Goal: Task Accomplishment & Management: Use online tool/utility

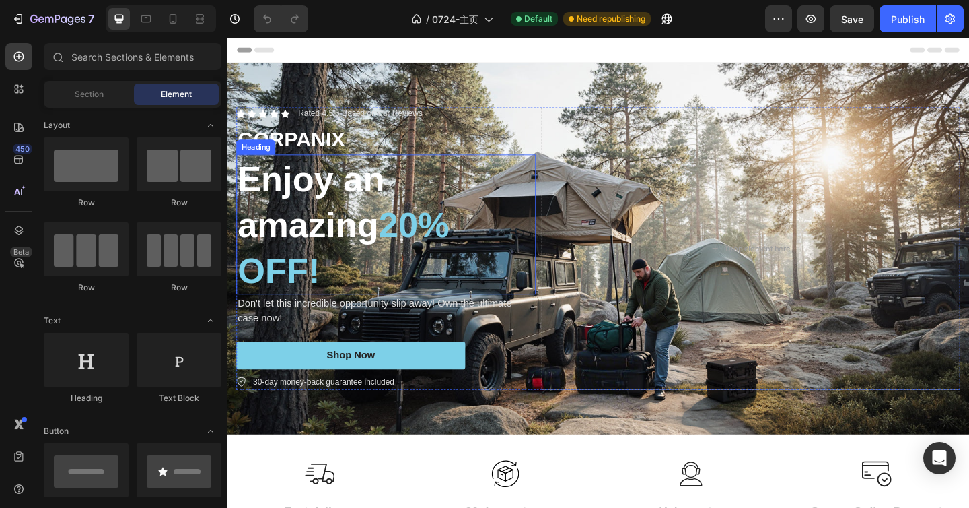
click at [402, 246] on h2 "Enjoy an amazing 20% OFF!" at bounding box center [400, 241] width 326 height 152
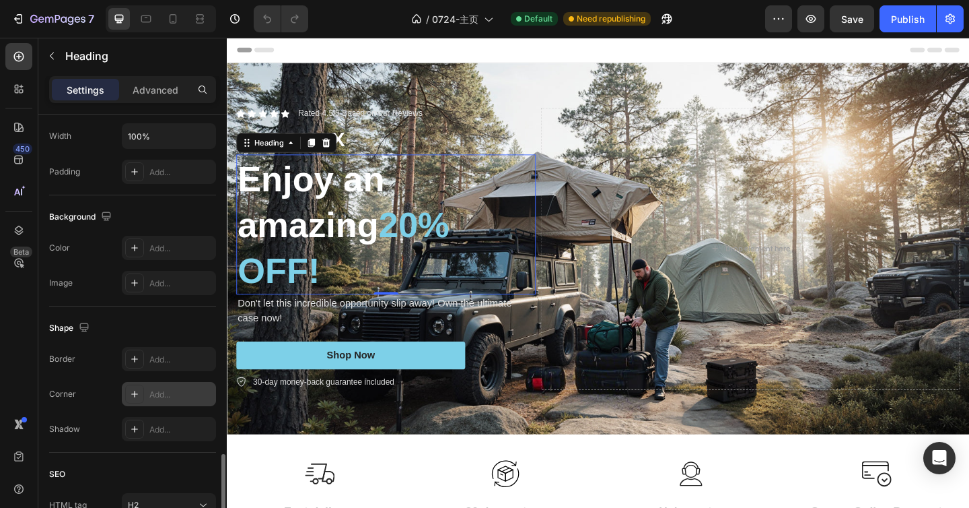
scroll to position [442, 0]
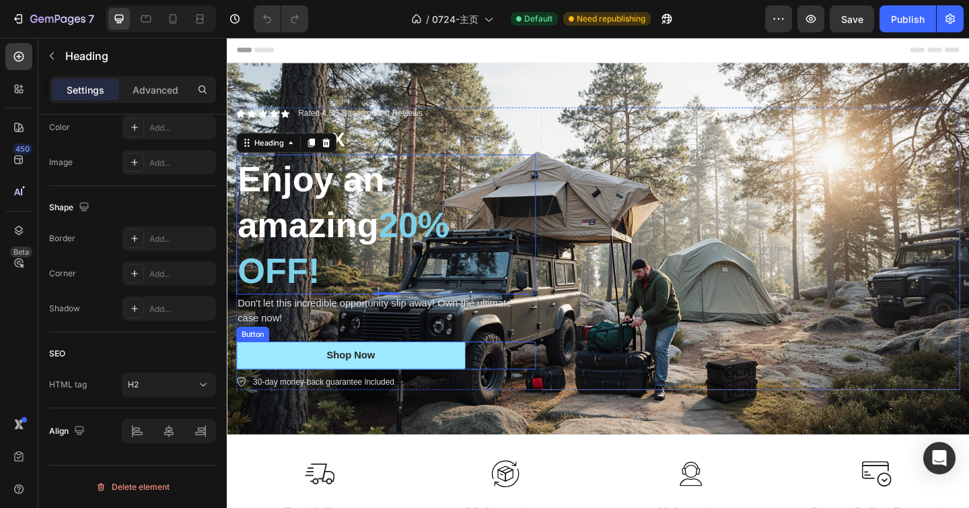
click at [443, 384] on link "Shop Now" at bounding box center [361, 383] width 249 height 30
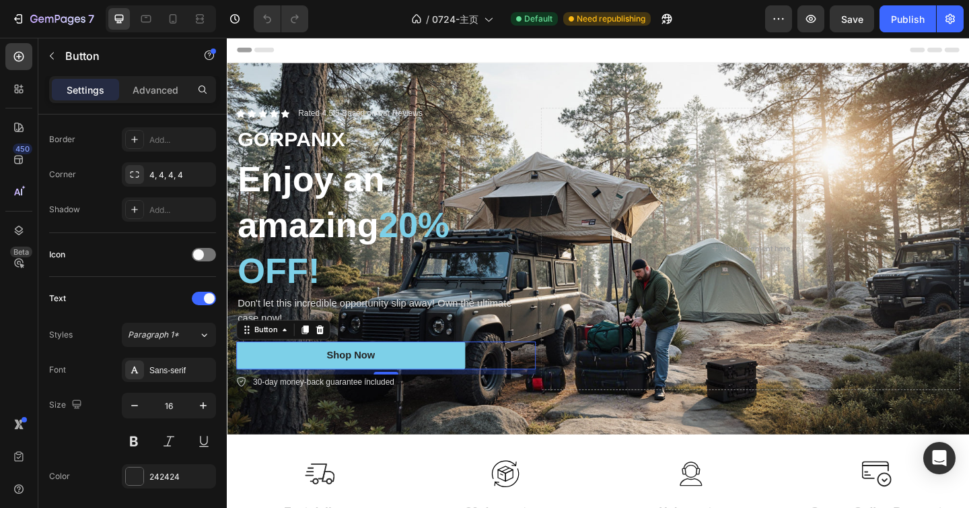
scroll to position [639, 0]
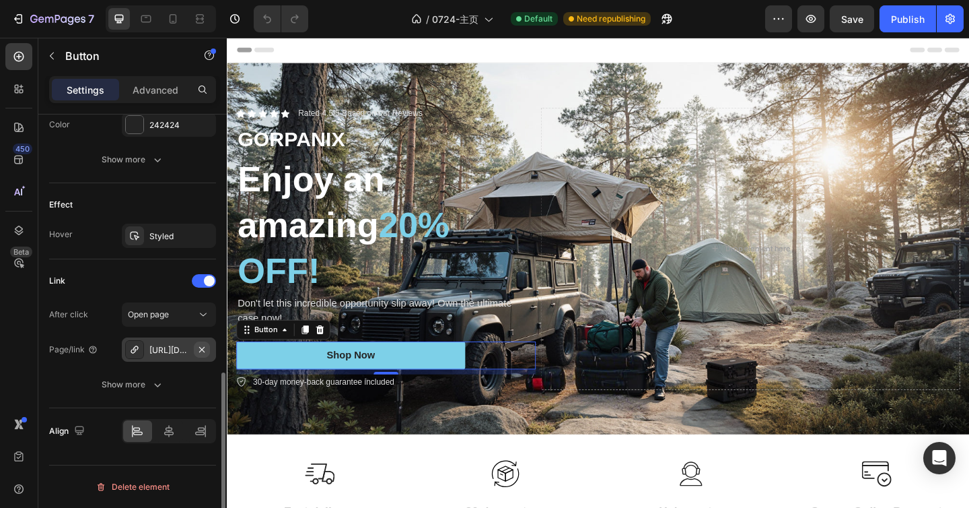
click at [203, 353] on icon "button" at bounding box center [202, 349] width 11 height 11
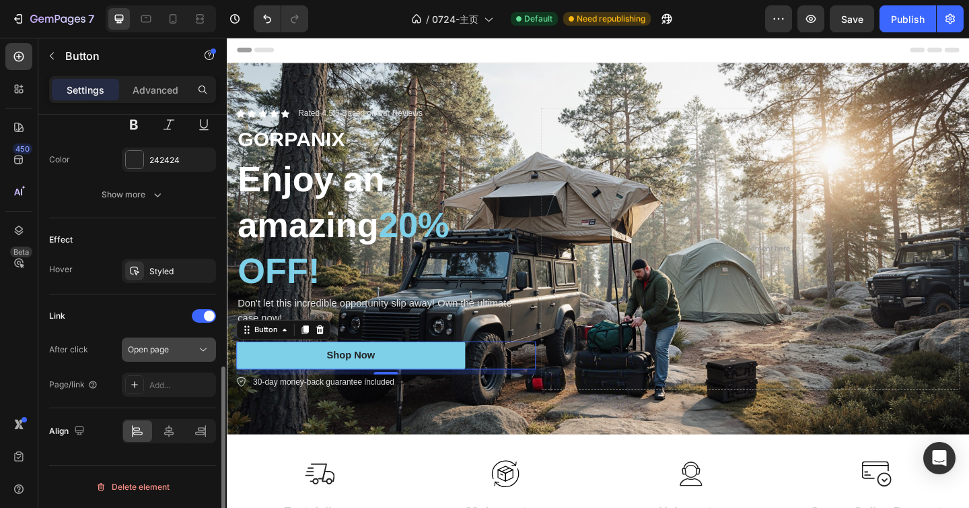
click at [174, 351] on div "Open page" at bounding box center [162, 349] width 69 height 12
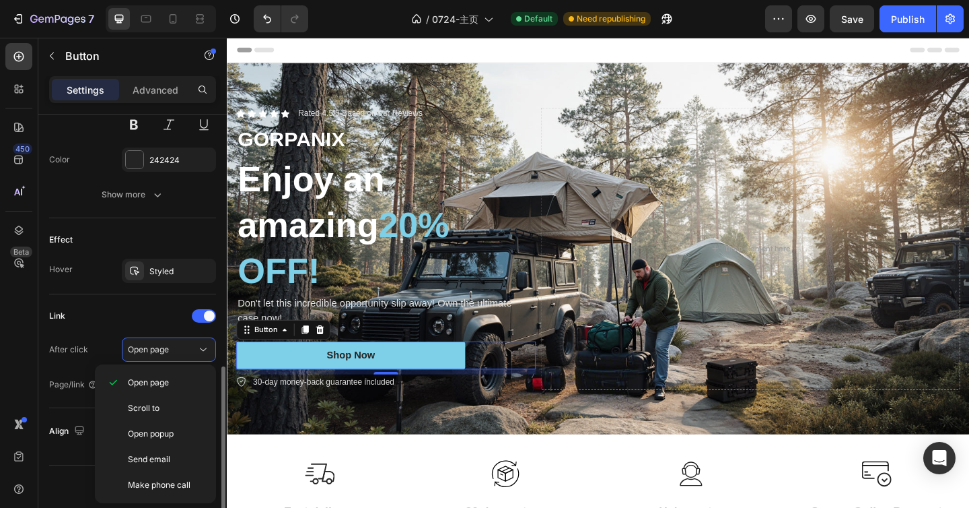
click at [109, 353] on div "After click Open page" at bounding box center [132, 349] width 167 height 24
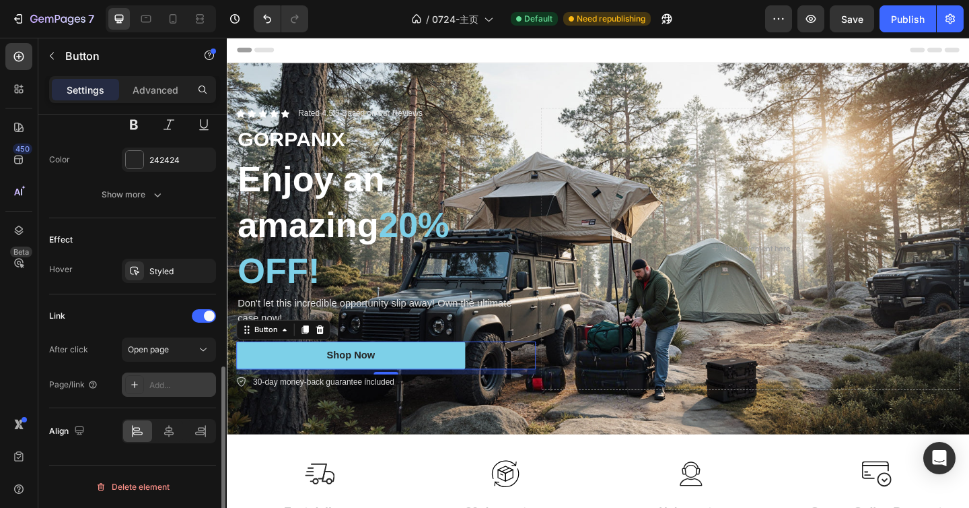
click at [172, 390] on div "Add..." at bounding box center [180, 385] width 63 height 12
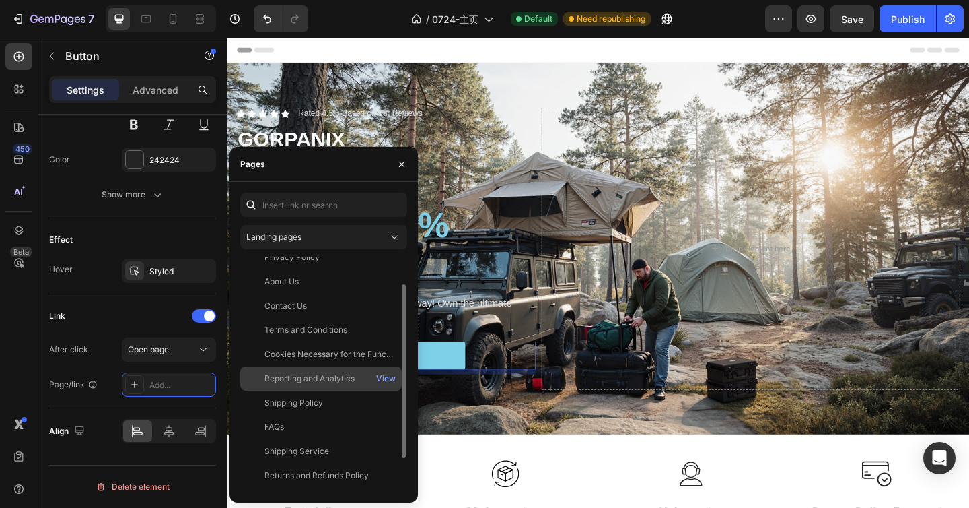
scroll to position [0, 0]
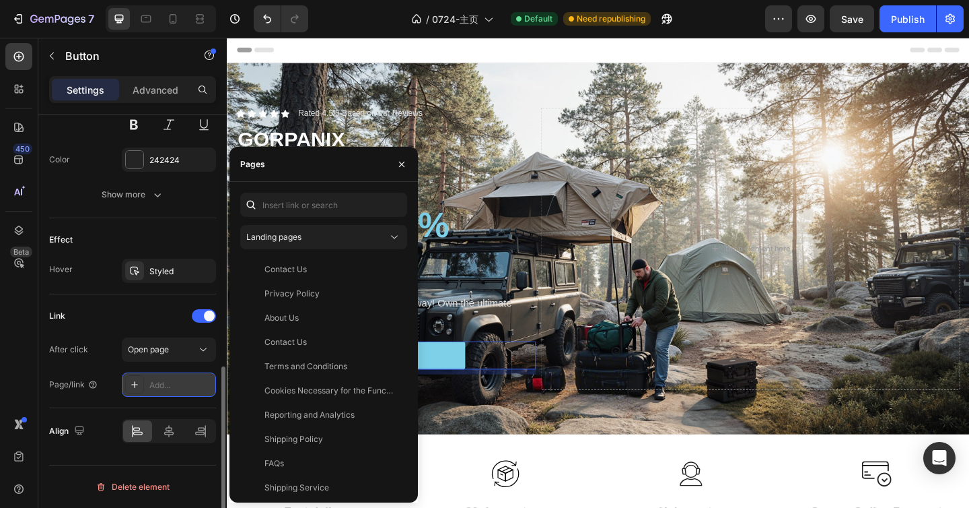
click at [175, 388] on div "Add..." at bounding box center [180, 385] width 63 height 12
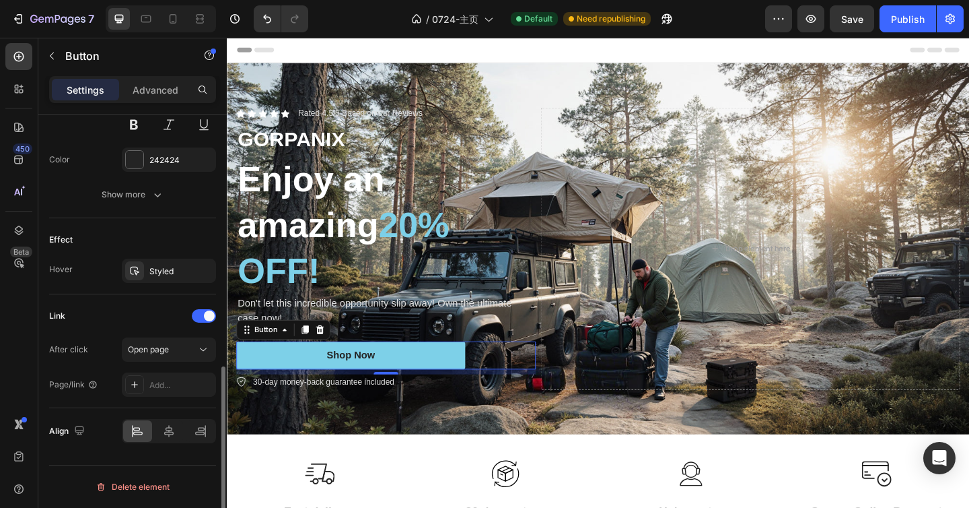
click at [171, 399] on div "Link After click Open page Page/link Add..." at bounding box center [132, 351] width 167 height 114
click at [173, 392] on div "Add..." at bounding box center [169, 384] width 94 height 24
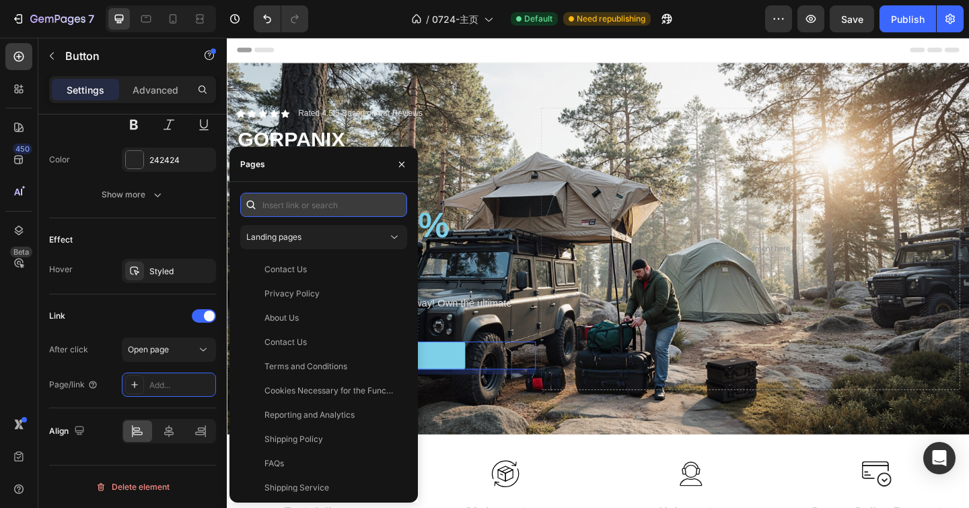
paste input "[URL][DOMAIN_NAME]"
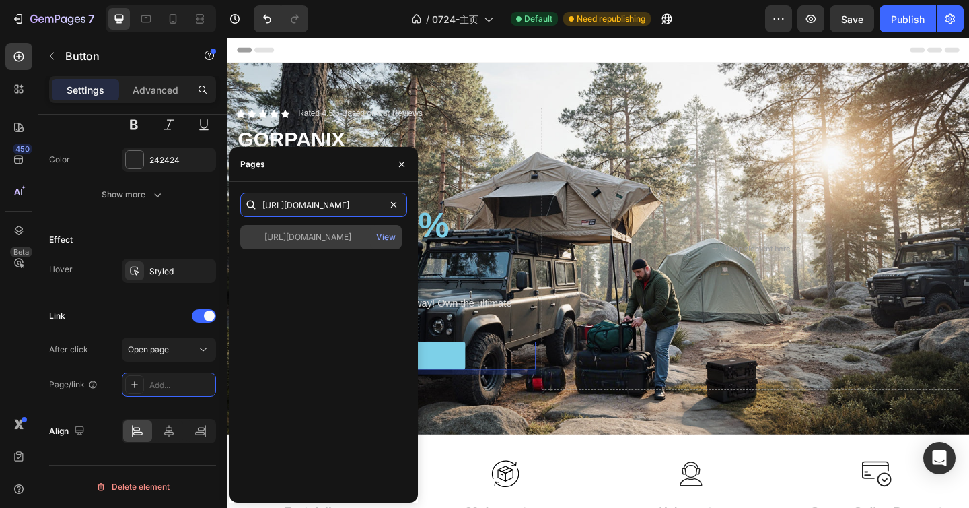
type input "[URL][DOMAIN_NAME]"
click at [323, 239] on div "[URL][DOMAIN_NAME]" at bounding box center [308, 237] width 87 height 12
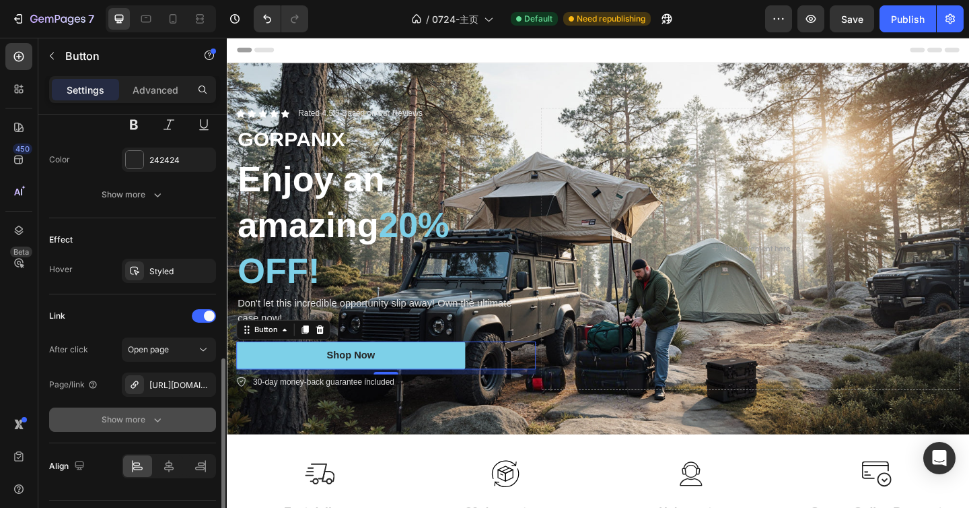
click at [152, 418] on icon "button" at bounding box center [157, 419] width 13 height 13
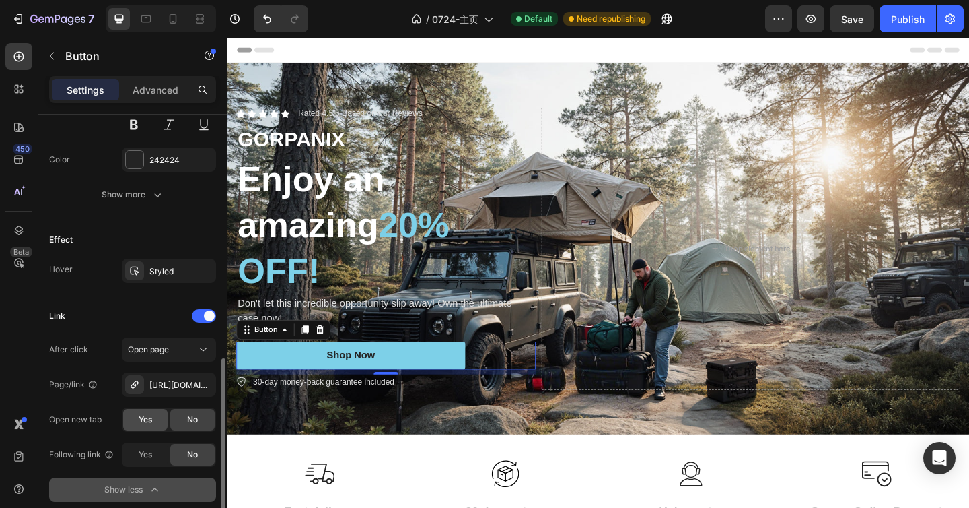
click at [144, 420] on span "Yes" at bounding box center [145, 419] width 13 height 12
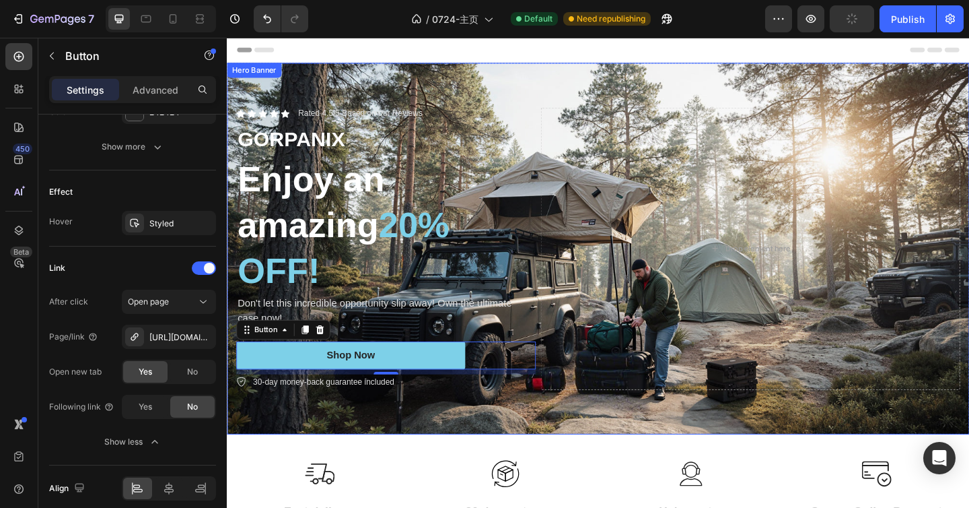
click at [677, 92] on div "Icon Icon Icon Icon Icon Icon List Rated 4.5/5 Based on our Reviews Text Block …" at bounding box center [631, 267] width 808 height 350
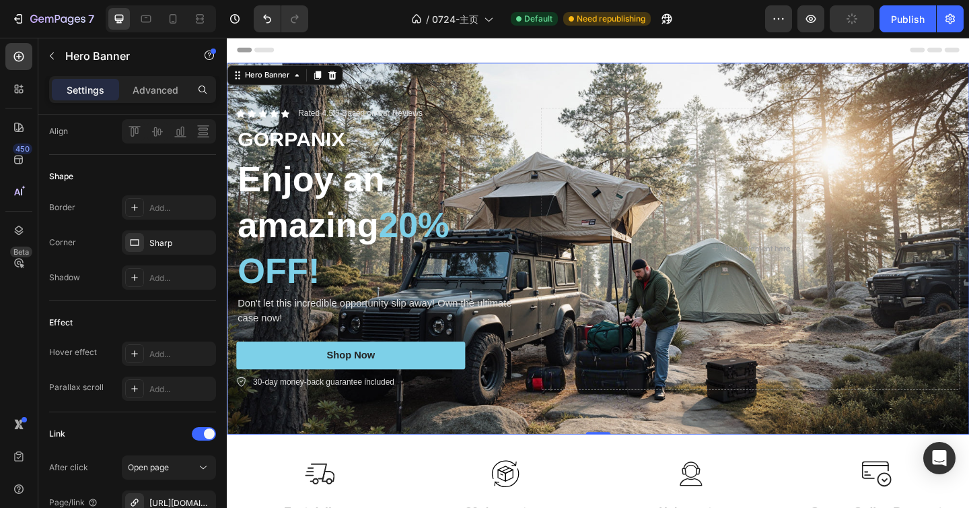
scroll to position [793, 0]
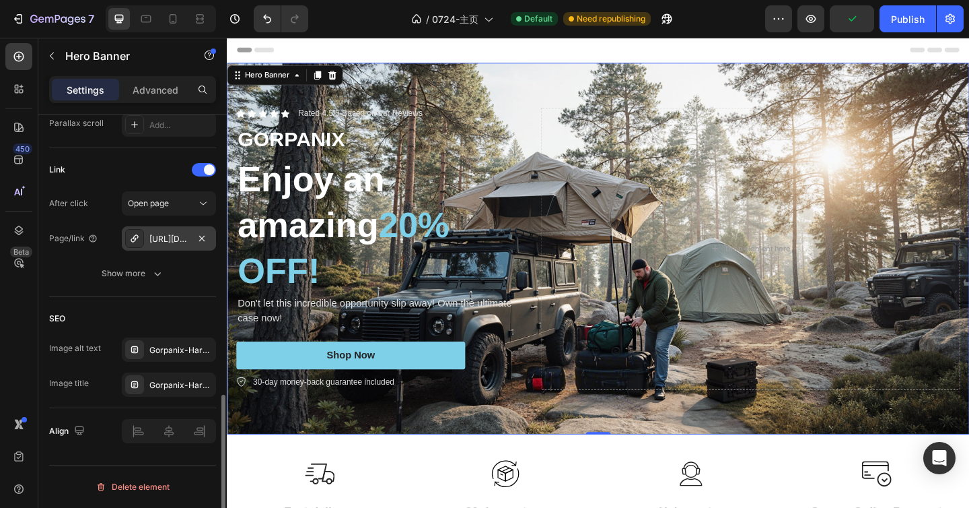
click at [156, 247] on div "[URL][DOMAIN_NAME][PERSON_NAME][PERSON_NAME]" at bounding box center [169, 238] width 94 height 24
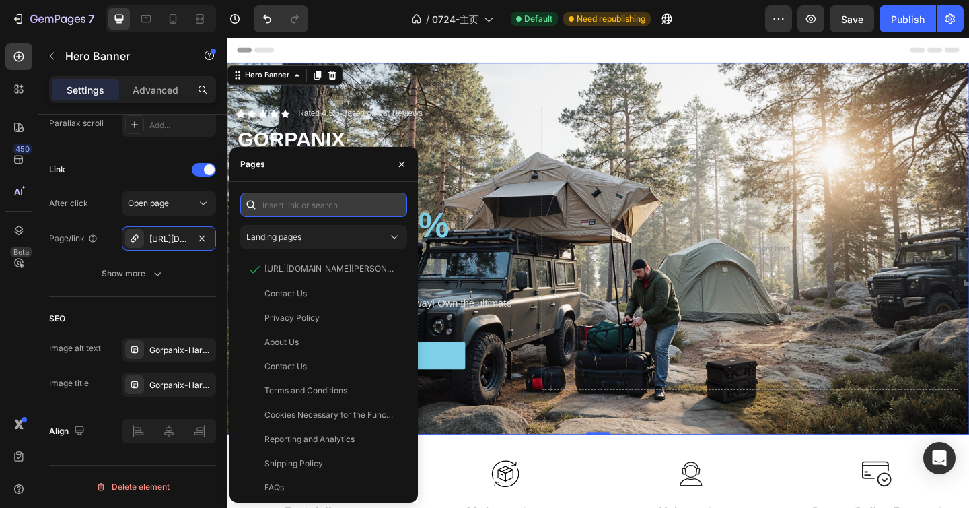
click at [324, 213] on input "text" at bounding box center [323, 205] width 167 height 24
paste input "[URL][DOMAIN_NAME]"
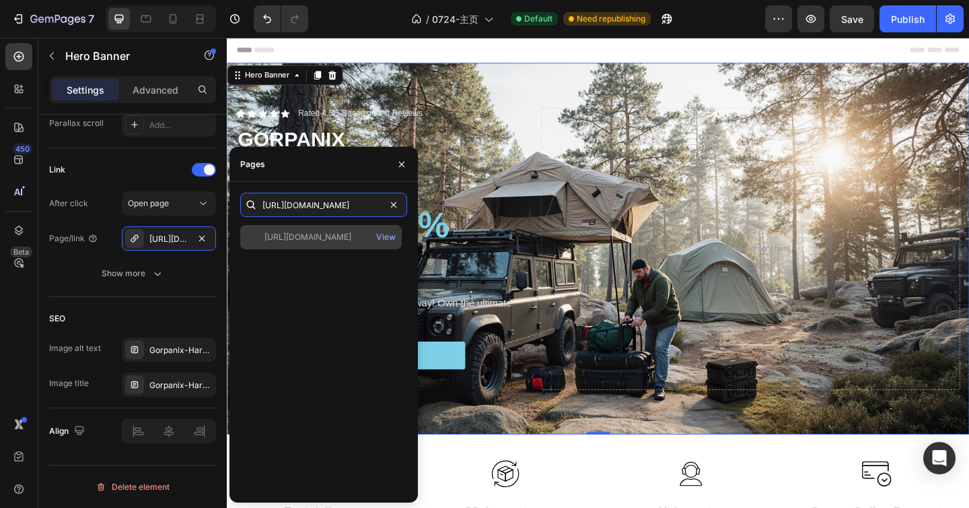
type input "[URL][DOMAIN_NAME]"
click at [316, 239] on div "[URL][DOMAIN_NAME]" at bounding box center [308, 237] width 87 height 12
click at [311, 242] on div "[URL][DOMAIN_NAME]" at bounding box center [308, 237] width 87 height 12
click at [303, 240] on div "[URL][DOMAIN_NAME]" at bounding box center [308, 237] width 87 height 12
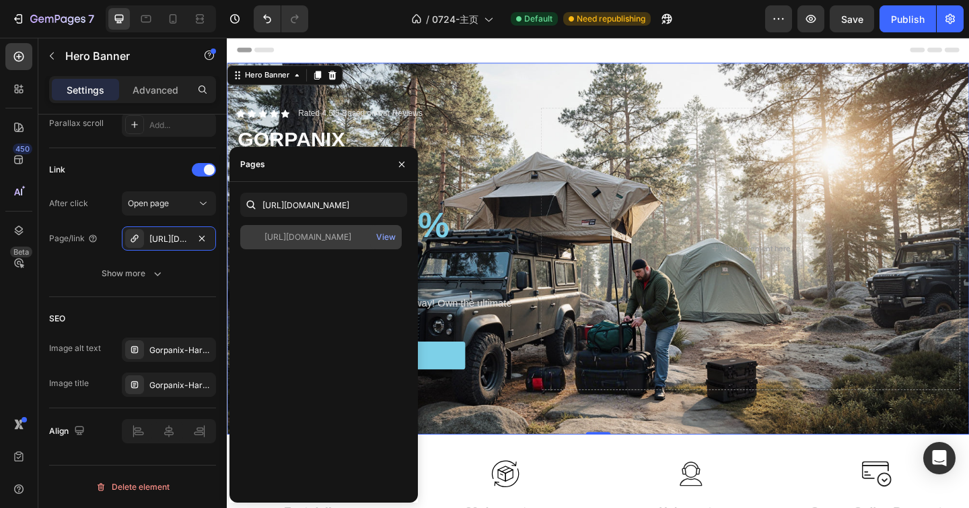
click at [259, 239] on div at bounding box center [255, 237] width 19 height 12
click at [305, 239] on div "[URL][DOMAIN_NAME]" at bounding box center [308, 237] width 87 height 12
click at [330, 240] on div "[URL][DOMAIN_NAME]" at bounding box center [308, 237] width 87 height 12
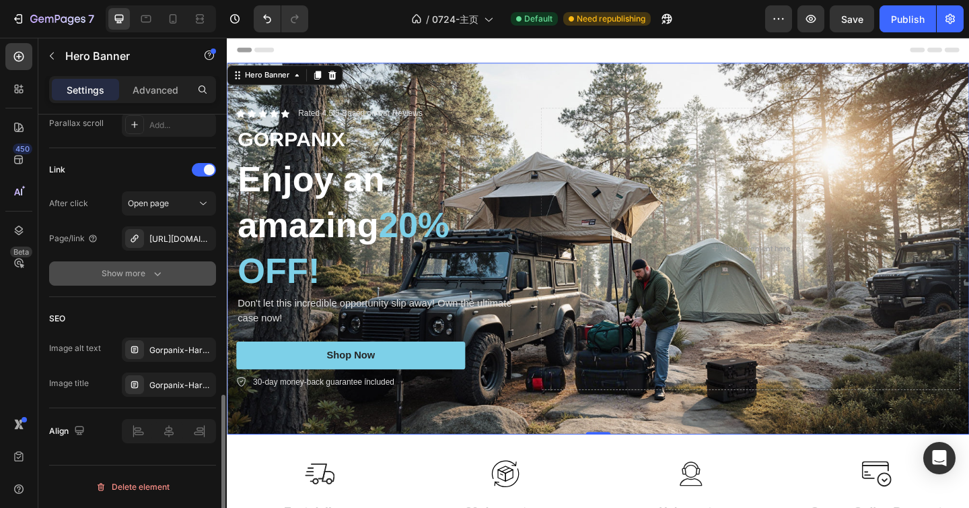
click at [195, 282] on button "Show more" at bounding box center [132, 273] width 167 height 24
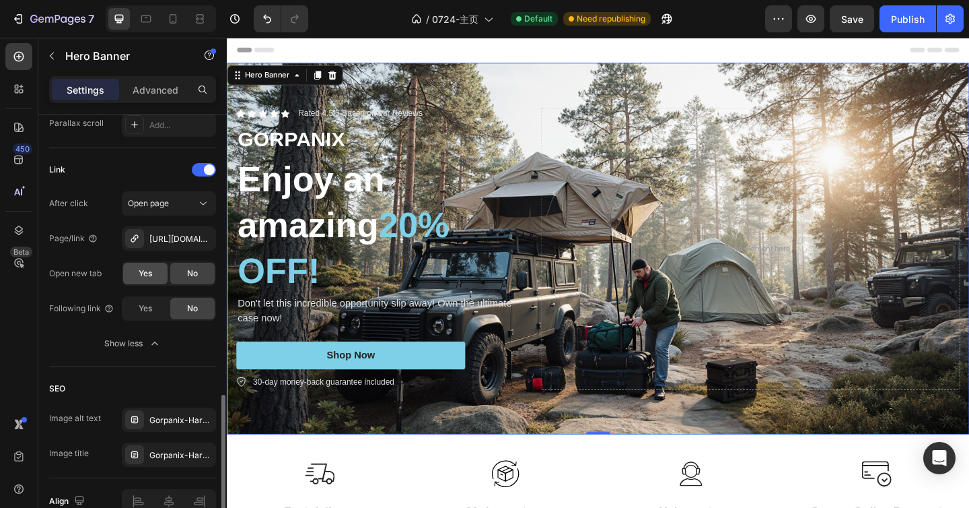
click at [152, 273] on span "Yes" at bounding box center [145, 273] width 13 height 12
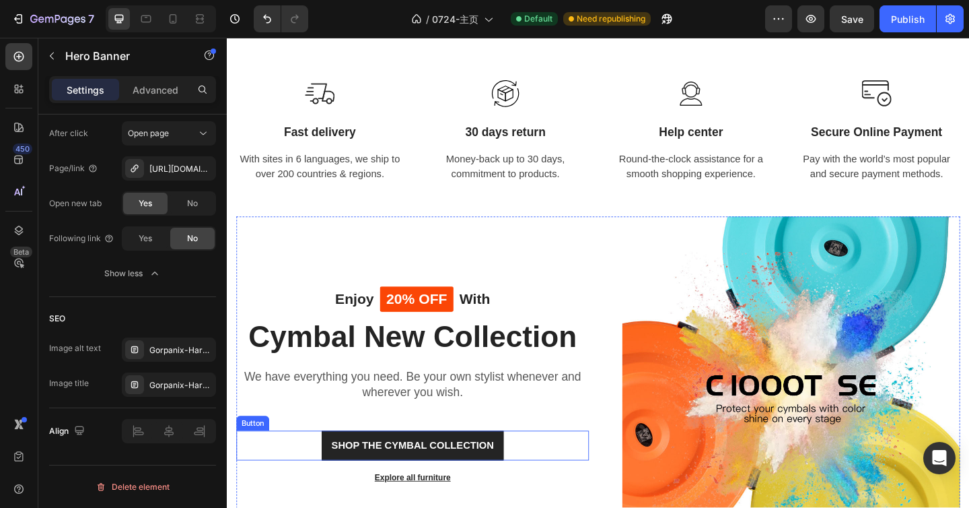
scroll to position [683, 0]
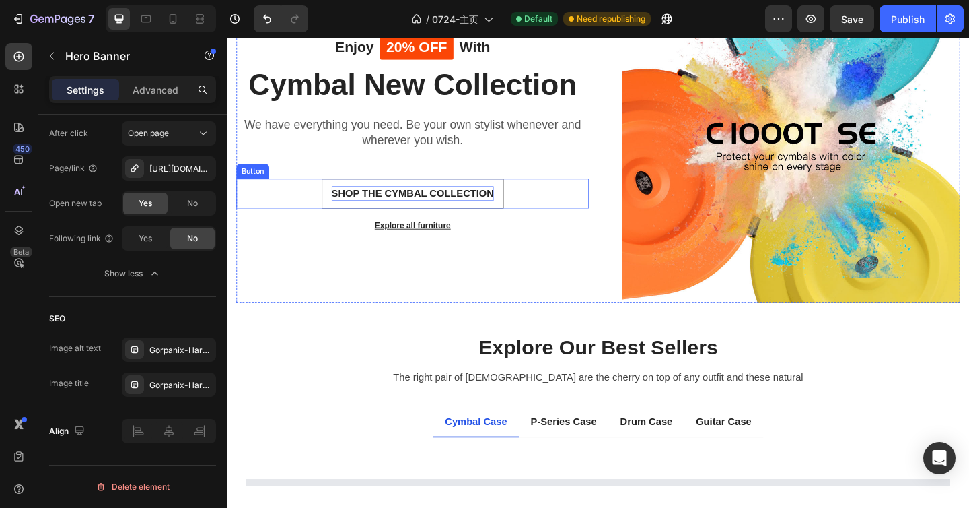
click at [452, 204] on p "SHOP THE CYMBAL COLLECTION" at bounding box center [429, 207] width 177 height 16
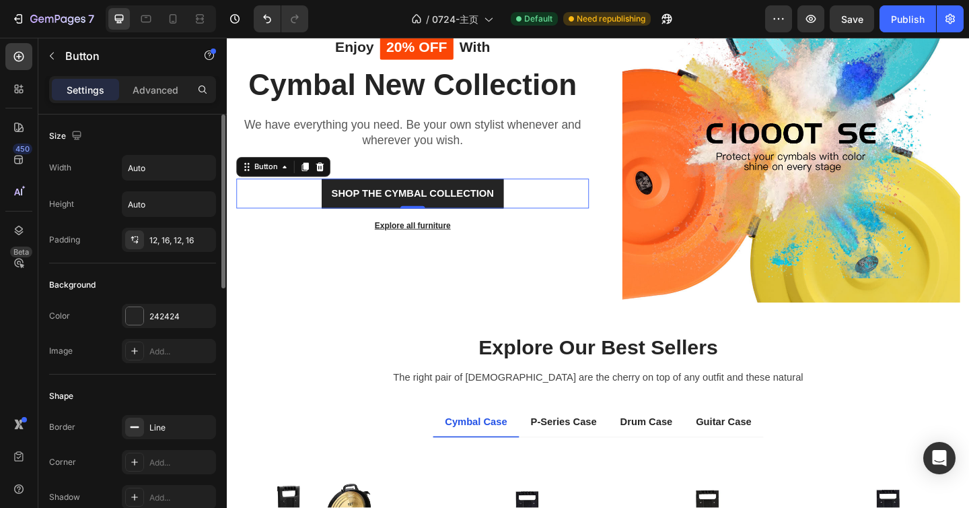
scroll to position [579, 0]
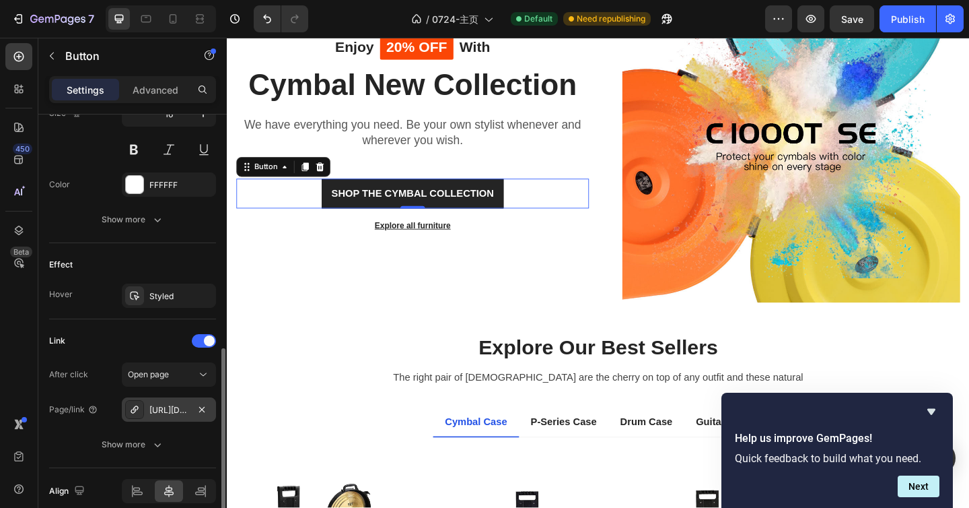
click at [180, 407] on div "[URL][DOMAIN_NAME][PERSON_NAME][PERSON_NAME]" at bounding box center [168, 410] width 39 height 12
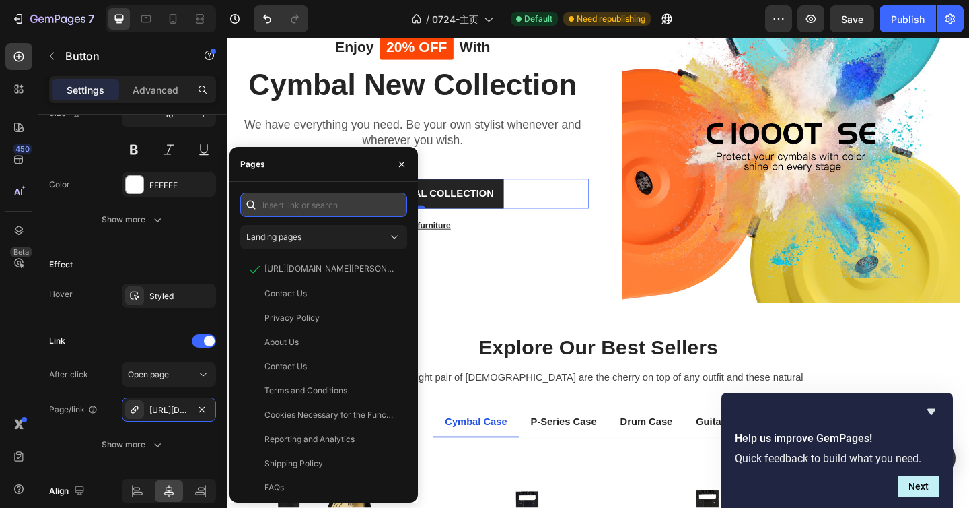
click at [326, 202] on input "text" at bounding box center [323, 205] width 167 height 24
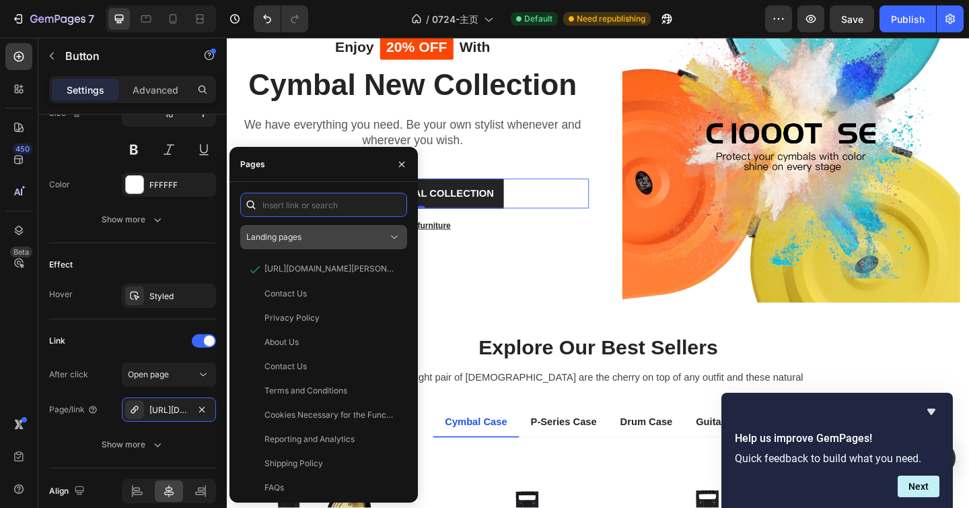
paste input "[URL][DOMAIN_NAME]"
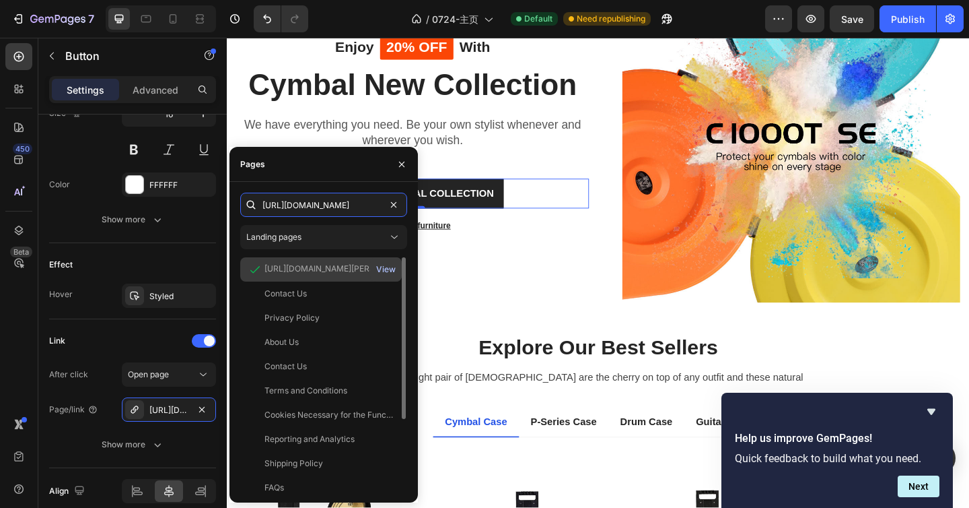
scroll to position [0, 137]
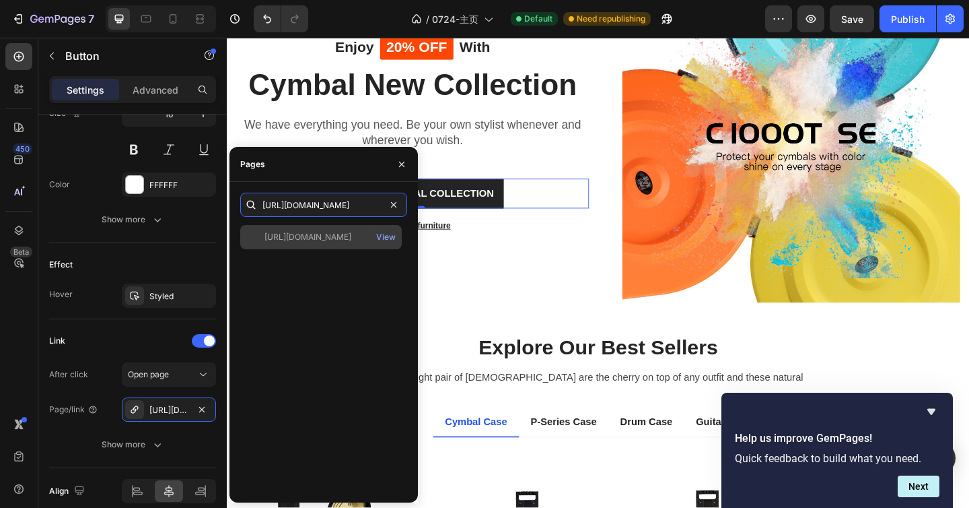
type input "[URL][DOMAIN_NAME]"
click at [350, 240] on div "[URL][DOMAIN_NAME]" at bounding box center [308, 237] width 87 height 12
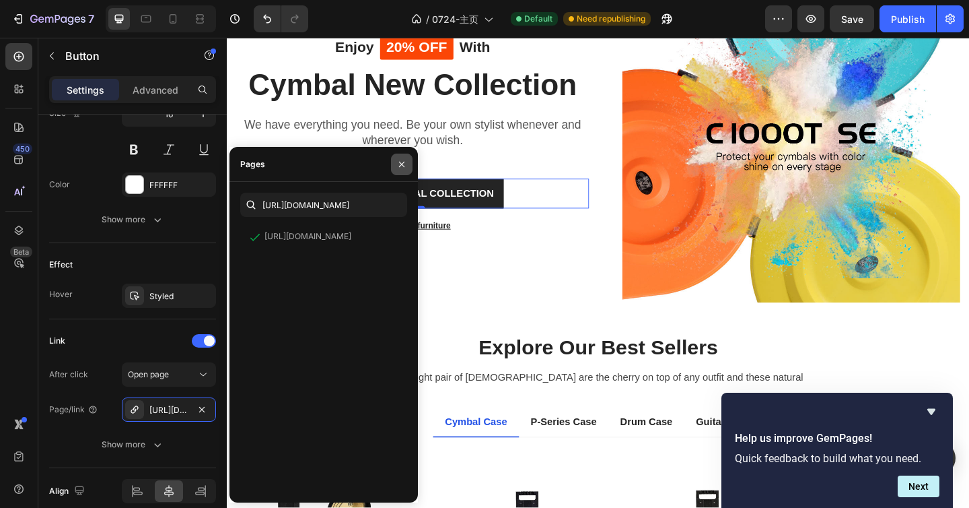
drag, startPoint x: 405, startPoint y: 164, endPoint x: 200, endPoint y: 166, distance: 204.7
click at [405, 164] on icon "button" at bounding box center [401, 164] width 11 height 11
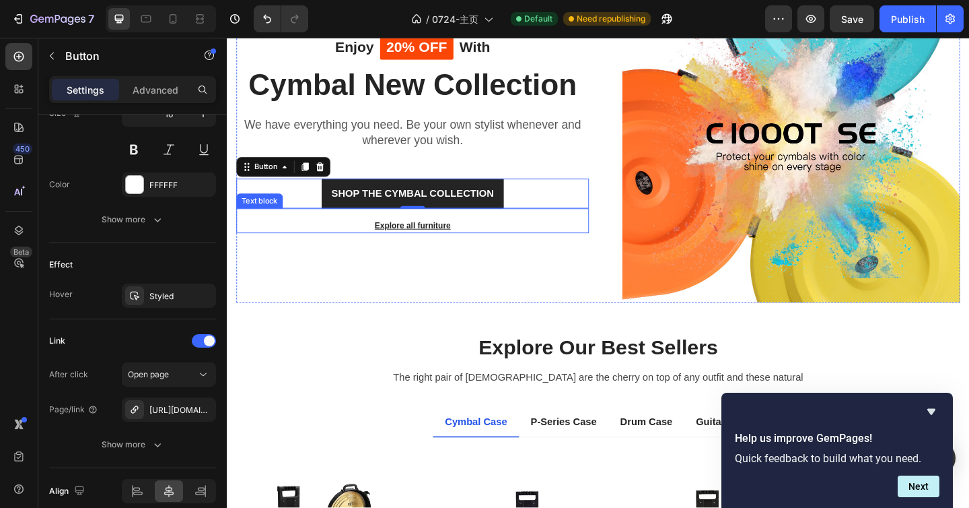
click at [423, 240] on u "Explore all furniture" at bounding box center [429, 242] width 83 height 10
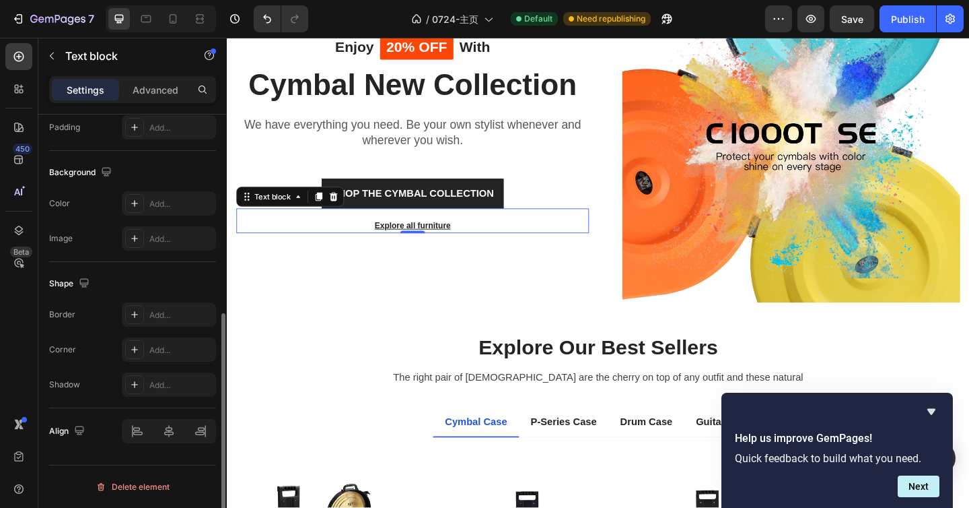
scroll to position [334, 0]
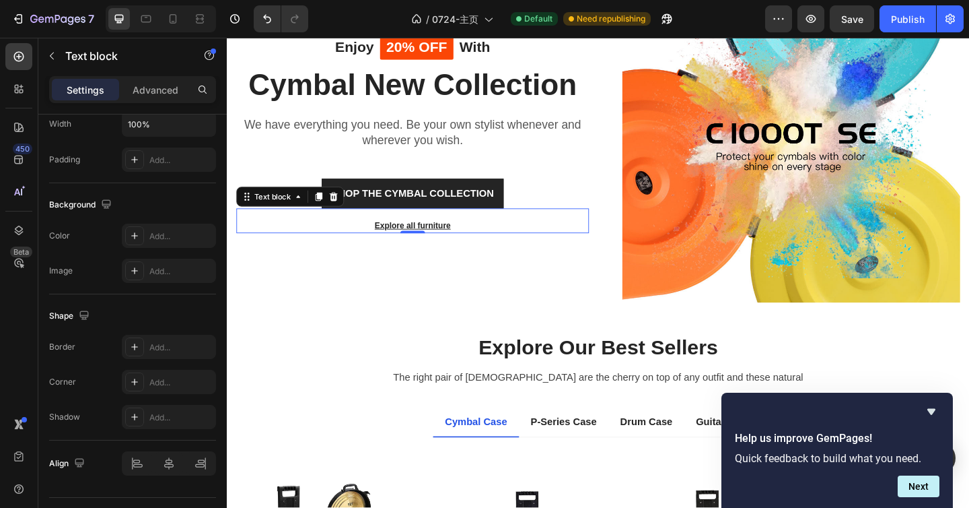
click at [406, 240] on u "Explore all furniture" at bounding box center [429, 242] width 83 height 10
click at [423, 240] on u "Explore all furniture" at bounding box center [429, 242] width 83 height 10
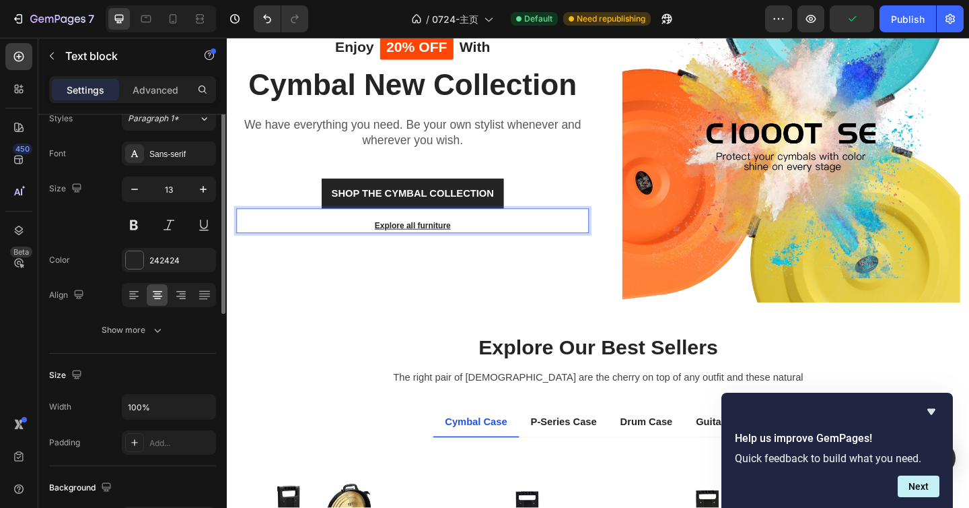
scroll to position [11, 0]
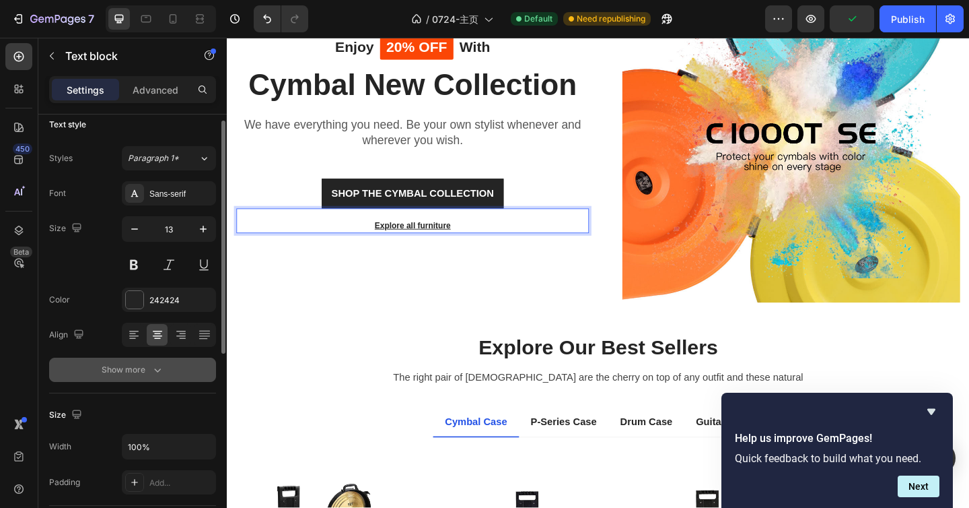
click at [120, 365] on div "Show more" at bounding box center [133, 369] width 63 height 13
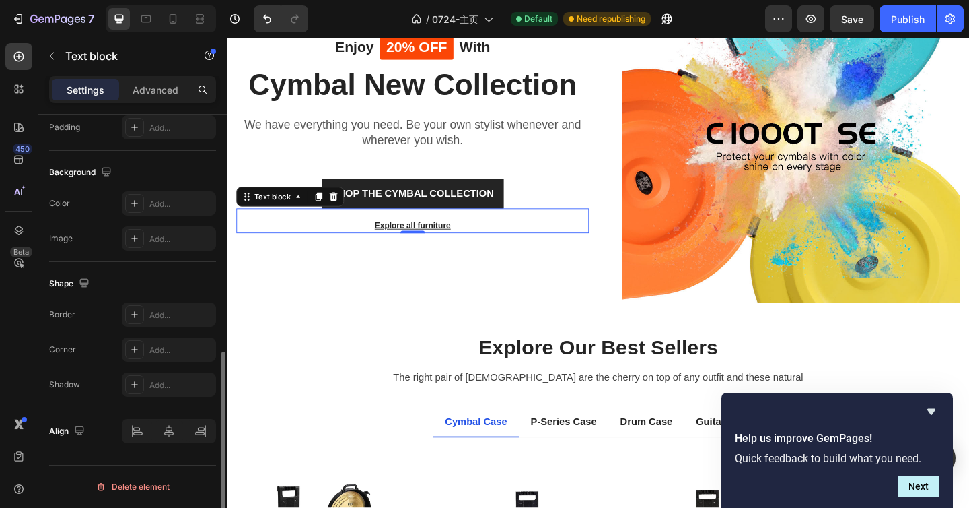
scroll to position [0, 0]
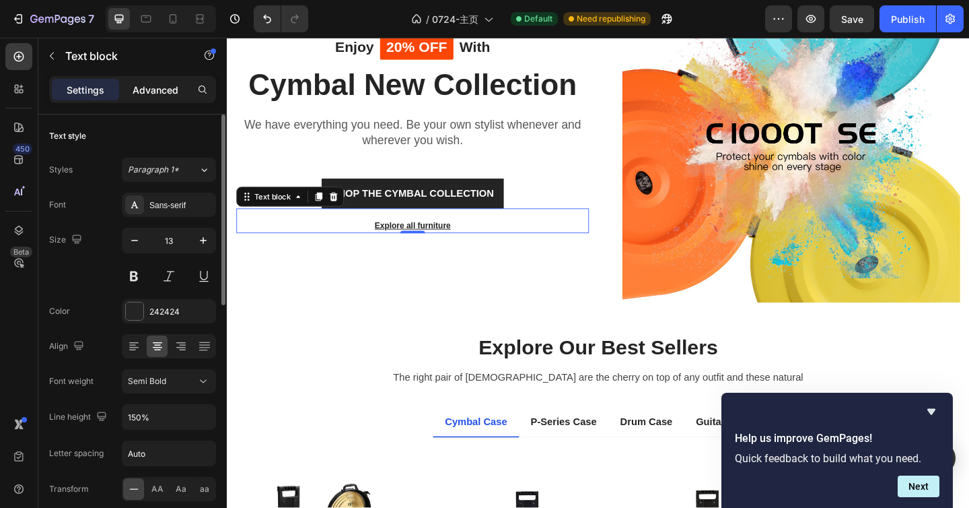
click at [148, 98] on div "Advanced" at bounding box center [155, 90] width 67 height 22
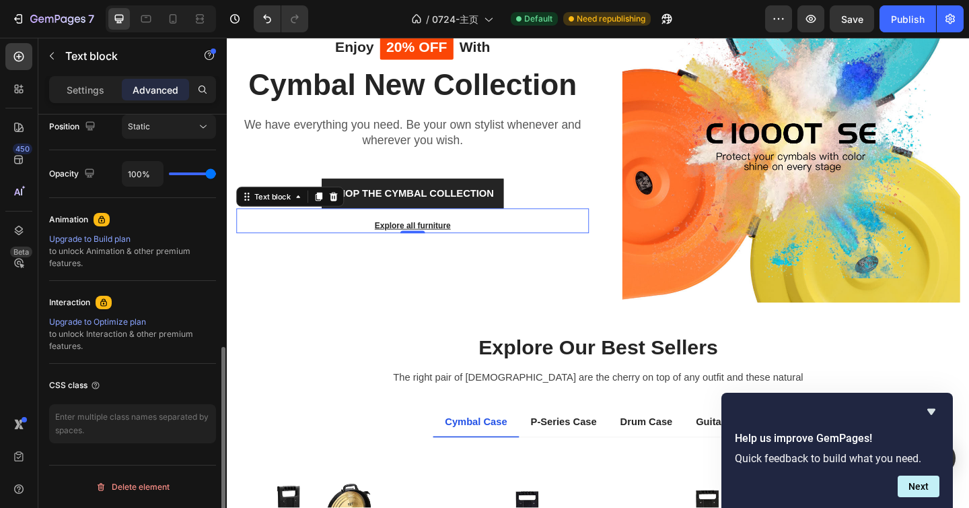
scroll to position [215, 0]
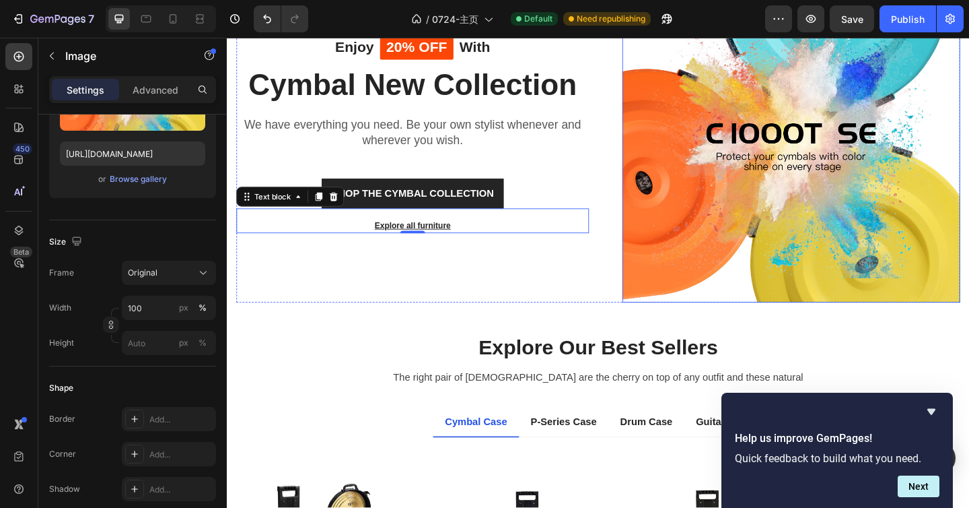
click at [720, 262] on img at bounding box center [841, 142] width 368 height 368
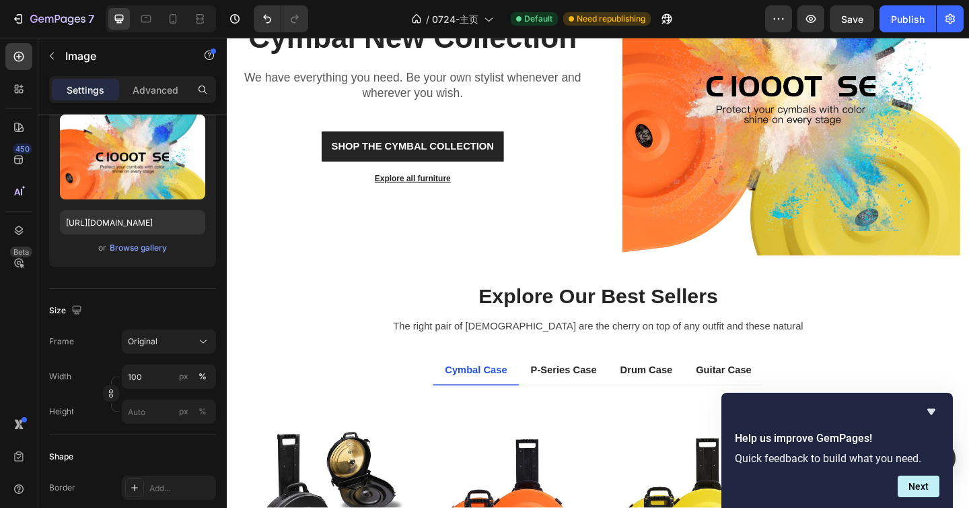
scroll to position [1008, 0]
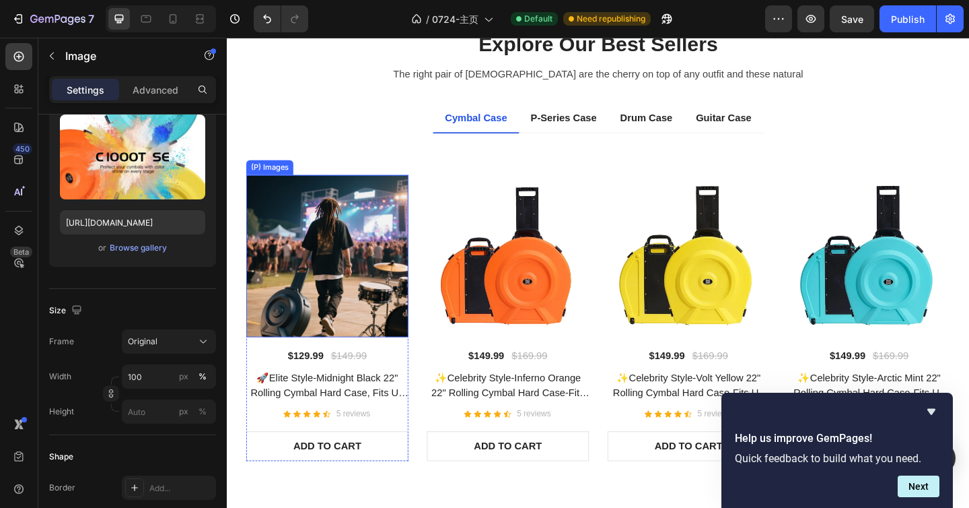
click at [356, 304] on img at bounding box center [336, 275] width 176 height 176
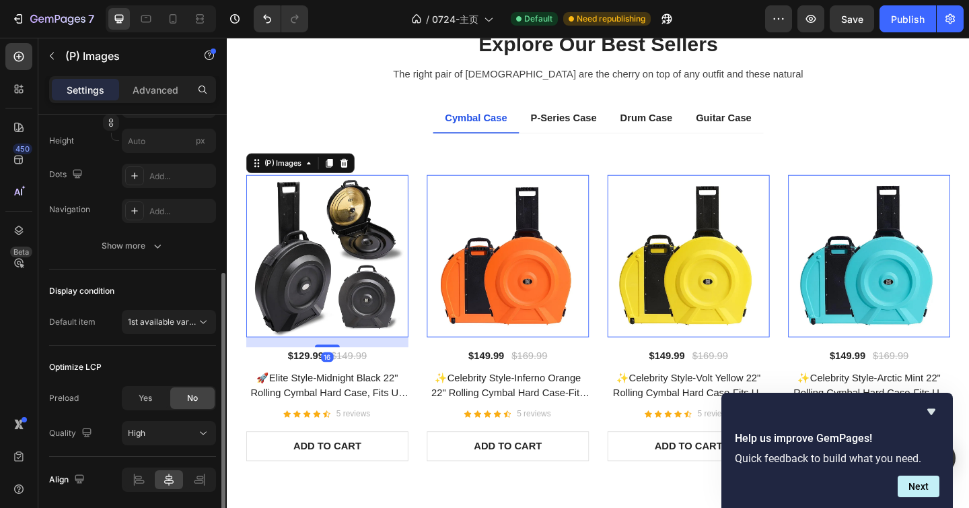
scroll to position [326, 0]
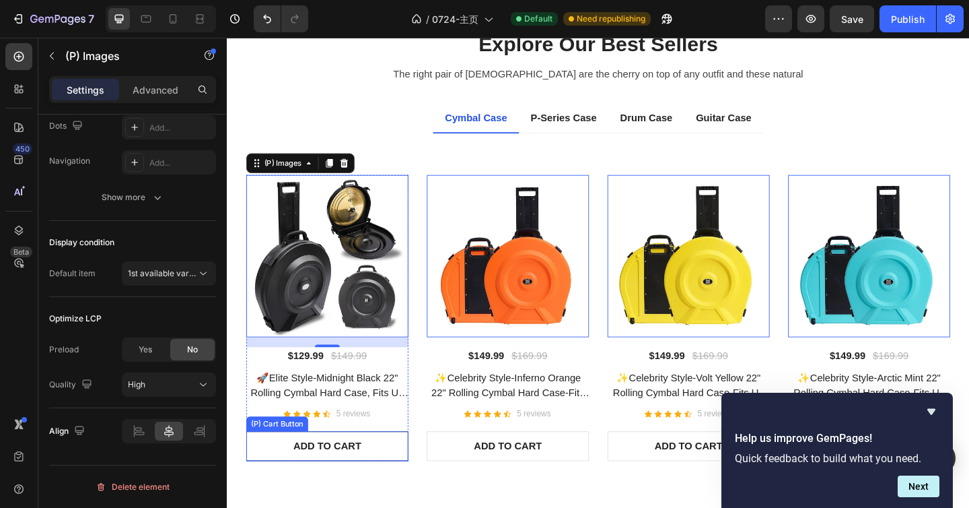
click at [383, 470] on button "ADD TO CART" at bounding box center [336, 482] width 176 height 32
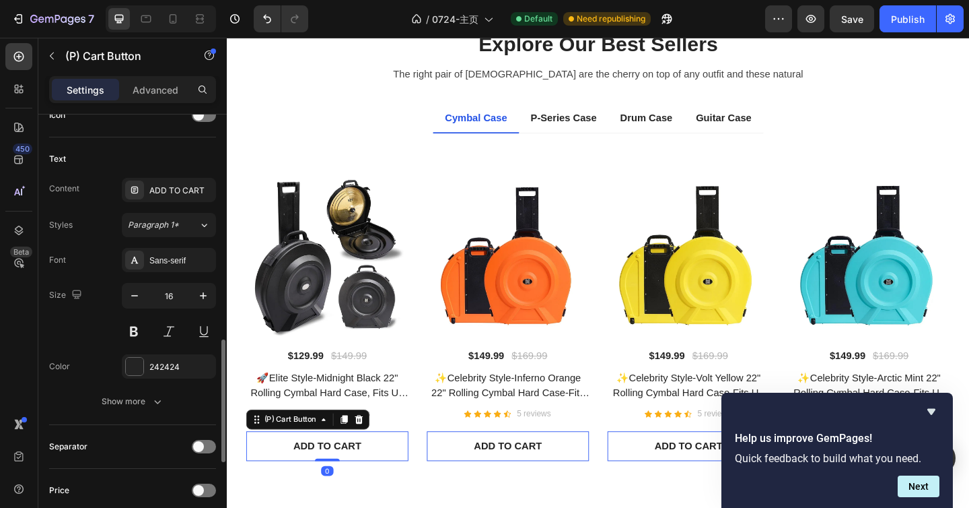
scroll to position [621, 0]
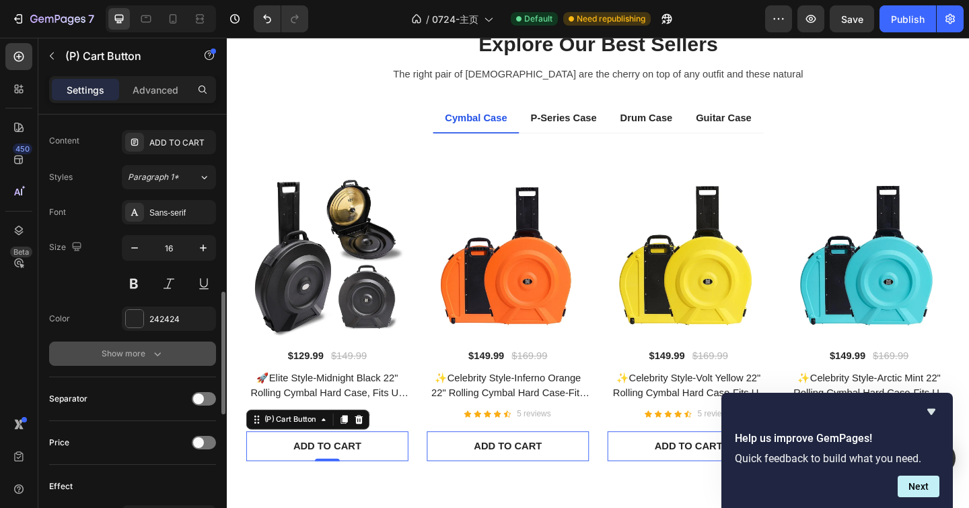
click at [156, 359] on icon "button" at bounding box center [157, 353] width 13 height 13
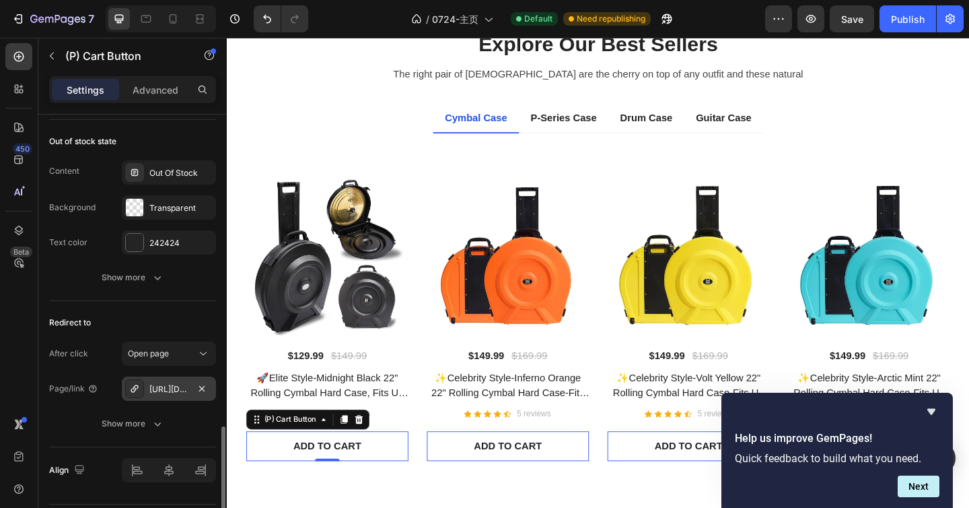
scroll to position [1256, 0]
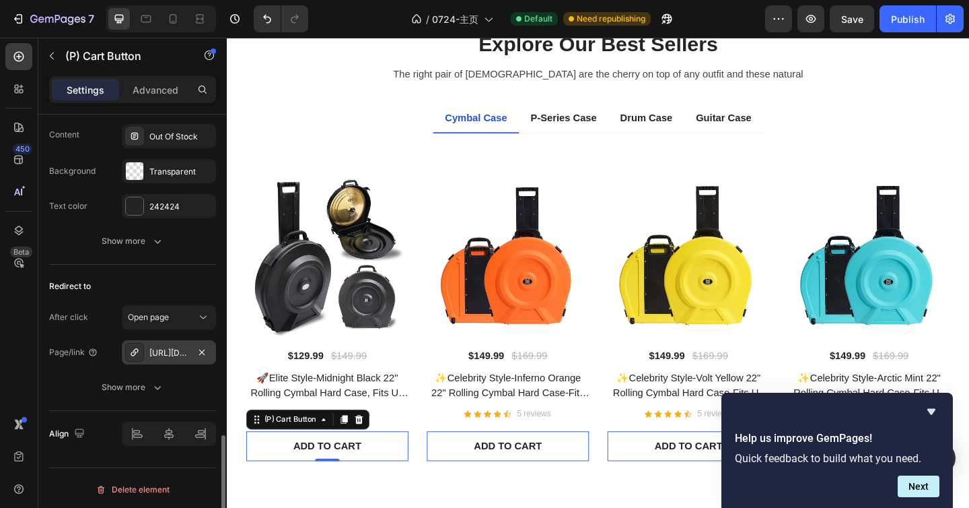
click at [168, 348] on div "[URL][DOMAIN_NAME][PERSON_NAME]" at bounding box center [168, 353] width 39 height 12
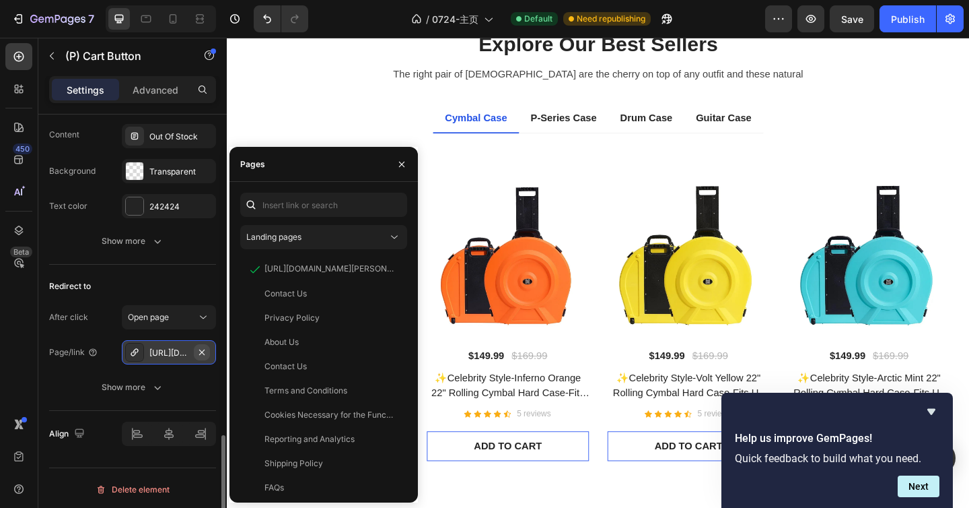
click at [199, 355] on icon "button" at bounding box center [202, 352] width 11 height 11
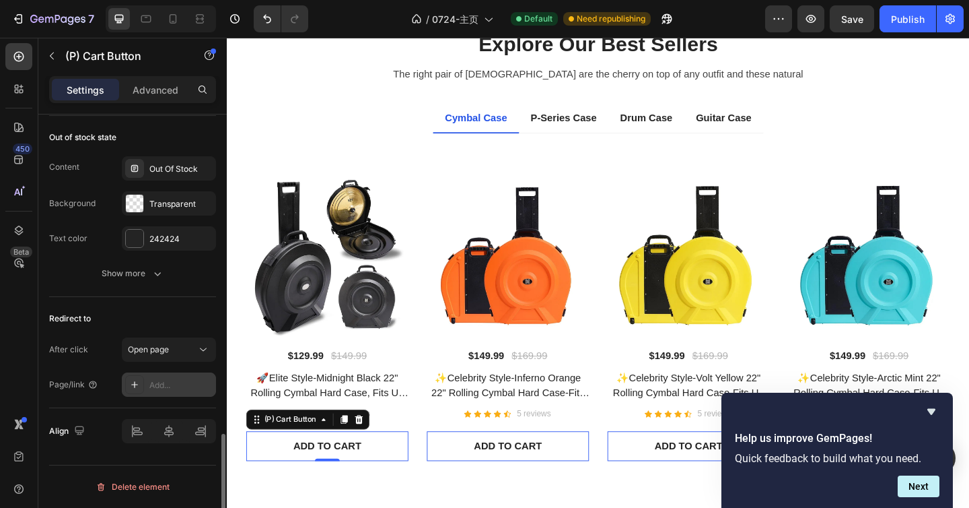
scroll to position [1224, 0]
click at [201, 346] on icon at bounding box center [203, 349] width 13 height 13
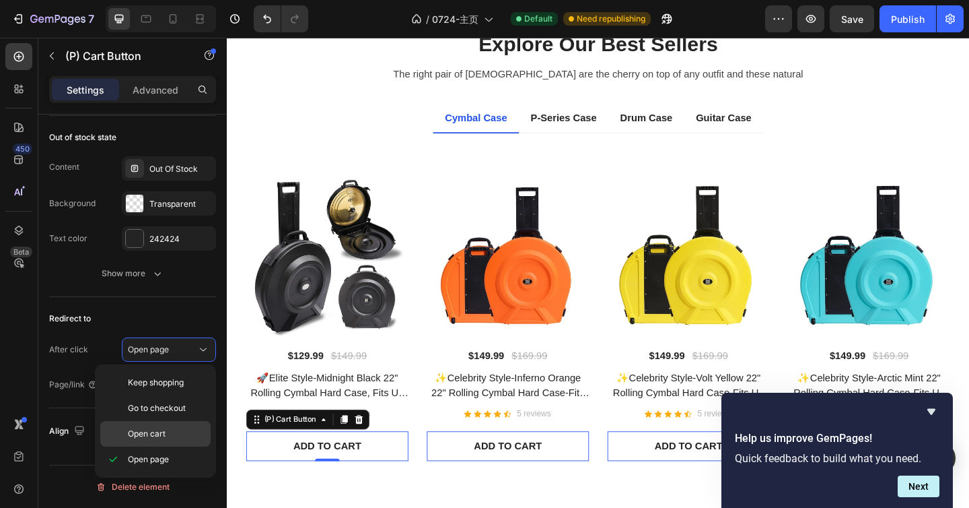
click at [188, 428] on p "Open cart" at bounding box center [166, 433] width 77 height 12
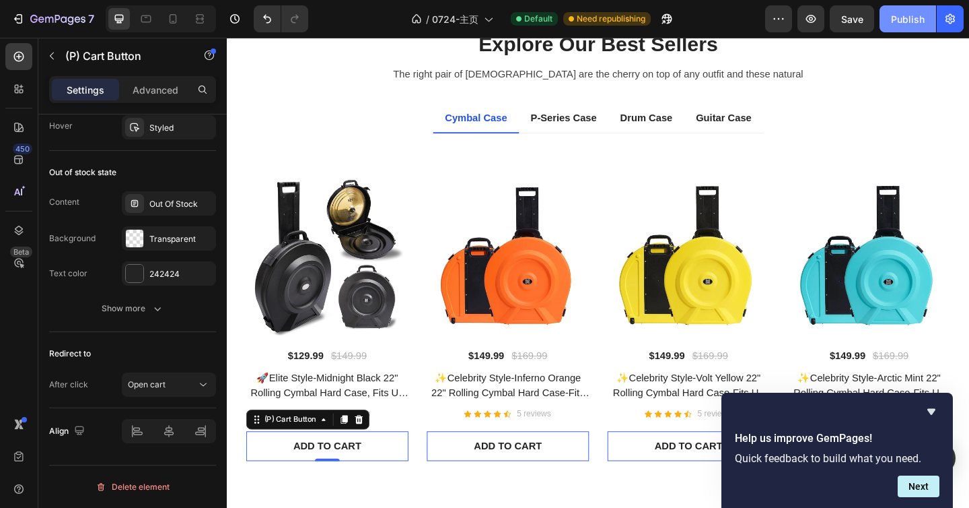
click at [904, 22] on div "Publish" at bounding box center [908, 19] width 34 height 14
click at [935, 412] on icon "Hide survey" at bounding box center [932, 411] width 16 height 16
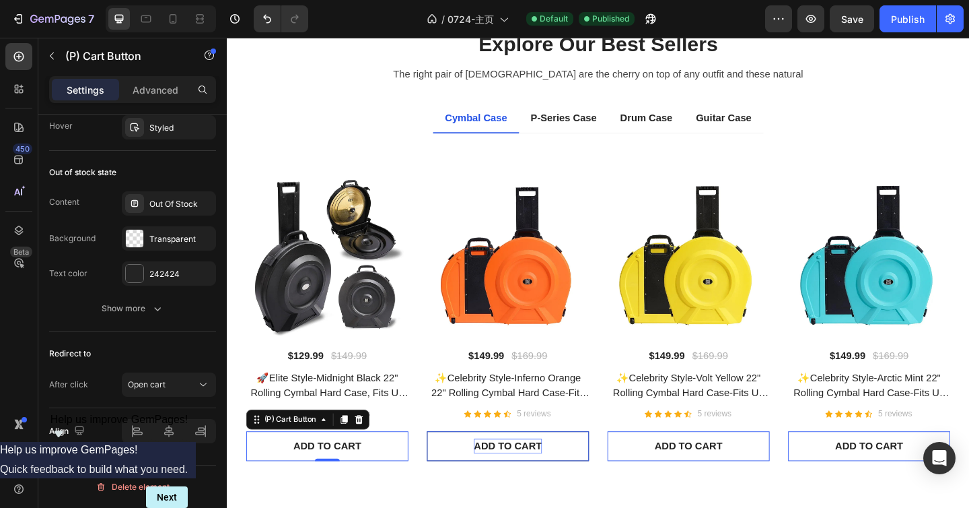
click at [559, 481] on div "ADD TO CART" at bounding box center [532, 482] width 74 height 16
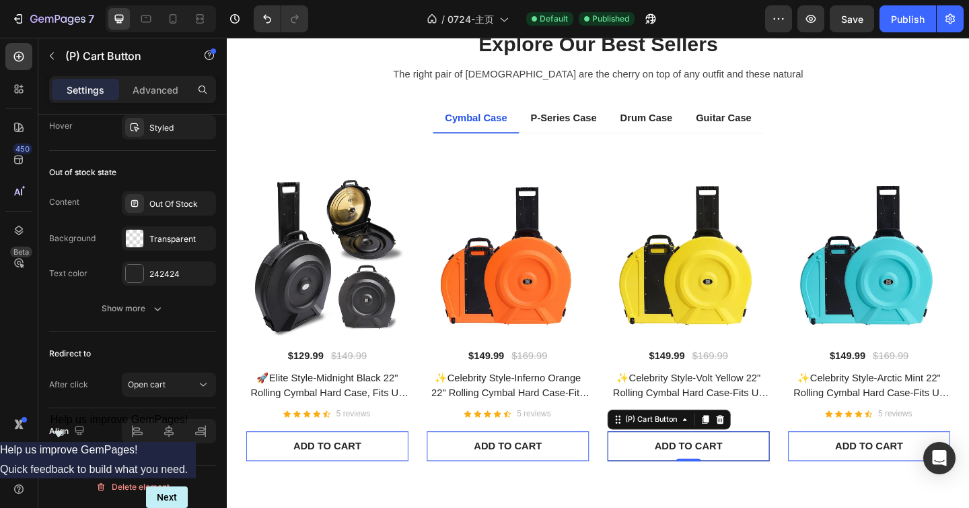
click at [702, 487] on button "ADD TO CART" at bounding box center [729, 482] width 176 height 32
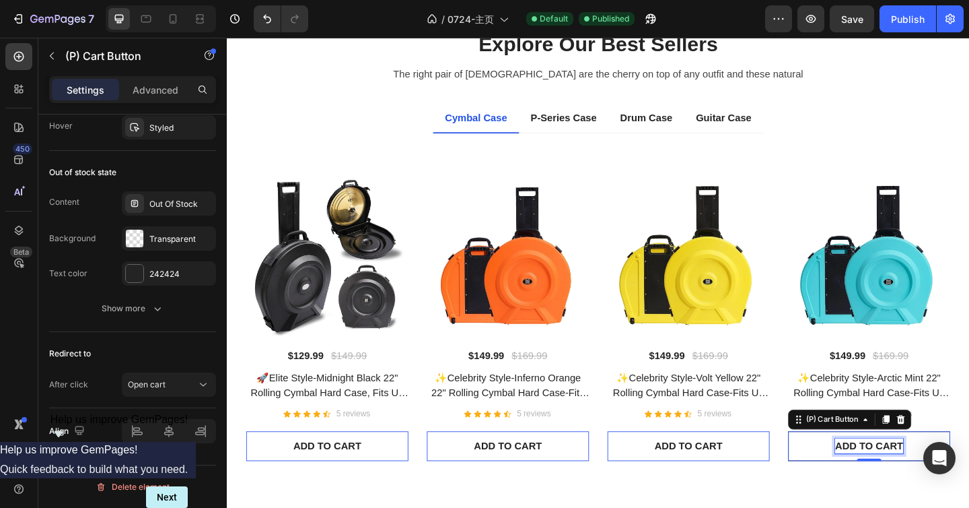
click at [889, 476] on div "ADD TO CART" at bounding box center [926, 482] width 74 height 16
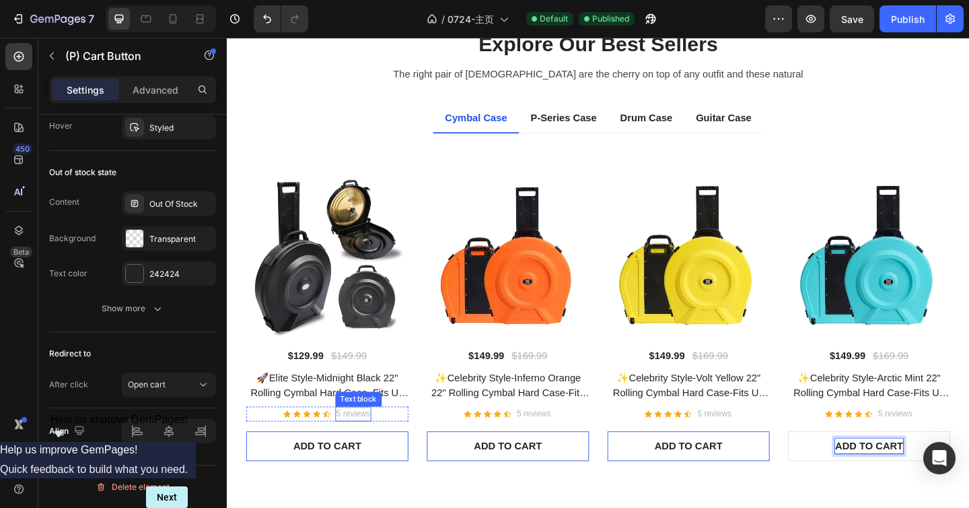
click at [349, 444] on p "5 reviews" at bounding box center [364, 446] width 37 height 13
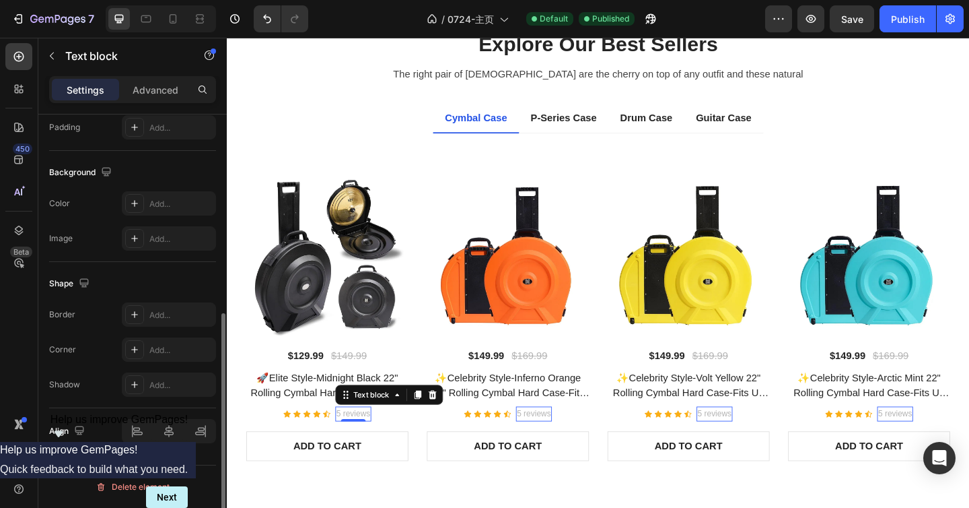
scroll to position [0, 0]
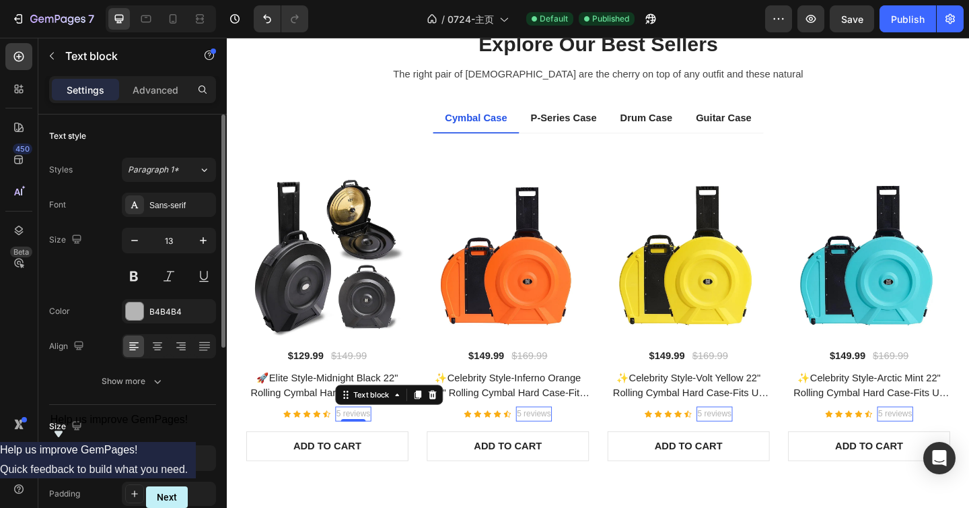
click at [349, 444] on p "5 reviews" at bounding box center [364, 446] width 37 height 13
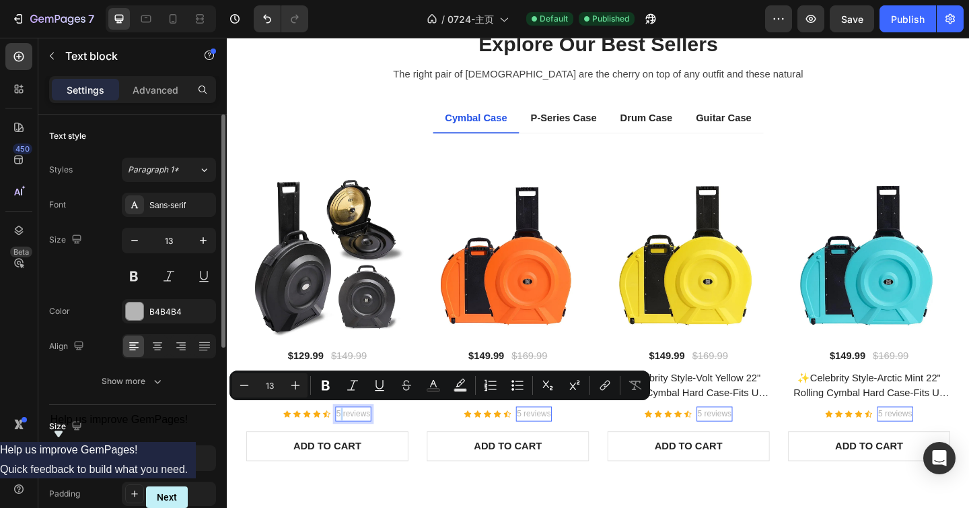
click at [348, 446] on p "5 reviews" at bounding box center [364, 446] width 37 height 13
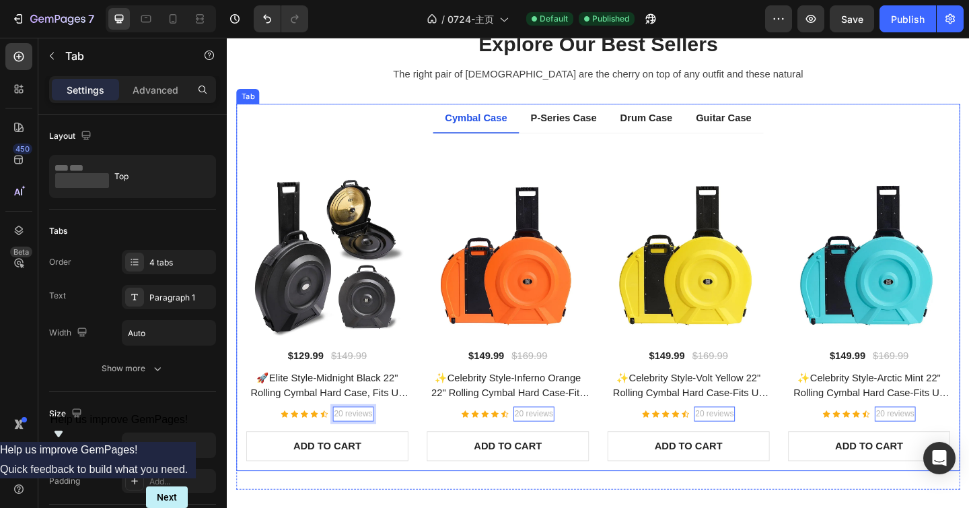
click at [891, 163] on div "Title Line (P) Images $129.99 (P) Price (P) Price $149.99 (P) Price (P) Price R…" at bounding box center [631, 325] width 766 height 345
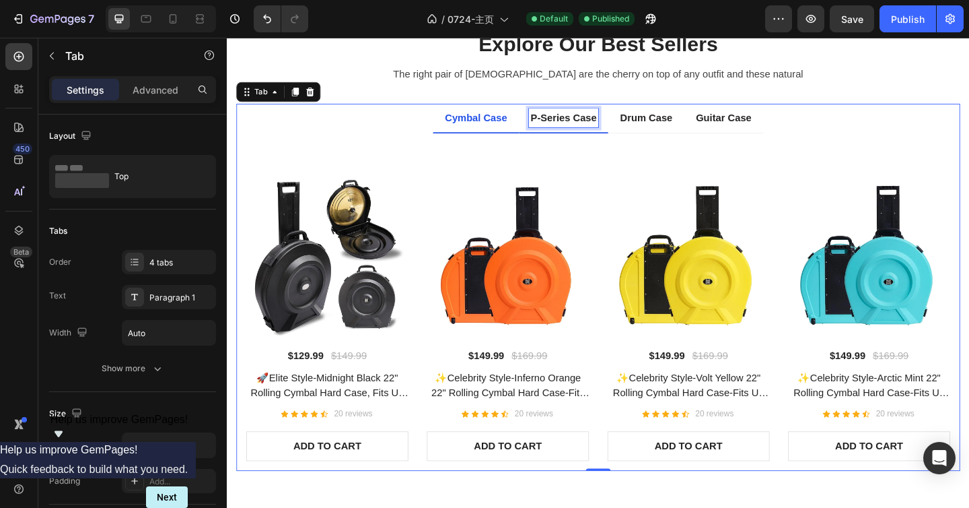
click at [571, 123] on p "P-Series Case" at bounding box center [593, 125] width 72 height 16
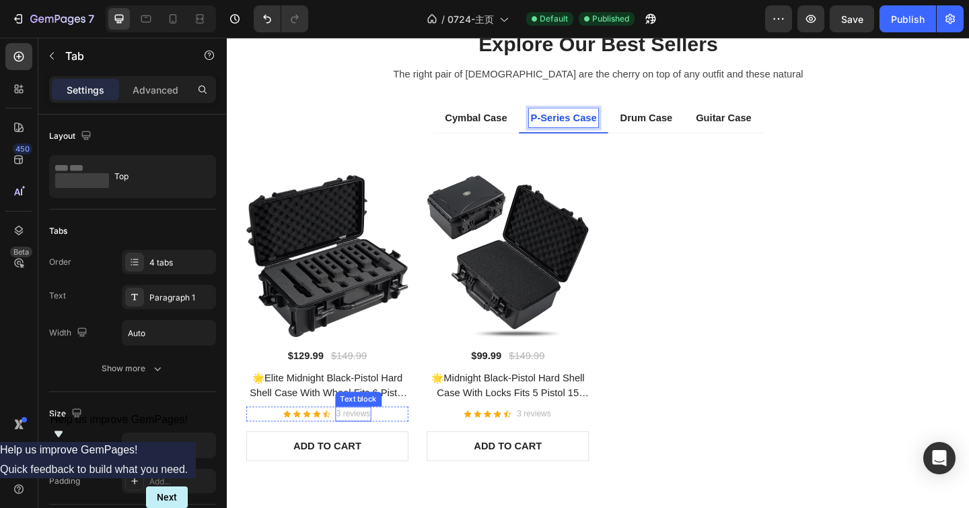
click at [352, 440] on div "(P) Images $129.99 (P) Price (P) Price $149.99 (P) Price (P) Price Row 🌟Elite M…" at bounding box center [336, 342] width 176 height 311
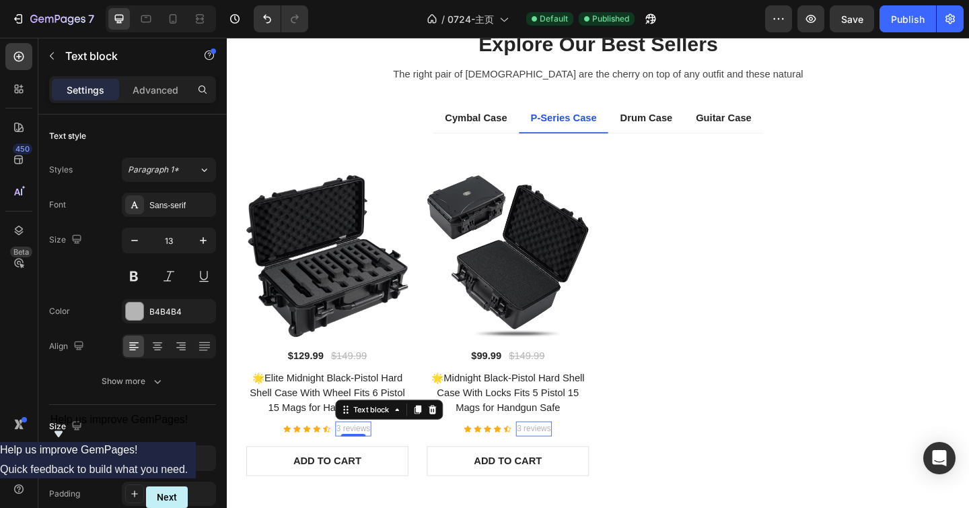
click at [349, 470] on p "3 reviews" at bounding box center [364, 462] width 37 height 13
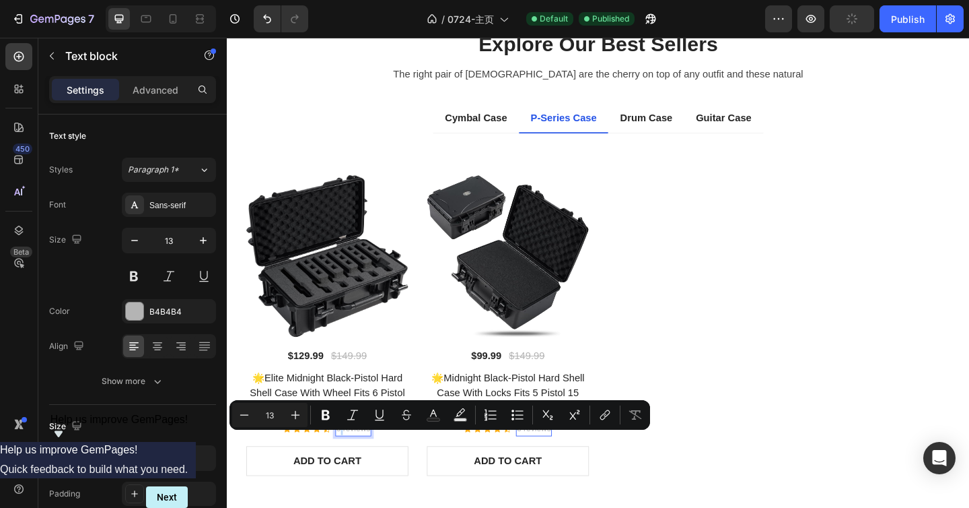
click at [347, 470] on p "3 reviews" at bounding box center [364, 462] width 37 height 13
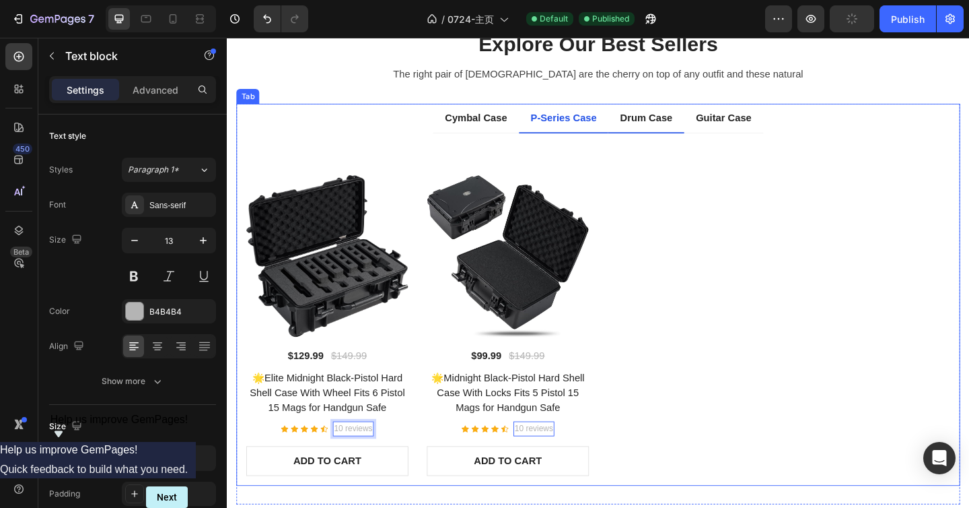
click at [705, 135] on li "Drum Case" at bounding box center [683, 126] width 82 height 32
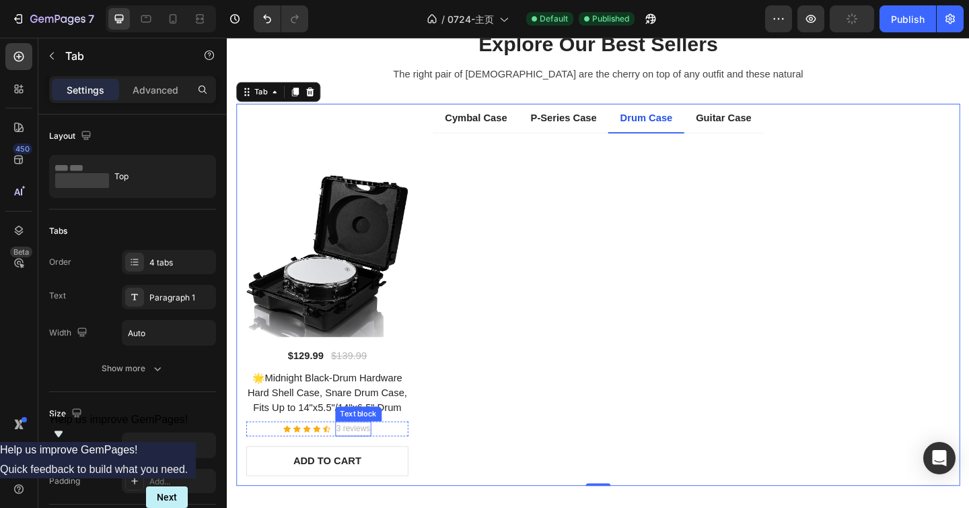
click at [346, 470] on p "3 reviews" at bounding box center [364, 462] width 37 height 13
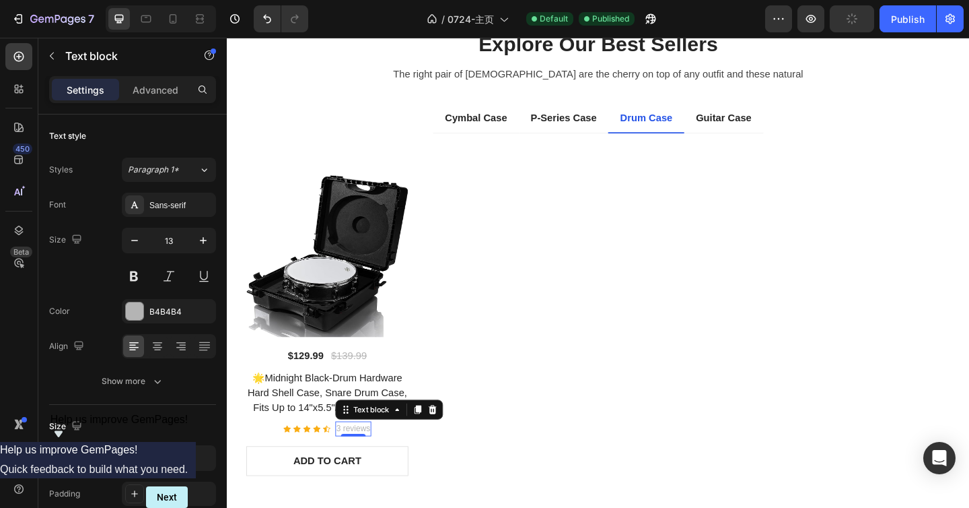
click at [346, 470] on p "3 reviews" at bounding box center [364, 462] width 37 height 13
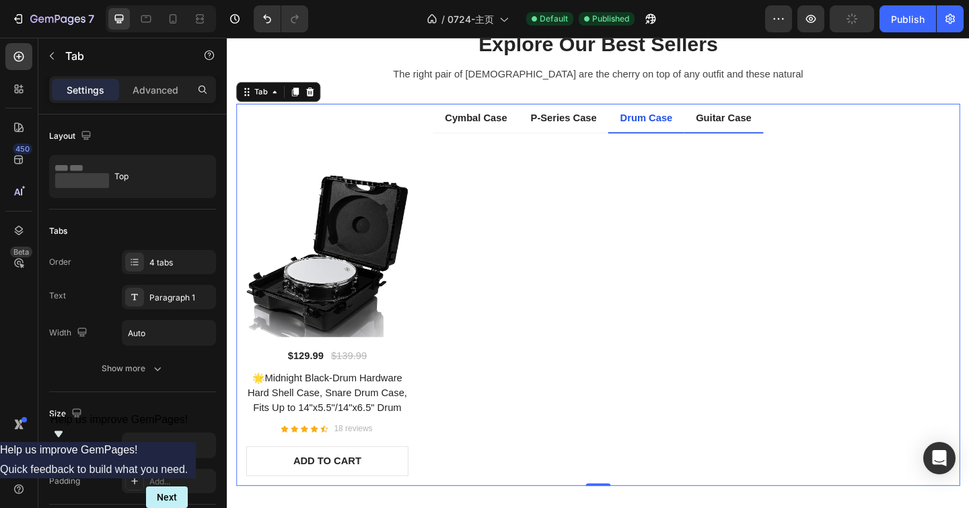
click at [739, 130] on p "Guitar Case" at bounding box center [767, 125] width 61 height 16
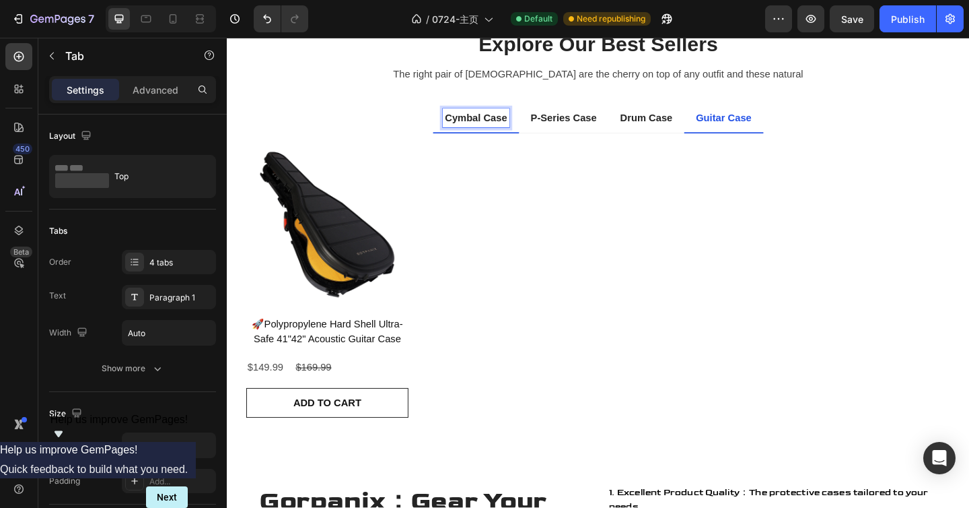
click at [492, 131] on p "Cymbal Case" at bounding box center [498, 125] width 68 height 16
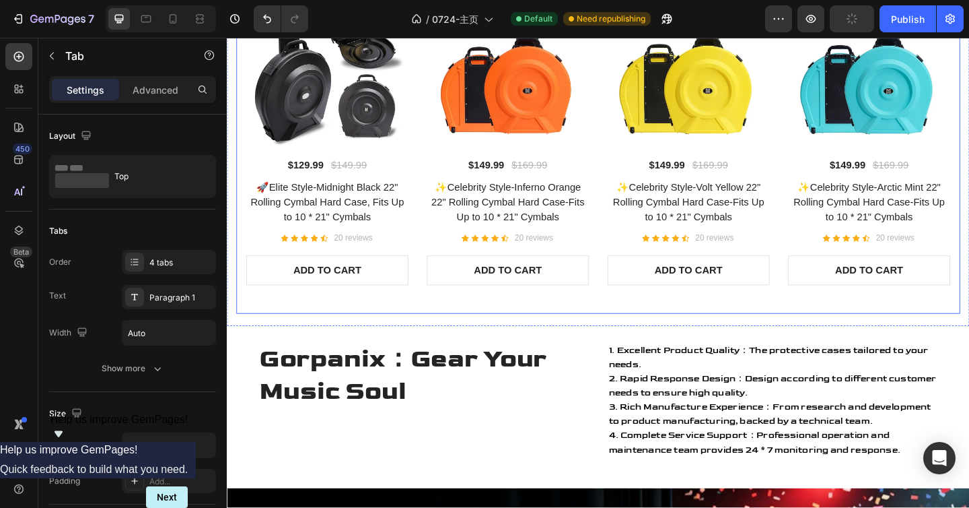
scroll to position [1010, 0]
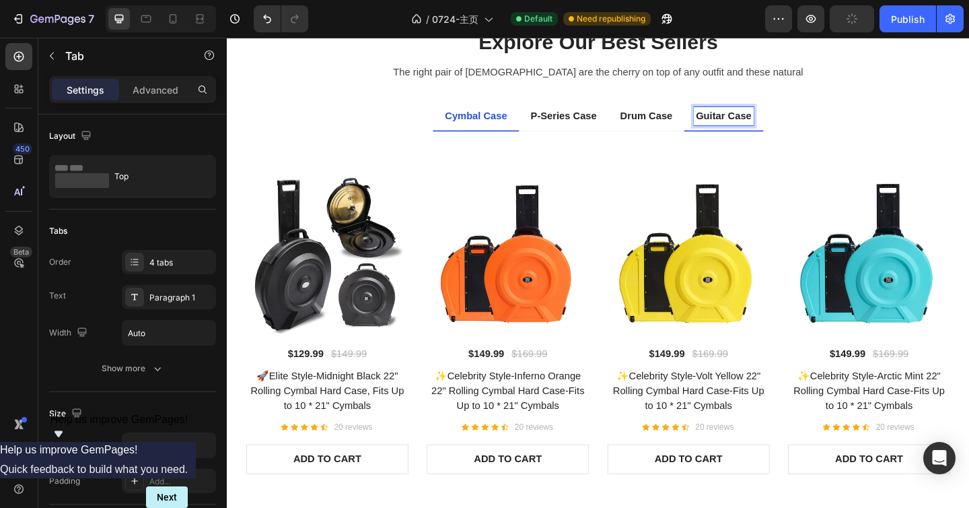
click at [757, 130] on p "Guitar Case" at bounding box center [767, 123] width 61 height 16
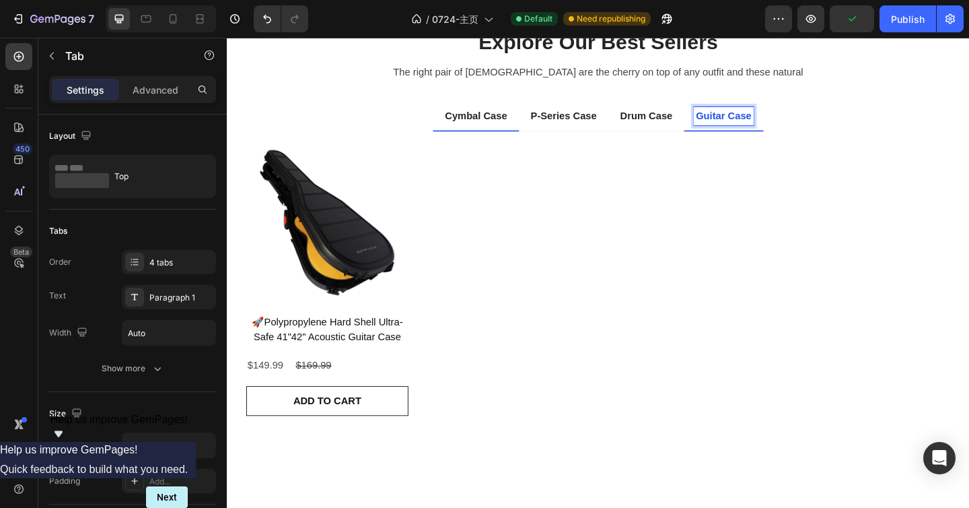
click at [499, 120] on p "Cymbal Case" at bounding box center [498, 123] width 68 height 16
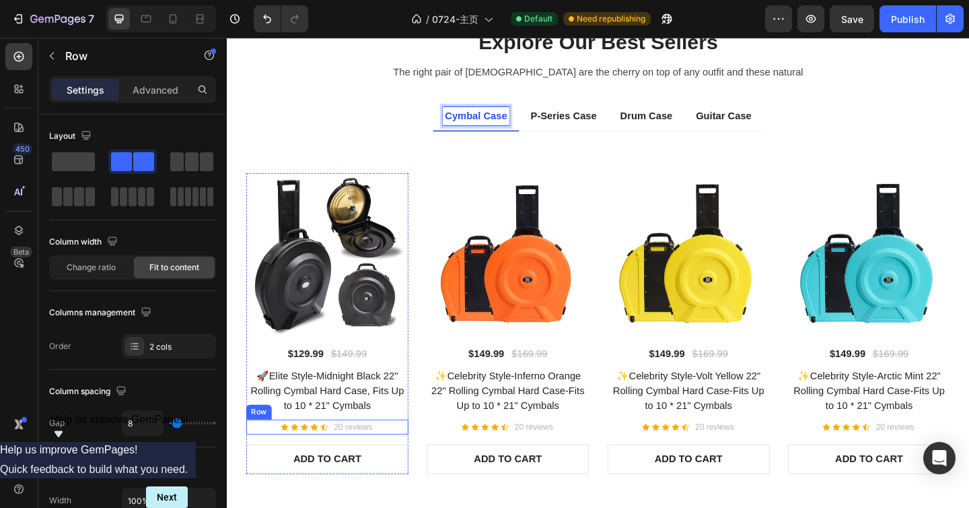
click at [400, 456] on div "Icon Icon Icon Icon Icon Icon List Hoz 20 reviews Text block Row" at bounding box center [336, 461] width 176 height 16
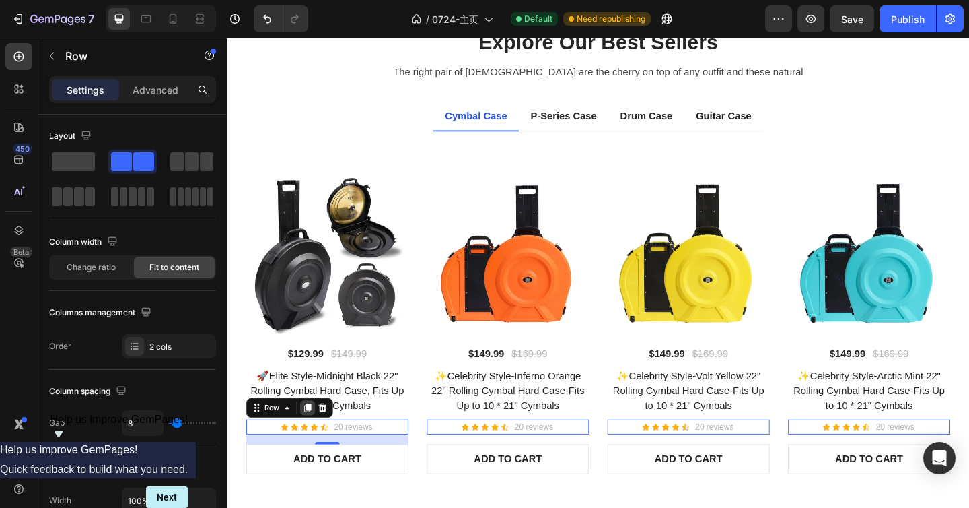
click at [316, 439] on icon at bounding box center [314, 440] width 7 height 9
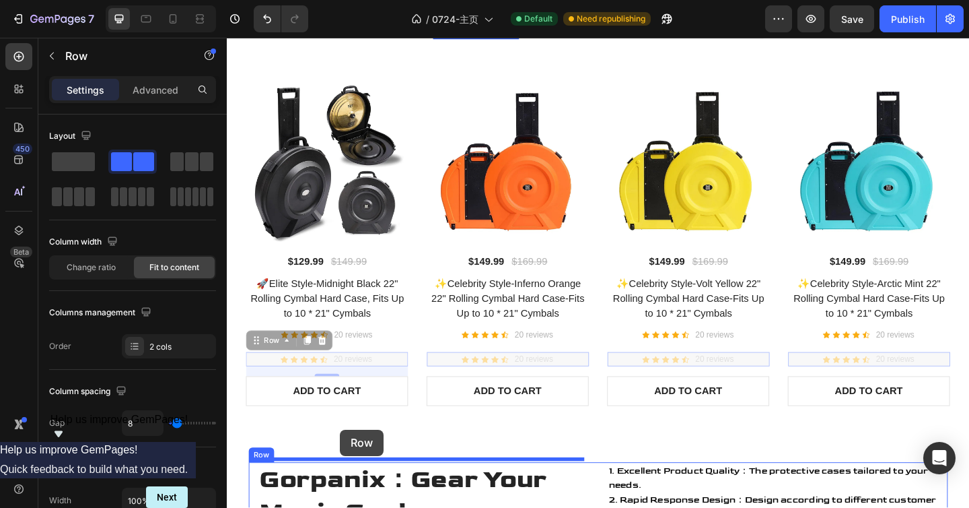
scroll to position [1175, 0]
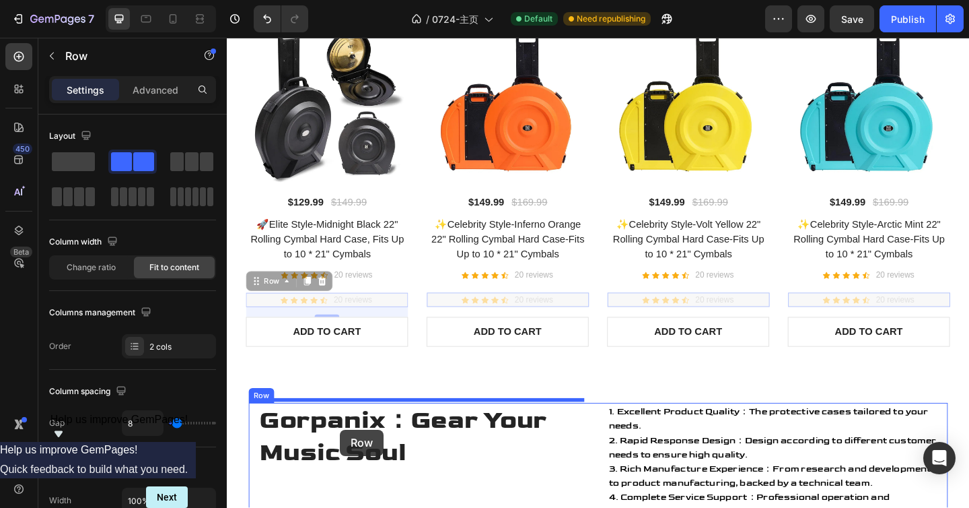
drag, startPoint x: 265, startPoint y: 467, endPoint x: 364, endPoint y: 423, distance: 107.6
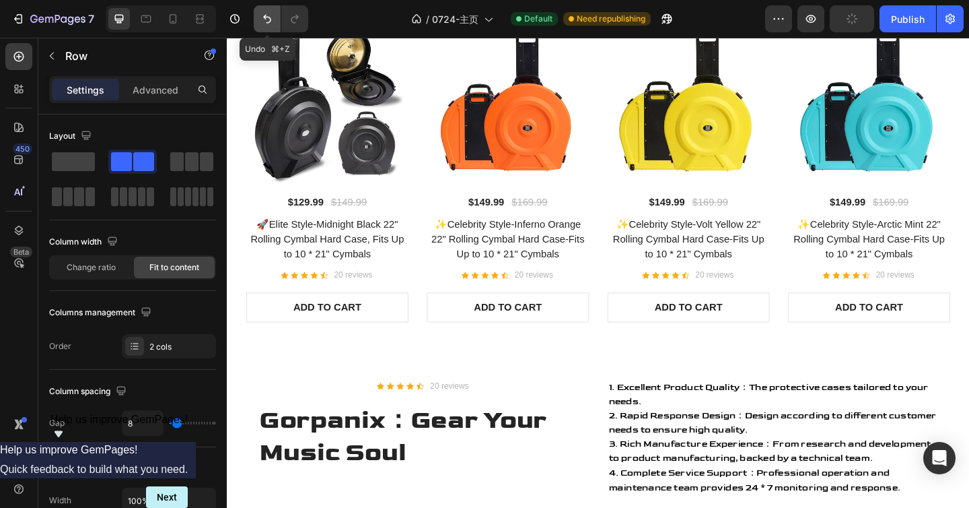
click at [272, 22] on icon "Undo/Redo" at bounding box center [267, 18] width 13 height 13
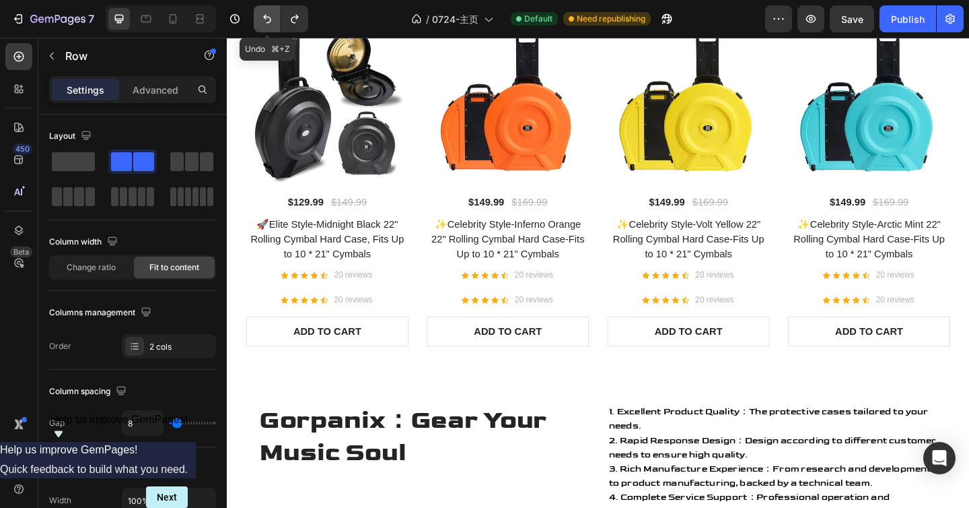
click at [272, 22] on icon "Undo/Redo" at bounding box center [267, 18] width 13 height 13
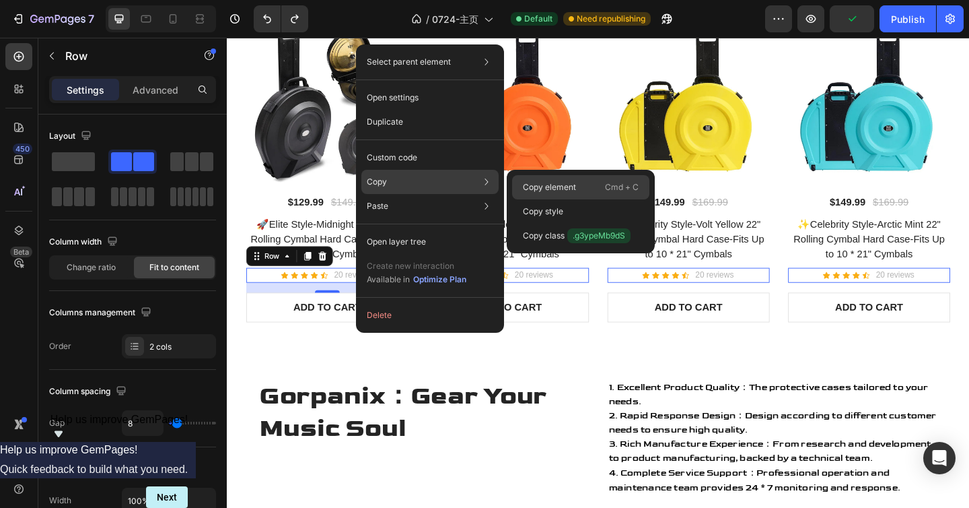
click at [531, 191] on p "Copy element" at bounding box center [549, 187] width 53 height 12
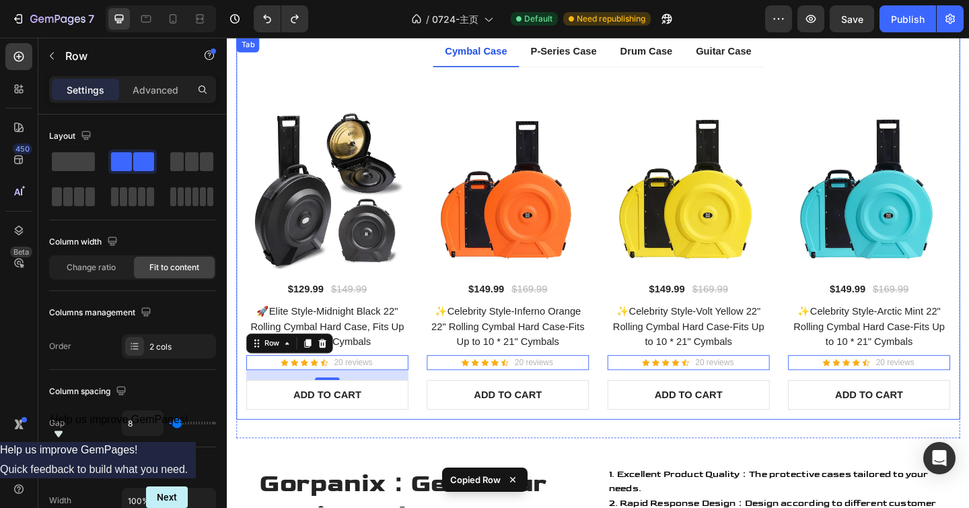
scroll to position [1054, 0]
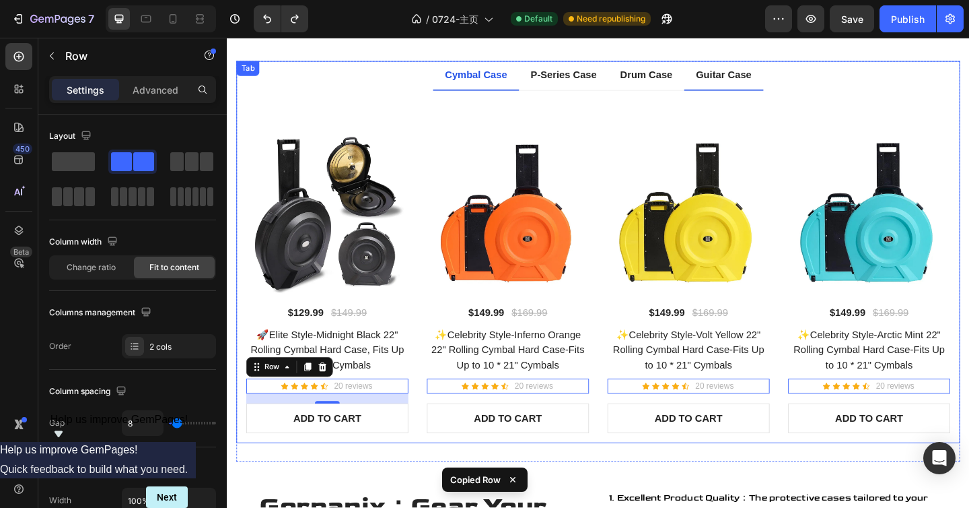
click at [757, 84] on p "Guitar Case" at bounding box center [767, 79] width 61 height 16
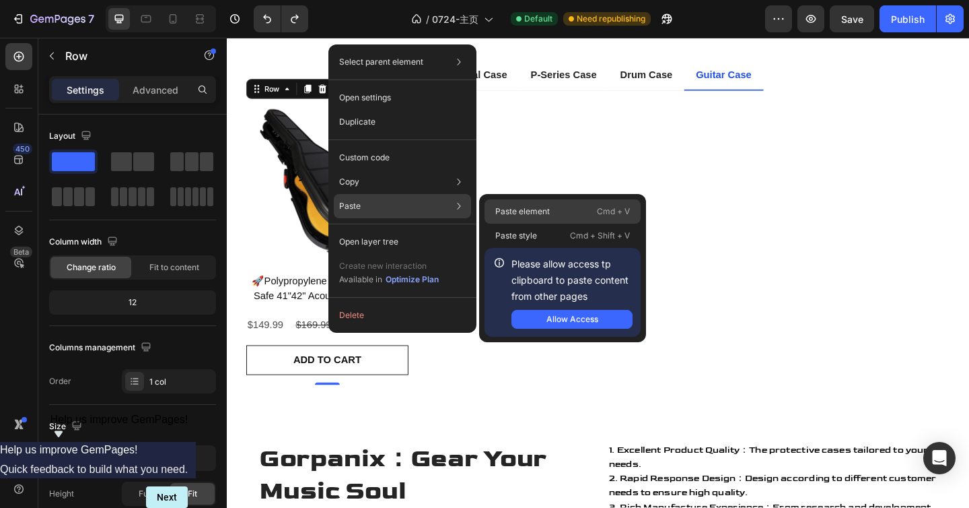
click at [530, 208] on p "Paste element" at bounding box center [522, 211] width 55 height 12
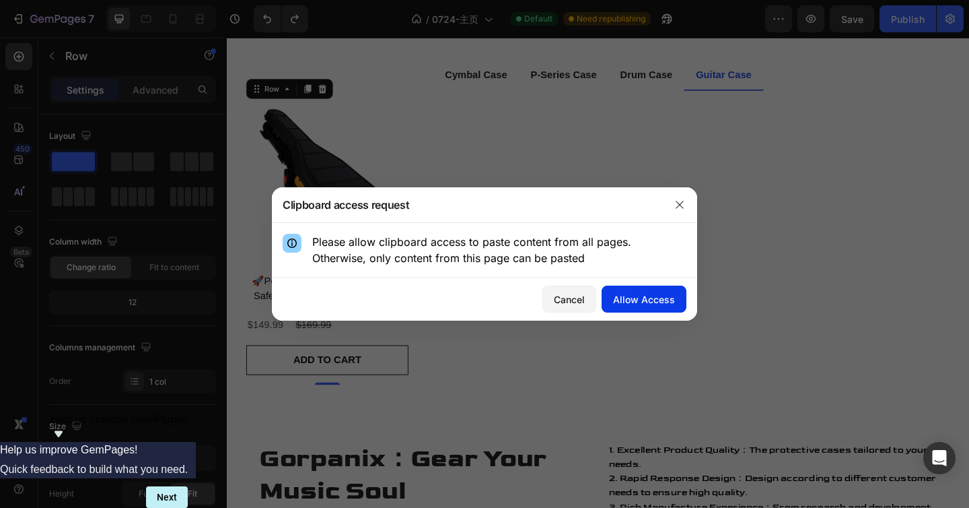
click at [619, 300] on div "Allow Access" at bounding box center [644, 299] width 62 height 14
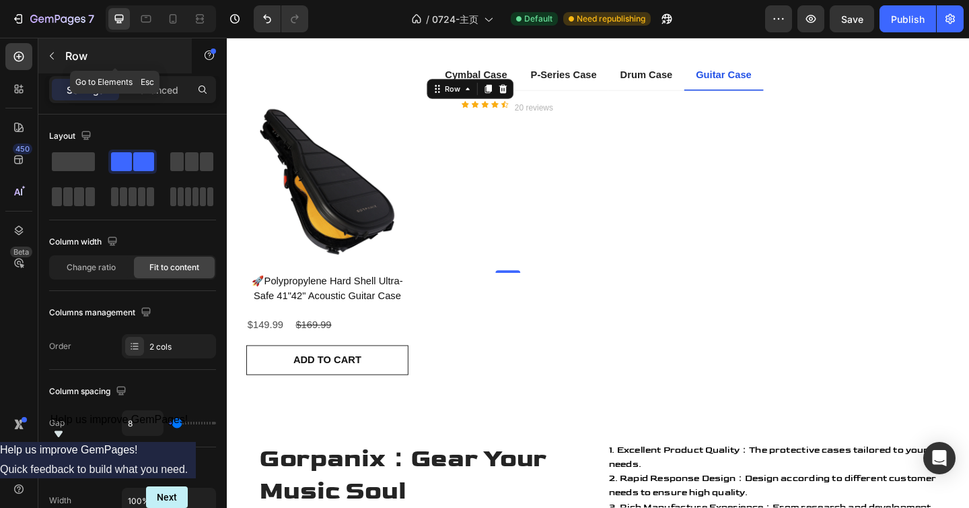
click at [54, 62] on button "button" at bounding box center [52, 56] width 22 height 22
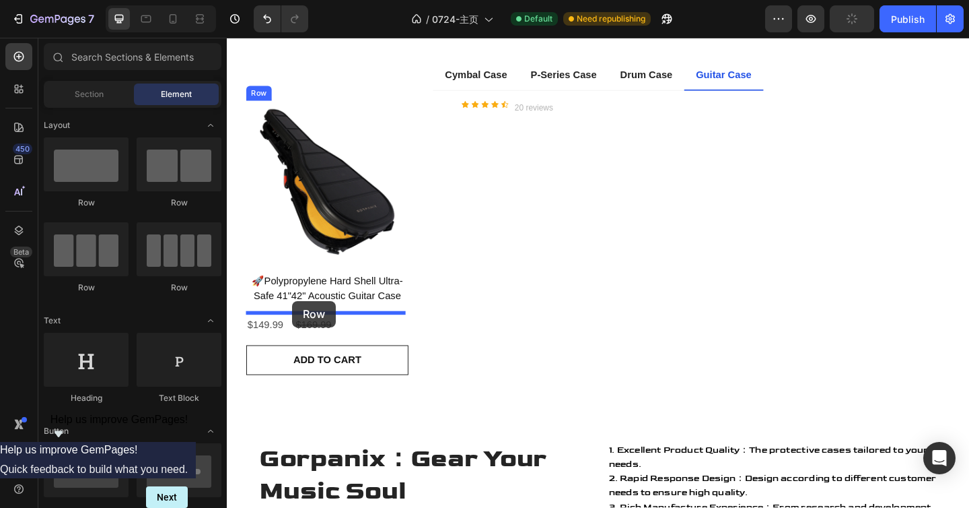
drag, startPoint x: 326, startPoint y: 222, endPoint x: 298, endPoint y: 324, distance: 105.5
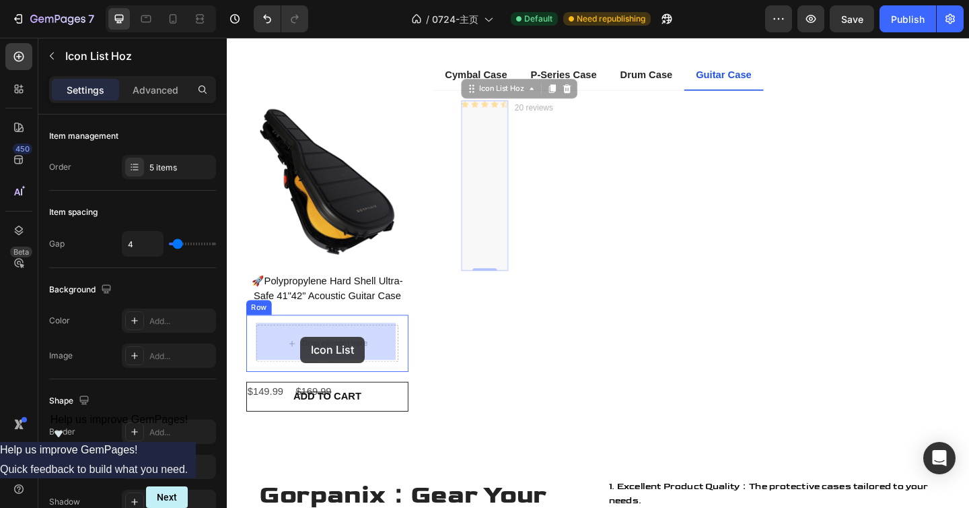
drag, startPoint x: 512, startPoint y: 120, endPoint x: 307, endPoint y: 363, distance: 318.1
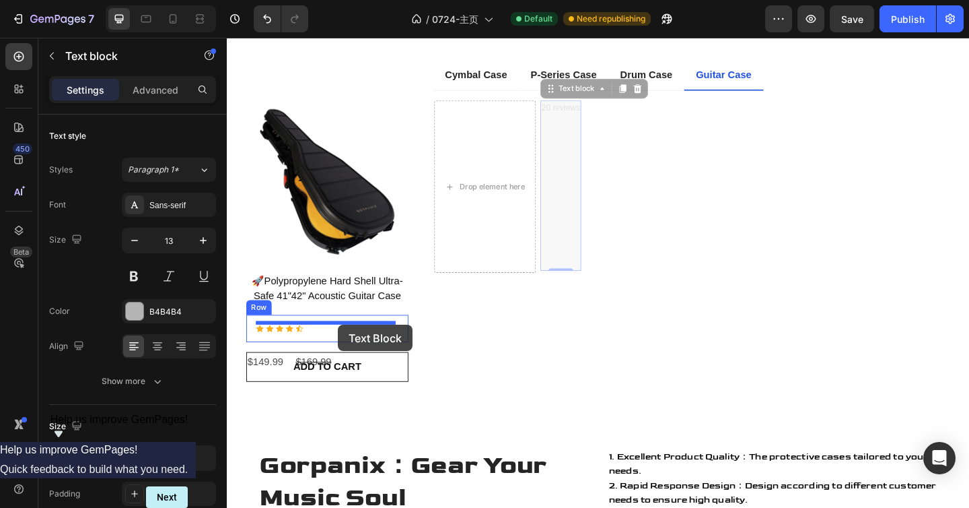
drag, startPoint x: 584, startPoint y: 115, endPoint x: 347, endPoint y: 350, distance: 333.2
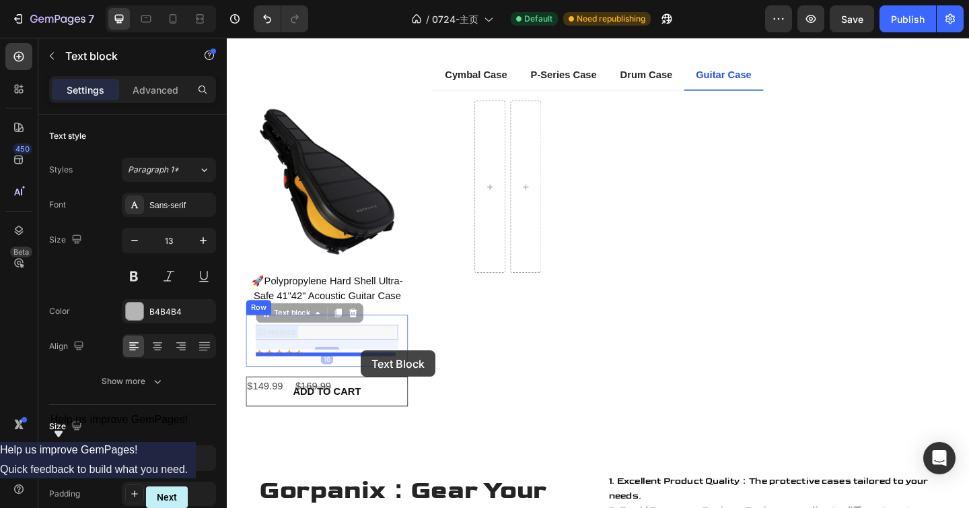
drag, startPoint x: 350, startPoint y: 354, endPoint x: 372, endPoint y: 378, distance: 32.4
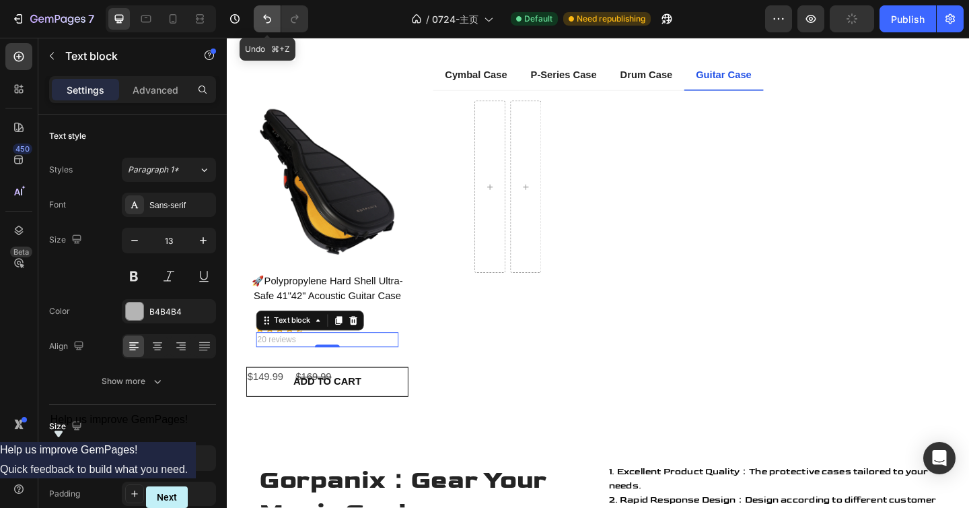
click at [267, 20] on icon "Undo/Redo" at bounding box center [267, 18] width 13 height 13
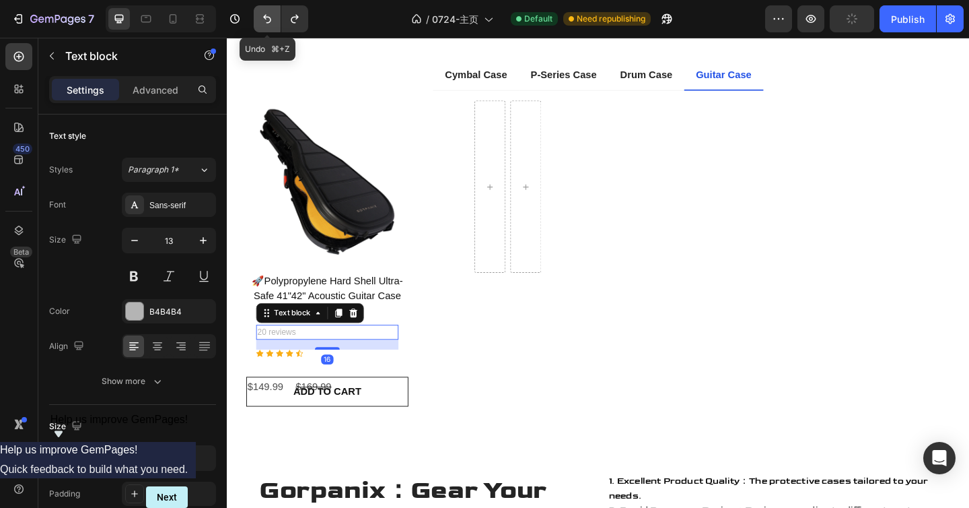
click at [267, 20] on icon "Undo/Redo" at bounding box center [267, 18] width 13 height 13
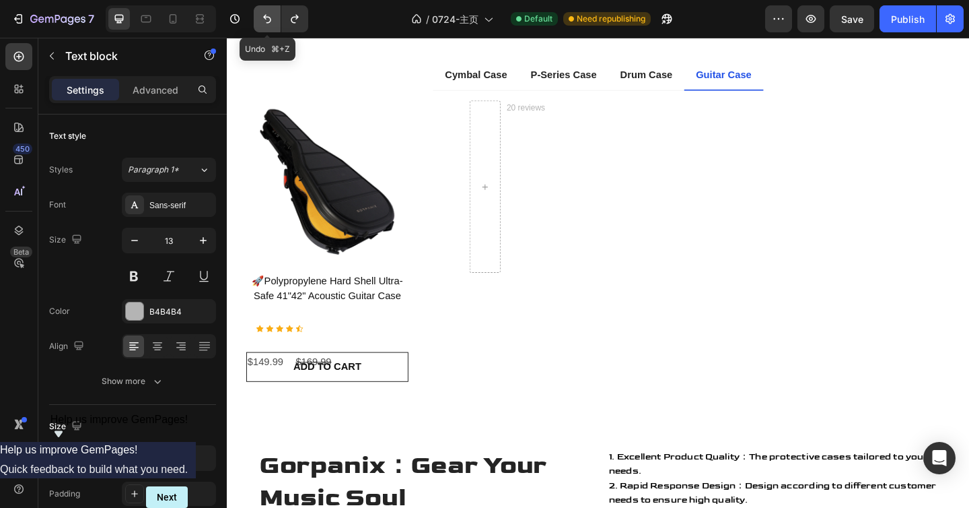
click at [267, 20] on icon "Undo/Redo" at bounding box center [267, 18] width 13 height 13
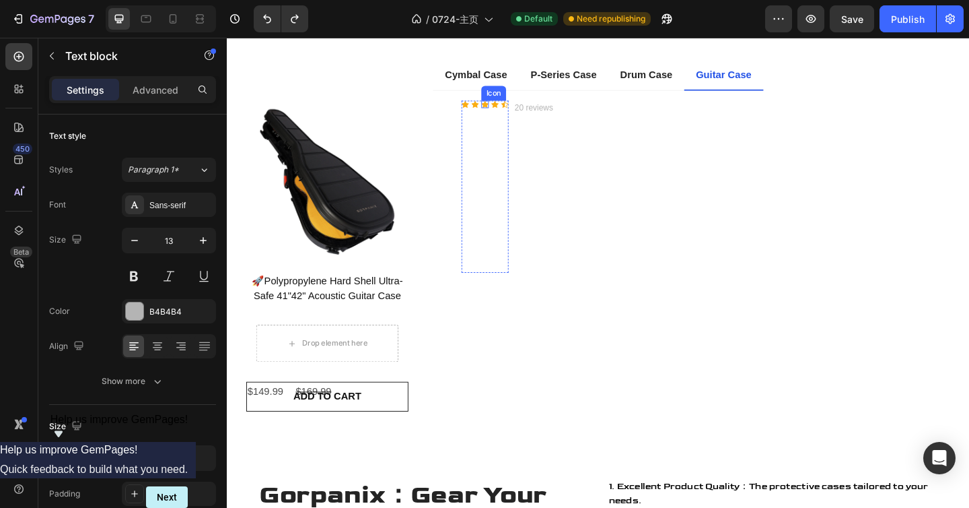
click at [504, 107] on icon at bounding box center [508, 110] width 8 height 8
click at [550, 116] on p "20 reviews" at bounding box center [561, 114] width 42 height 13
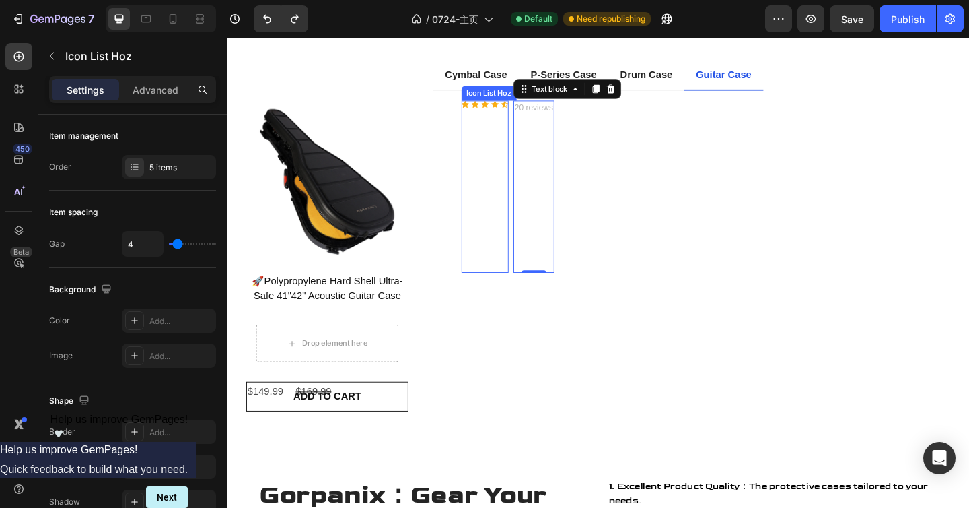
click at [505, 119] on div "Icon Icon Icon Icon Icon Icon List Hoz" at bounding box center [507, 199] width 51 height 187
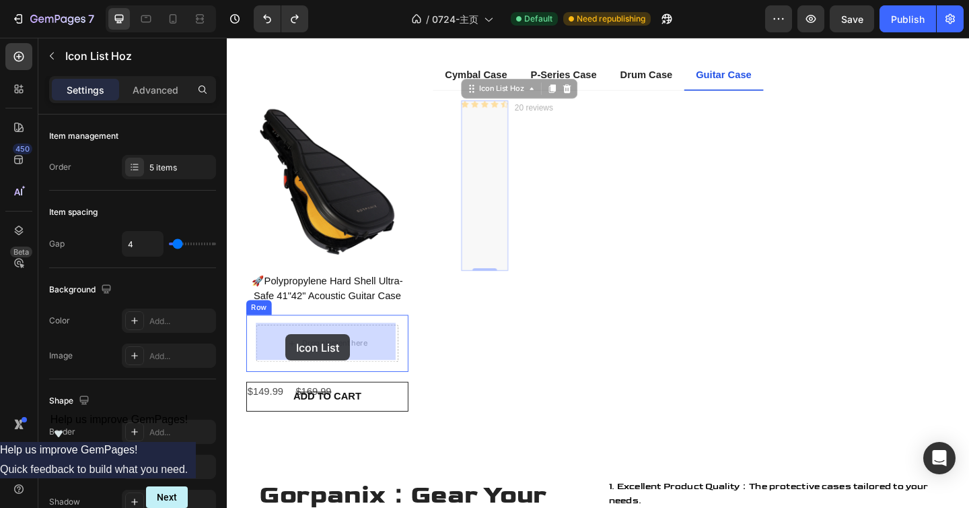
drag, startPoint x: 510, startPoint y: 126, endPoint x: 291, endPoint y: 360, distance: 320.5
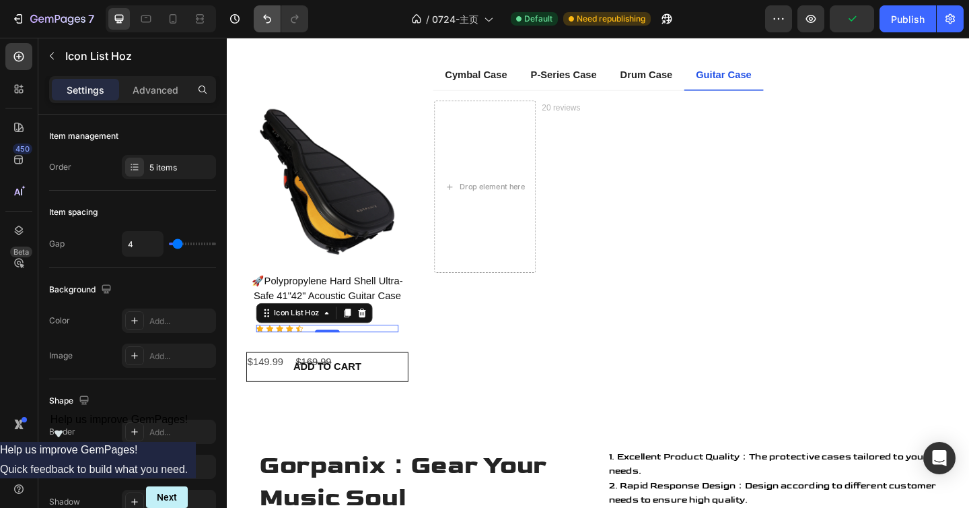
click at [262, 28] on button "Undo/Redo" at bounding box center [267, 18] width 27 height 27
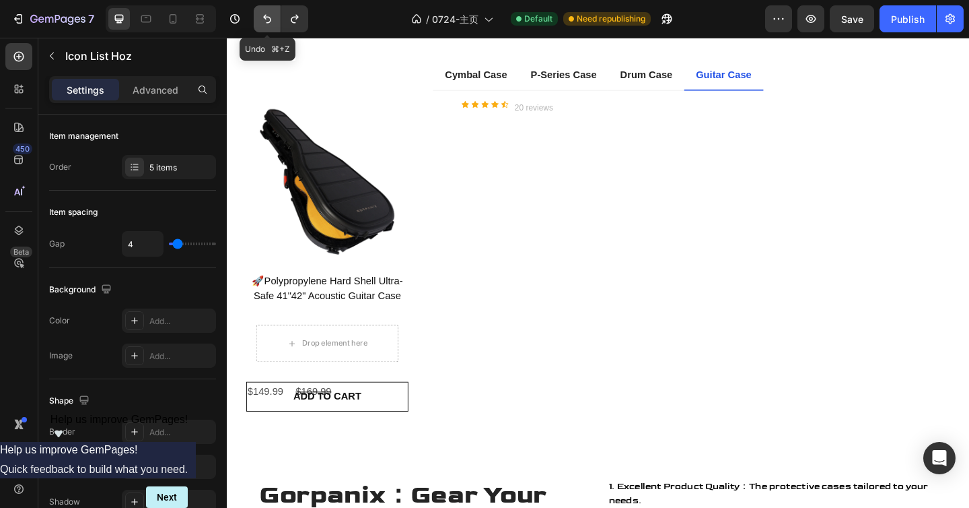
click at [262, 28] on button "Undo/Redo" at bounding box center [267, 18] width 27 height 27
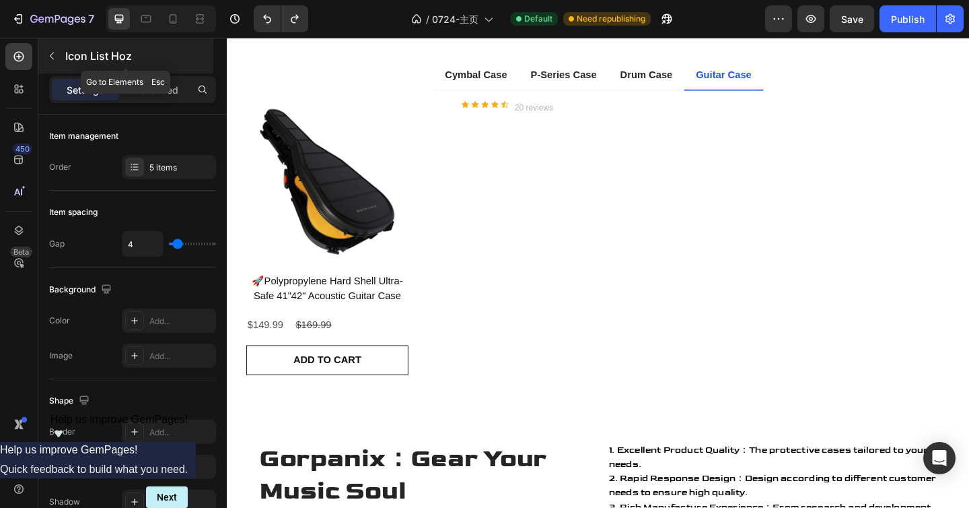
click at [42, 60] on button "button" at bounding box center [52, 56] width 22 height 22
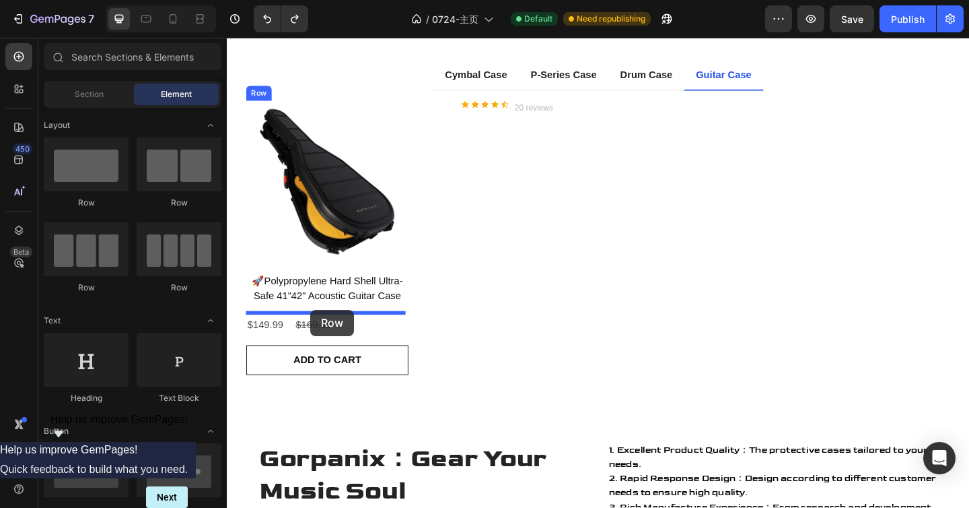
drag, startPoint x: 423, startPoint y: 208, endPoint x: 318, endPoint y: 333, distance: 163.9
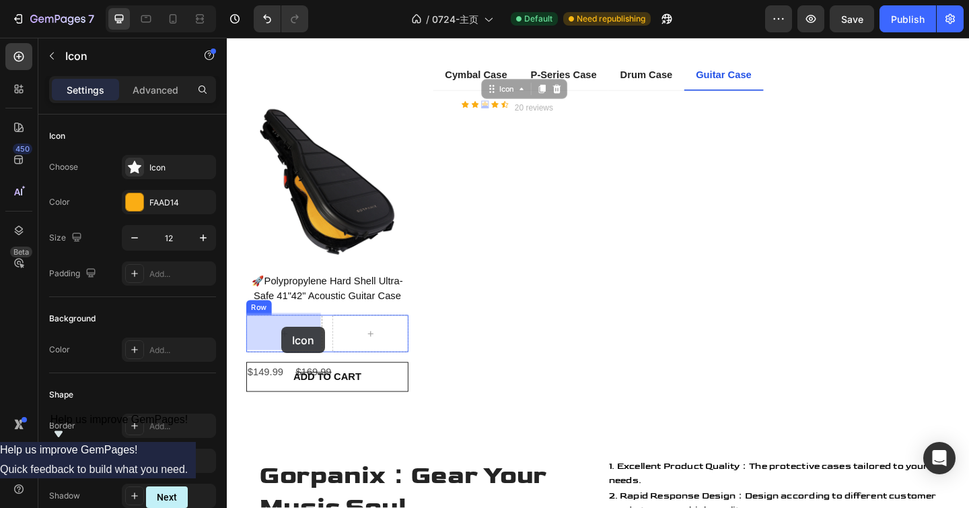
drag, startPoint x: 505, startPoint y: 112, endPoint x: 286, endPoint y: 352, distance: 325.0
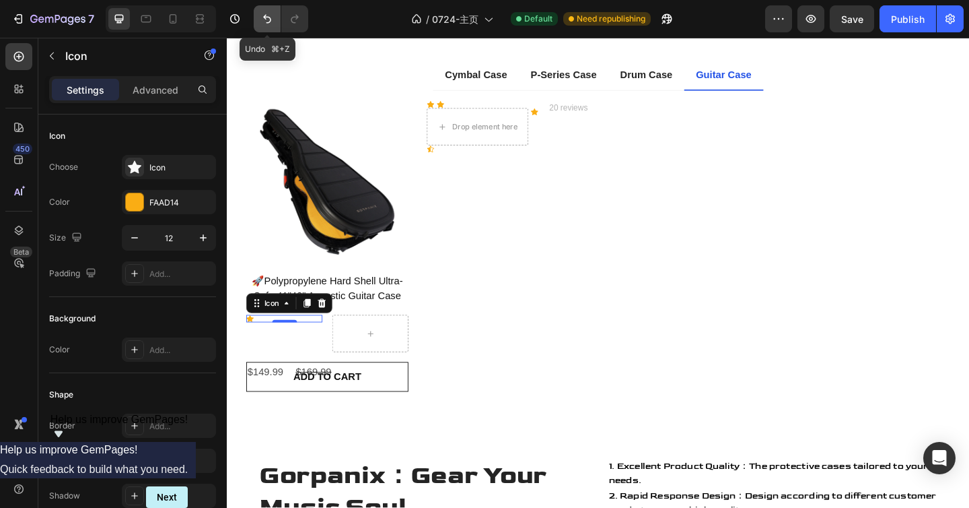
click at [261, 19] on icon "Undo/Redo" at bounding box center [267, 18] width 13 height 13
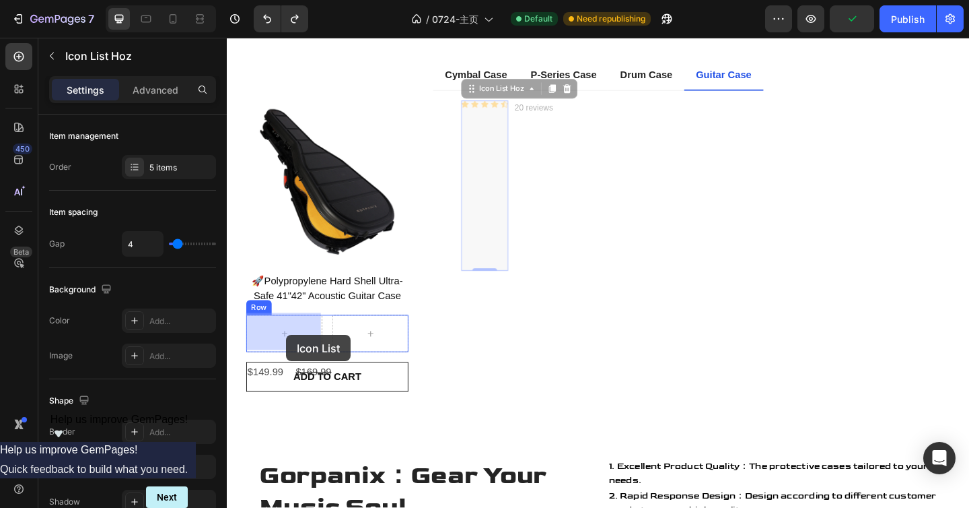
drag, startPoint x: 514, startPoint y: 129, endPoint x: 291, endPoint y: 361, distance: 320.9
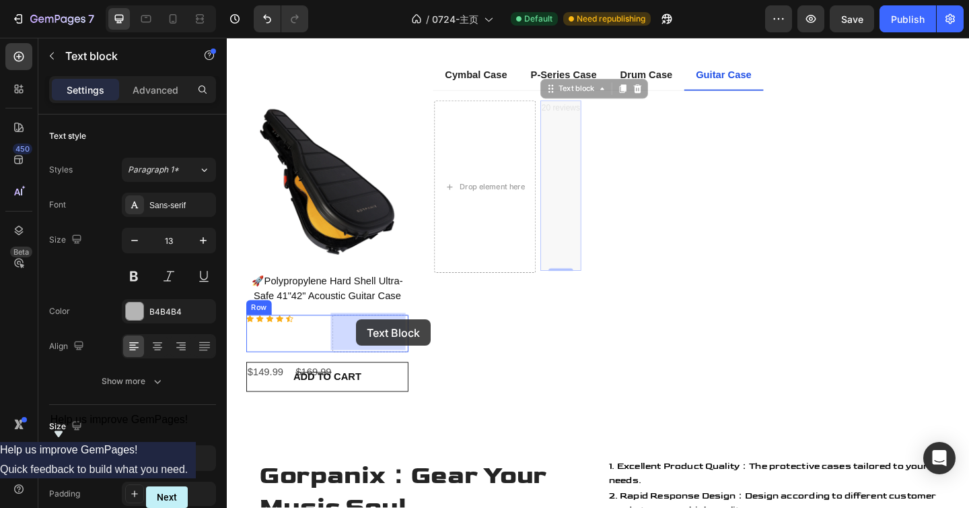
drag, startPoint x: 594, startPoint y: 116, endPoint x: 368, endPoint y: 345, distance: 322.3
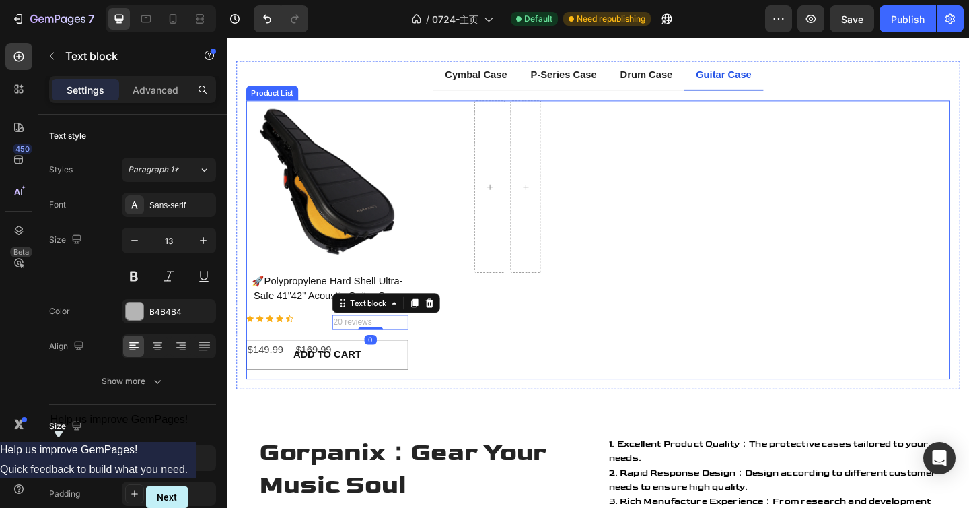
click at [507, 346] on div "Product Images 🚀Polypropylene Hard Shell Ultra-Safe 41"42" Acoustic Guitar Case…" at bounding box center [631, 257] width 766 height 303
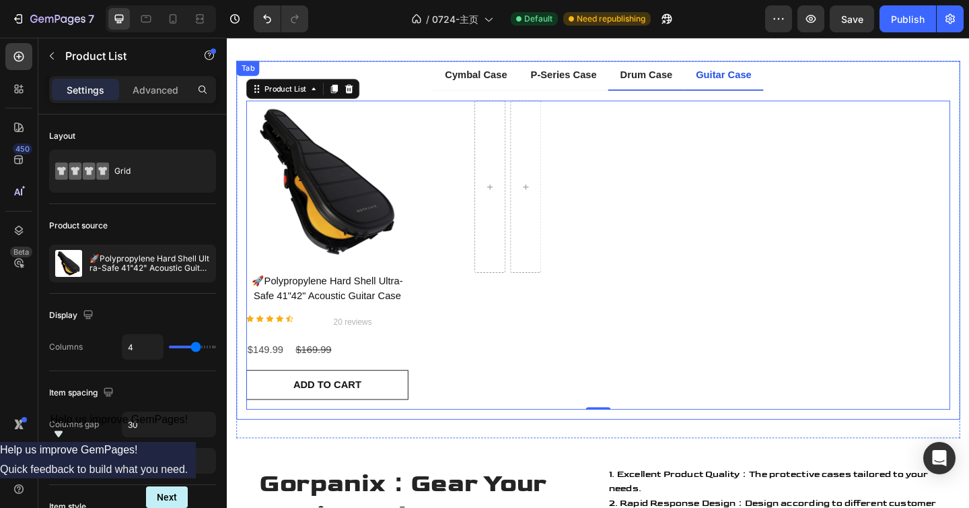
click at [660, 77] on p "Drum Case" at bounding box center [682, 79] width 57 height 16
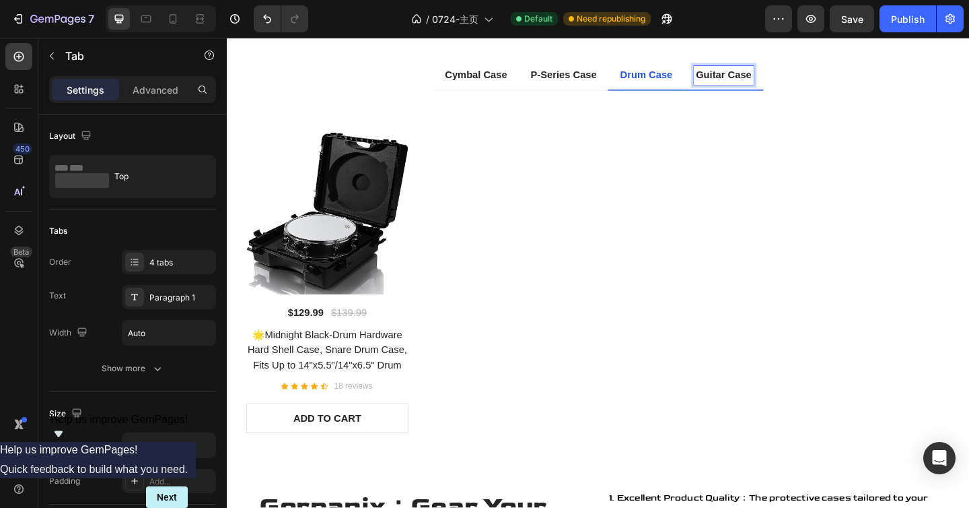
click at [745, 79] on p "Guitar Case" at bounding box center [767, 79] width 61 height 16
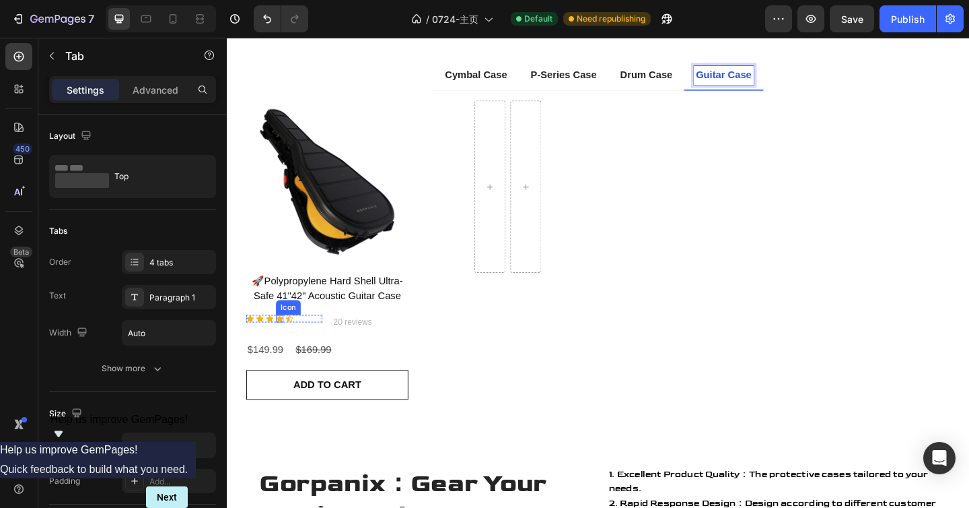
click at [286, 343] on icon at bounding box center [284, 343] width 8 height 8
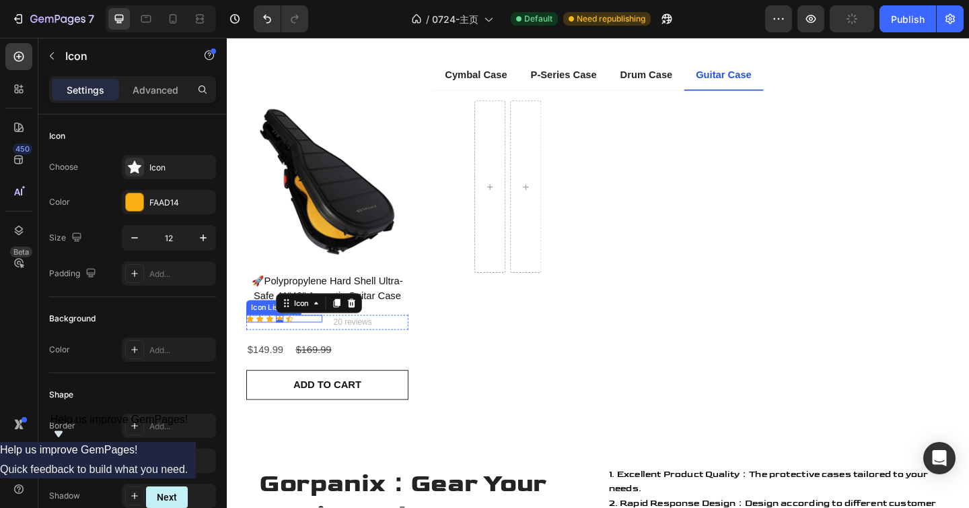
click at [306, 341] on div "Icon Icon Icon Icon 0 Icon" at bounding box center [289, 343] width 83 height 8
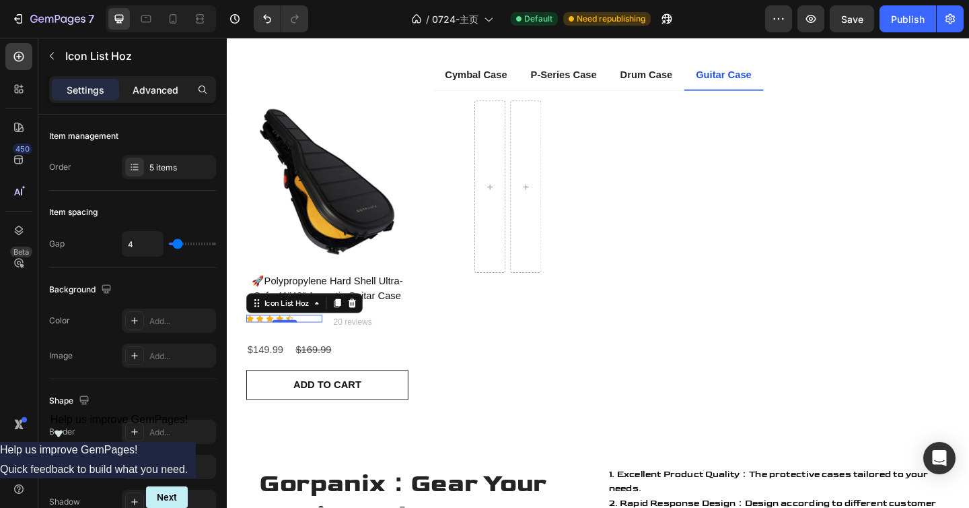
click at [135, 100] on div "Advanced" at bounding box center [155, 90] width 67 height 22
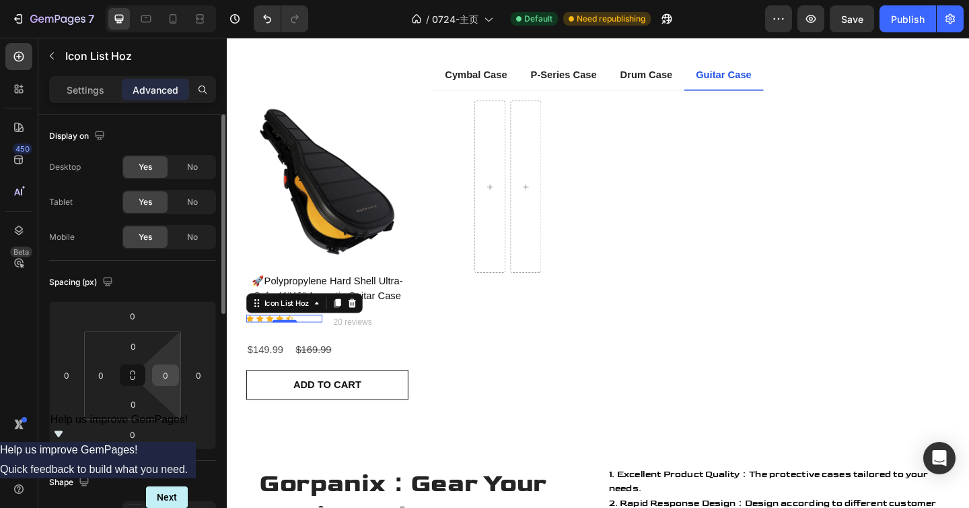
click at [162, 383] on input "0" at bounding box center [166, 375] width 20 height 20
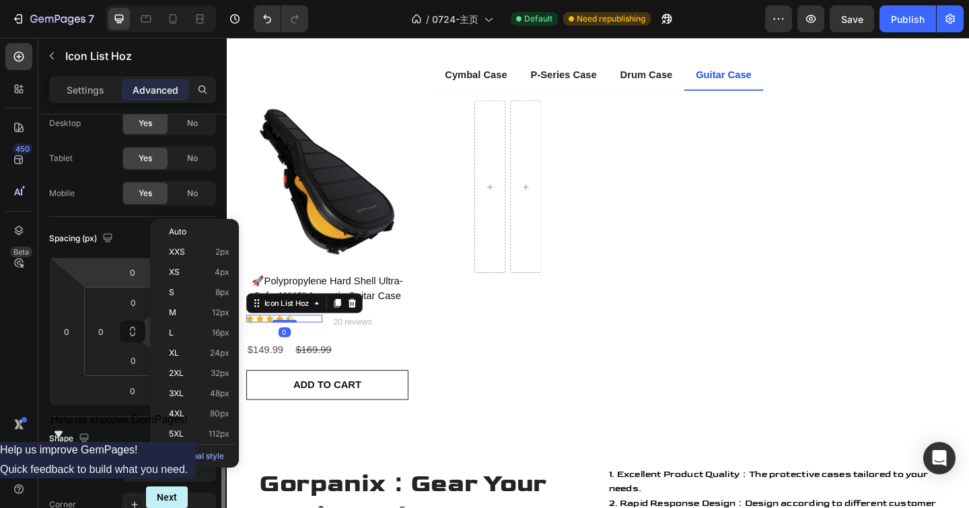
scroll to position [172, 0]
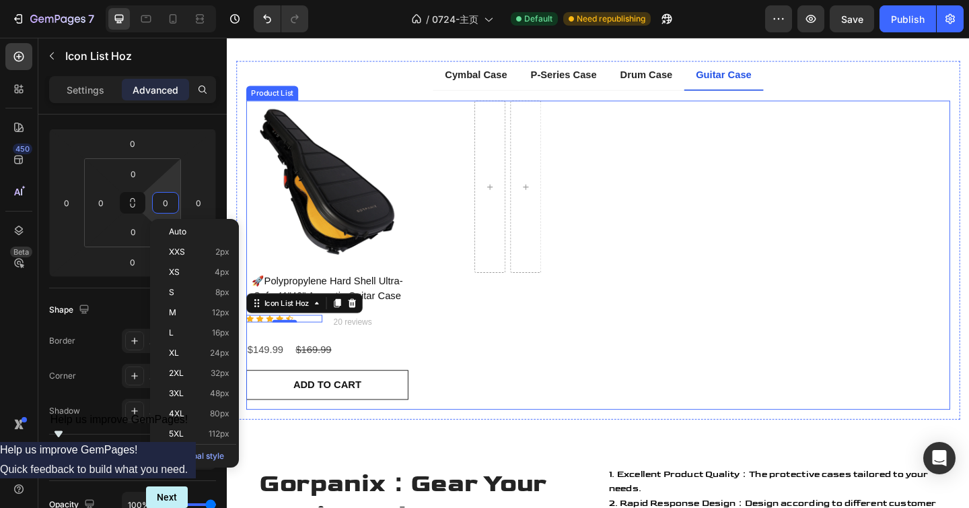
click at [423, 353] on div "Product Images 🚀Polypropylene Hard Shell Ultra-Safe 41"42" Acoustic Guitar Case…" at bounding box center [631, 273] width 766 height 335
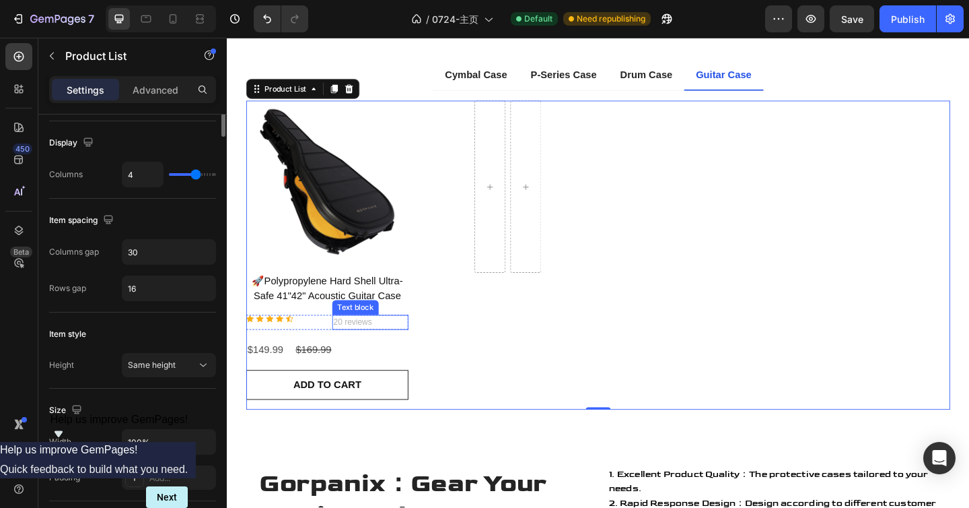
scroll to position [0, 0]
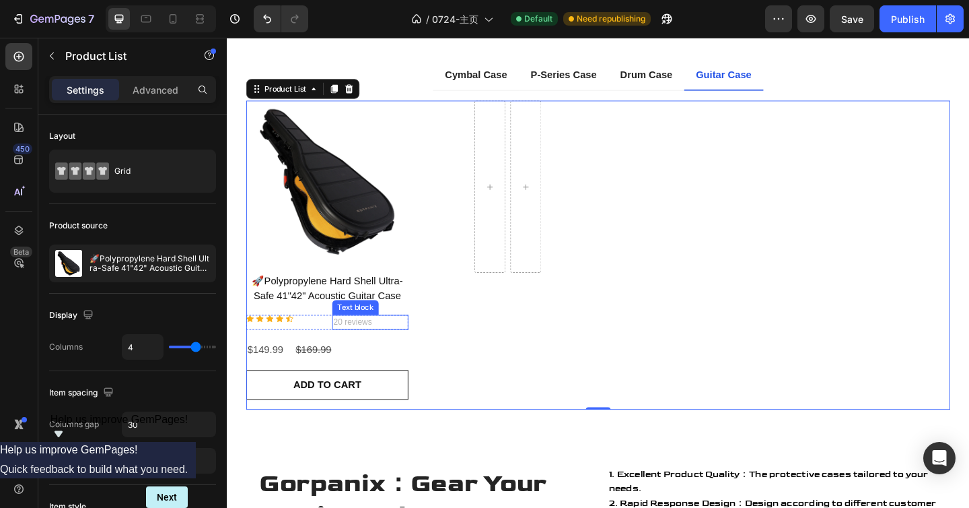
click at [397, 346] on p "20 reviews" at bounding box center [383, 347] width 80 height 13
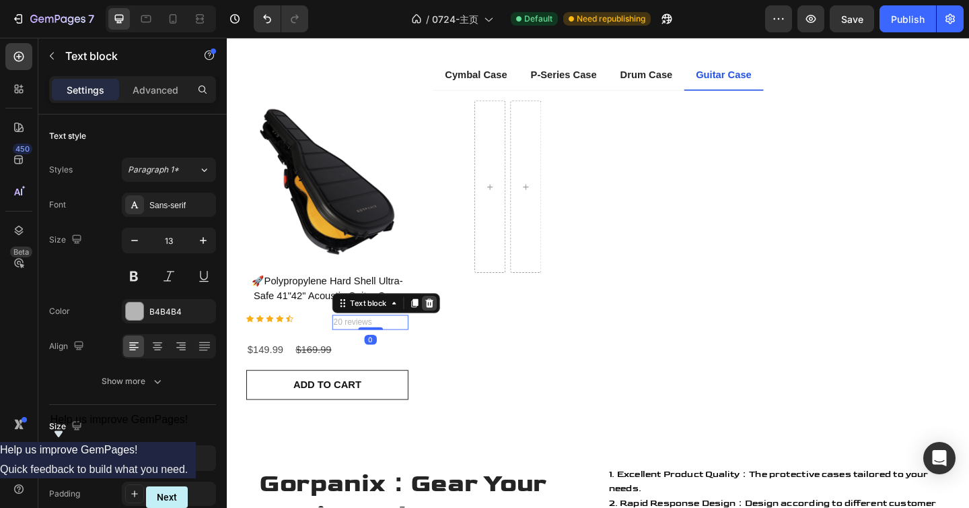
click at [443, 323] on icon at bounding box center [447, 326] width 9 height 9
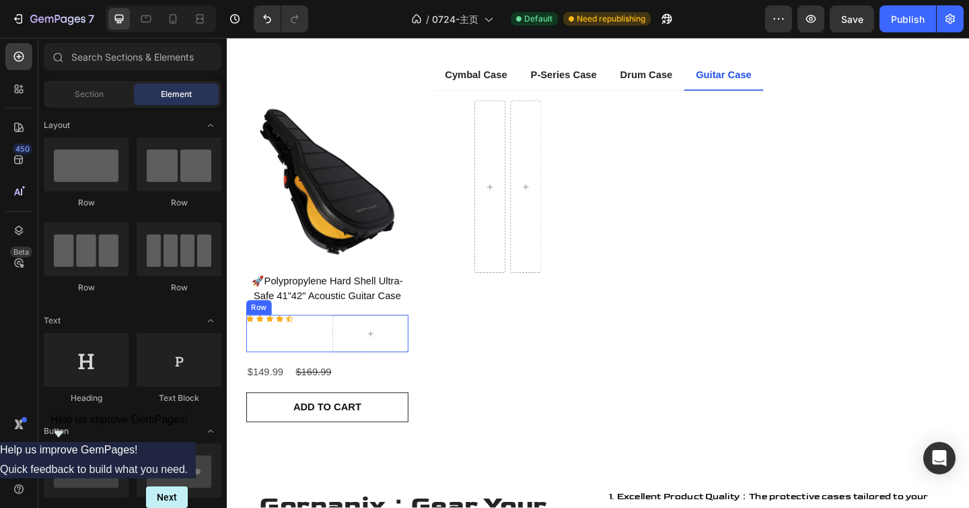
click at [298, 355] on div "Icon Icon Icon Icon Icon Icon List Hoz" at bounding box center [289, 359] width 83 height 40
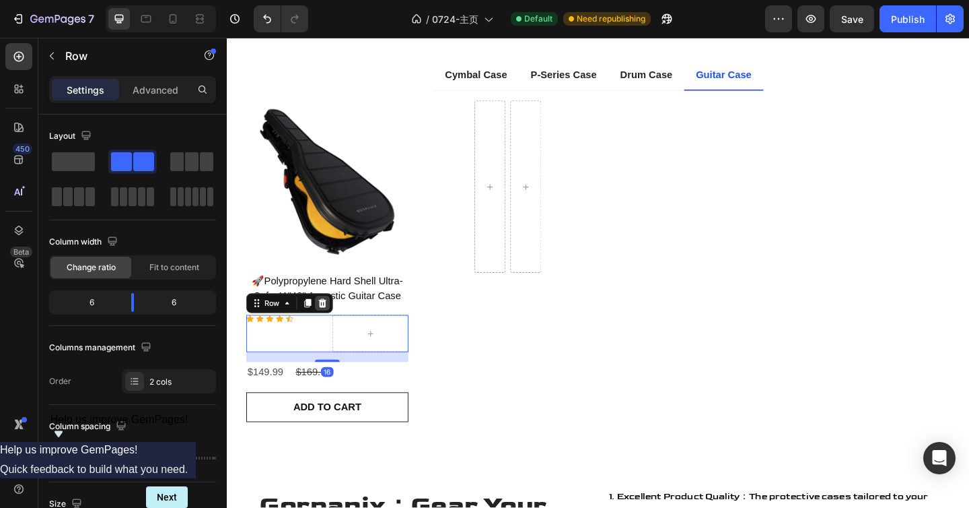
click at [332, 325] on icon at bounding box center [330, 326] width 9 height 9
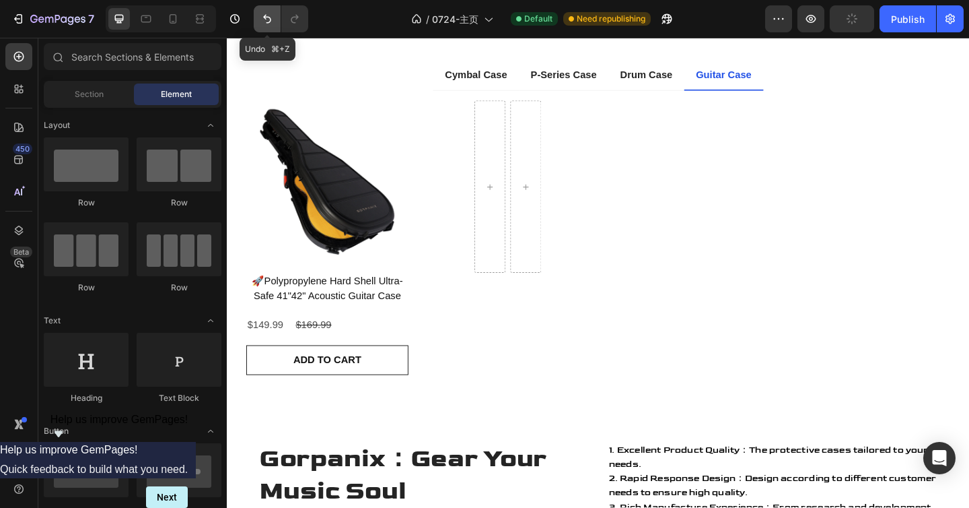
click at [261, 20] on icon "Undo/Redo" at bounding box center [267, 18] width 13 height 13
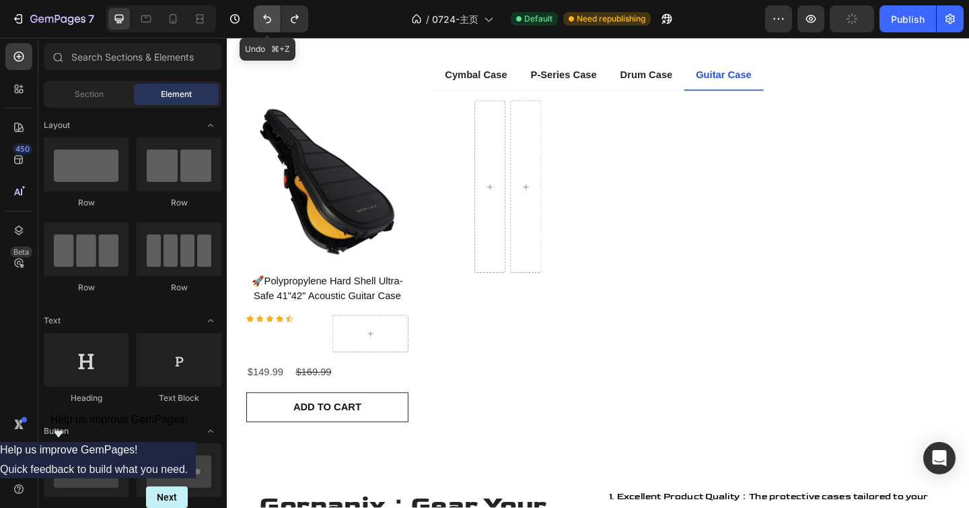
click at [261, 20] on icon "Undo/Redo" at bounding box center [267, 18] width 13 height 13
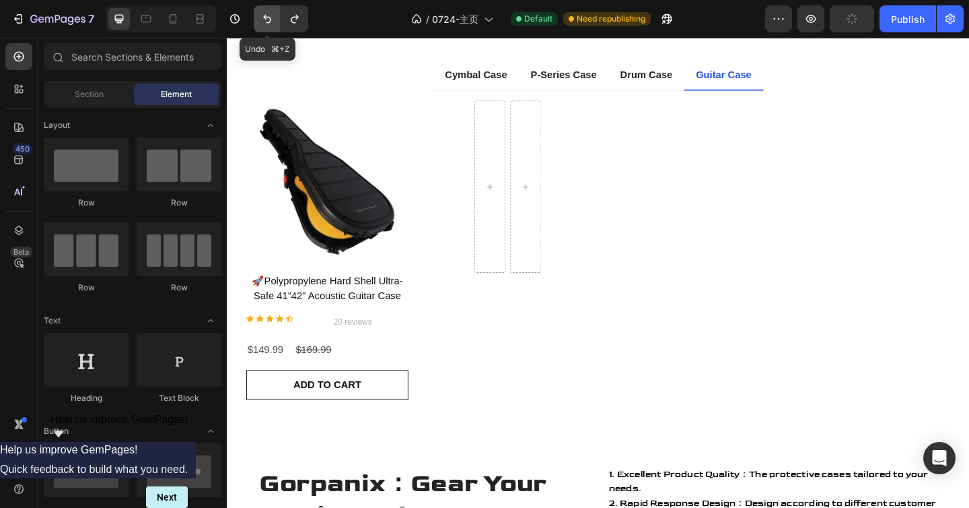
click at [263, 22] on icon "Undo/Redo" at bounding box center [267, 18] width 13 height 13
click at [264, 22] on icon "Undo/Redo" at bounding box center [267, 18] width 13 height 13
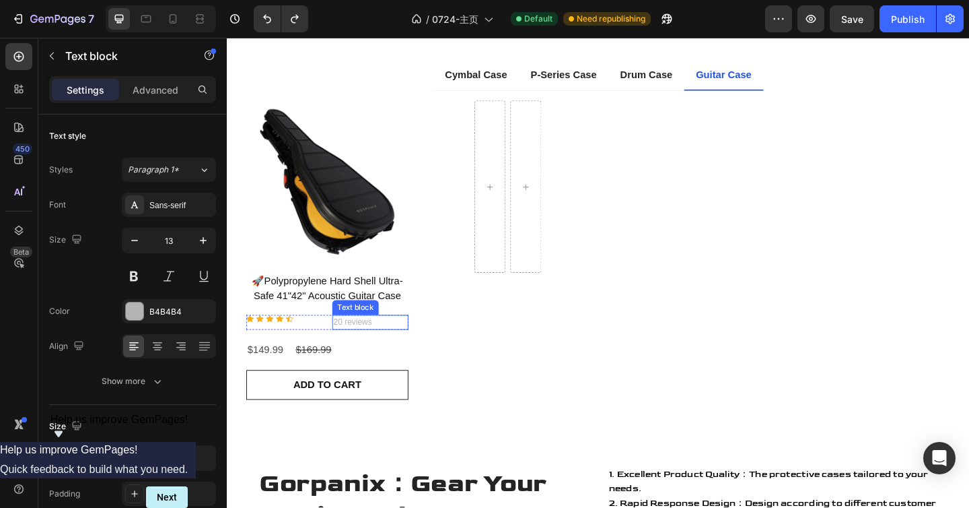
click at [409, 346] on p "20 reviews" at bounding box center [383, 347] width 80 height 13
click at [446, 322] on icon at bounding box center [447, 326] width 9 height 9
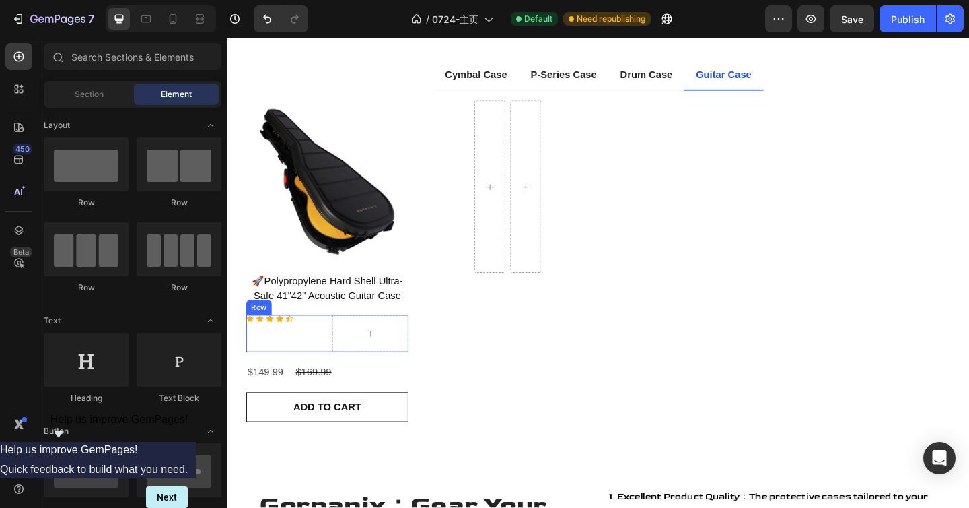
click at [309, 361] on div "Icon Icon Icon Icon Icon Icon List Hoz" at bounding box center [289, 359] width 83 height 40
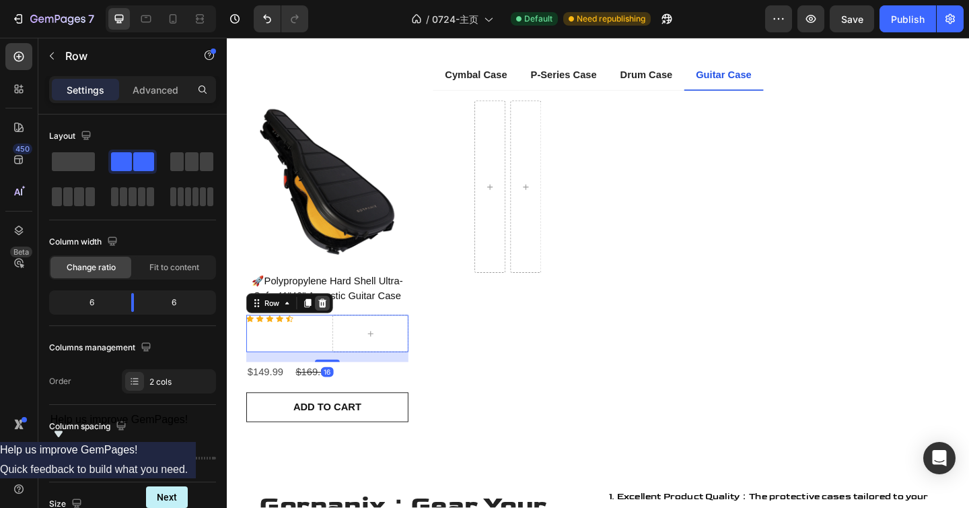
click at [335, 324] on icon at bounding box center [330, 326] width 11 height 11
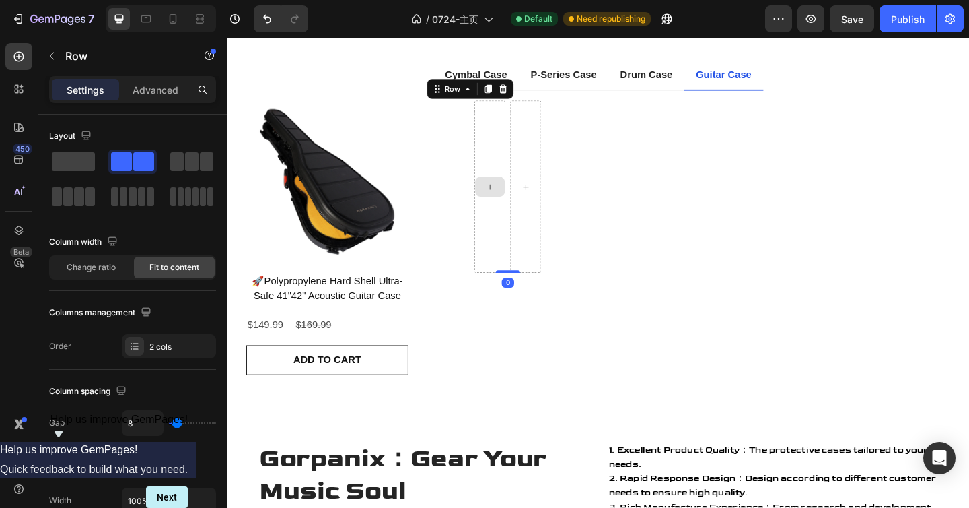
click at [510, 248] on div at bounding box center [513, 199] width 34 height 187
click at [523, 88] on div at bounding box center [527, 93] width 16 height 16
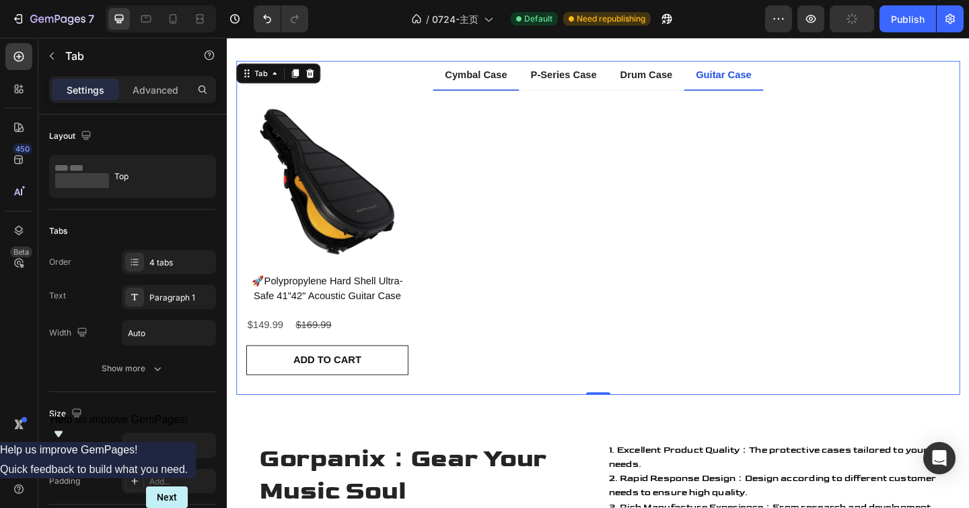
click at [489, 77] on p "Cymbal Case" at bounding box center [498, 79] width 68 height 16
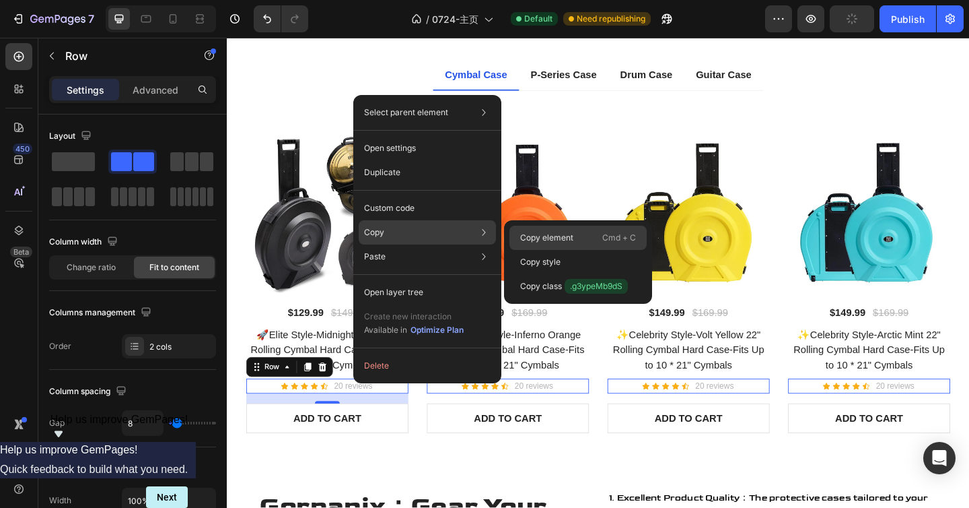
click at [529, 240] on p "Copy element" at bounding box center [546, 238] width 53 height 12
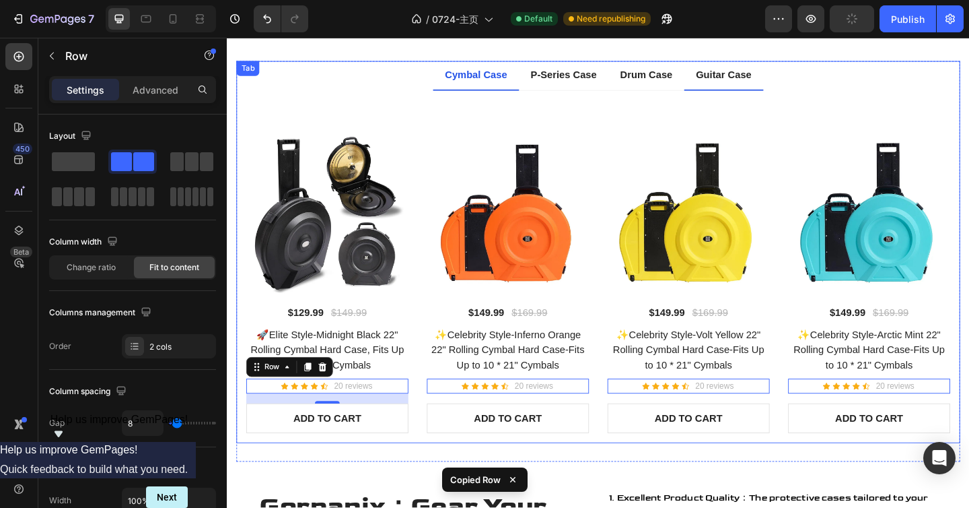
click at [751, 76] on p "Guitar Case" at bounding box center [767, 79] width 61 height 16
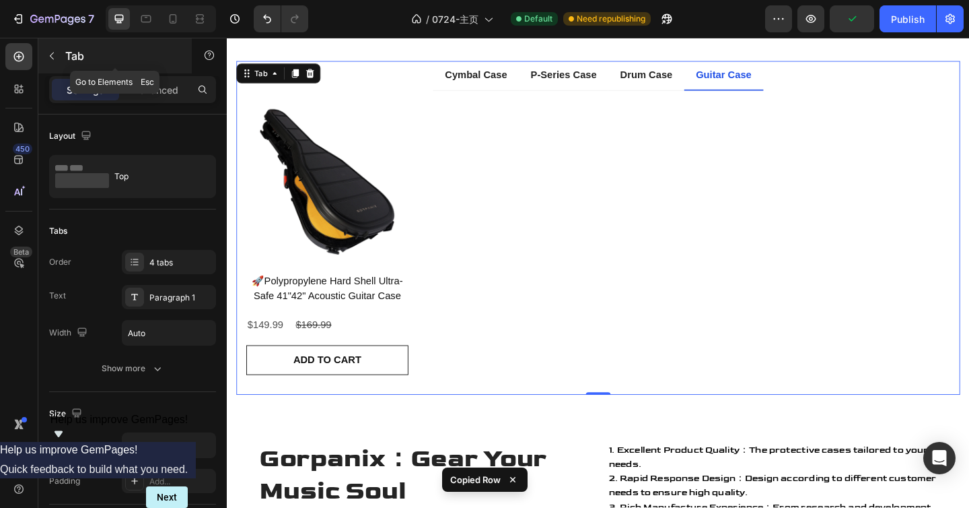
click at [64, 56] on div "Tab" at bounding box center [114, 55] width 153 height 35
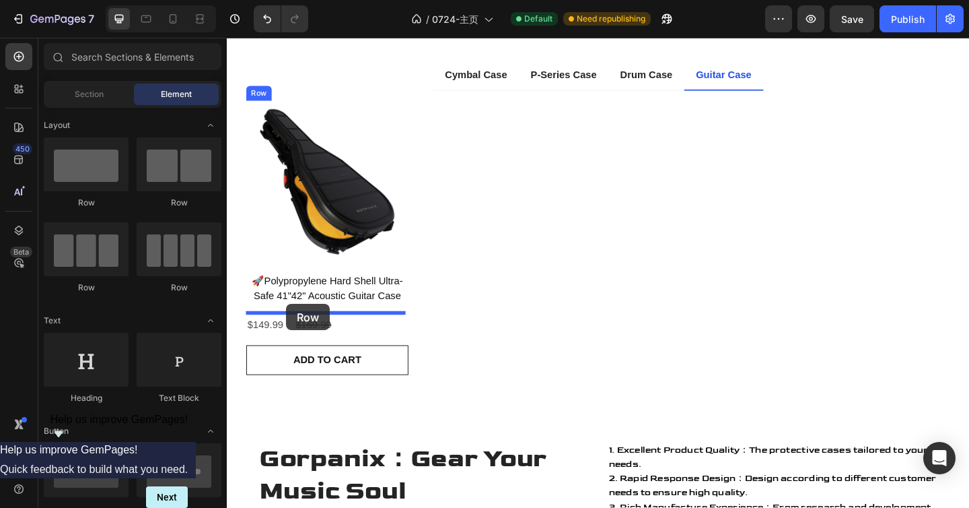
drag, startPoint x: 388, startPoint y: 215, endPoint x: 291, endPoint y: 327, distance: 147.5
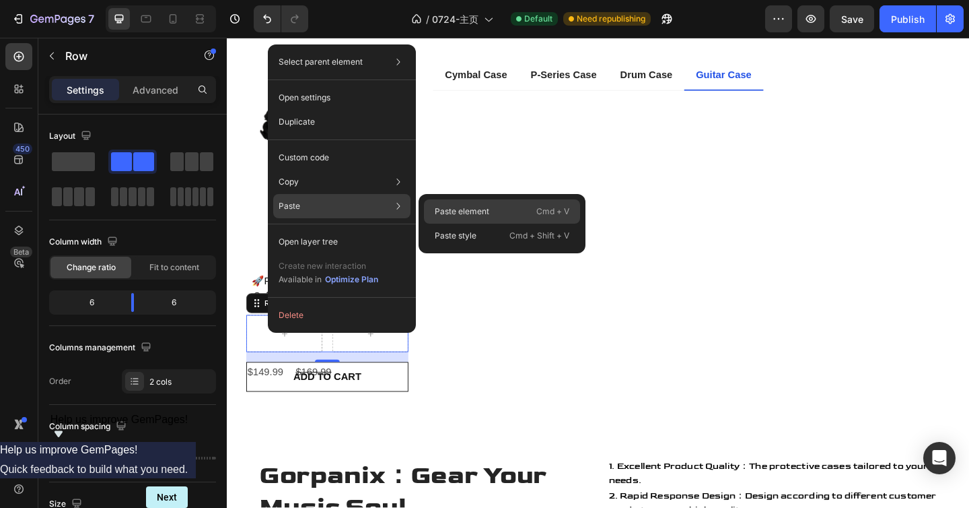
click at [439, 206] on p "Paste element" at bounding box center [462, 211] width 55 height 12
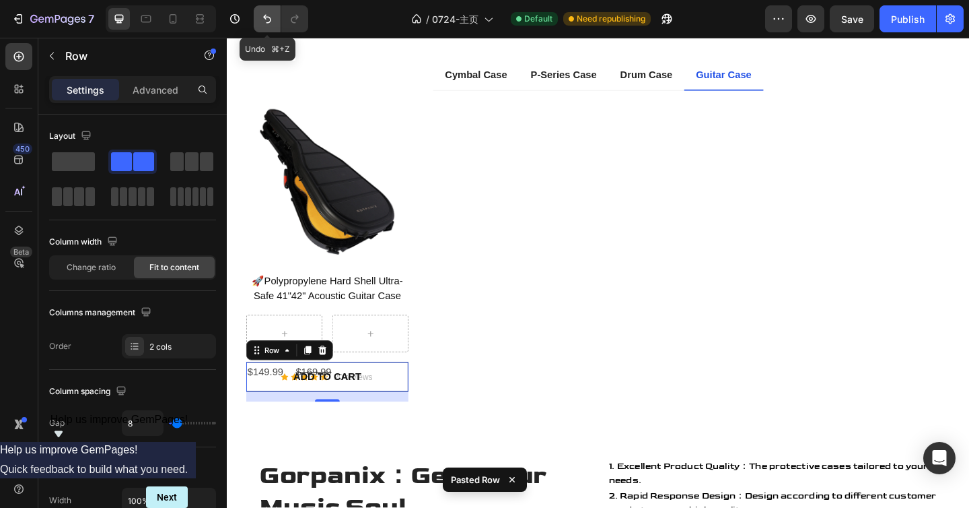
click at [263, 23] on icon "Undo/Redo" at bounding box center [267, 18] width 13 height 13
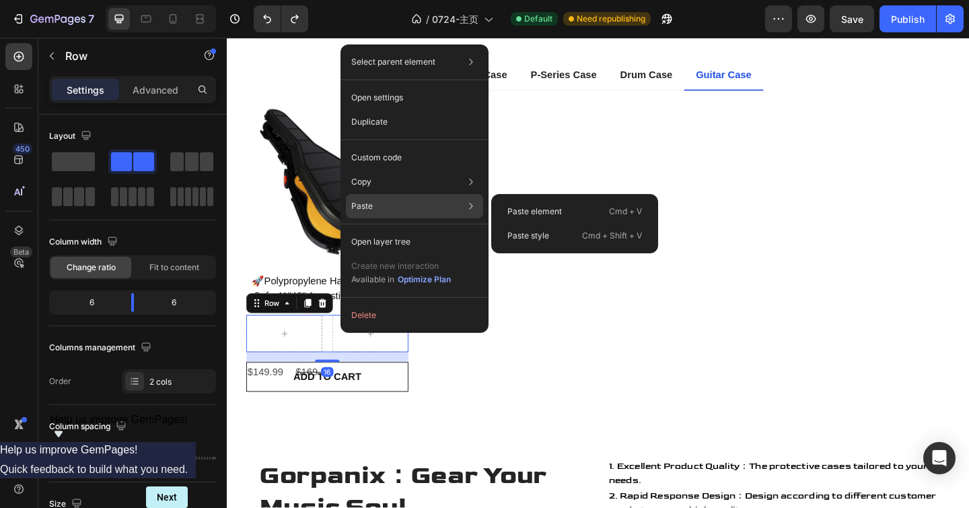
click at [406, 210] on div "Paste Paste element Cmd + V Paste style Cmd + Shift + V" at bounding box center [414, 206] width 137 height 24
click at [512, 203] on div "Paste element Cmd + V" at bounding box center [575, 211] width 156 height 24
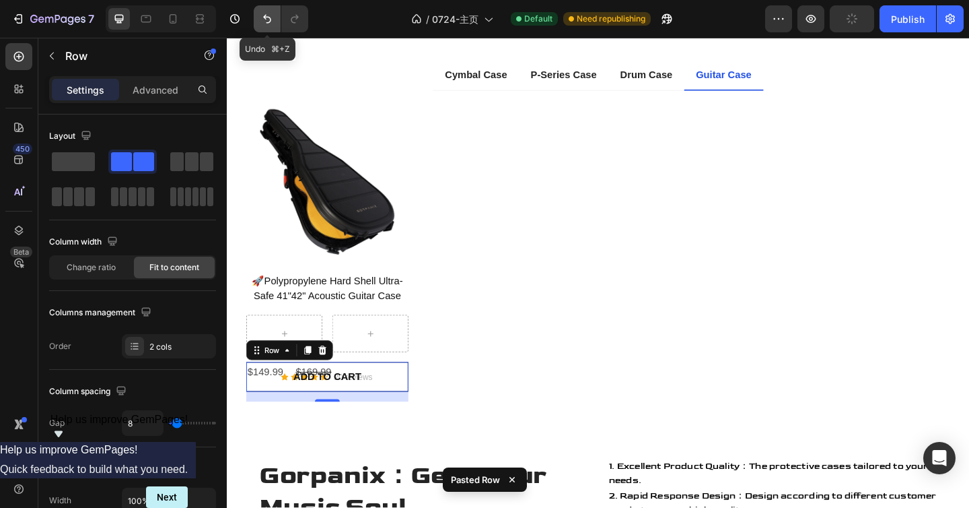
click at [259, 21] on button "Undo/Redo" at bounding box center [267, 18] width 27 height 27
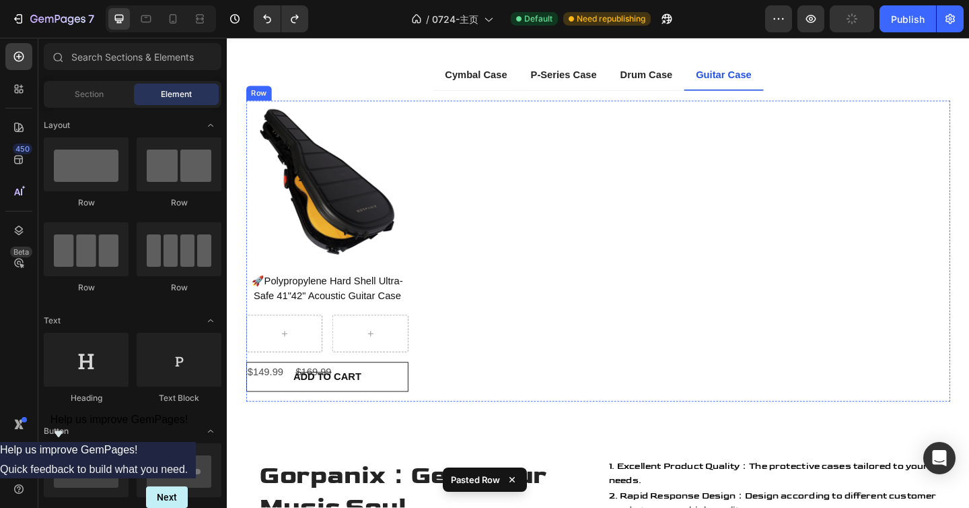
click at [385, 335] on div "Product Images 🚀Polypropylene Hard Shell Ultra-Safe 41"42" Acoustic Guitar Case…" at bounding box center [336, 269] width 176 height 327
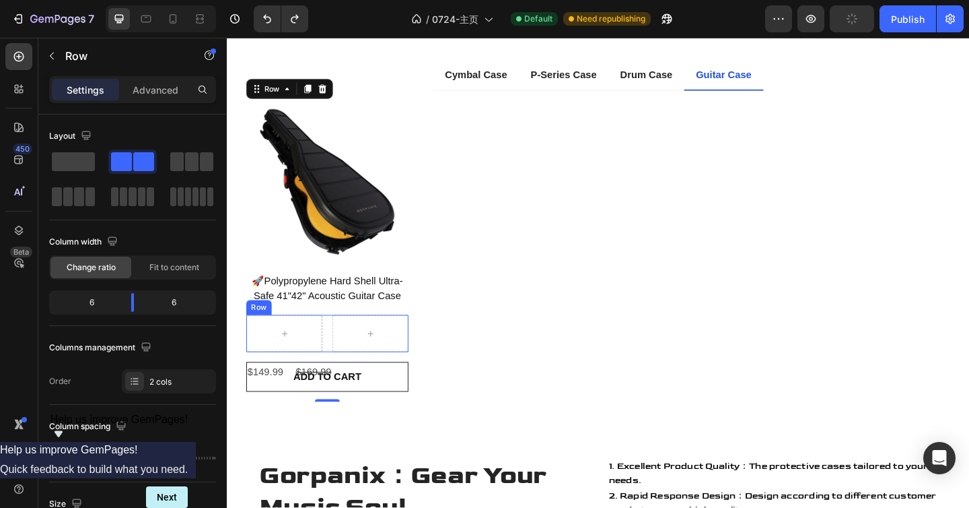
click at [335, 341] on div "Row" at bounding box center [336, 359] width 176 height 40
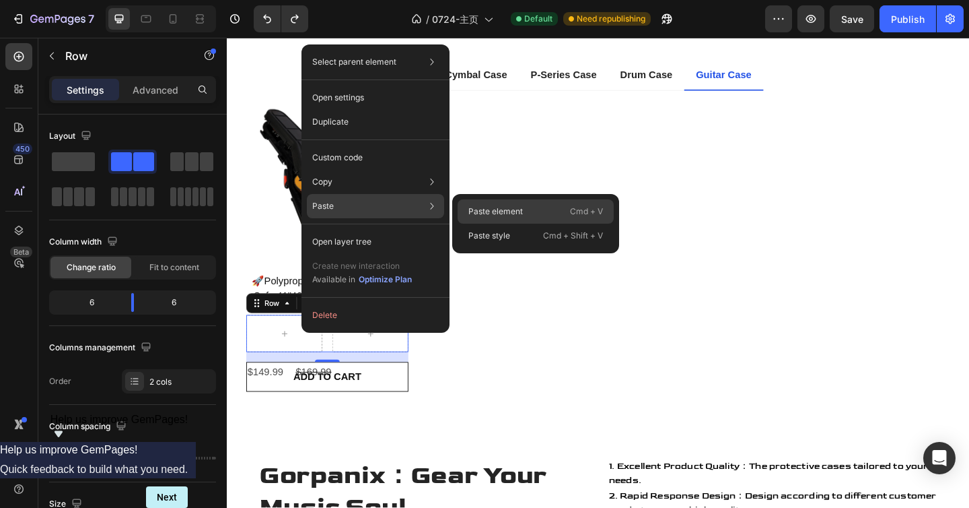
click at [473, 212] on p "Paste element" at bounding box center [496, 211] width 55 height 12
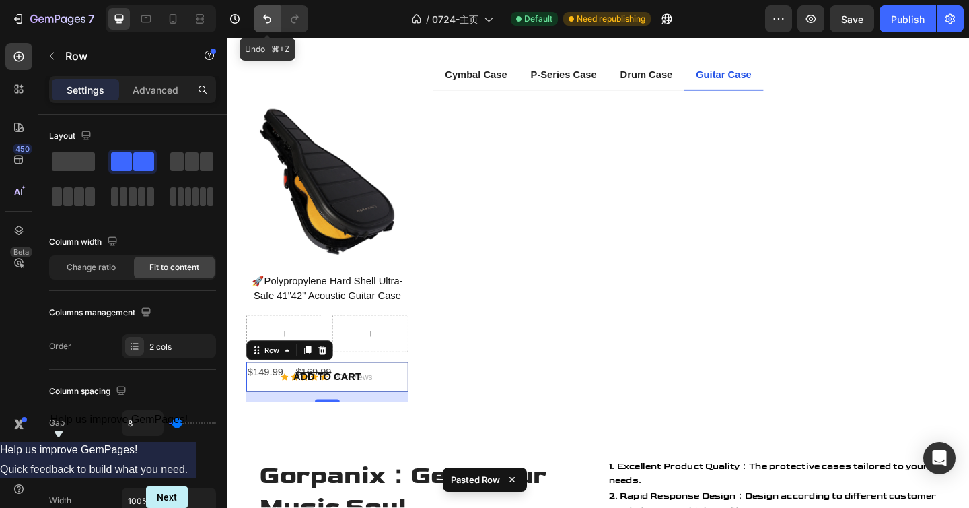
click at [267, 18] on icon "Undo/Redo" at bounding box center [267, 18] width 13 height 13
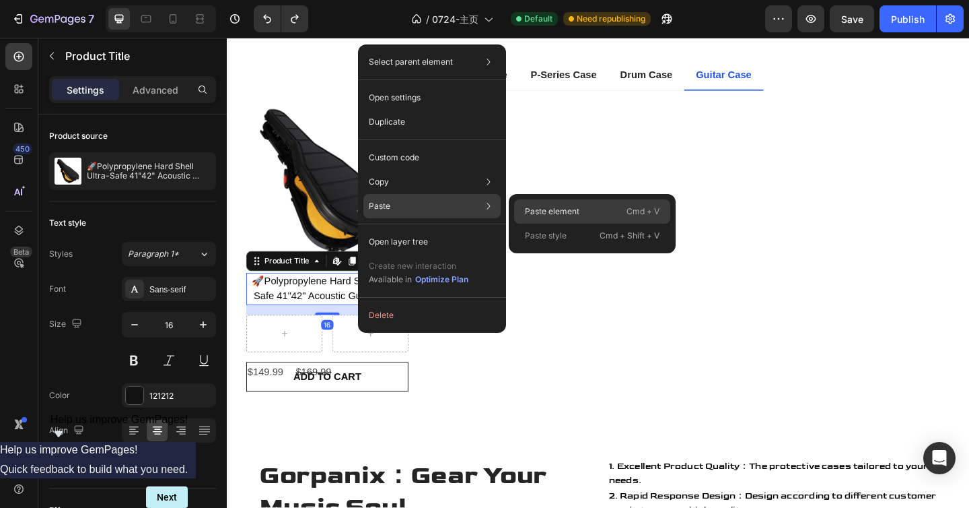
click at [534, 213] on p "Paste element" at bounding box center [552, 211] width 55 height 12
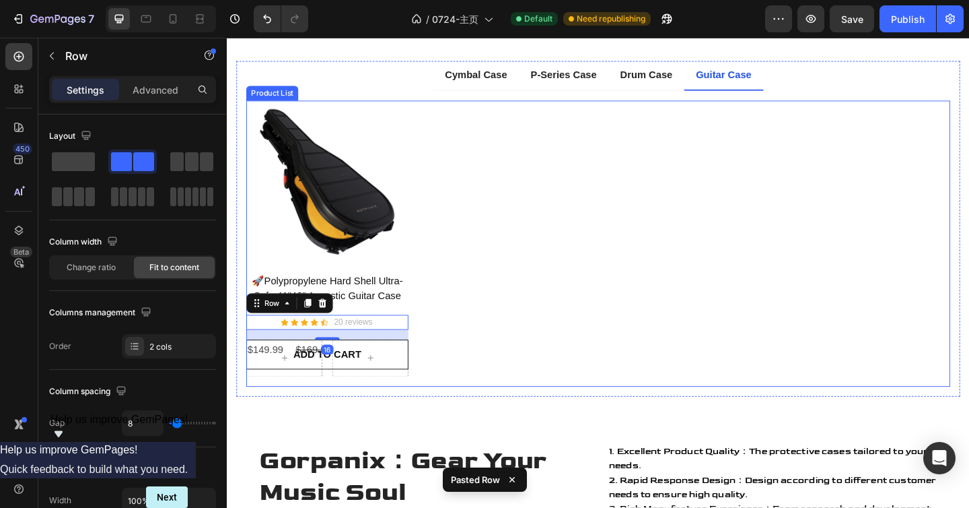
click at [467, 354] on div "Product Images 🚀Polypropylene Hard Shell Ultra-Safe 41"42" Acoustic Guitar Case…" at bounding box center [631, 261] width 766 height 311
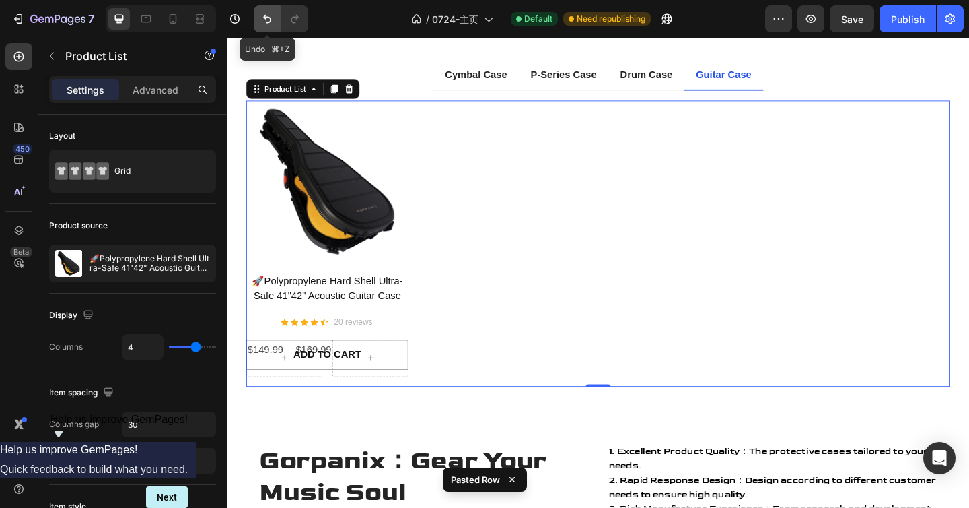
click at [261, 22] on icon "Undo/Redo" at bounding box center [267, 18] width 13 height 13
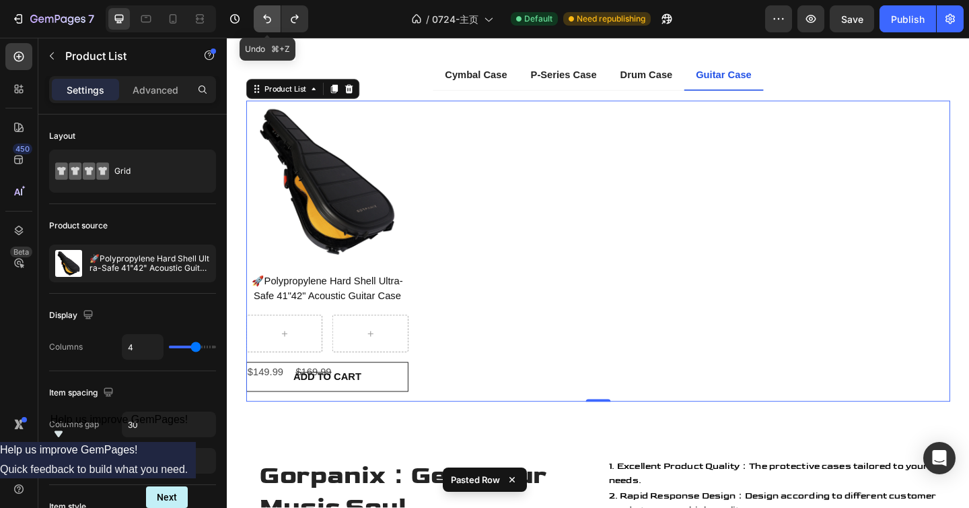
click at [261, 22] on icon "Undo/Redo" at bounding box center [267, 18] width 13 height 13
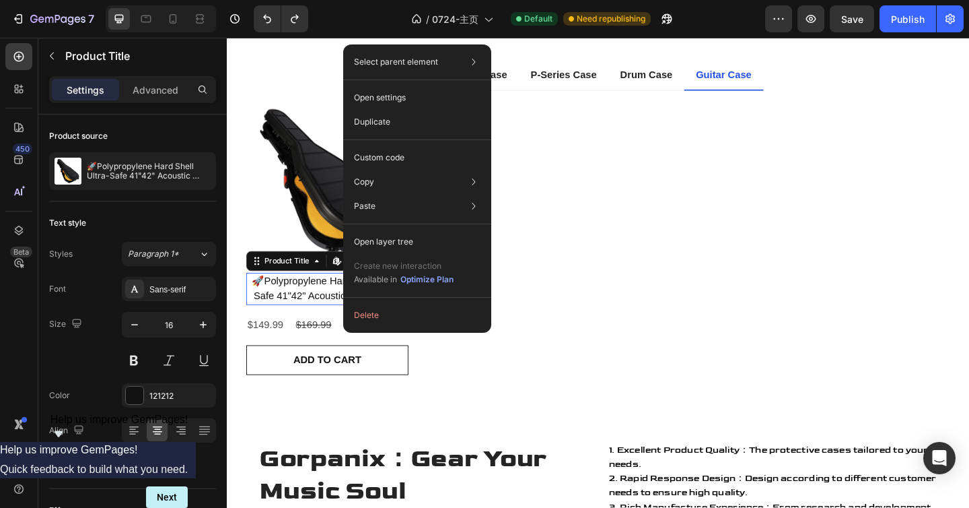
drag, startPoint x: 389, startPoint y: 310, endPoint x: 603, endPoint y: 324, distance: 214.5
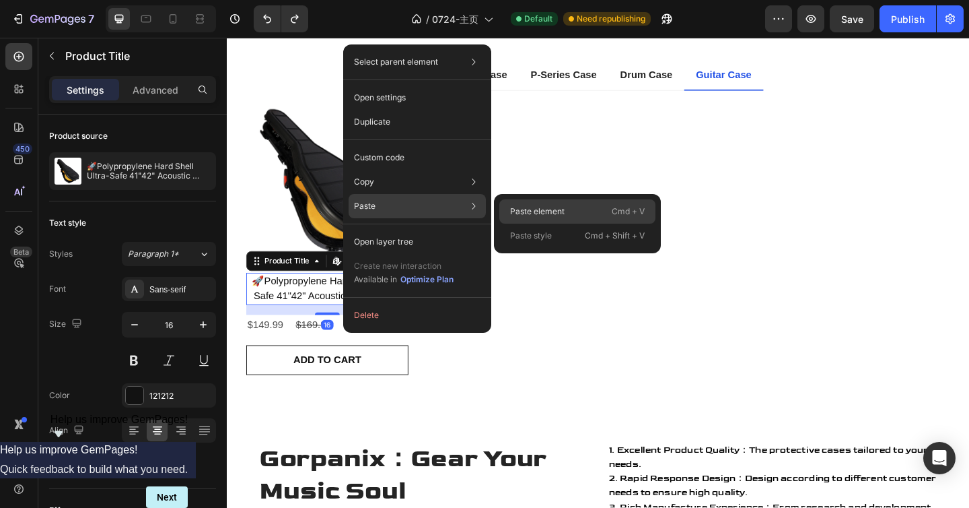
click at [522, 213] on p "Paste element" at bounding box center [537, 211] width 55 height 12
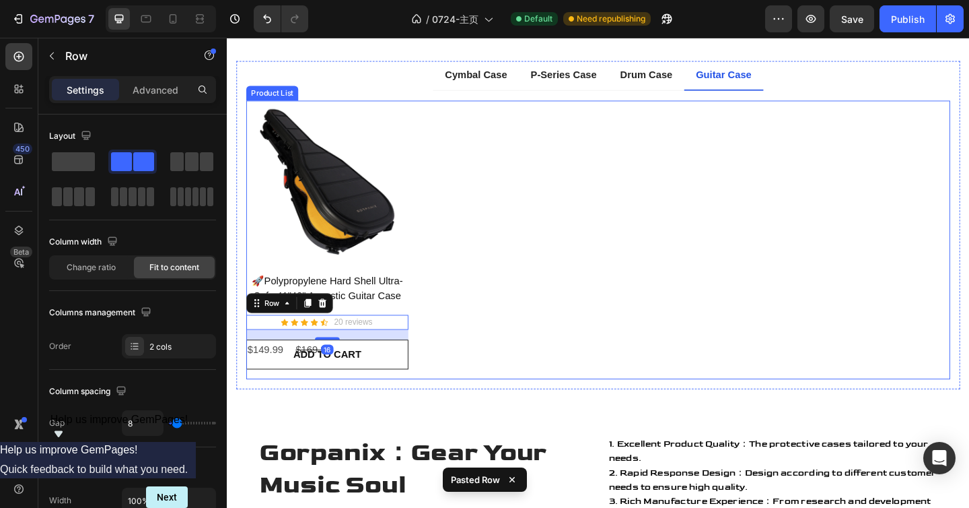
click at [518, 313] on div "Product Images 🚀Polypropylene Hard Shell Ultra-Safe 41"42" Acoustic Guitar Case…" at bounding box center [631, 257] width 766 height 303
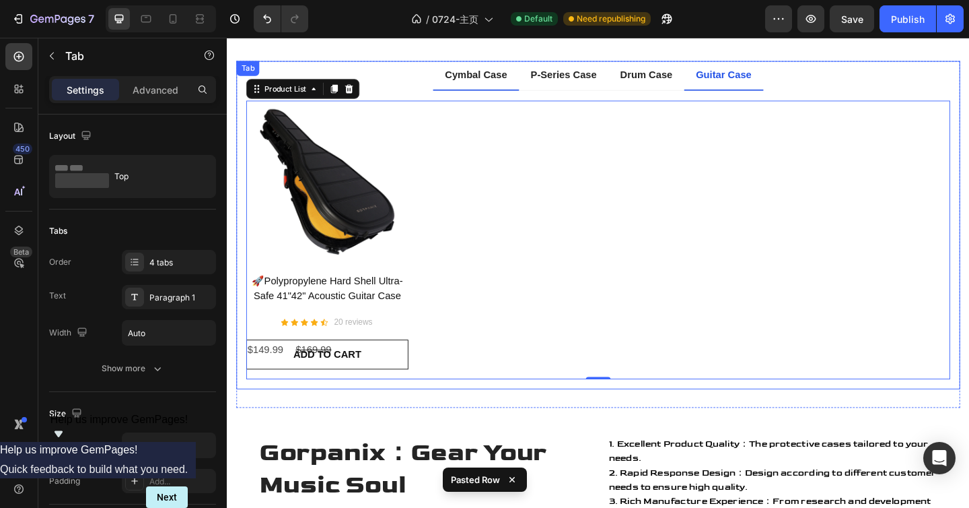
click at [519, 75] on p "Cymbal Case" at bounding box center [498, 79] width 68 height 16
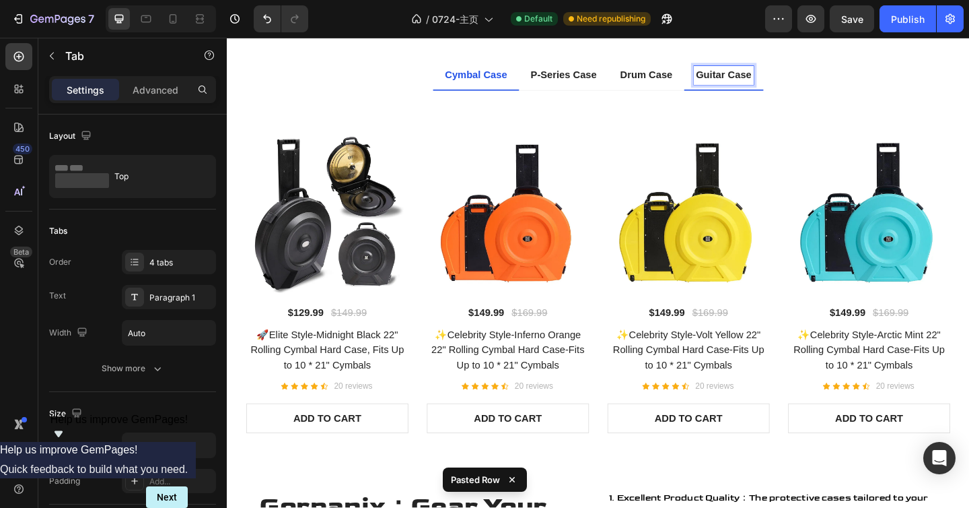
click at [752, 83] on p "Guitar Case" at bounding box center [767, 79] width 61 height 16
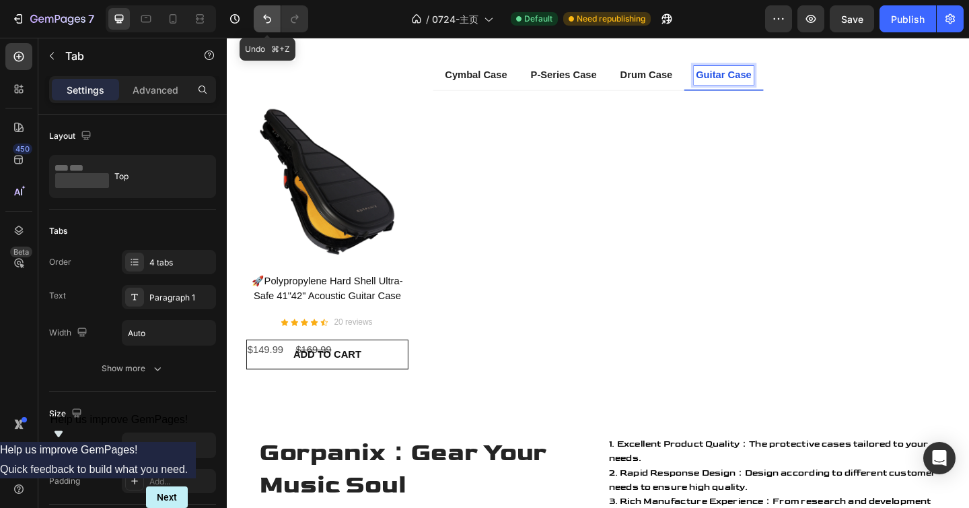
click at [262, 26] on button "Undo/Redo" at bounding box center [267, 18] width 27 height 27
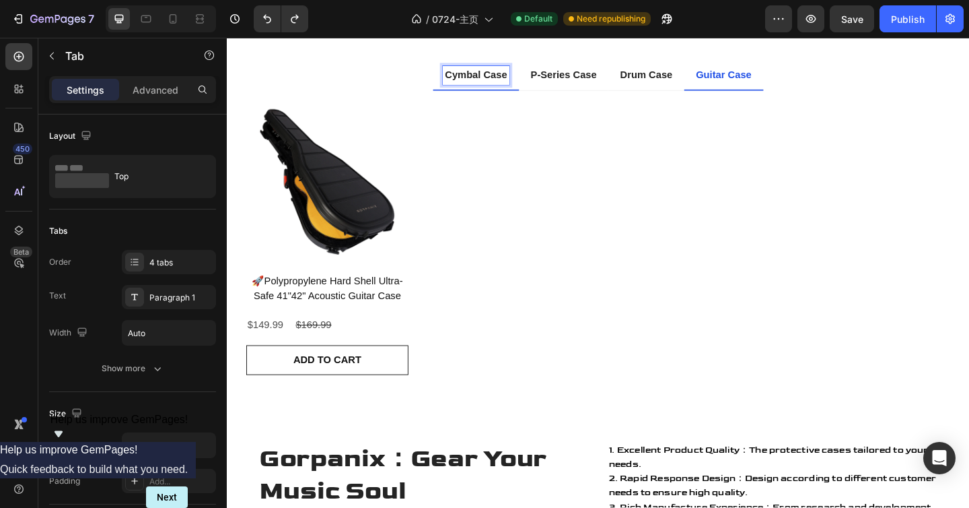
click at [505, 78] on p "Cymbal Case" at bounding box center [498, 79] width 68 height 16
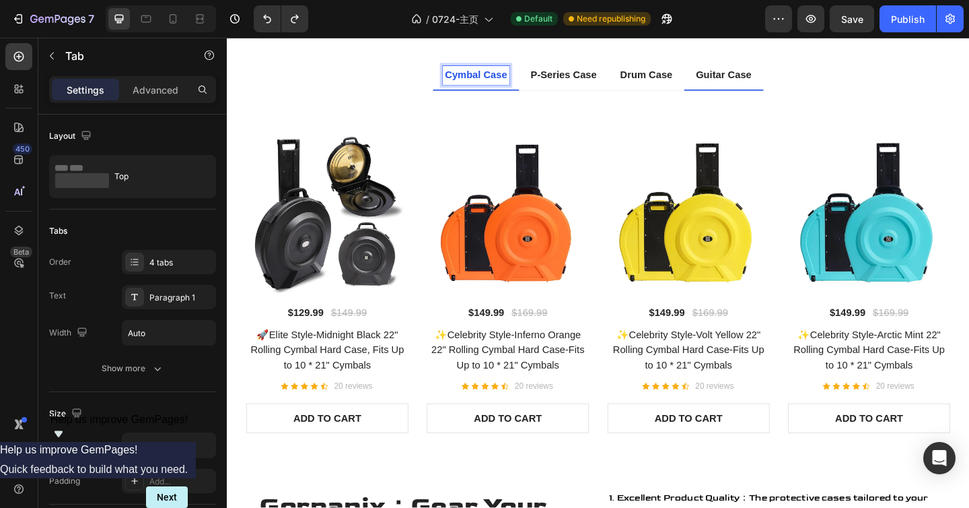
click at [754, 82] on p "Guitar Case" at bounding box center [767, 79] width 61 height 16
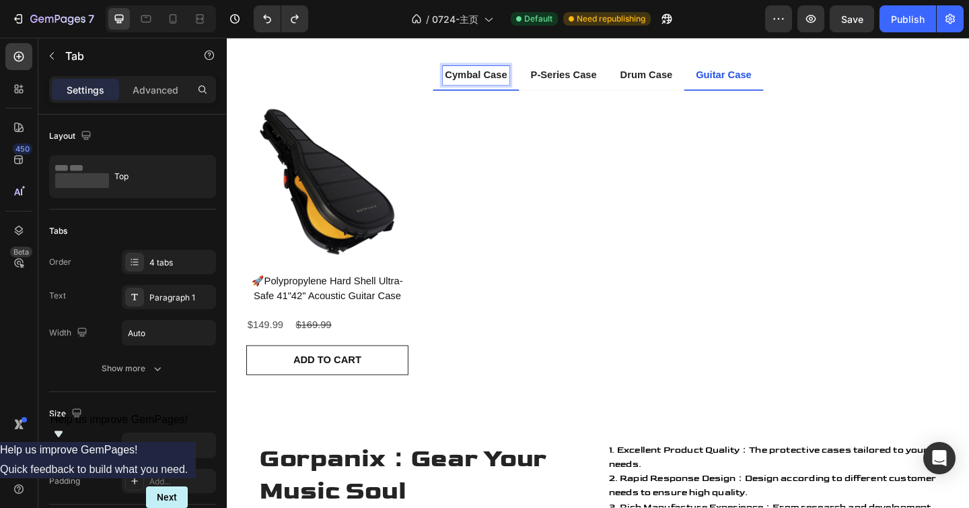
click at [502, 75] on p "Cymbal Case" at bounding box center [498, 79] width 68 height 16
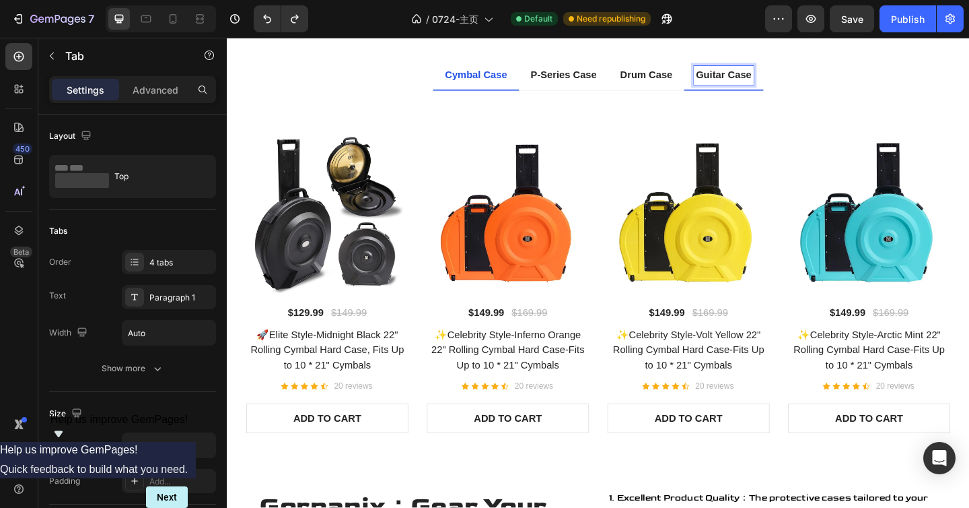
click at [748, 77] on p "Guitar Case" at bounding box center [767, 79] width 61 height 16
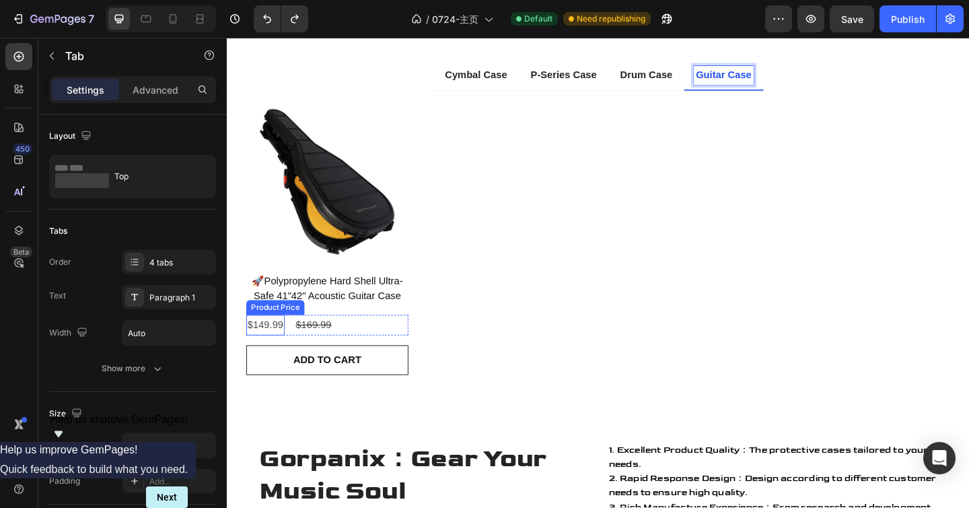
click at [279, 349] on div "$149.99" at bounding box center [269, 350] width 42 height 22
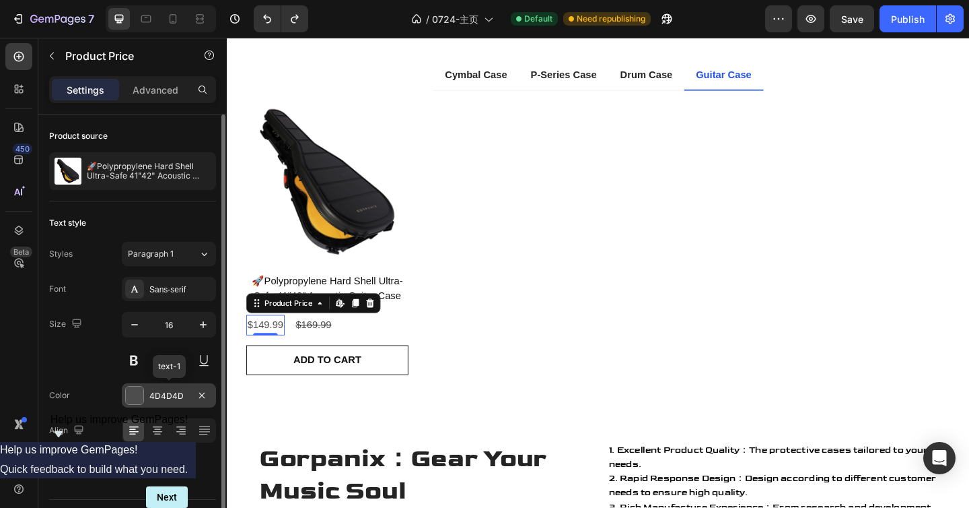
click at [165, 392] on div "4D4D4D" at bounding box center [168, 396] width 39 height 12
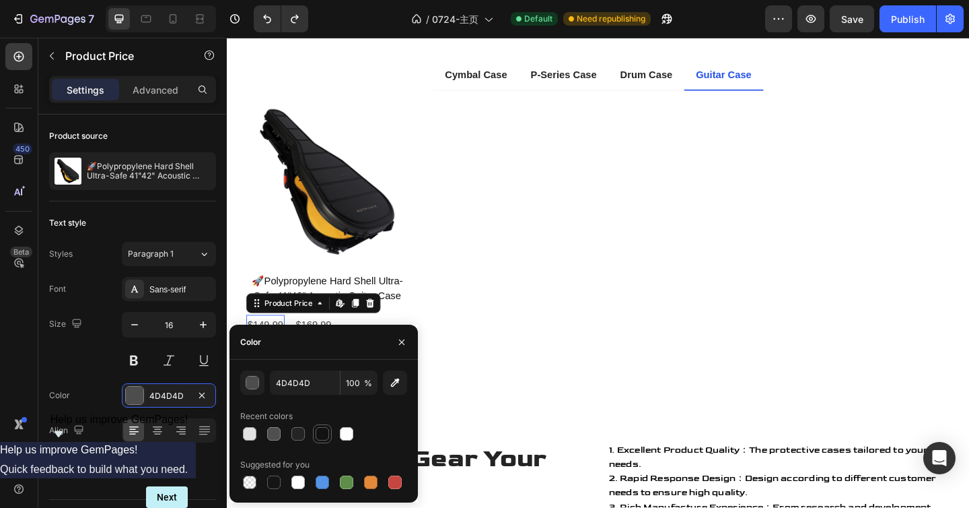
click at [322, 432] on div at bounding box center [322, 433] width 13 height 13
type input "121212"
click at [405, 338] on icon "button" at bounding box center [401, 342] width 11 height 11
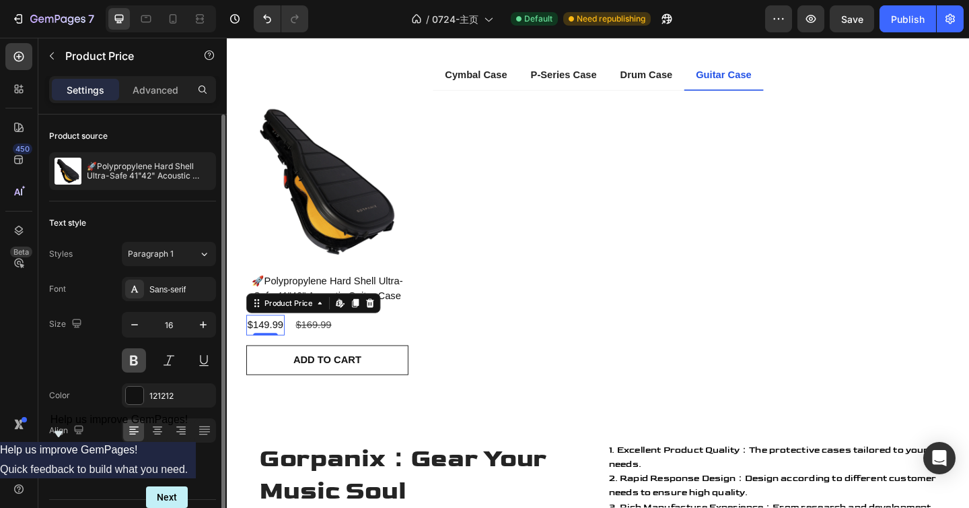
click at [138, 357] on button at bounding box center [134, 360] width 24 height 24
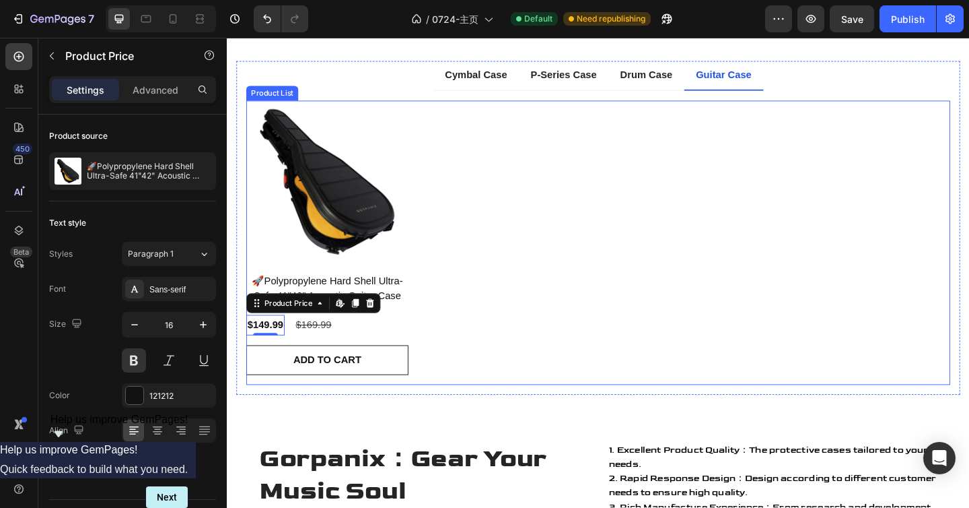
click at [467, 337] on div "Product Images 🚀Polypropylene Hard Shell Ultra-Safe 41"42" Acoustic Guitar Case…" at bounding box center [631, 260] width 766 height 309
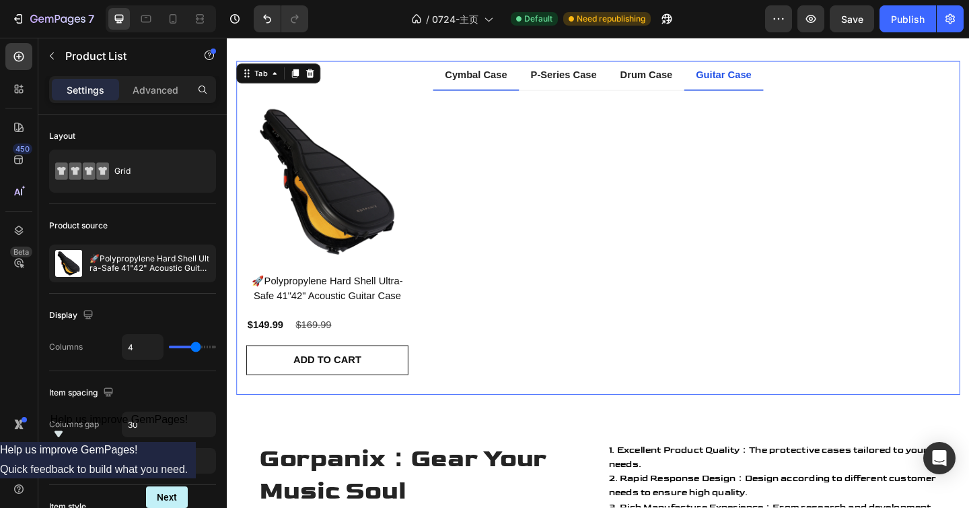
click at [517, 74] on p "Cymbal Case" at bounding box center [498, 79] width 68 height 16
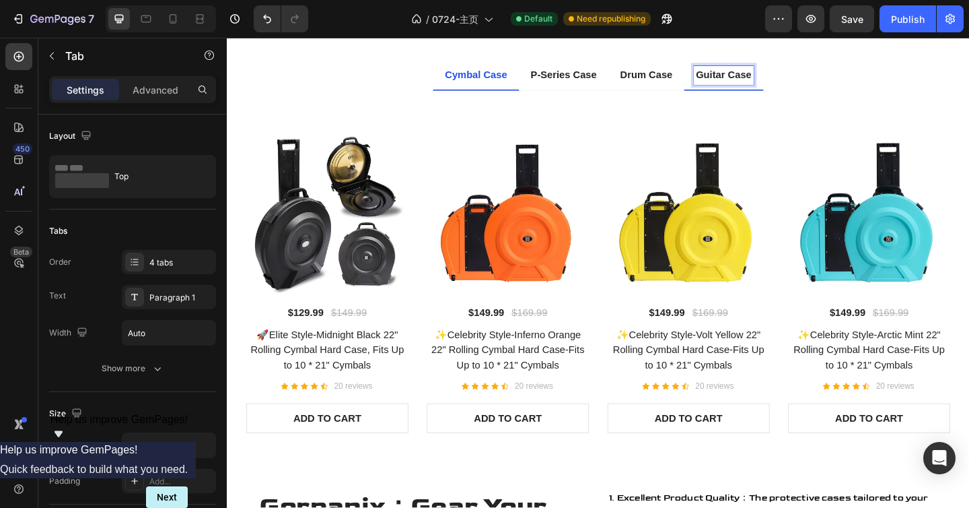
click at [785, 76] on p "Guitar Case" at bounding box center [767, 79] width 61 height 16
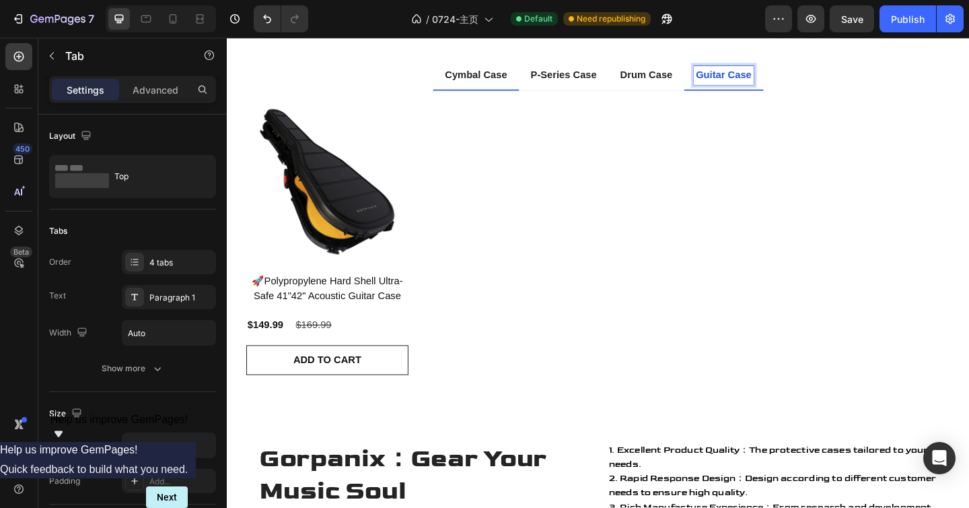
click at [516, 75] on p "Cymbal Case" at bounding box center [498, 79] width 68 height 16
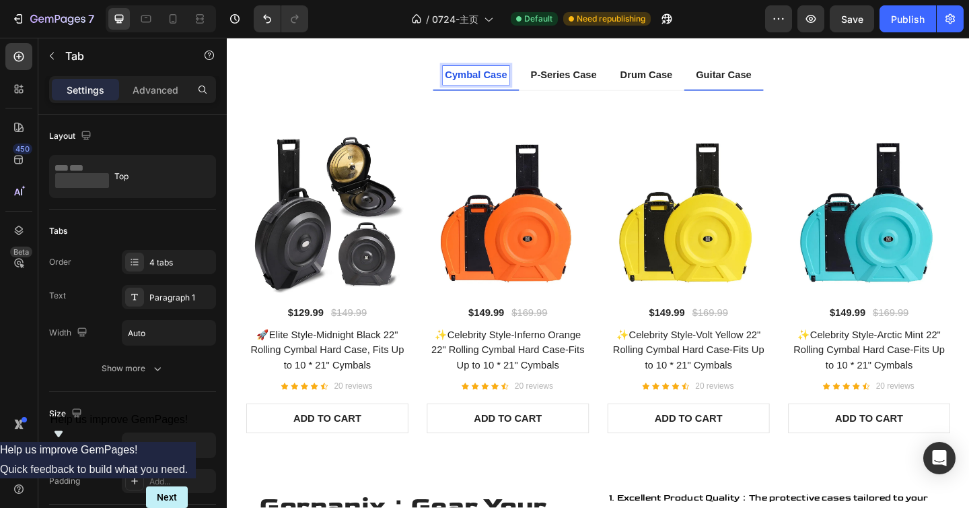
click at [743, 78] on p "Guitar Case" at bounding box center [767, 79] width 61 height 16
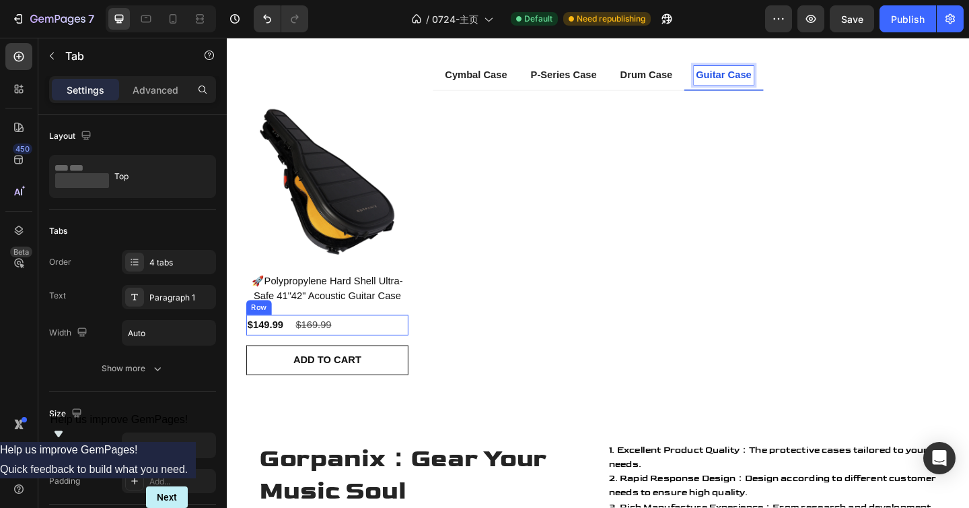
click at [367, 345] on div "$149.99 Product Price Product Price $169.99 Product Price Product Price Row" at bounding box center [336, 350] width 176 height 22
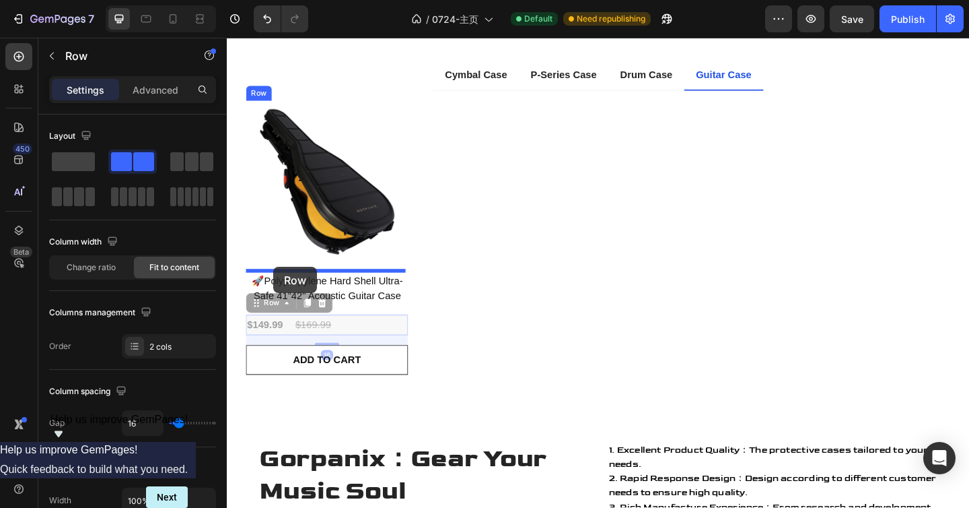
drag, startPoint x: 261, startPoint y: 327, endPoint x: 277, endPoint y: 287, distance: 43.8
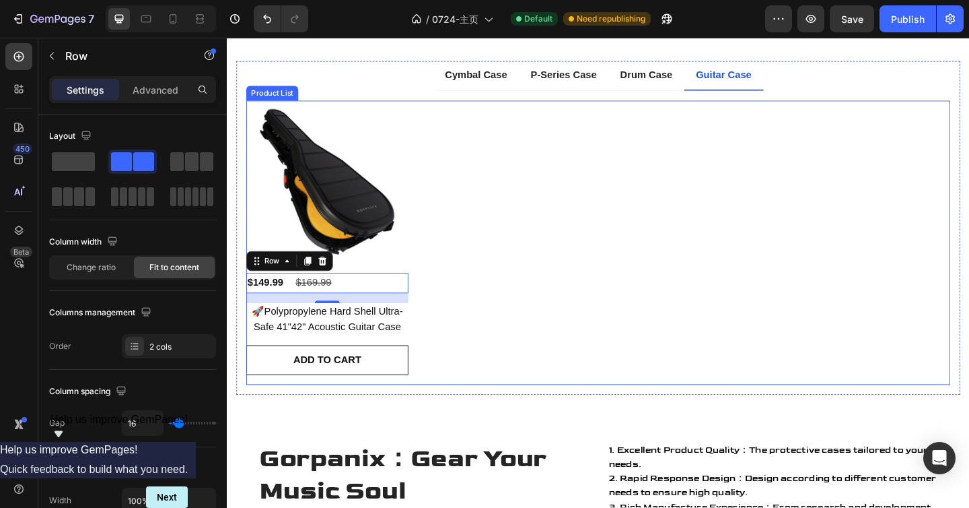
click at [486, 301] on div "Product Images $149.99 Product Price Product Price $169.99 Product Price Produc…" at bounding box center [631, 260] width 766 height 309
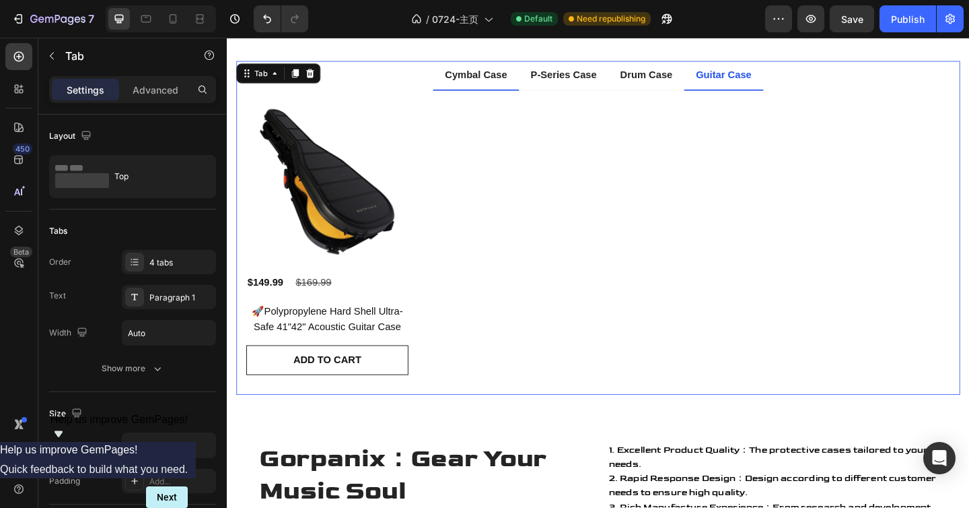
click at [491, 69] on div "Cymbal Case" at bounding box center [498, 79] width 72 height 20
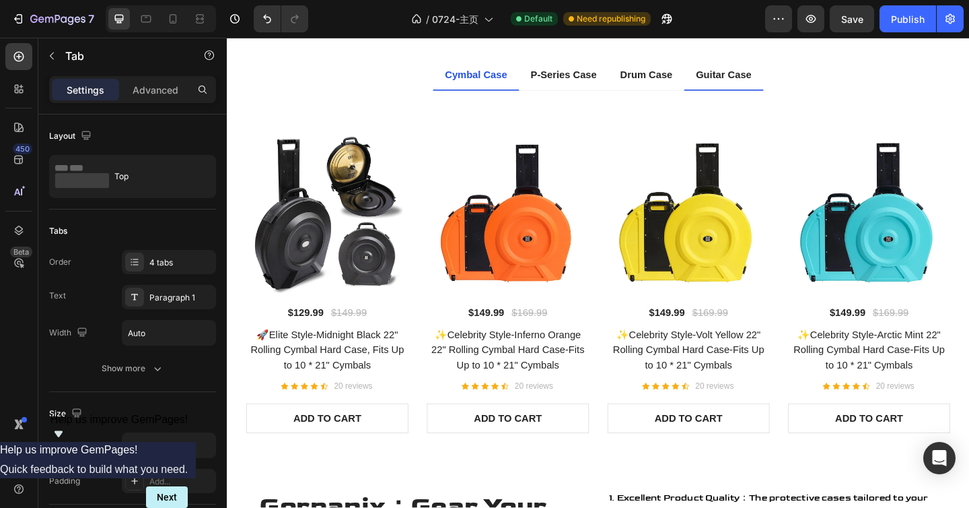
click at [747, 90] on li "Guitar Case" at bounding box center [767, 79] width 86 height 32
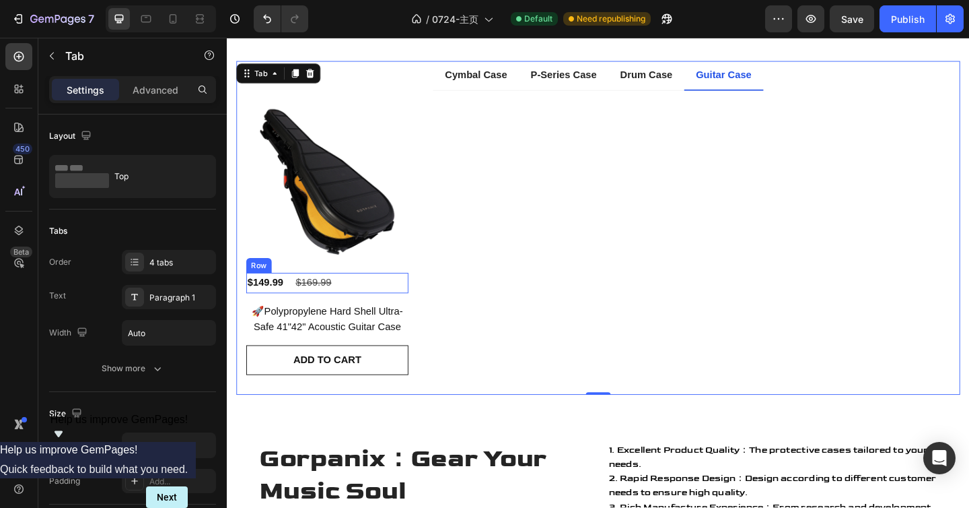
click at [360, 302] on div "$149.99 Product Price Product Price $169.99 Product Price Product Price Row" at bounding box center [336, 304] width 176 height 22
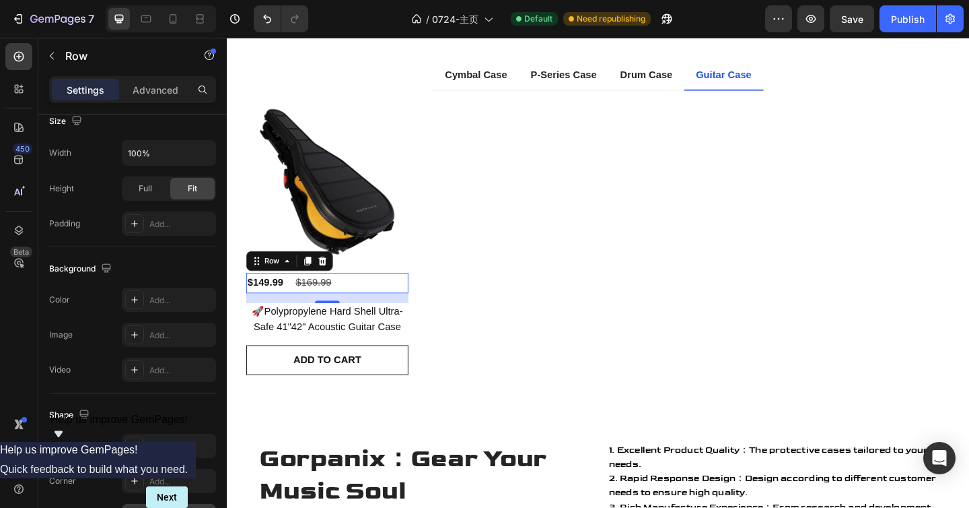
scroll to position [543, 0]
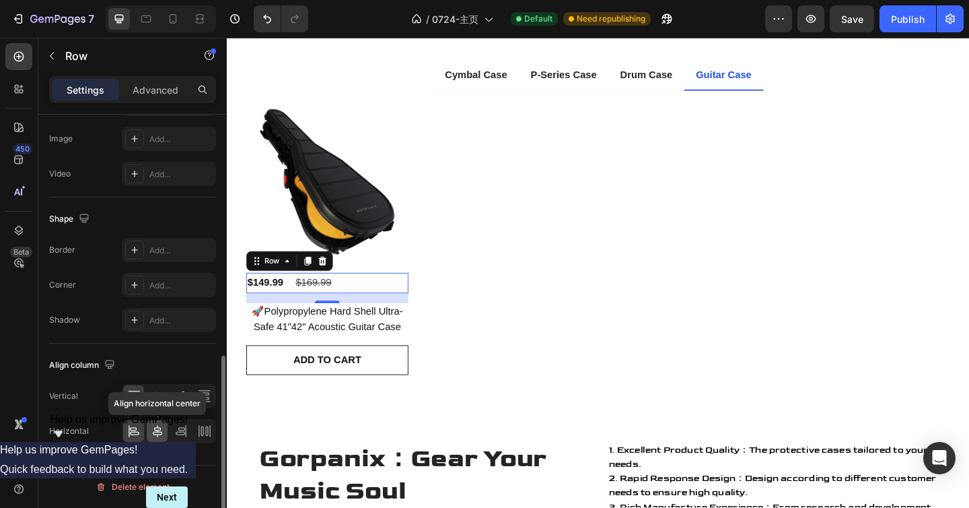
click at [164, 426] on div at bounding box center [157, 431] width 21 height 22
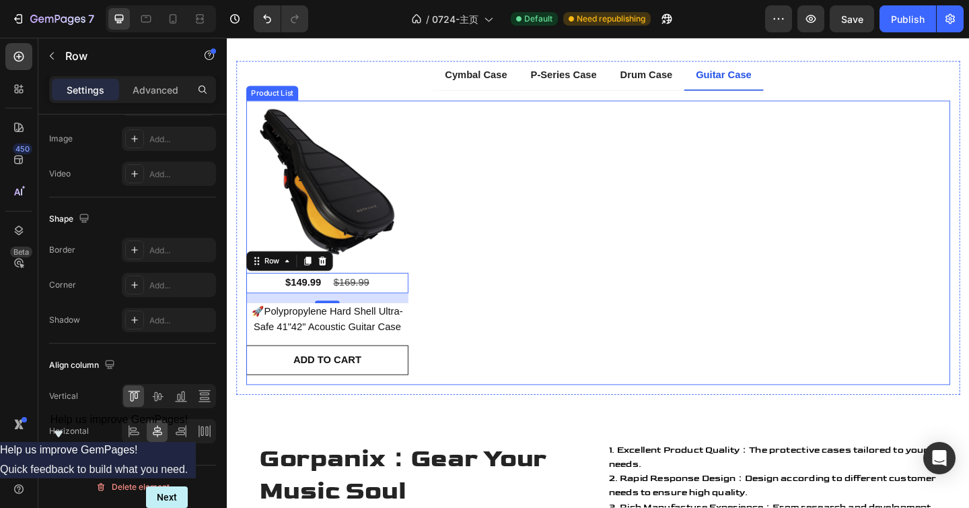
click at [569, 293] on div "Product Images $149.99 Product Price Product Price $169.99 Product Price Produc…" at bounding box center [631, 260] width 766 height 309
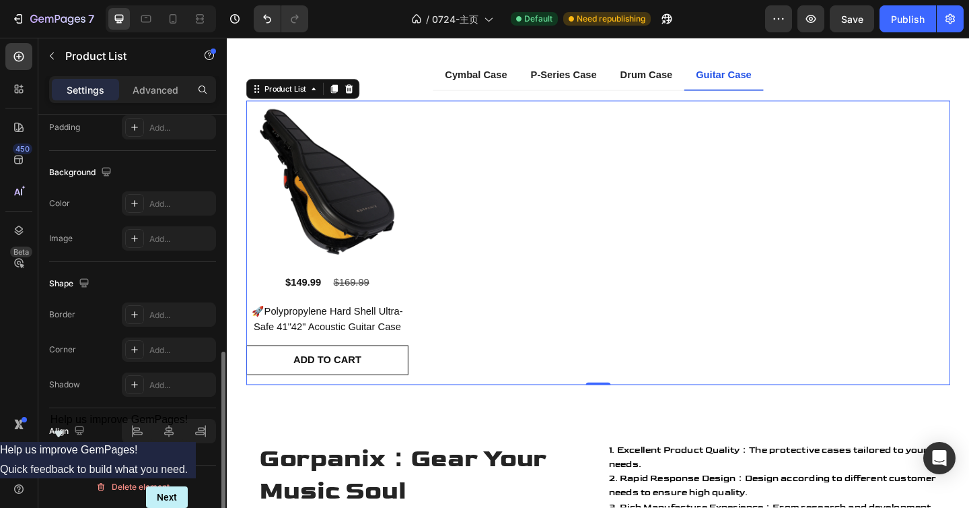
scroll to position [0, 0]
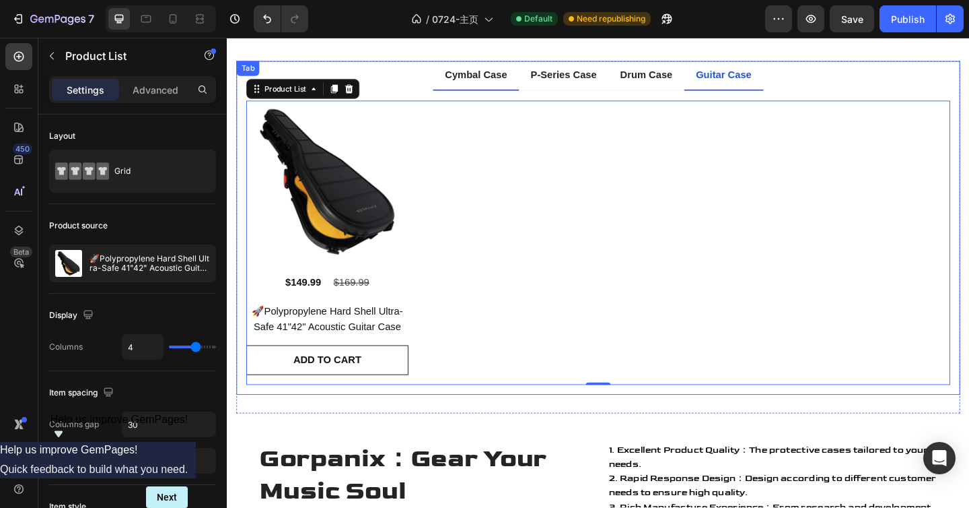
click at [491, 76] on p "Cymbal Case" at bounding box center [498, 79] width 68 height 16
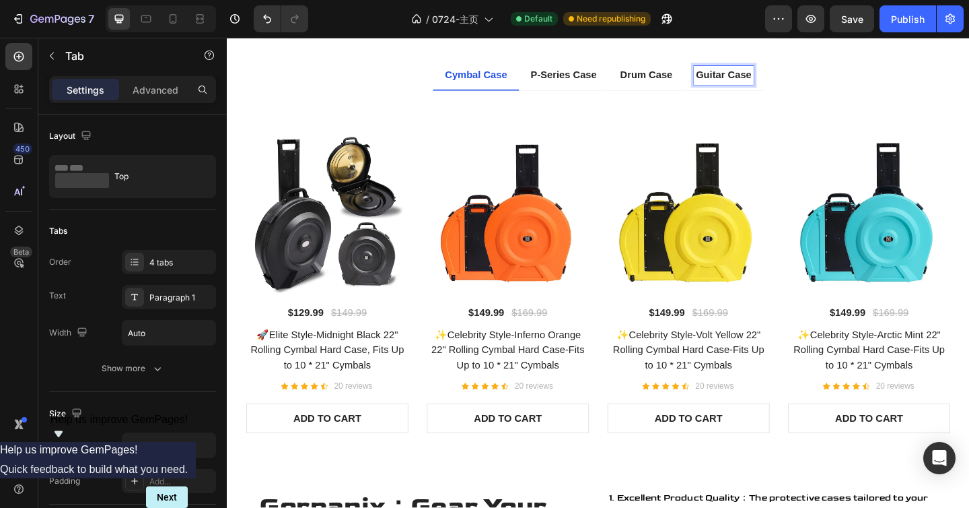
click at [772, 79] on p "Guitar Case" at bounding box center [767, 79] width 61 height 16
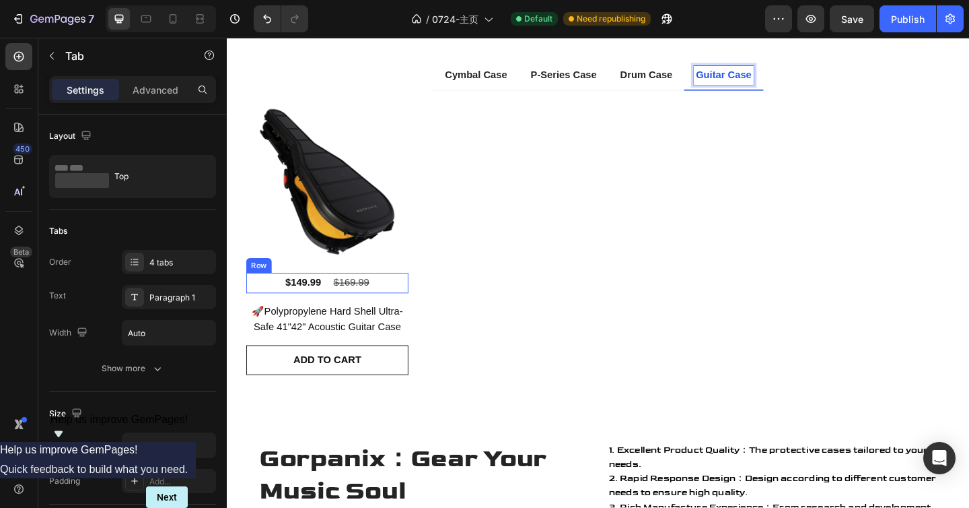
click at [405, 302] on div "$149.99 Product Price Product Price $169.99 Product Price Product Price Row" at bounding box center [336, 304] width 176 height 22
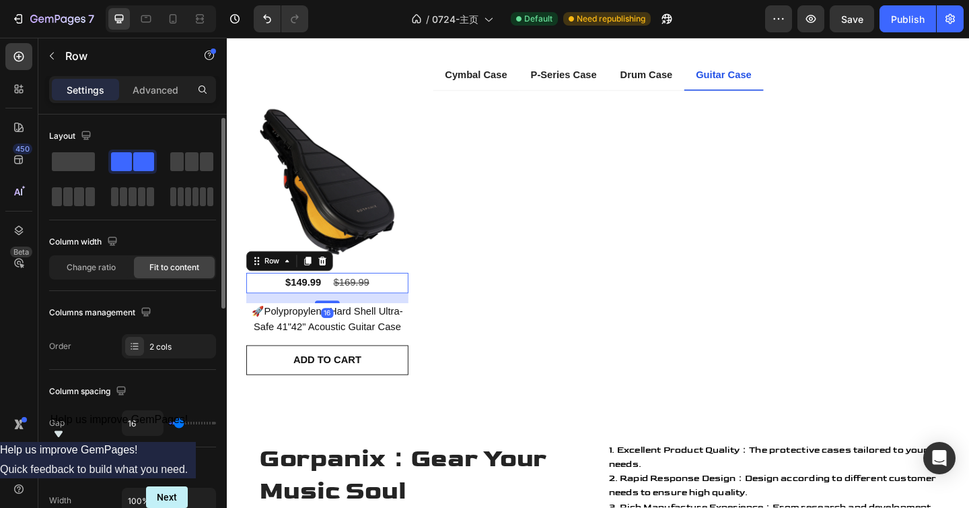
scroll to position [543, 0]
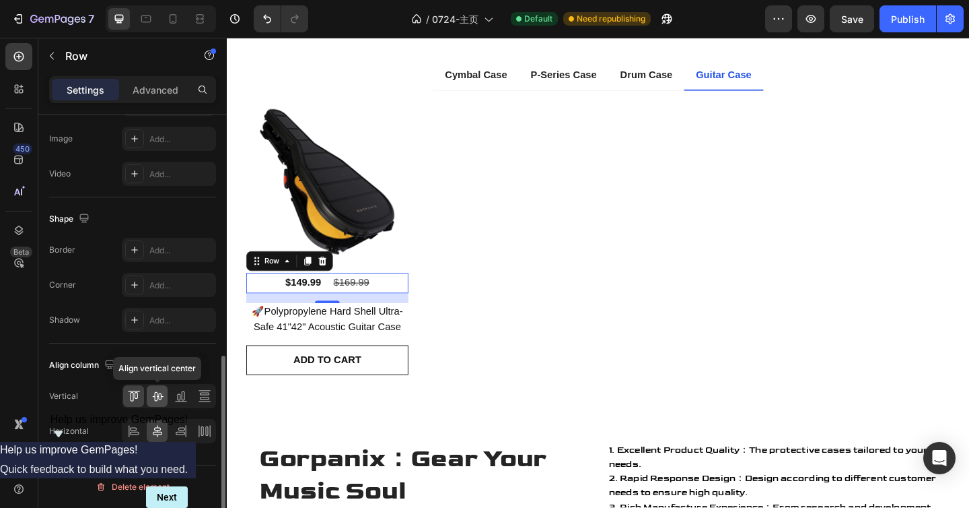
click at [156, 395] on icon at bounding box center [157, 395] width 13 height 13
click at [139, 397] on icon at bounding box center [133, 395] width 13 height 13
click at [162, 396] on icon at bounding box center [157, 395] width 13 height 13
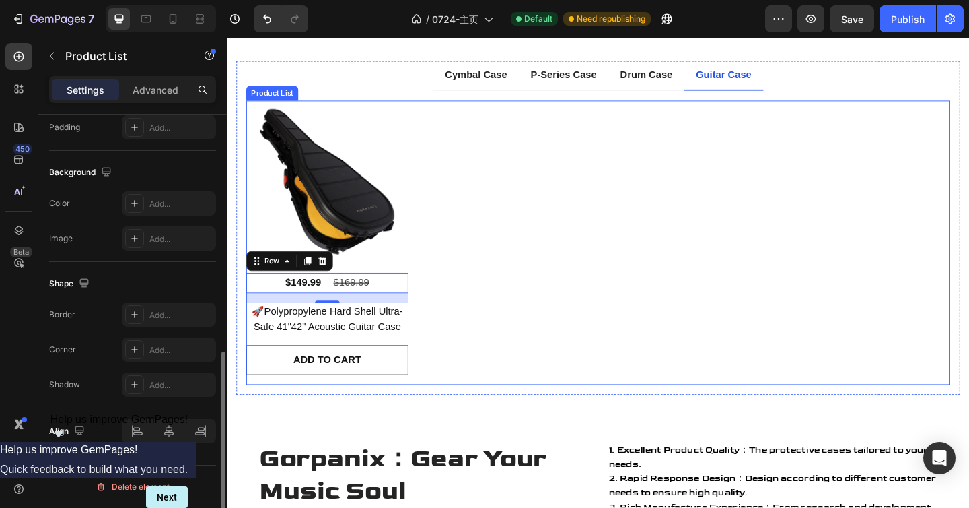
click at [572, 247] on div "Product Images $149.99 Product Price Product Price $169.99 Product Price Produc…" at bounding box center [631, 260] width 766 height 309
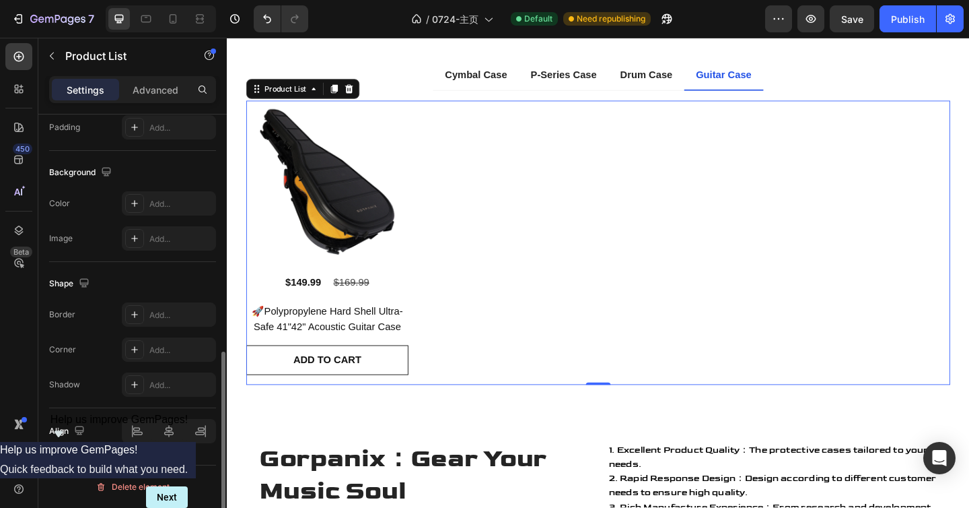
scroll to position [0, 0]
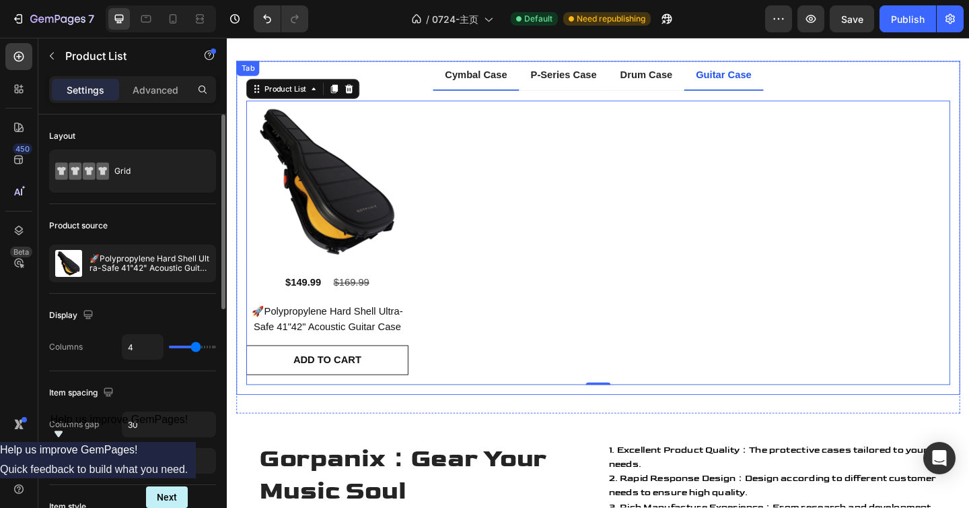
click at [474, 83] on p "Cymbal Case" at bounding box center [498, 79] width 68 height 16
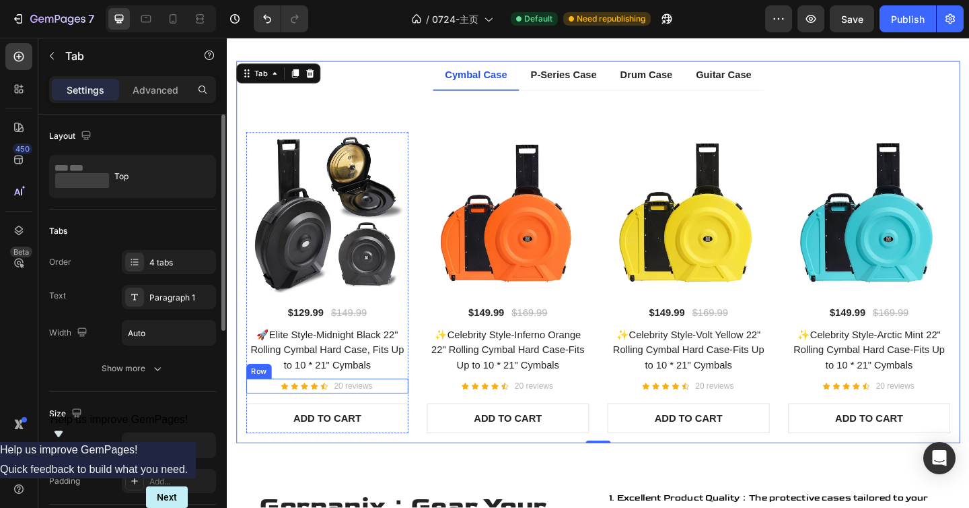
click at [406, 415] on div "Icon Icon Icon Icon Icon Icon List Hoz 20 reviews Text block Row" at bounding box center [336, 417] width 176 height 16
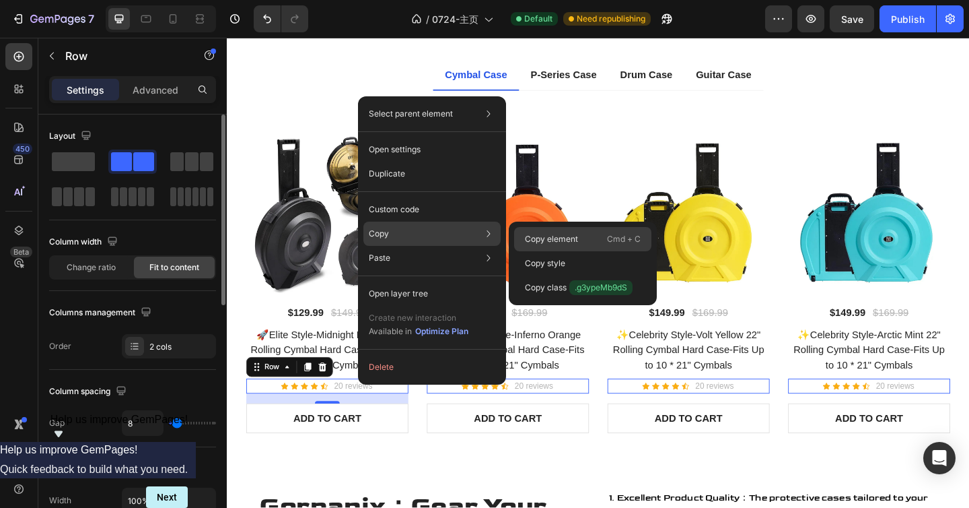
click at [543, 236] on p "Copy element" at bounding box center [551, 239] width 53 height 12
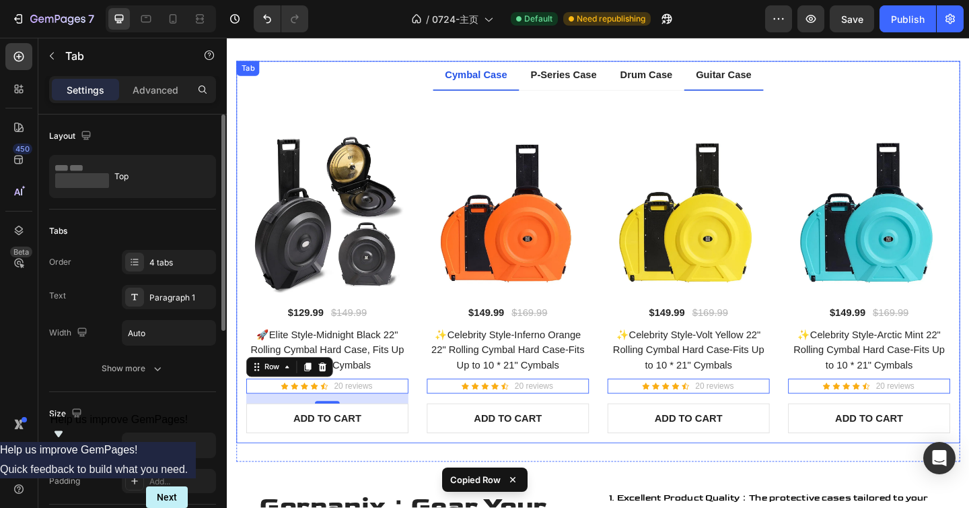
click at [754, 73] on p "Guitar Case" at bounding box center [767, 79] width 61 height 16
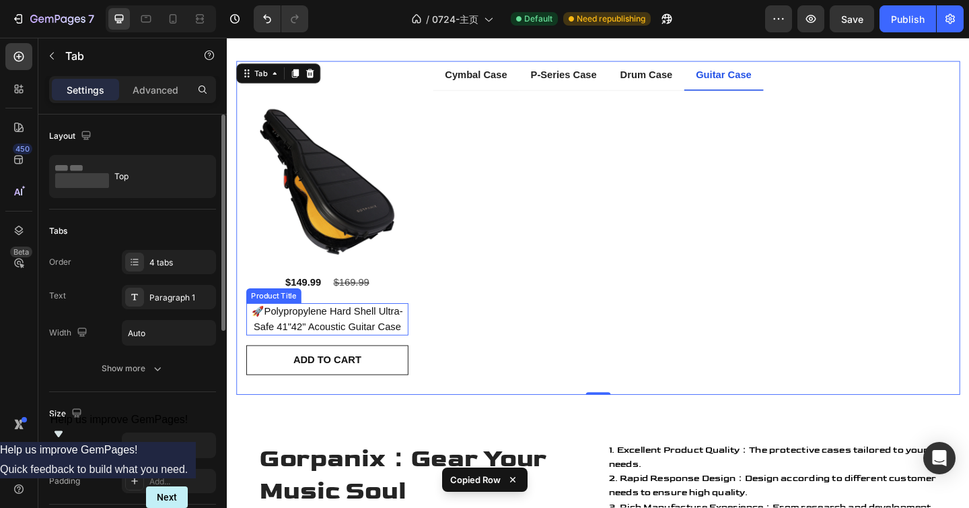
click at [379, 341] on h2 "🚀Polypropylene Hard Shell Ultra-Safe 41"42" Acoustic Guitar Case" at bounding box center [336, 343] width 176 height 35
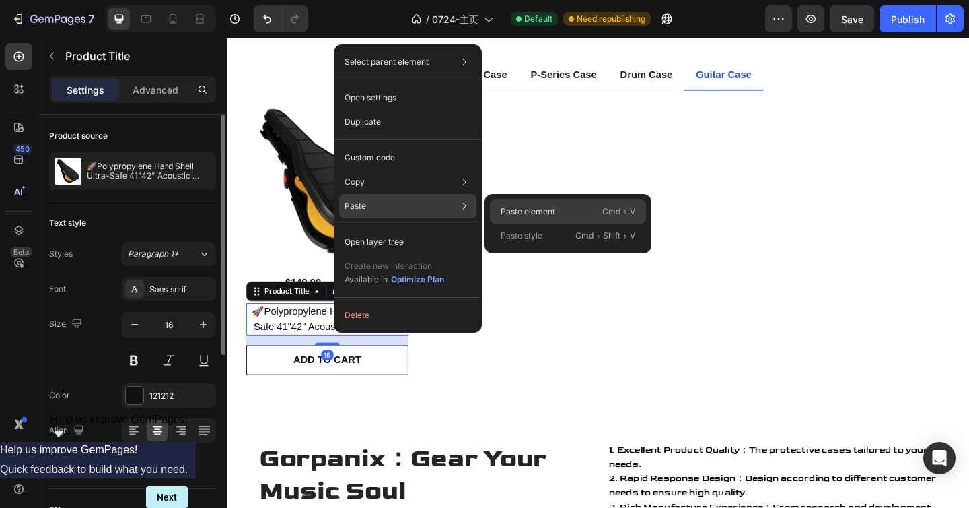
click at [513, 210] on p "Paste element" at bounding box center [528, 211] width 55 height 12
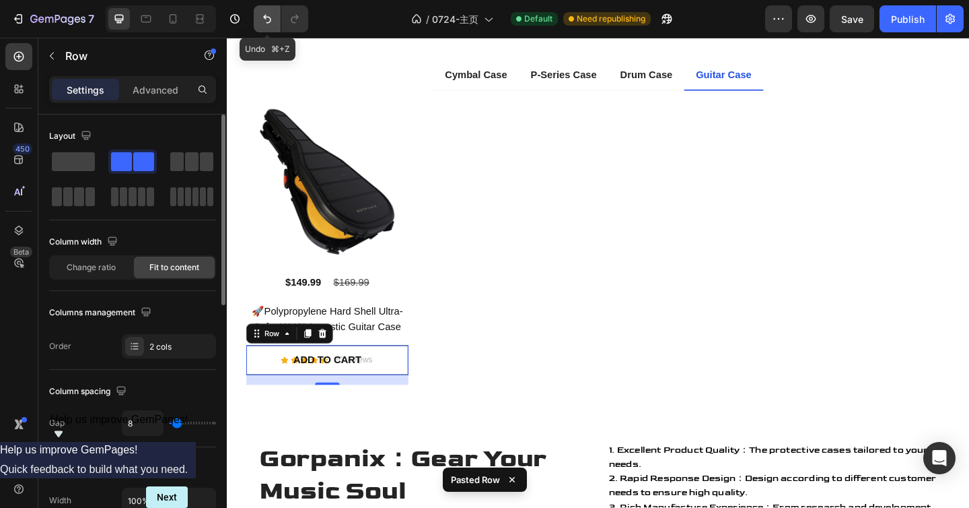
click at [264, 31] on button "Undo/Redo" at bounding box center [267, 18] width 27 height 27
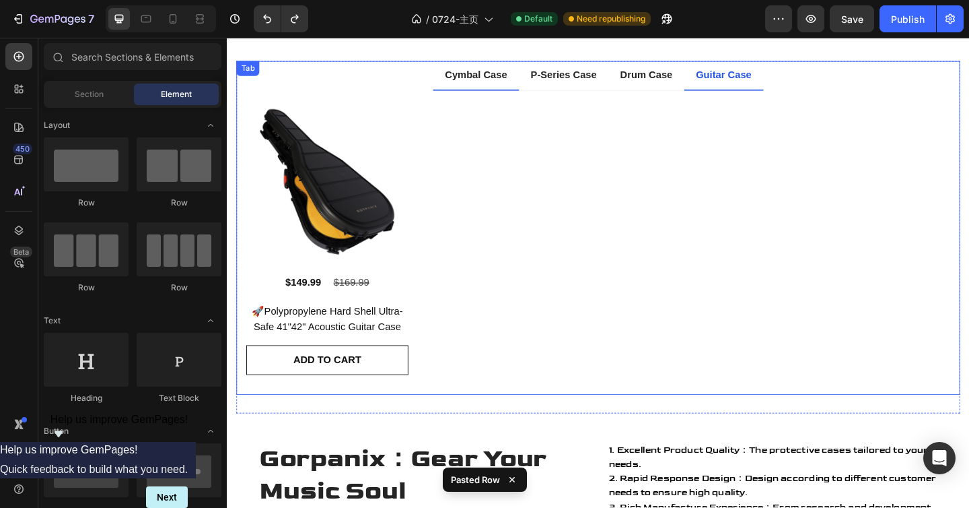
click at [508, 76] on p "Cymbal Case" at bounding box center [498, 79] width 68 height 16
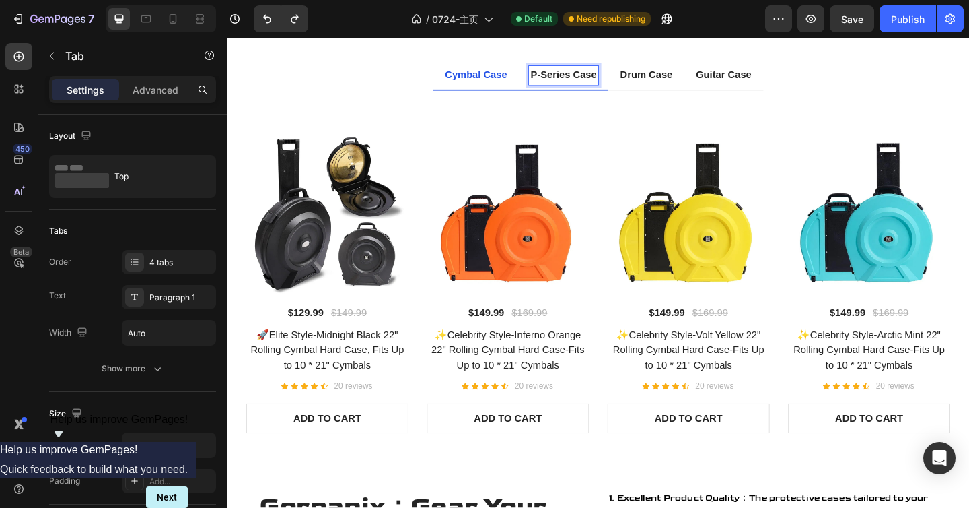
click at [586, 86] on p "P-Series Case" at bounding box center [593, 79] width 72 height 16
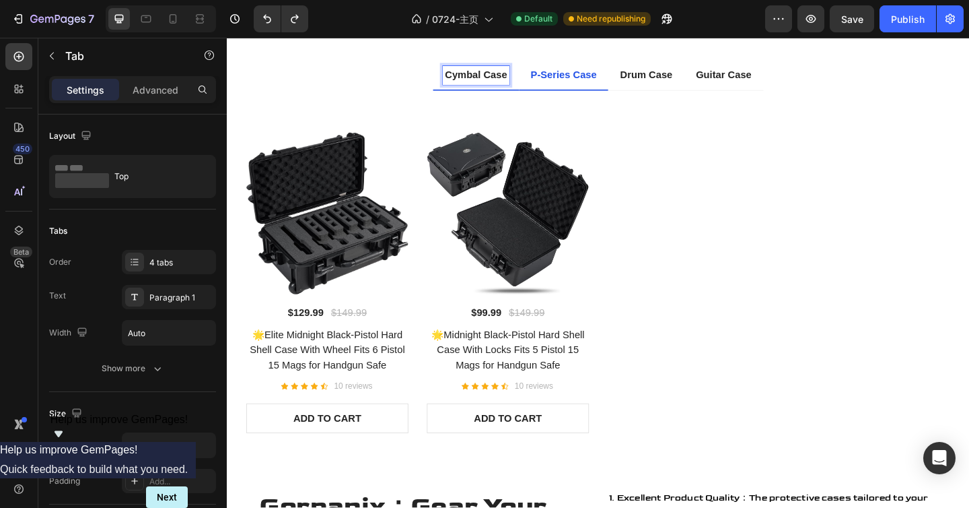
click at [491, 75] on p "Cymbal Case" at bounding box center [498, 79] width 68 height 16
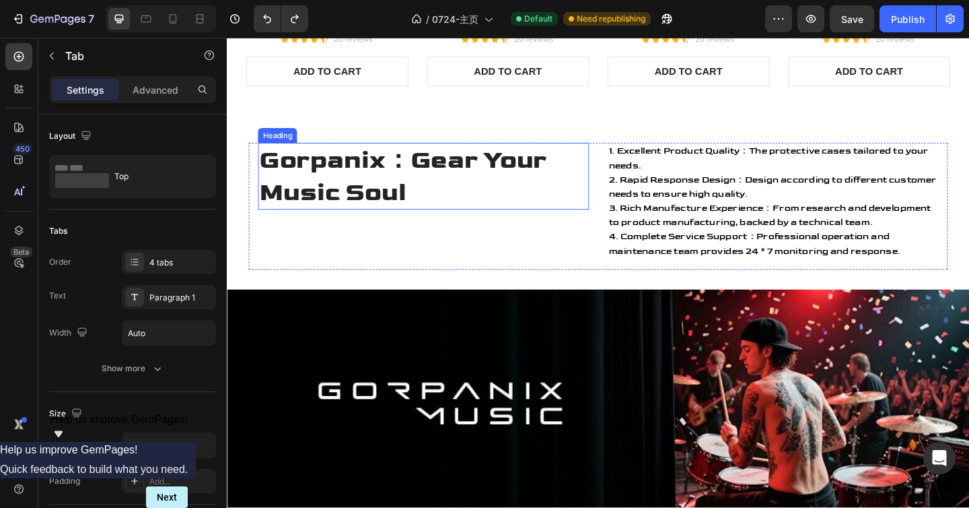
scroll to position [1600, 0]
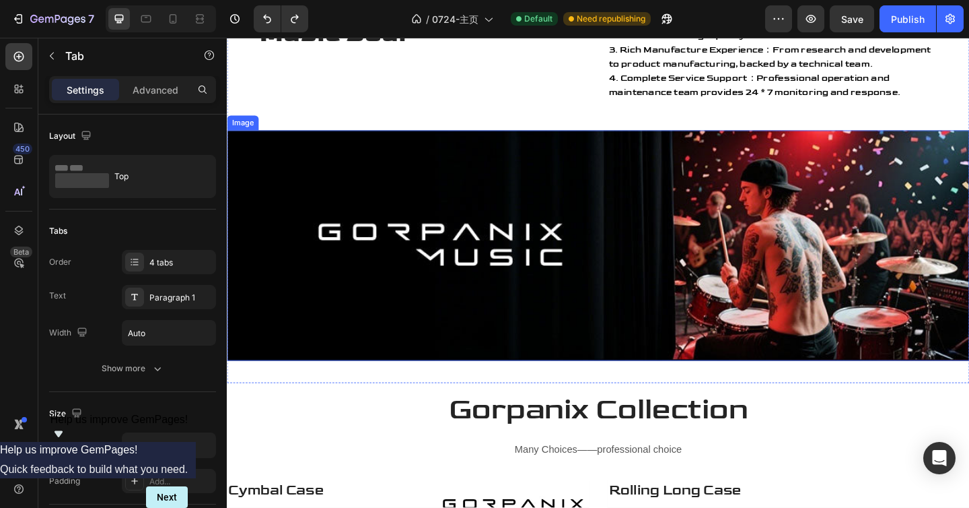
click at [591, 273] on img at bounding box center [631, 264] width 808 height 250
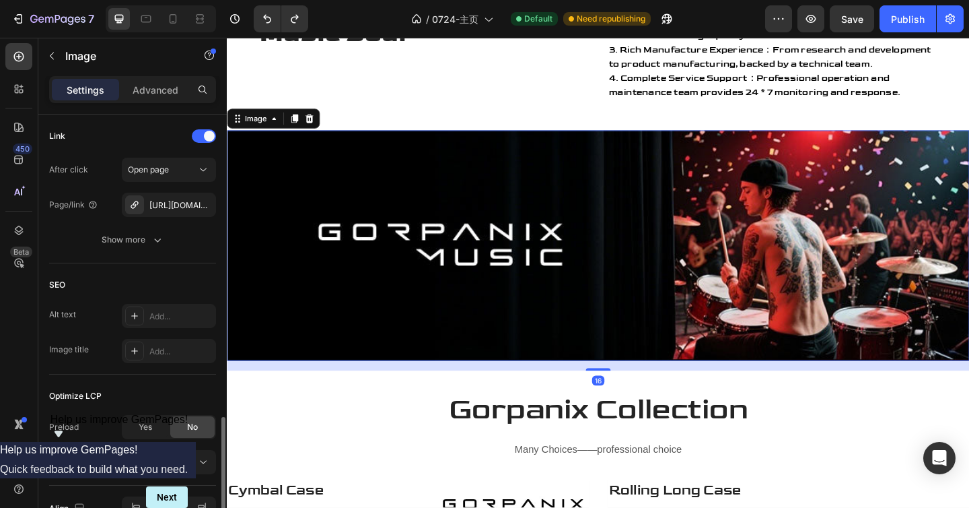
scroll to position [690, 0]
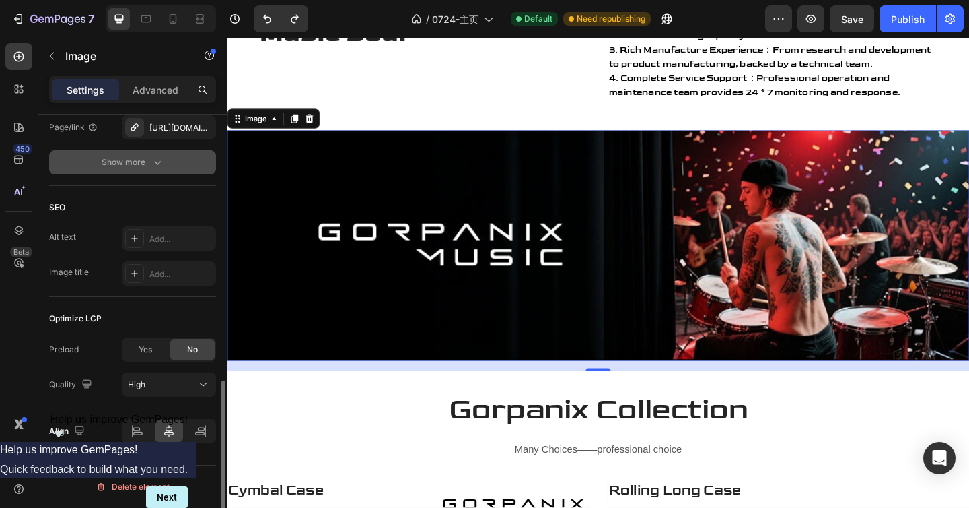
click at [149, 163] on div "Show more" at bounding box center [133, 162] width 63 height 13
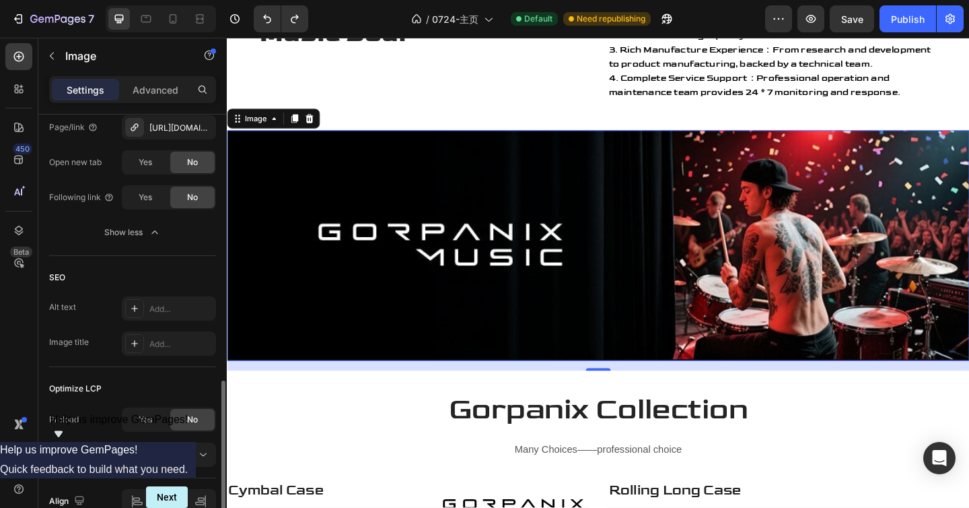
scroll to position [452, 0]
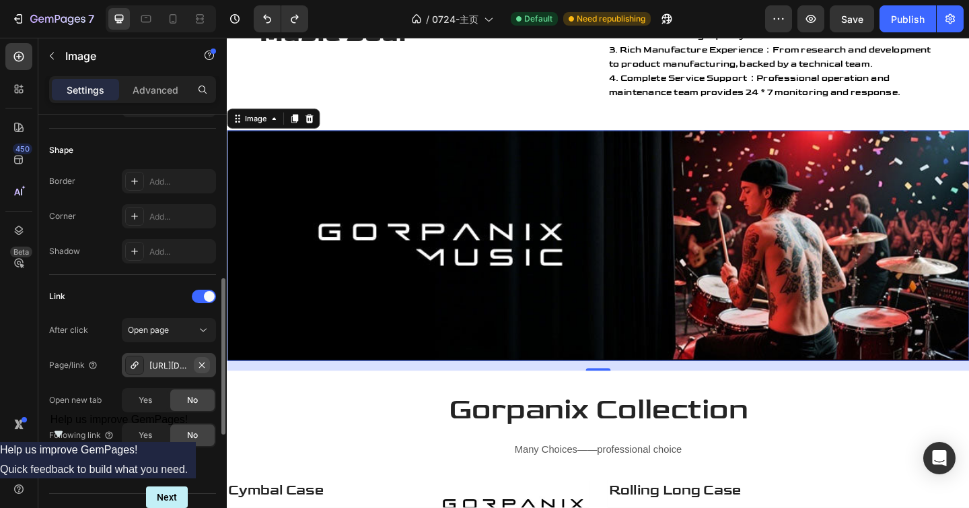
click at [198, 366] on icon "button" at bounding box center [202, 364] width 11 height 11
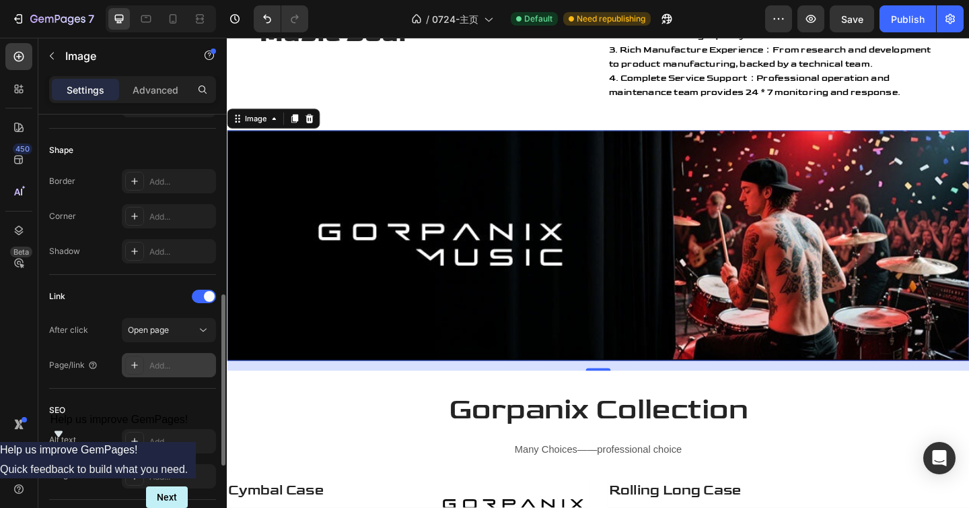
click at [186, 369] on div "Add..." at bounding box center [180, 365] width 63 height 12
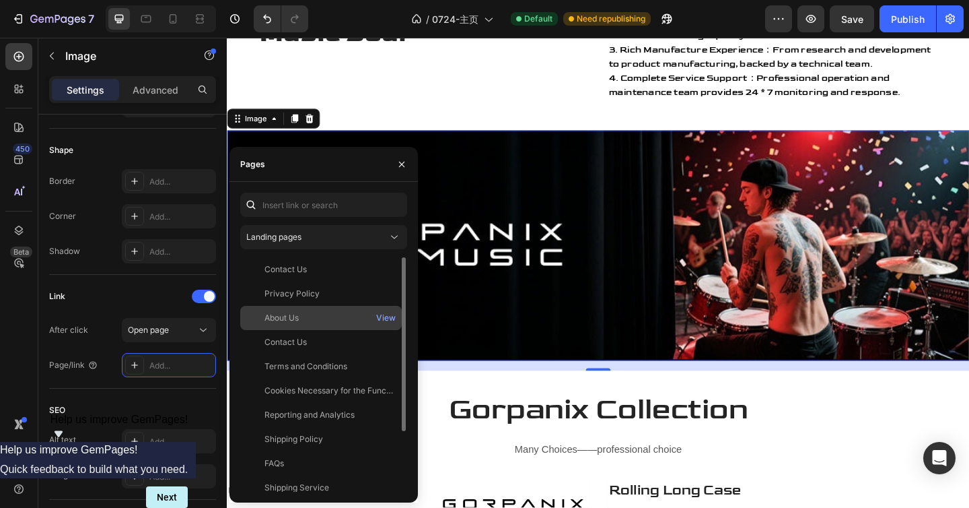
click at [340, 314] on div "About Us" at bounding box center [321, 318] width 151 height 12
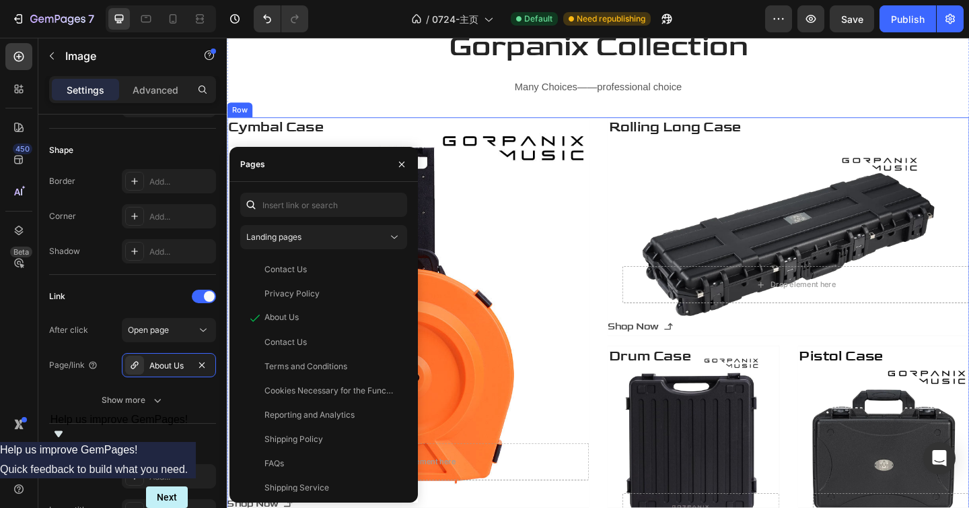
scroll to position [2001, 0]
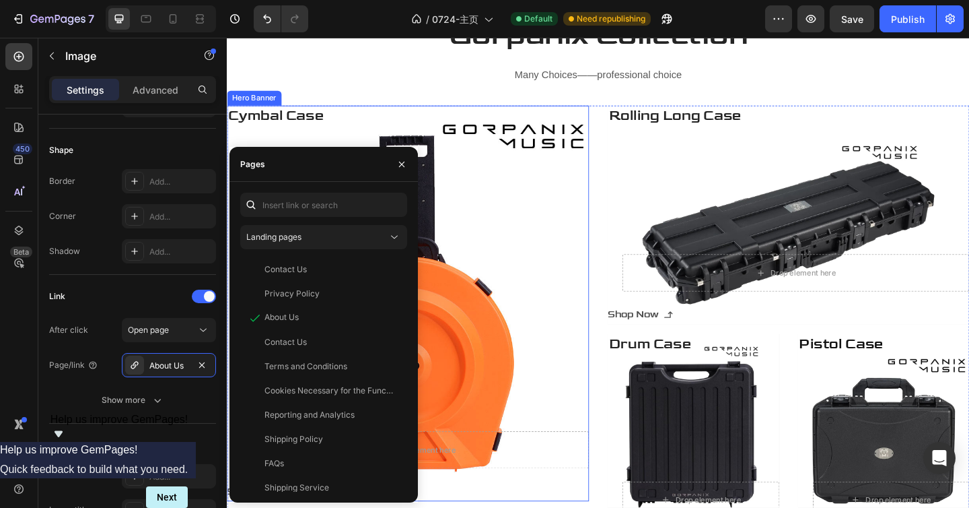
click at [580, 290] on div "Cymbal Case Heading Drop element here Row Shop Now Button" at bounding box center [424, 327] width 394 height 430
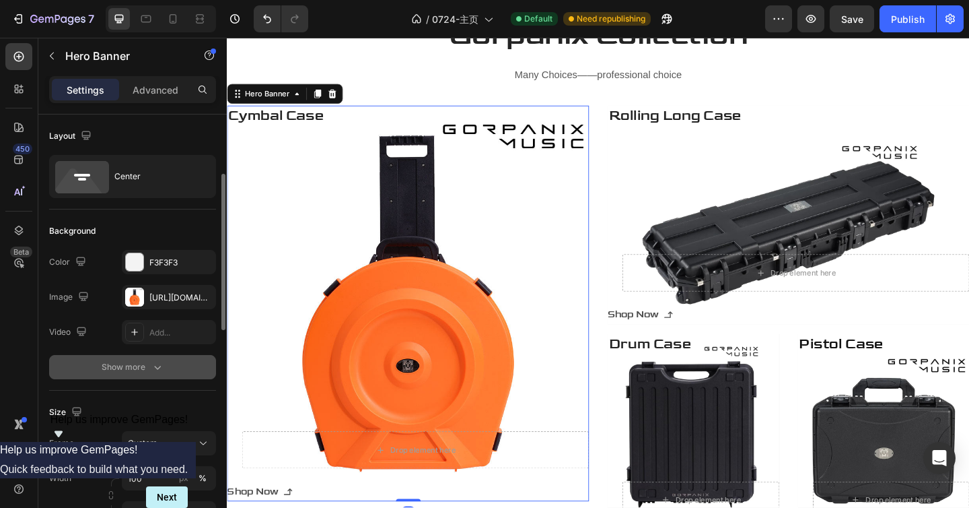
scroll to position [44, 0]
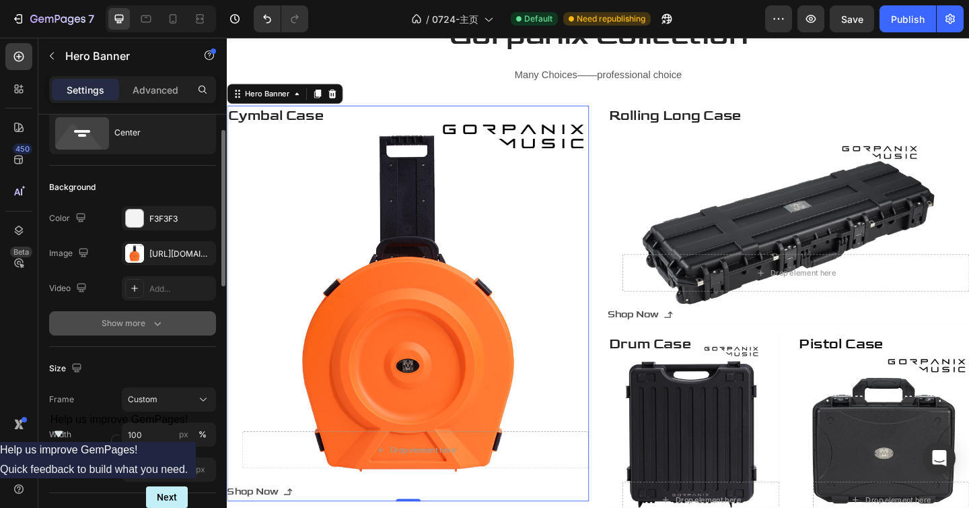
click at [161, 321] on icon "button" at bounding box center [157, 322] width 13 height 13
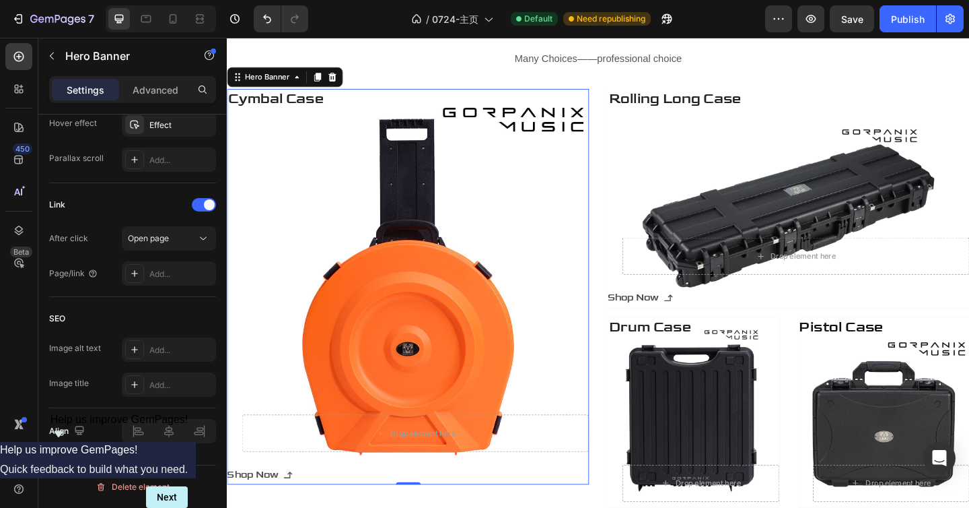
scroll to position [2046, 0]
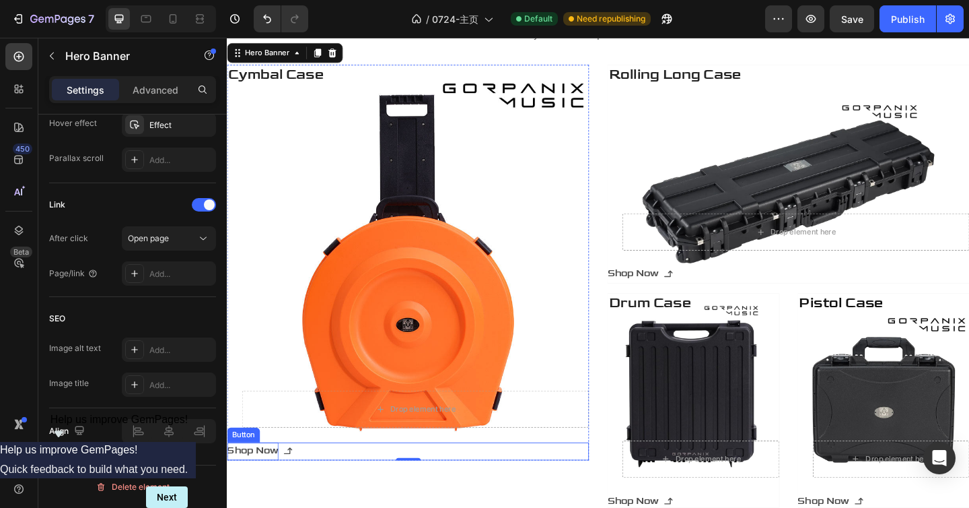
click at [263, 487] on p "Shop Now" at bounding box center [255, 488] width 56 height 20
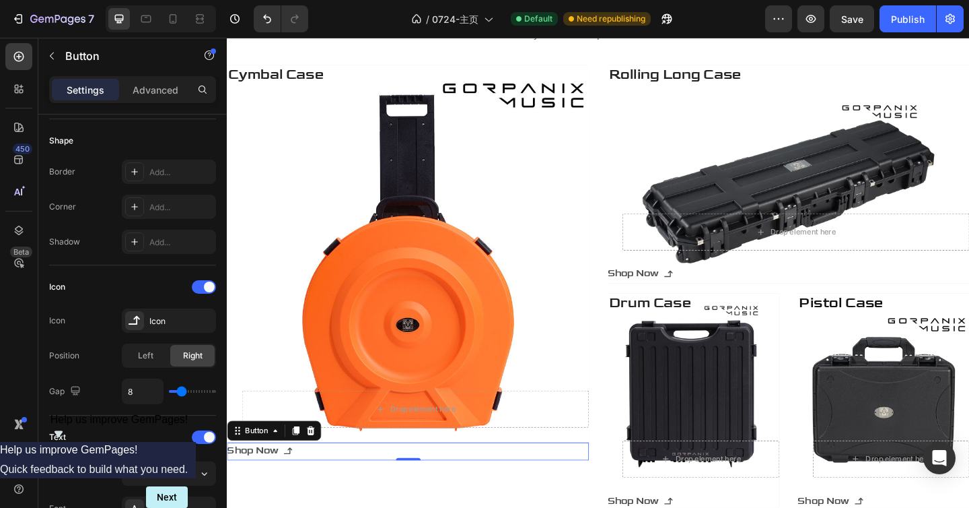
scroll to position [745, 0]
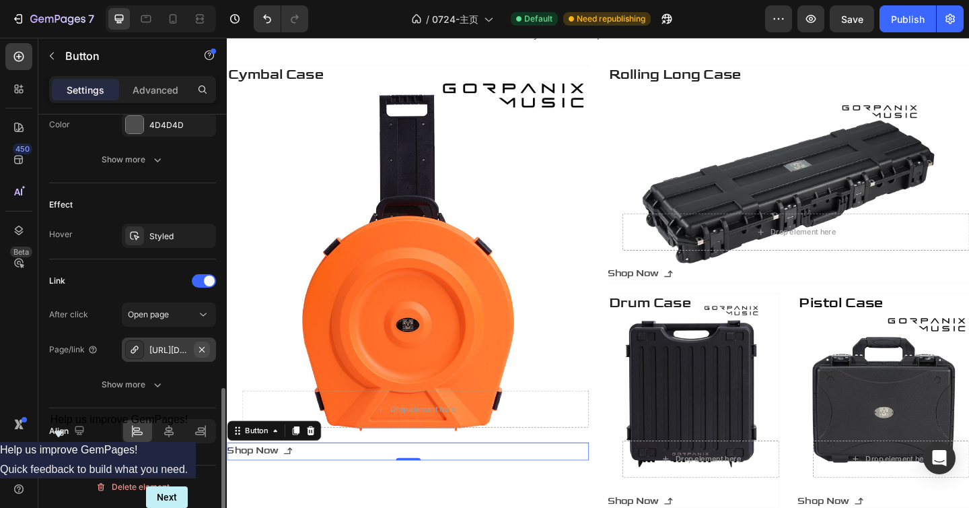
click at [201, 351] on icon "button" at bounding box center [202, 349] width 11 height 11
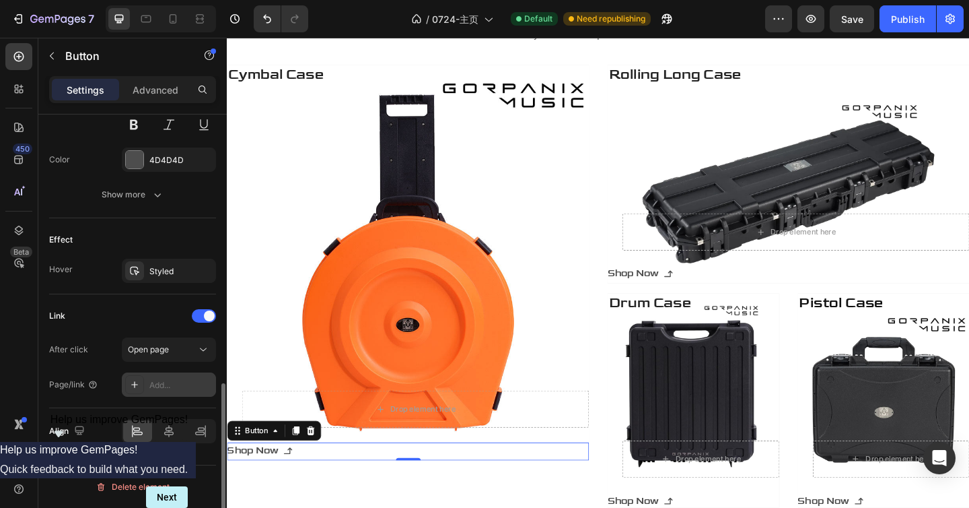
scroll to position [710, 0]
click at [172, 380] on div "Add..." at bounding box center [180, 385] width 63 height 12
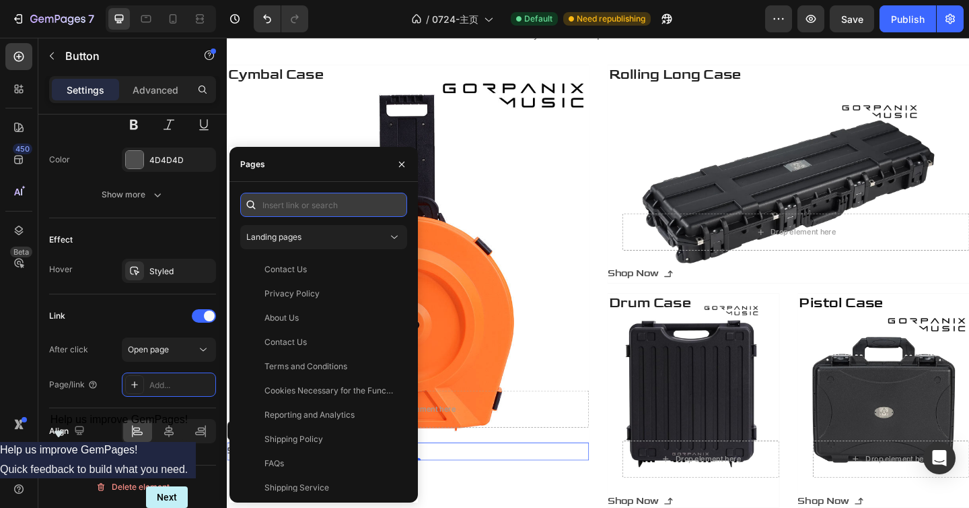
click at [324, 200] on input "text" at bounding box center [323, 205] width 167 height 24
paste input "[URL][DOMAIN_NAME]"
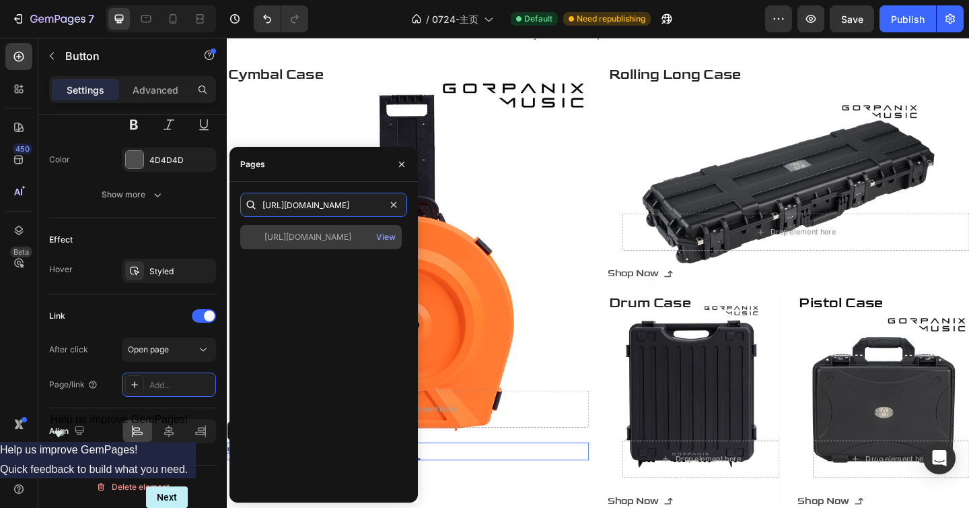
type input "[URL][DOMAIN_NAME]"
click at [293, 236] on div "[URL][DOMAIN_NAME]" at bounding box center [308, 237] width 87 height 12
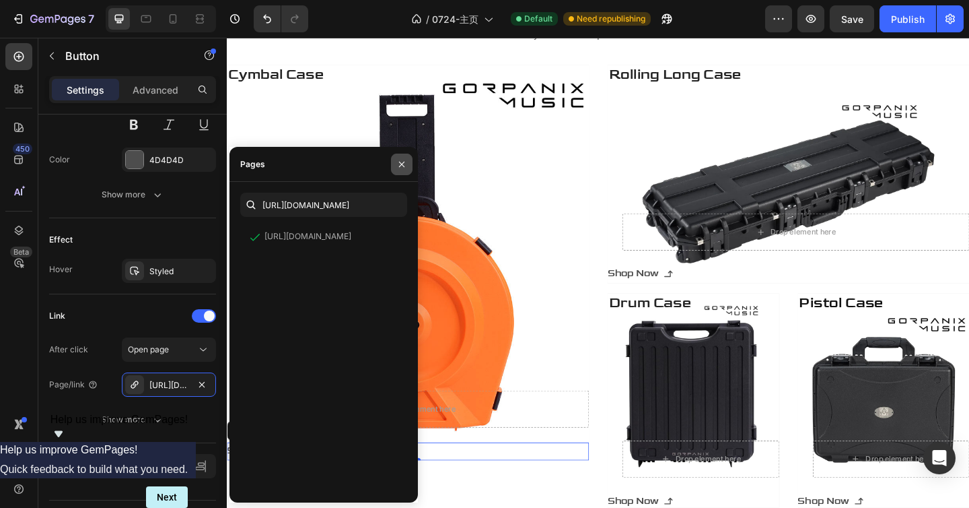
click at [401, 160] on icon "button" at bounding box center [401, 164] width 11 height 11
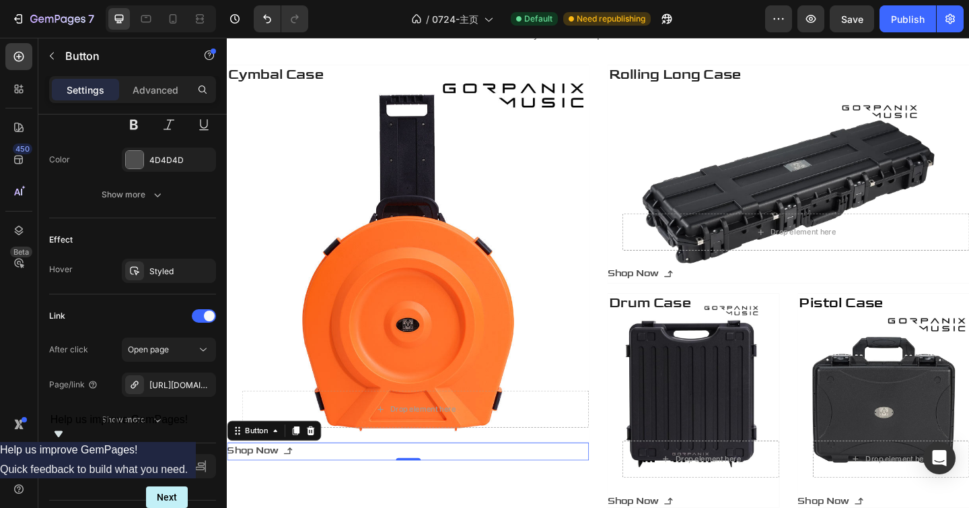
click at [293, 489] on icon at bounding box center [293, 487] width 11 height 11
click at [679, 292] on p "Shop Now" at bounding box center [669, 295] width 56 height 20
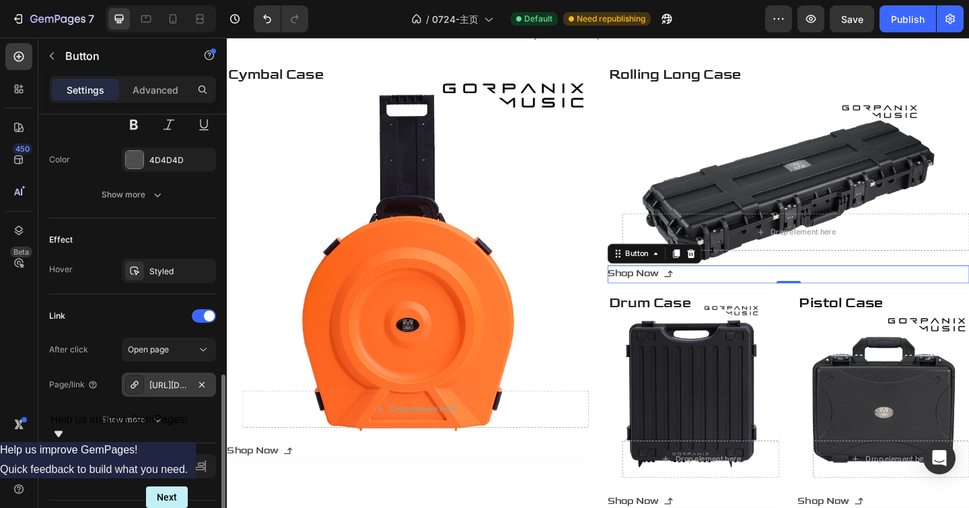
click at [178, 392] on div "[URL][DOMAIN_NAME][PERSON_NAME]" at bounding box center [169, 384] width 94 height 24
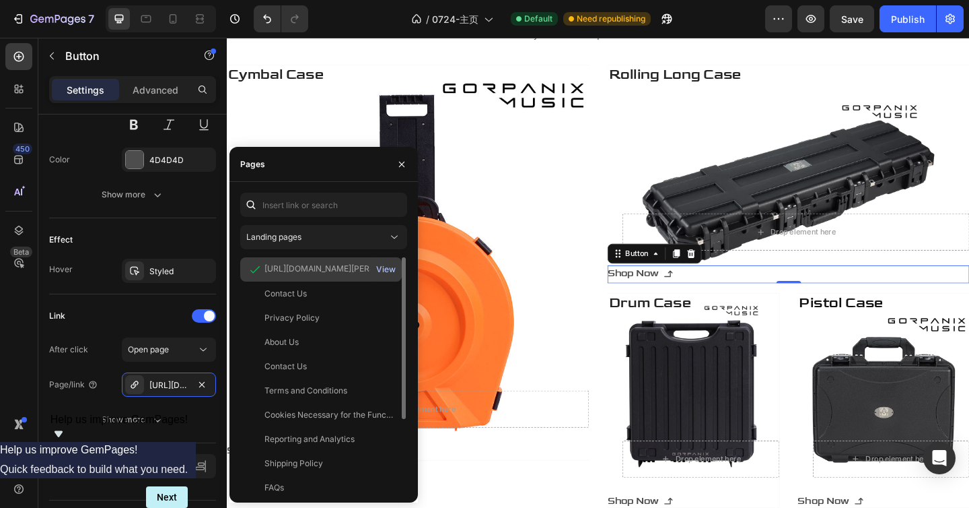
click at [385, 269] on div "View" at bounding box center [386, 269] width 20 height 12
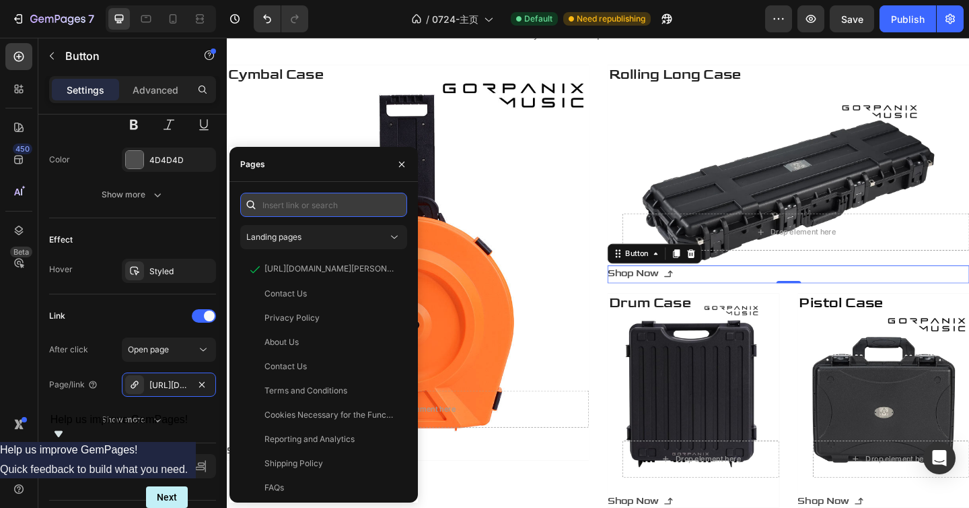
click at [323, 208] on input "text" at bounding box center [323, 205] width 167 height 24
paste input "[URL][DOMAIN_NAME]"
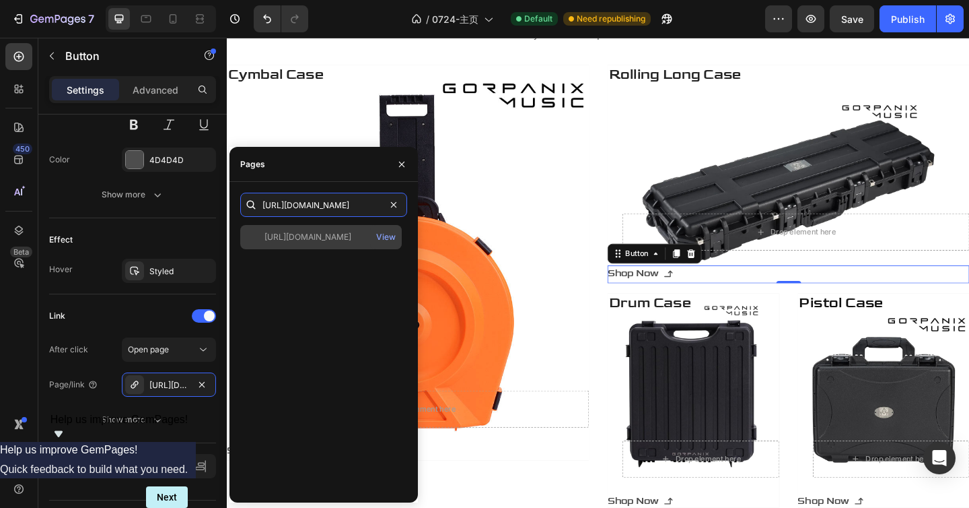
type input "[URL][DOMAIN_NAME]"
click at [329, 238] on div "[URL][DOMAIN_NAME]" at bounding box center [308, 237] width 87 height 12
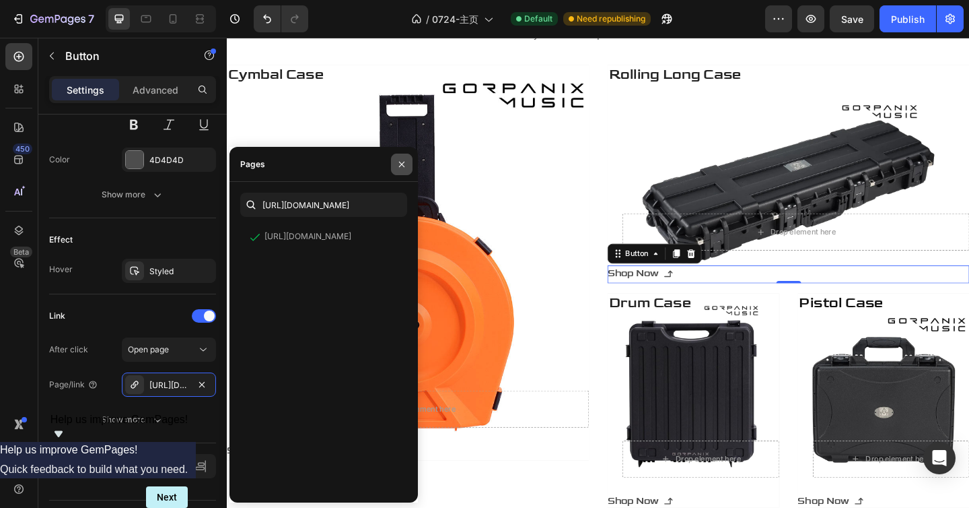
click at [404, 164] on icon "button" at bounding box center [401, 164] width 11 height 11
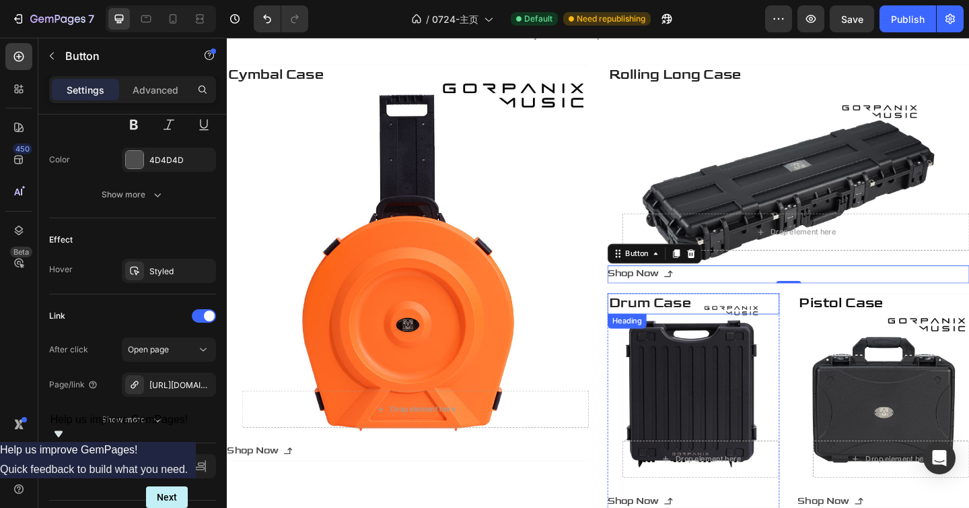
scroll to position [2243, 0]
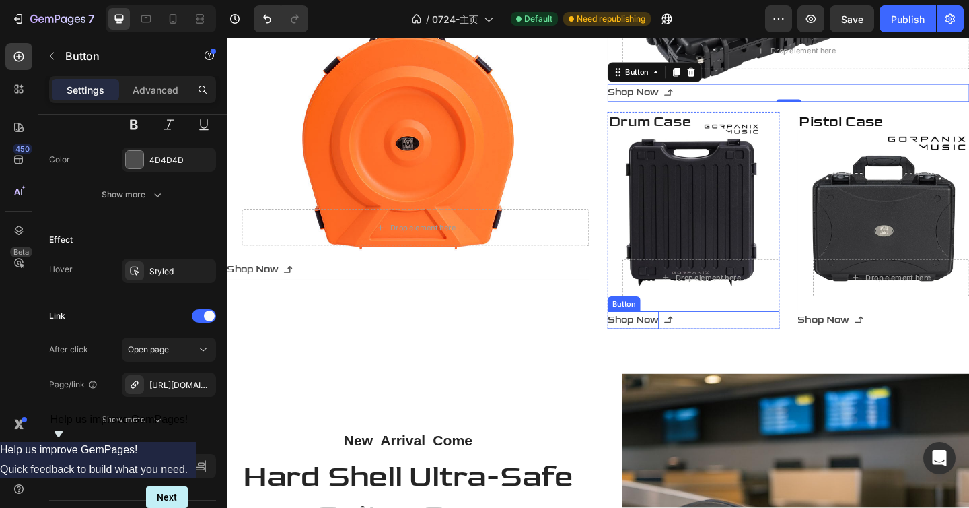
click at [673, 342] on p "Shop Now" at bounding box center [669, 345] width 56 height 20
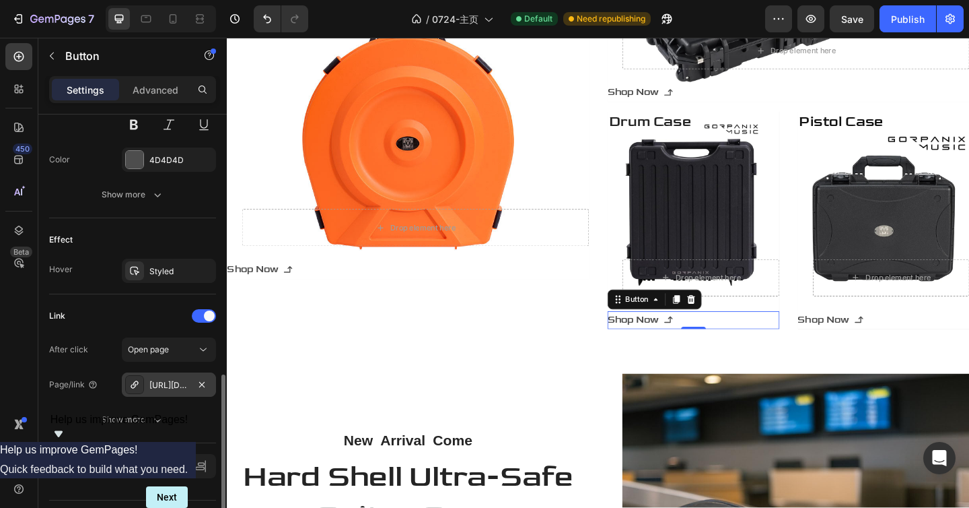
click at [176, 393] on div "[URL][DOMAIN_NAME][PERSON_NAME]" at bounding box center [169, 384] width 94 height 24
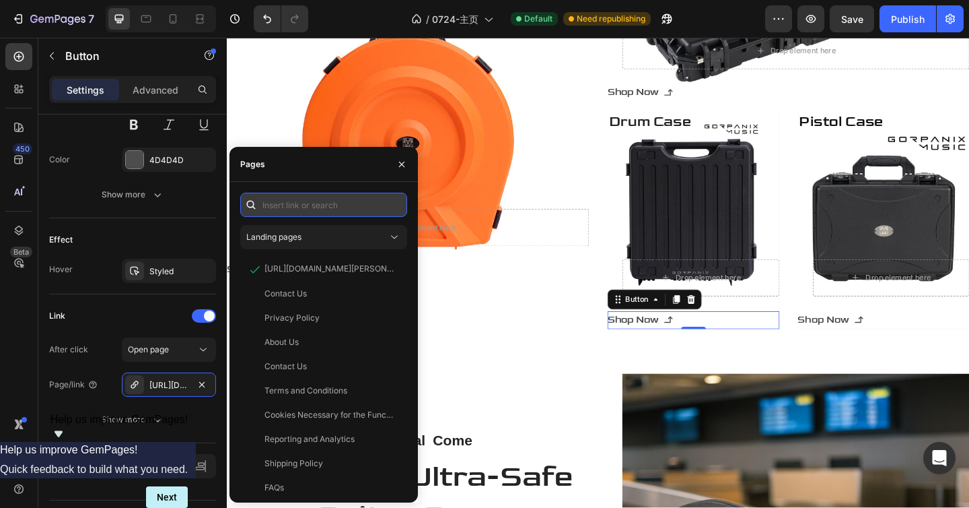
click at [323, 213] on input "text" at bounding box center [323, 205] width 167 height 24
paste input "[URL][DOMAIN_NAME]"
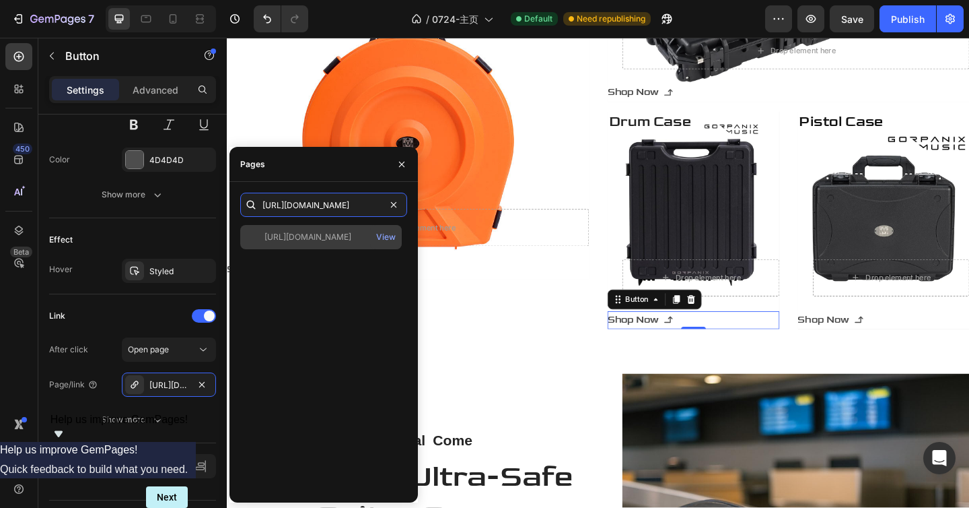
type input "[URL][DOMAIN_NAME]"
click at [328, 240] on div "[URL][DOMAIN_NAME]" at bounding box center [308, 237] width 87 height 12
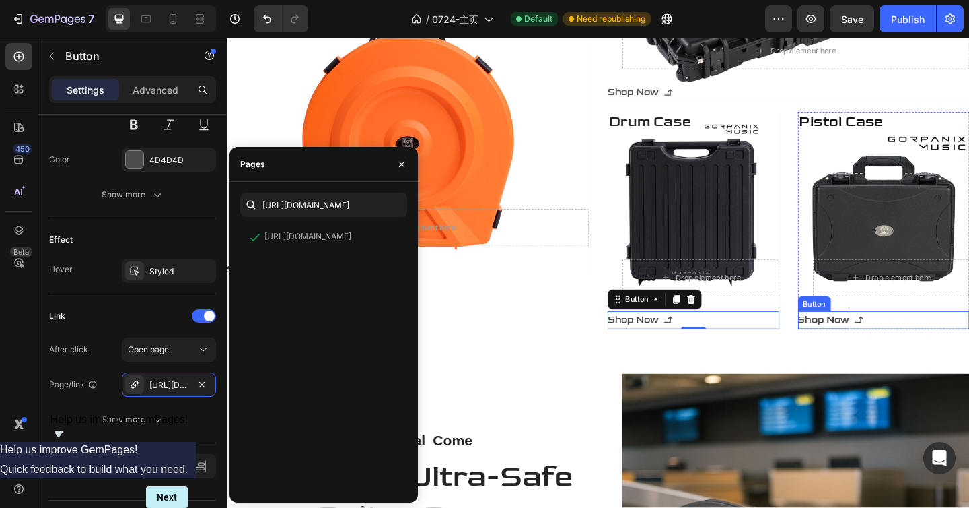
click at [880, 346] on p "Shop Now" at bounding box center [876, 345] width 56 height 20
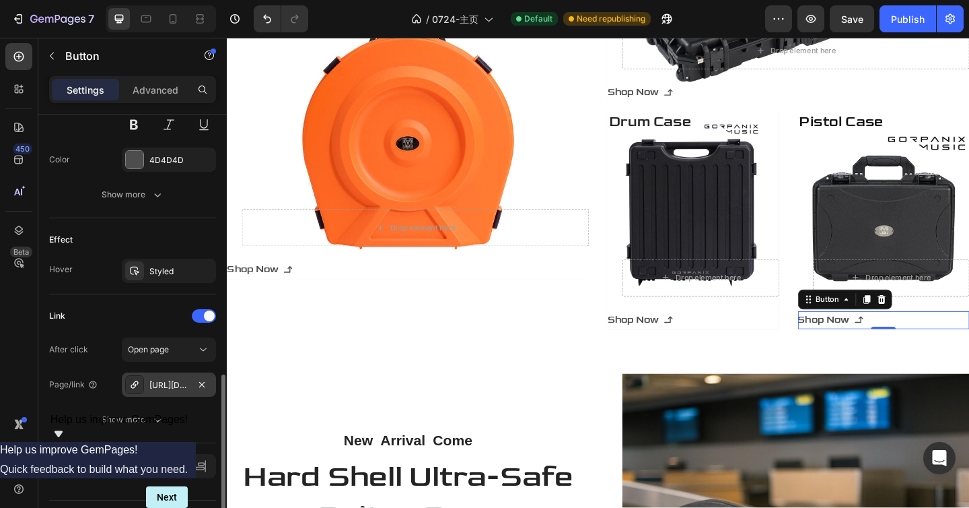
click at [176, 382] on div "[URL][DOMAIN_NAME][PERSON_NAME]" at bounding box center [168, 385] width 39 height 12
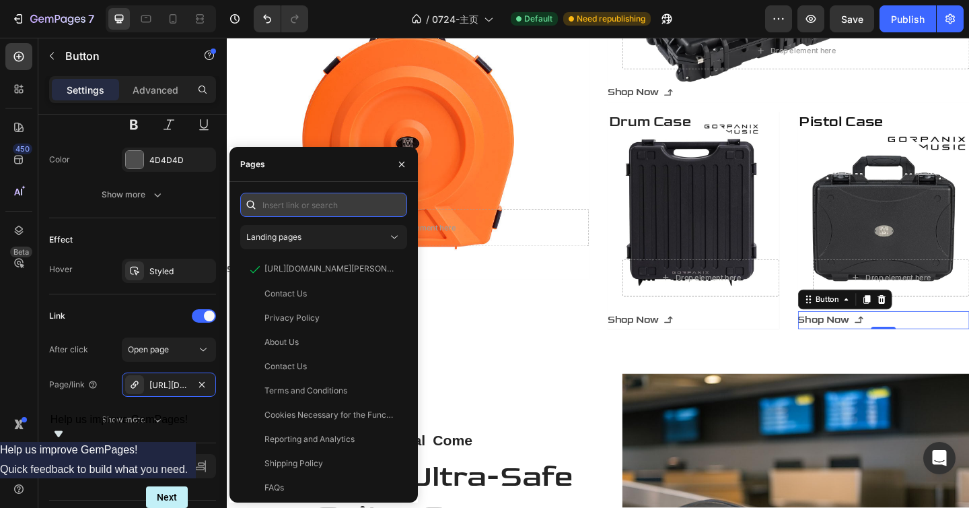
click at [288, 203] on input "text" at bounding box center [323, 205] width 167 height 24
paste input "[URL][DOMAIN_NAME]"
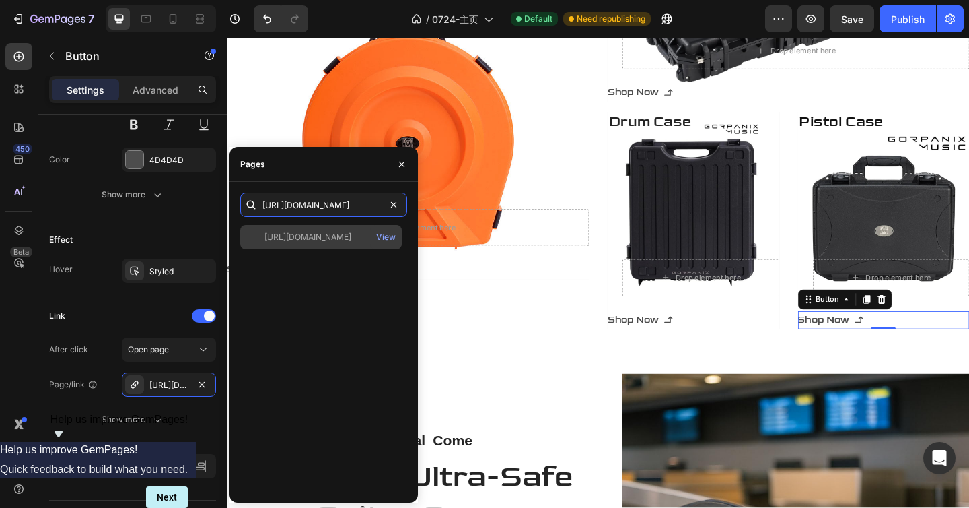
type input "[URL][DOMAIN_NAME]"
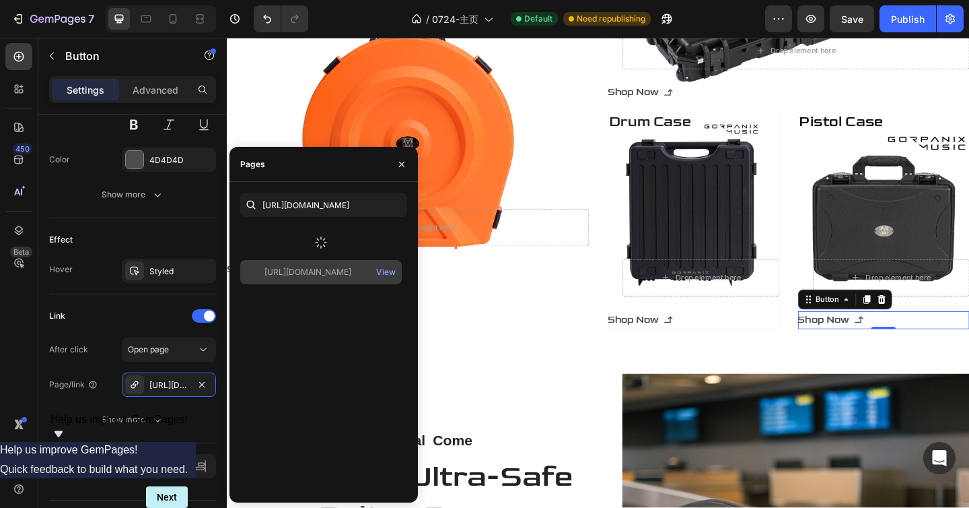
click at [326, 232] on div at bounding box center [321, 242] width 162 height 35
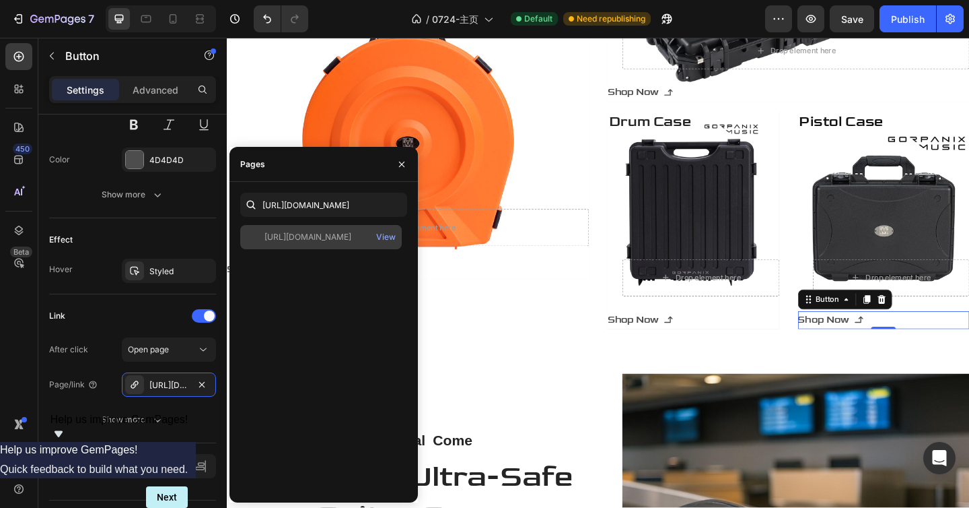
click at [333, 236] on div "[URL][DOMAIN_NAME]" at bounding box center [308, 237] width 87 height 12
click at [399, 170] on button "button" at bounding box center [402, 164] width 22 height 22
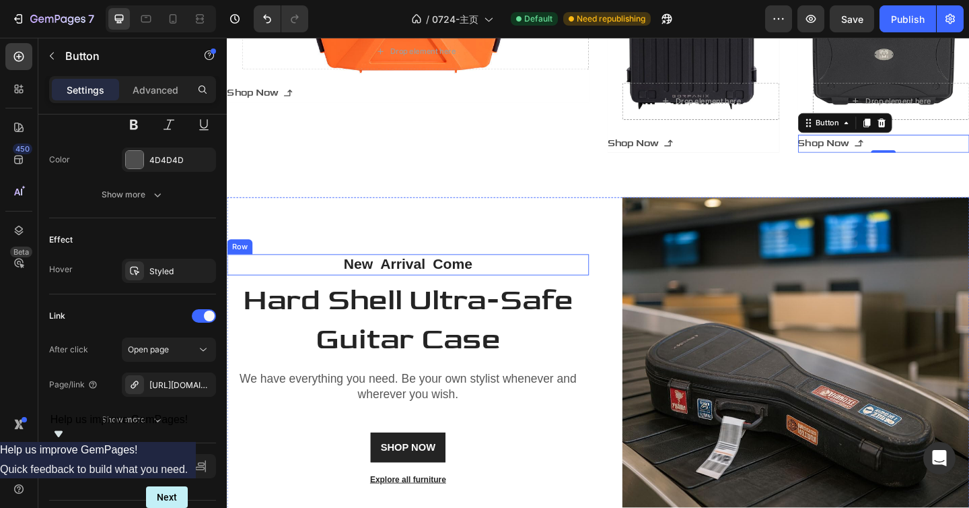
scroll to position [2485, 0]
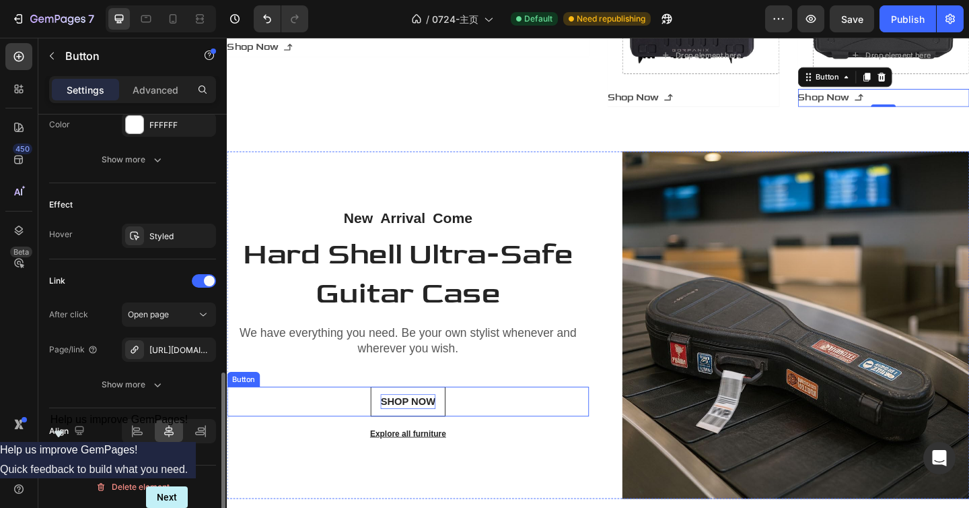
click at [425, 427] on p "SHOP NOW" at bounding box center [424, 433] width 60 height 16
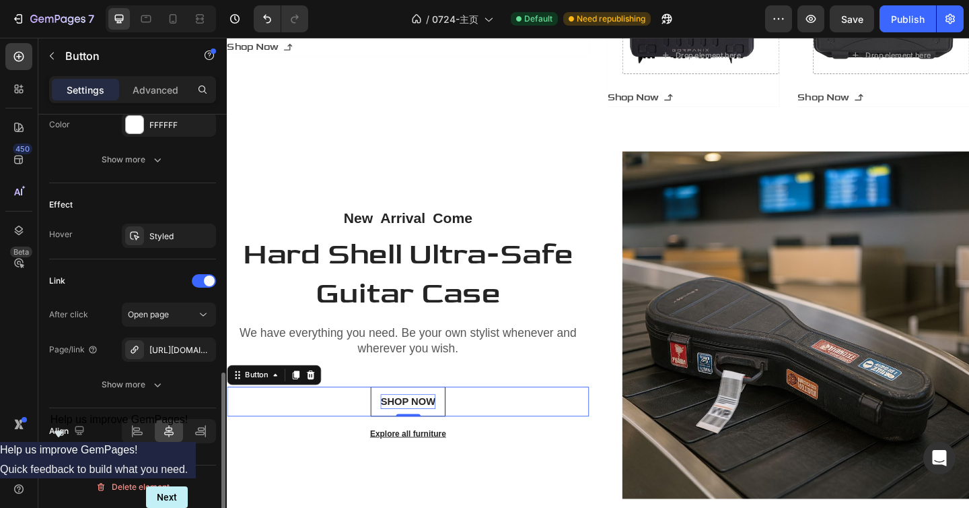
scroll to position [639, 0]
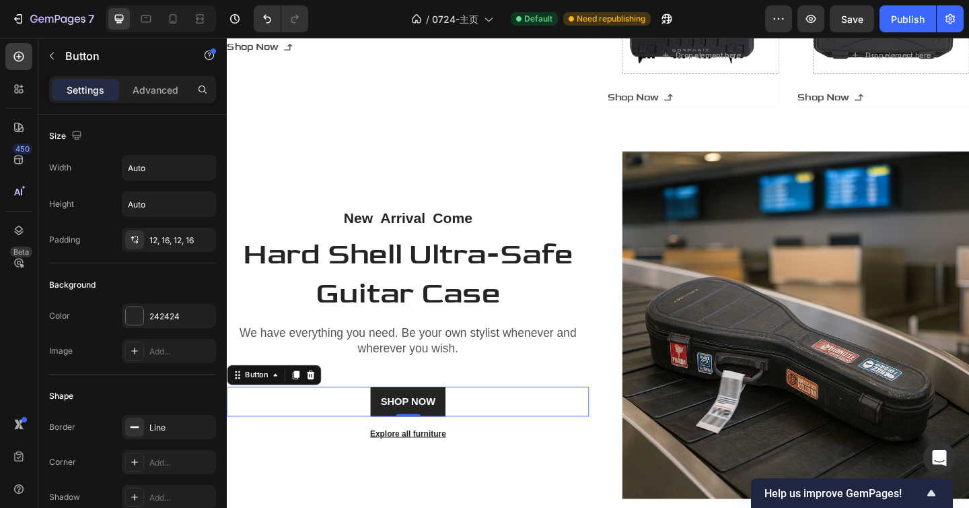
scroll to position [639, 0]
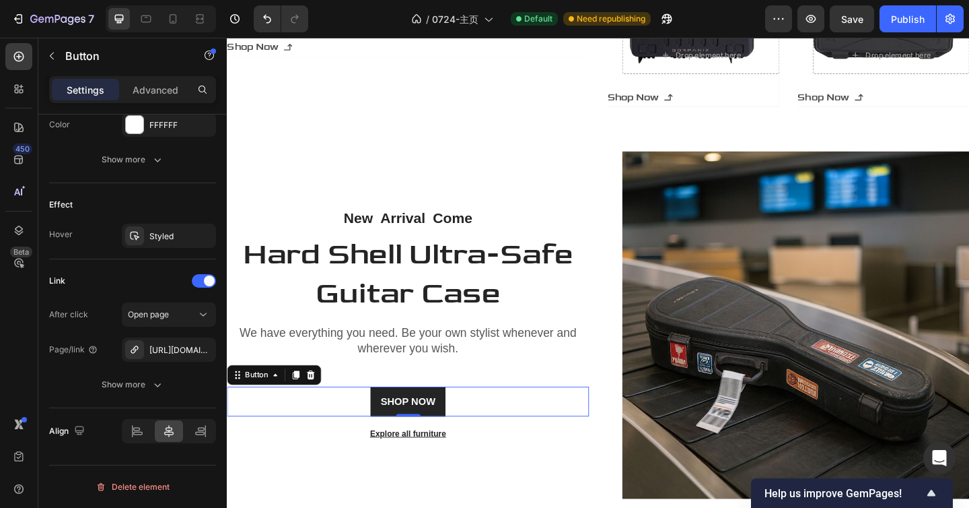
click at [174, 355] on div "[URL][DOMAIN_NAME][PERSON_NAME]" at bounding box center [180, 350] width 63 height 12
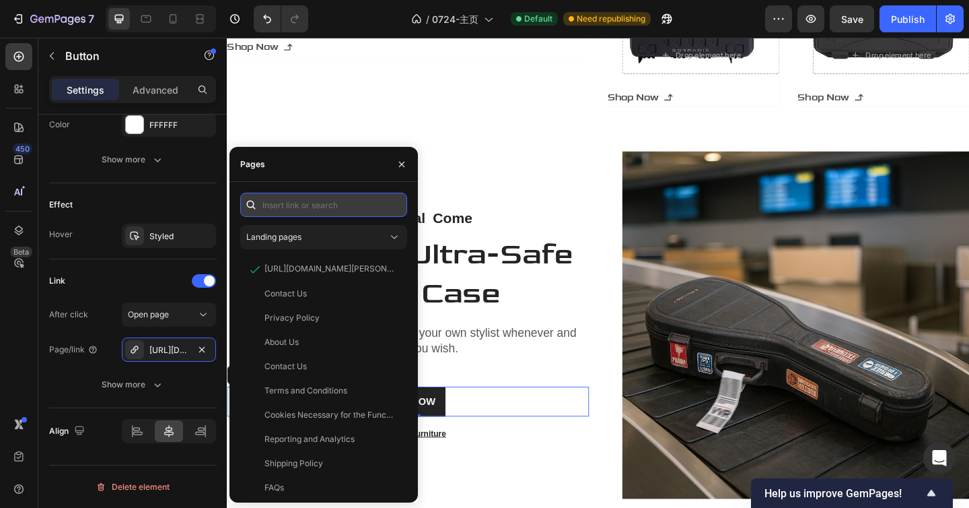
click at [287, 199] on input "text" at bounding box center [323, 205] width 167 height 24
paste input "https://www.gorpanix.com/products/polypropylene-hard-shell-ultra-safe-41-42-aco…"
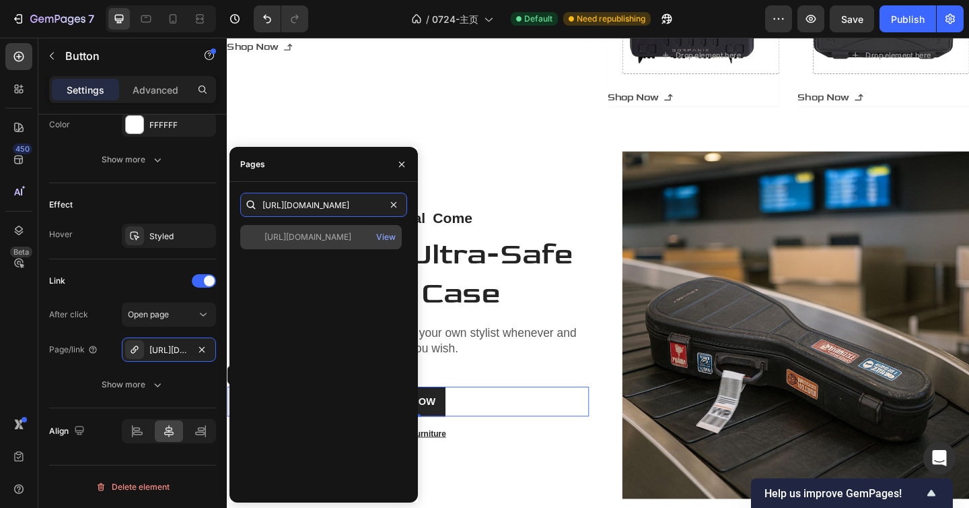
type input "https://www.gorpanix.com/products/polypropylene-hard-shell-ultra-safe-41-42-aco…"
click at [331, 237] on div "https://www.gorpanix.com/products/polypropylene-hard-shell-ultra-safe-41-42-aco…" at bounding box center [308, 237] width 87 height 12
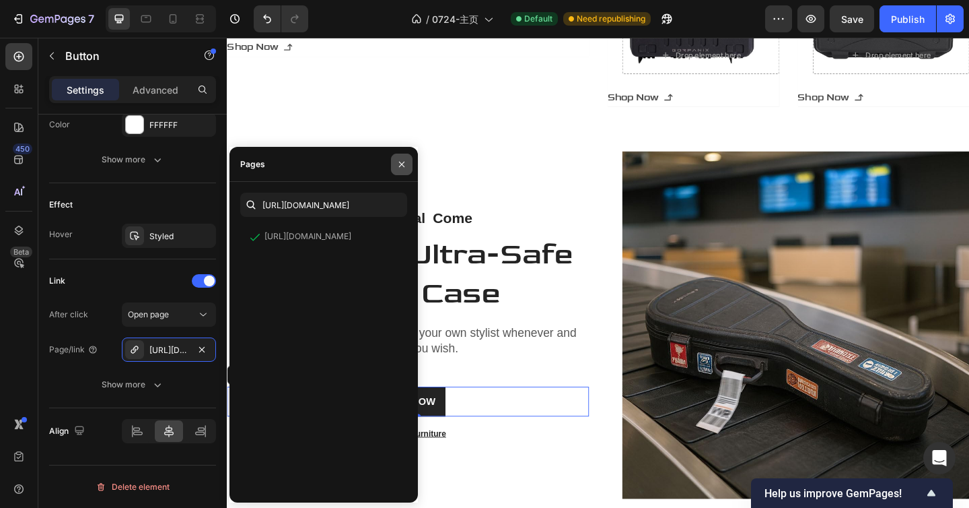
click at [407, 166] on button "button" at bounding box center [402, 164] width 22 height 22
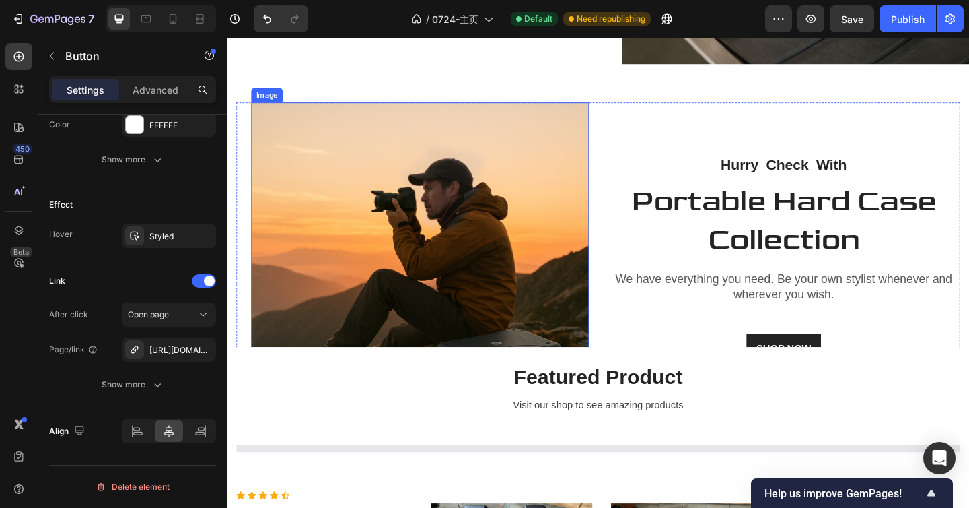
scroll to position [2961, 0]
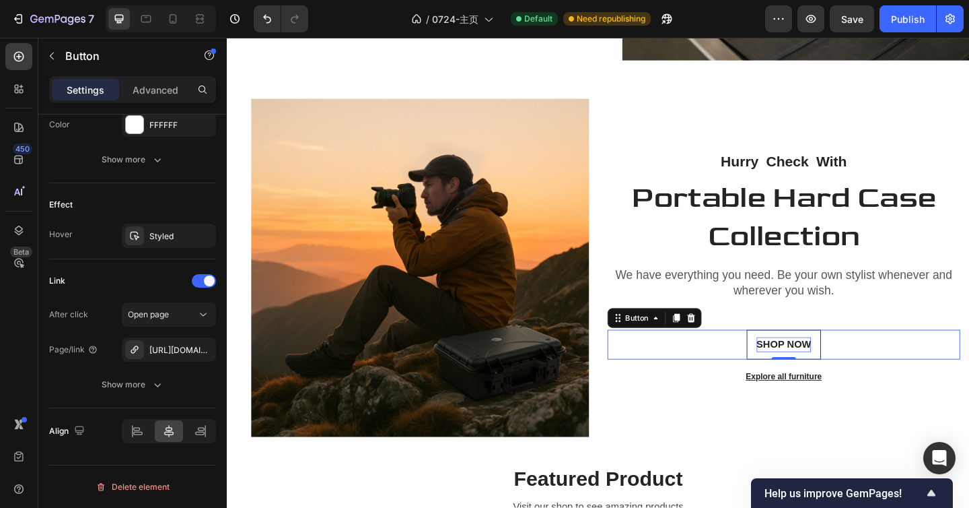
click at [850, 364] on p "SHOP NOW" at bounding box center [833, 372] width 60 height 16
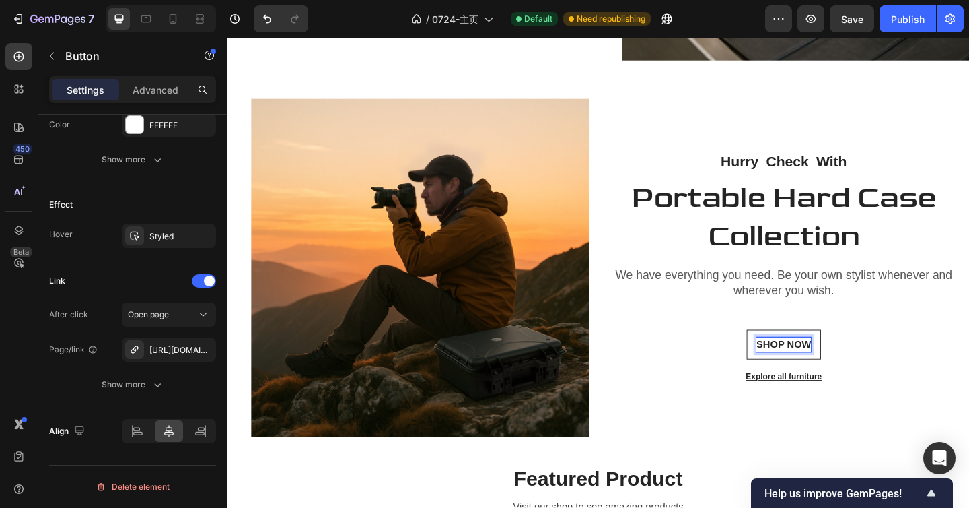
click at [849, 367] on p "SHOP NOW" at bounding box center [833, 372] width 60 height 16
click at [163, 363] on div "After click Open page Page/link https://www.amazon.com/stores/page/2456C226-977…" at bounding box center [132, 349] width 167 height 94
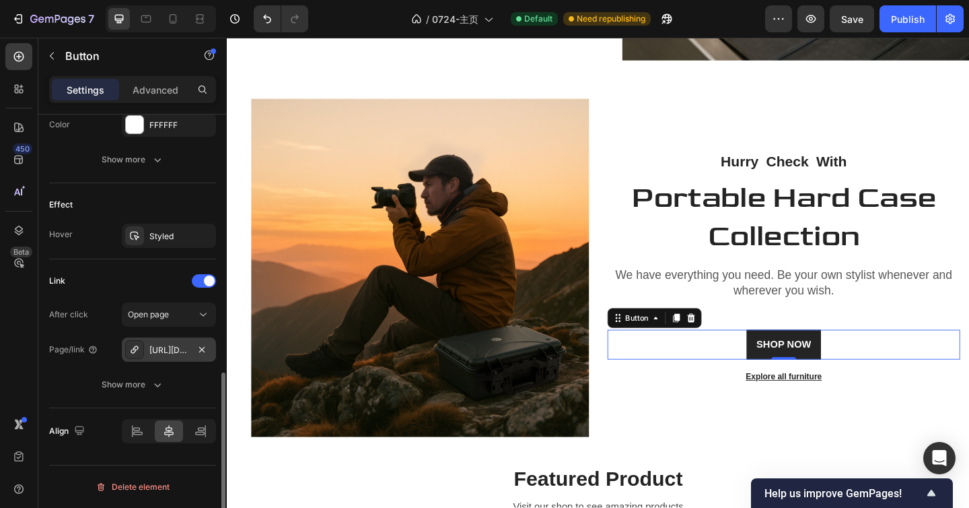
click at [166, 358] on div "https://www.amazon.com/stores/page/2456C226-9774-4AE0-A7DA-D3A228E0EDB2?maas=ma…" at bounding box center [169, 349] width 94 height 24
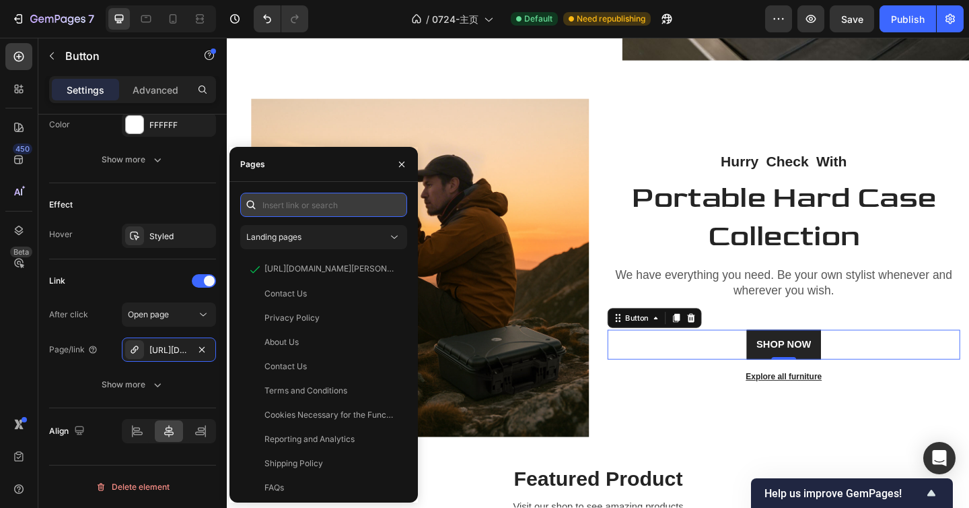
click at [316, 213] on input "text" at bounding box center [323, 205] width 167 height 24
paste input "https://www.gorpanix.com/products/p3000-hard-pistol-case-fits-6-pistols-15-mags…"
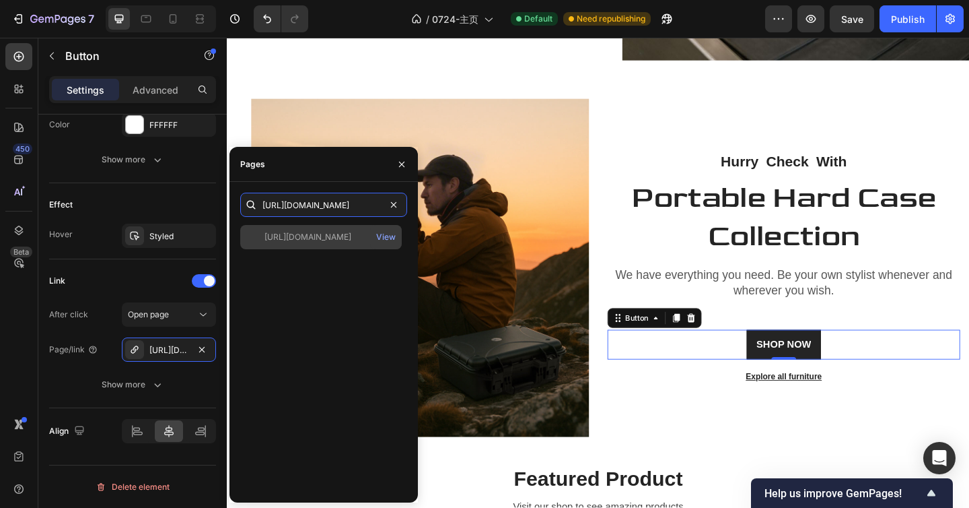
type input "https://www.gorpanix.com/products/p3000-hard-pistol-case-fits-6-pistols-15-mags…"
click at [272, 240] on div "https://www.gorpanix.com/products/p3000-hard-pistol-case-fits-6-pistols-15-mags…" at bounding box center [308, 237] width 87 height 12
click at [326, 243] on div "https://www.gorpanix.com/products/p3000-hard-pistol-case-fits-6-pistols-15-mags…" at bounding box center [308, 236] width 87 height 13
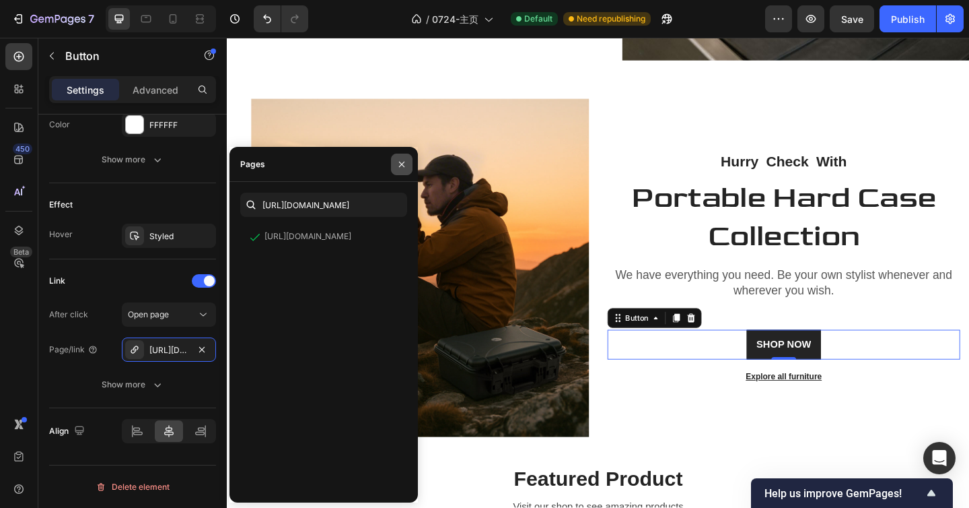
click at [407, 164] on icon "button" at bounding box center [401, 164] width 11 height 11
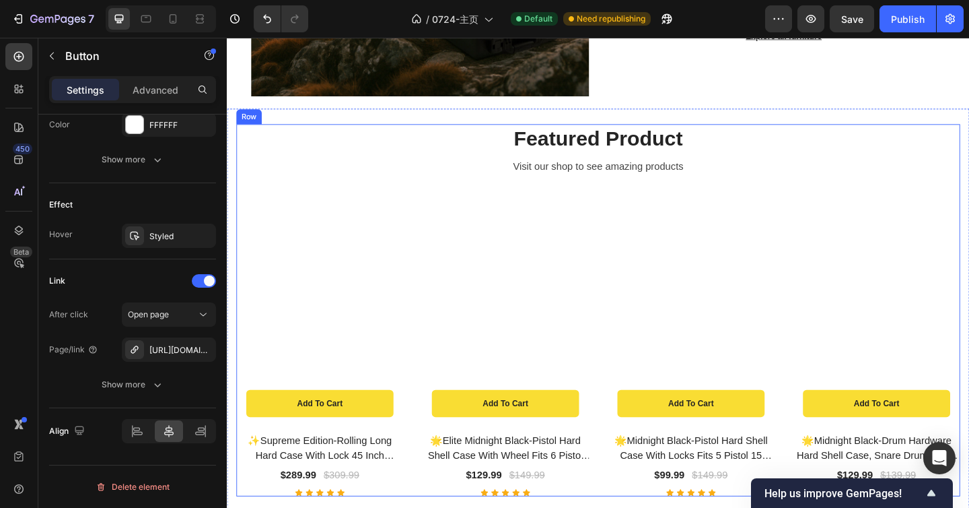
scroll to position [3361, 0]
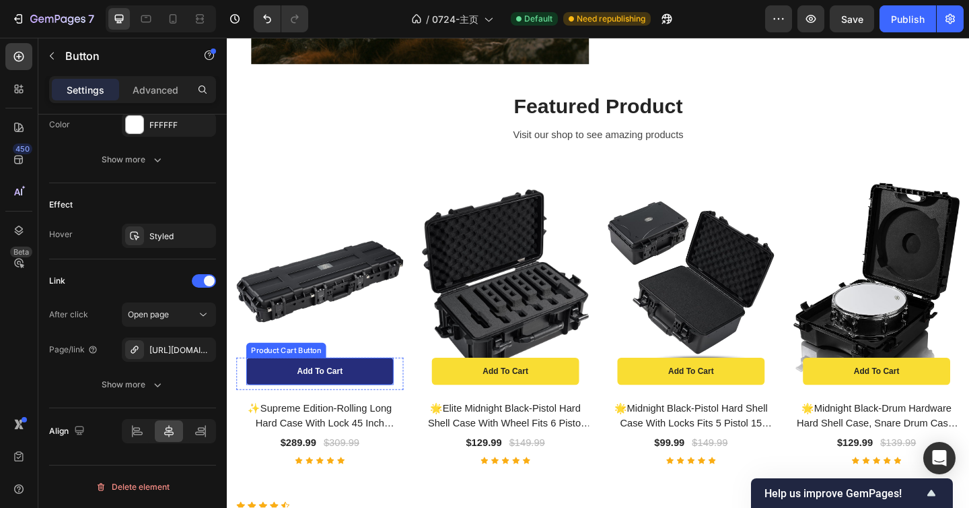
click at [369, 401] on button "Add to cart" at bounding box center [328, 401] width 160 height 30
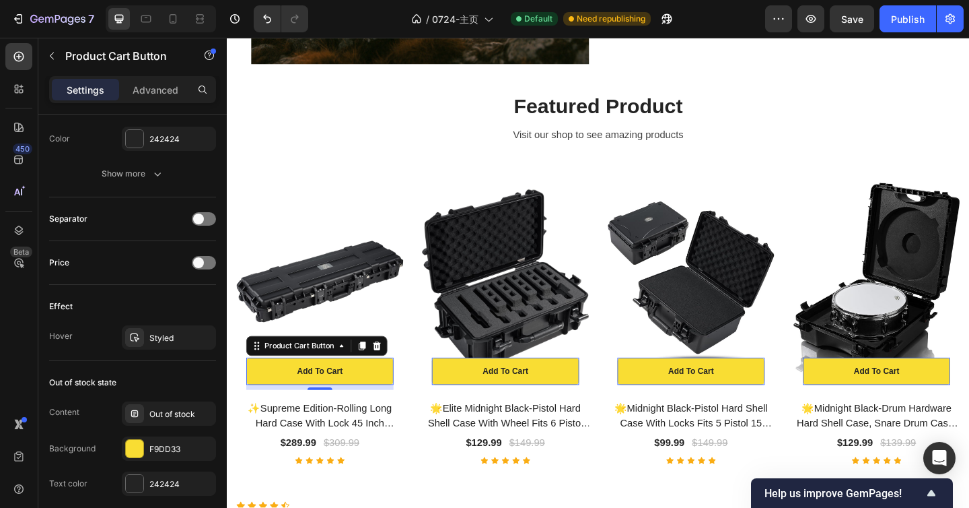
scroll to position [1074, 0]
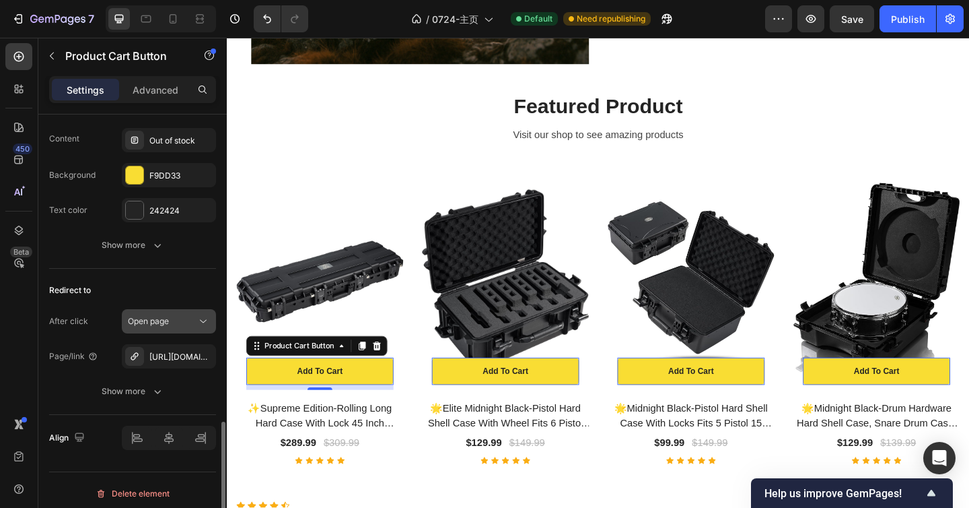
click at [0, 0] on icon "button" at bounding box center [0, 0] width 0 height 0
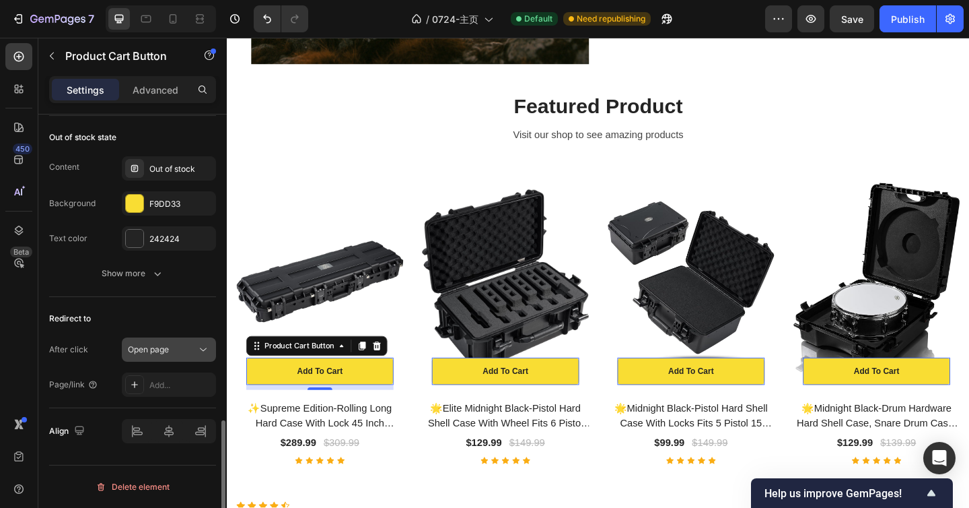
scroll to position [1046, 0]
click at [178, 377] on div "Add..." at bounding box center [169, 384] width 94 height 24
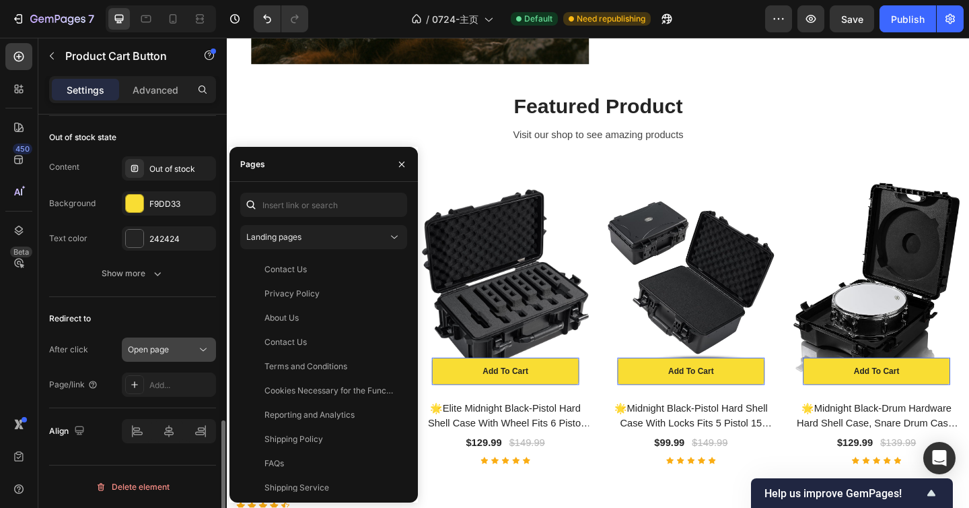
click at [170, 359] on button "Open page" at bounding box center [169, 349] width 94 height 24
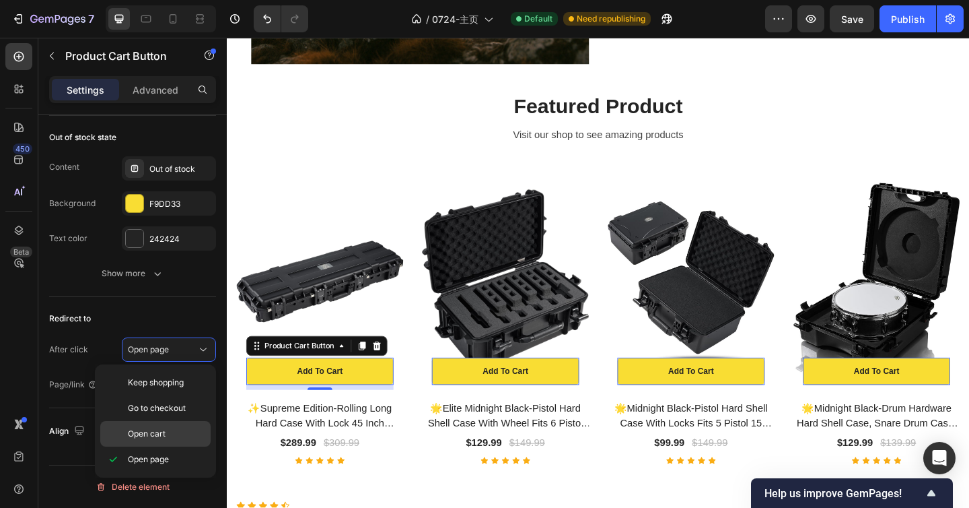
click at [178, 429] on p "Open cart" at bounding box center [166, 433] width 77 height 12
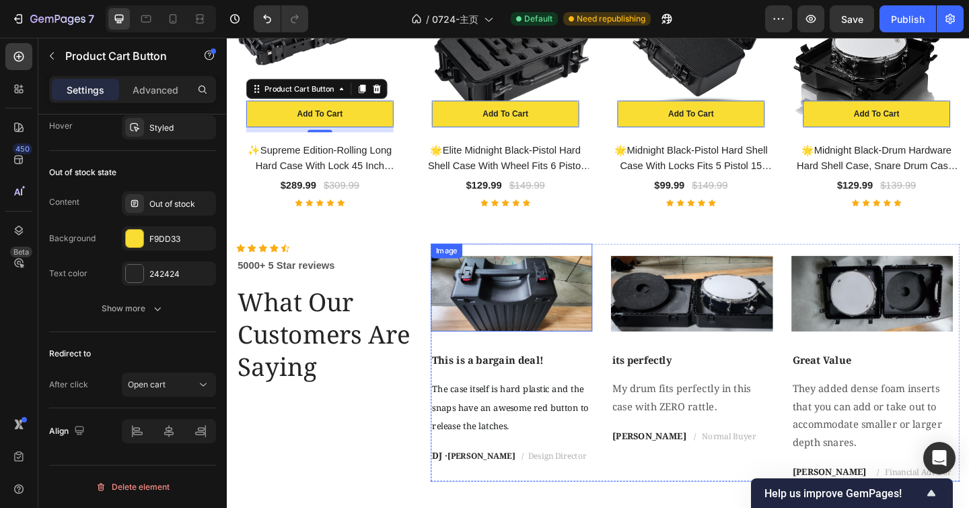
scroll to position [3636, 0]
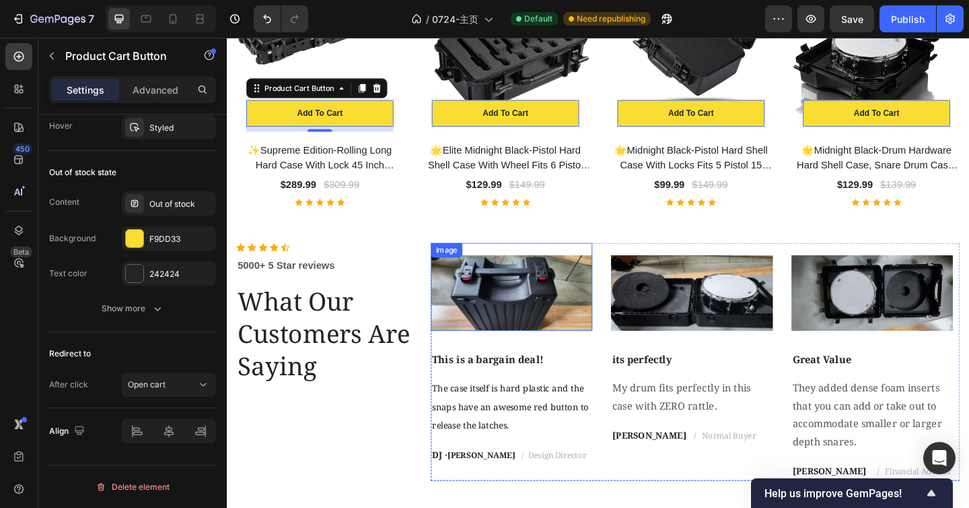
click at [487, 311] on img at bounding box center [537, 316] width 176 height 82
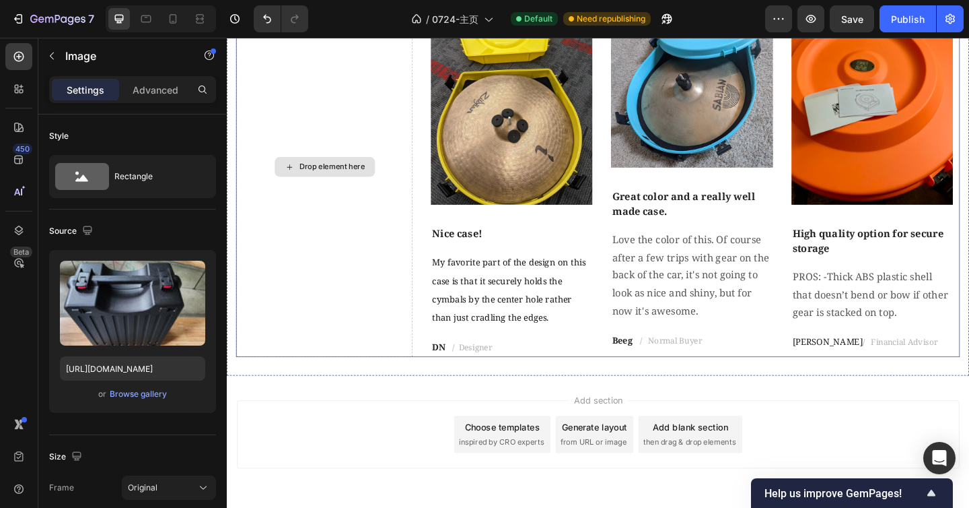
scroll to position [4274, 0]
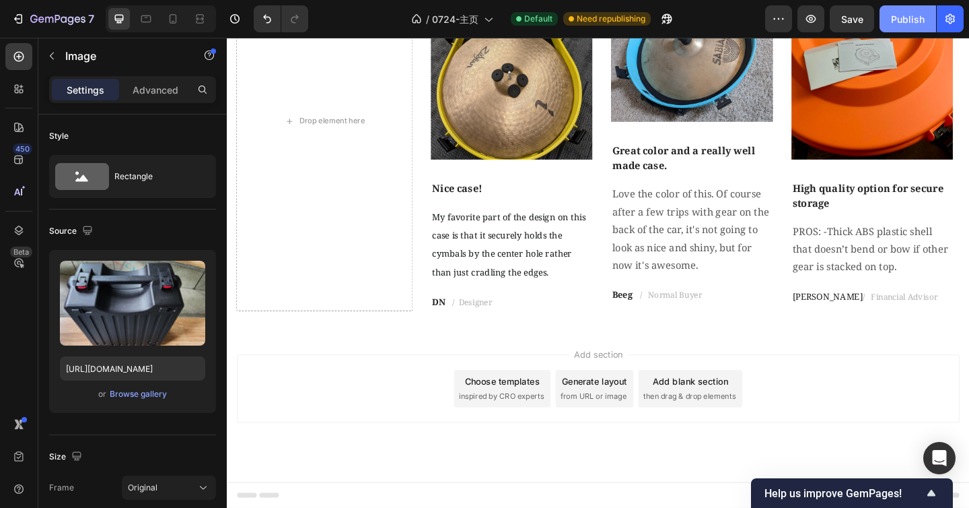
click at [894, 20] on div "Publish" at bounding box center [908, 19] width 34 height 14
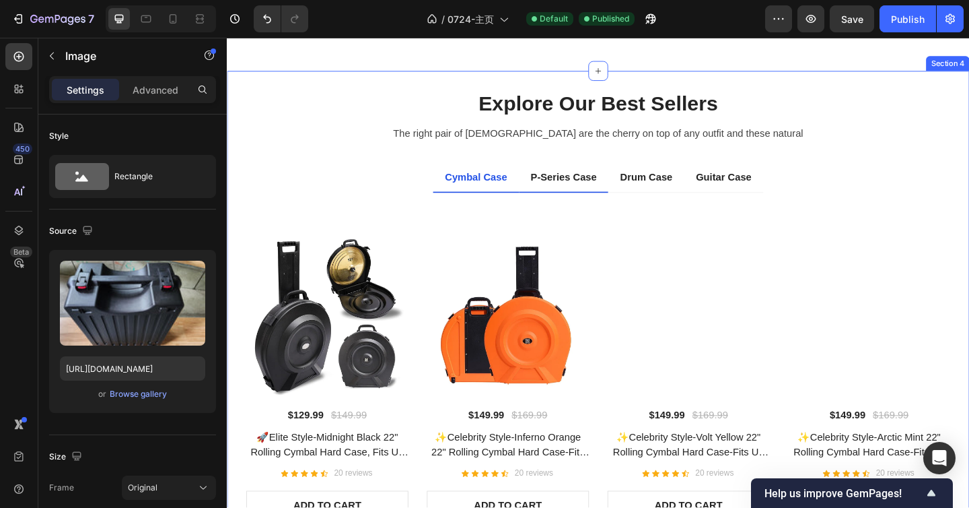
scroll to position [944, 0]
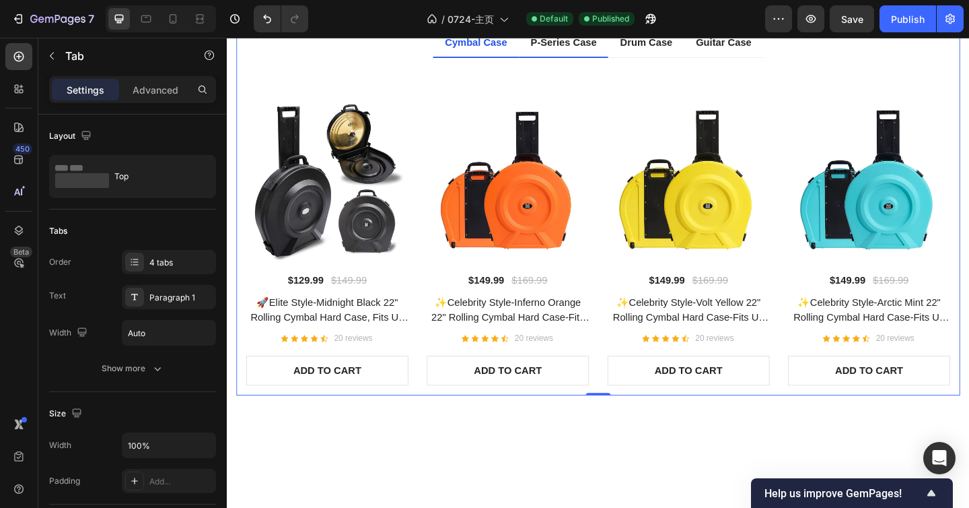
click at [581, 51] on p "P-Series Case" at bounding box center [593, 43] width 72 height 16
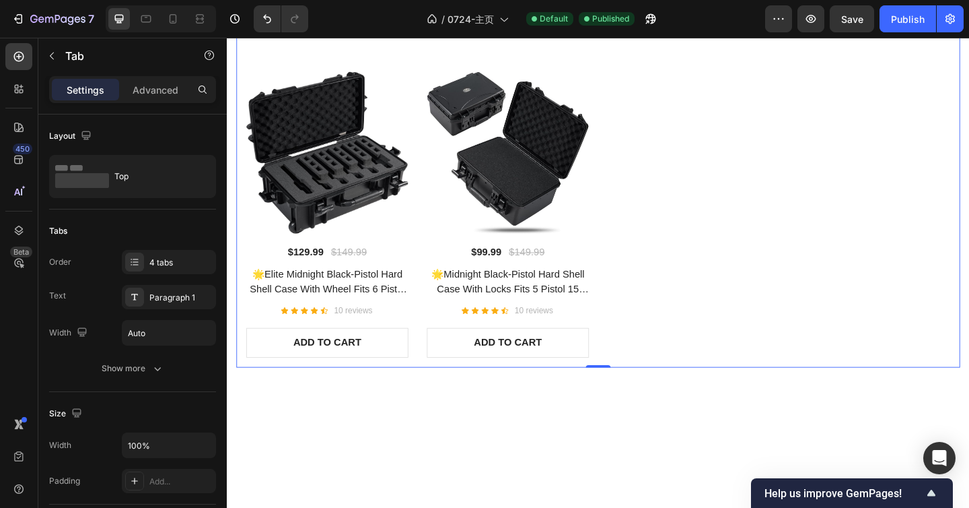
scroll to position [1129, 0]
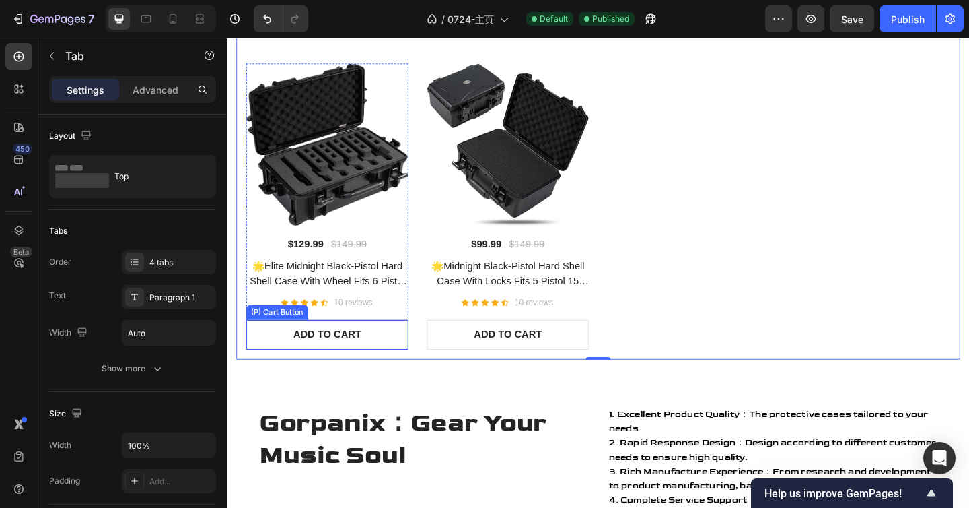
click at [379, 351] on div "(P) Images $129.99 (P) Price (P) Price $149.99 (P) Price (P) Price Row 🌟Elite M…" at bounding box center [336, 221] width 176 height 311
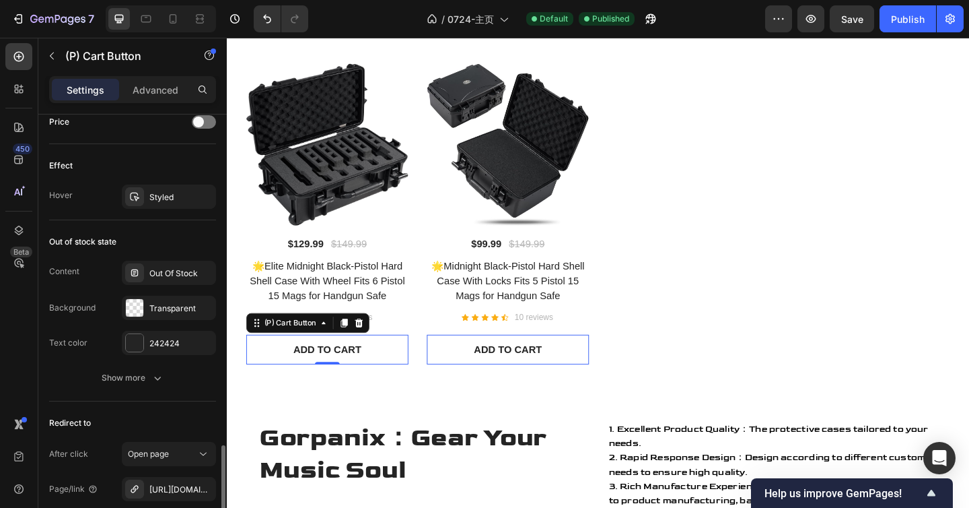
scroll to position [1081, 0]
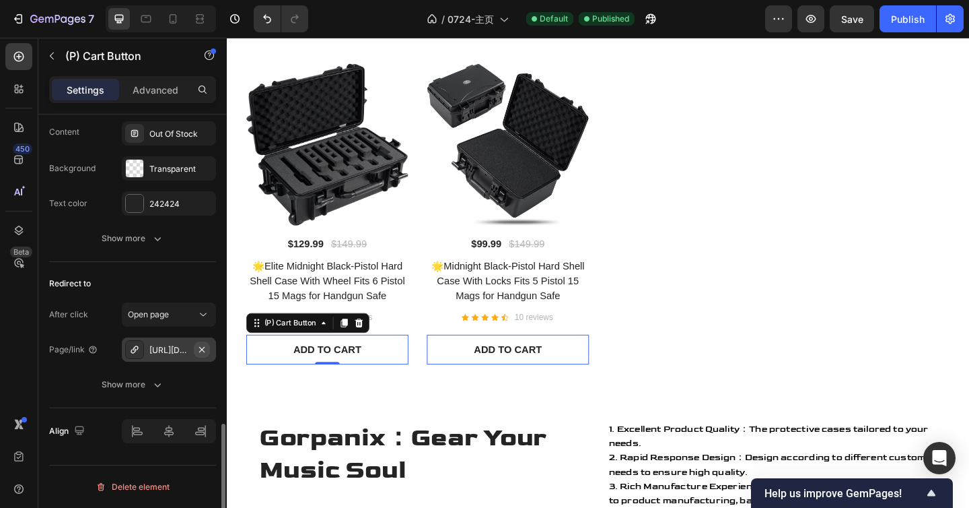
click at [207, 348] on icon "button" at bounding box center [202, 349] width 11 height 11
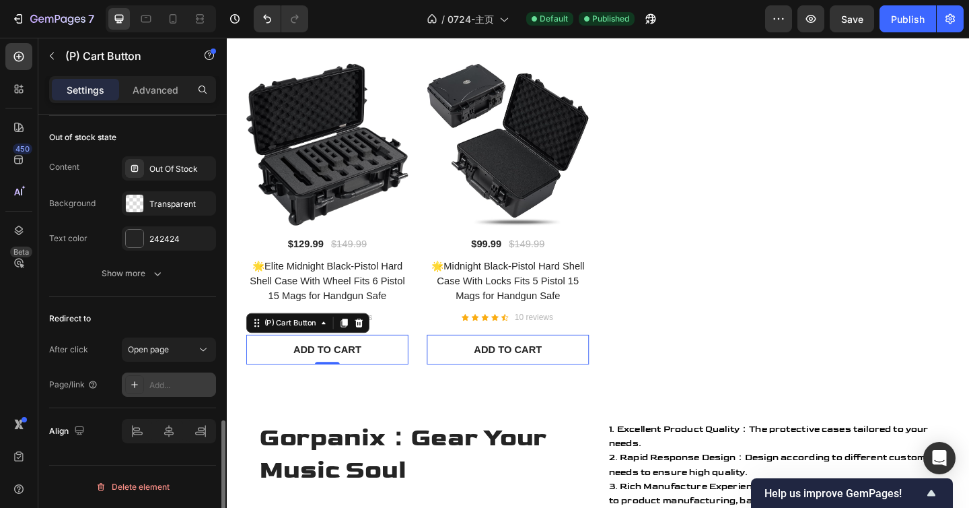
scroll to position [1046, 0]
click at [196, 315] on div "Redirect to" at bounding box center [132, 319] width 167 height 22
click at [200, 343] on icon at bounding box center [203, 349] width 13 height 13
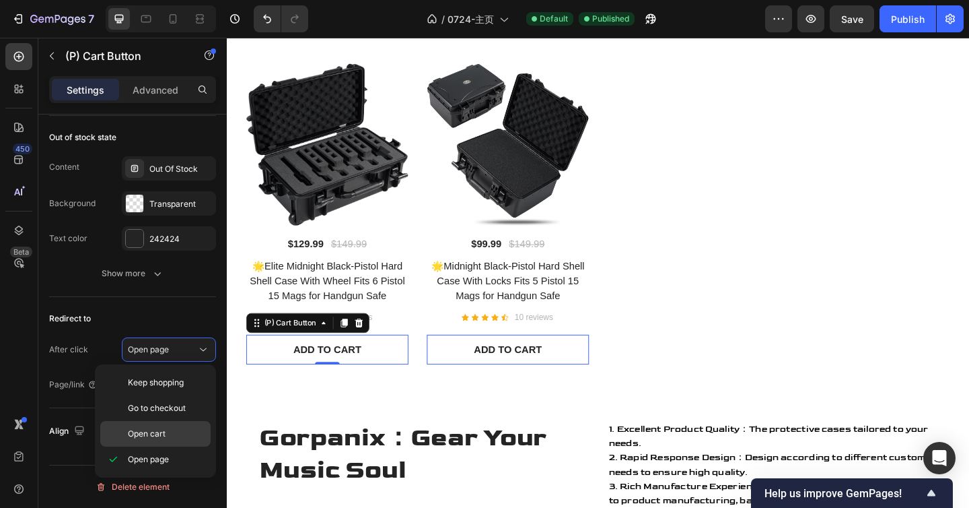
click at [158, 425] on div "Open cart" at bounding box center [155, 434] width 110 height 26
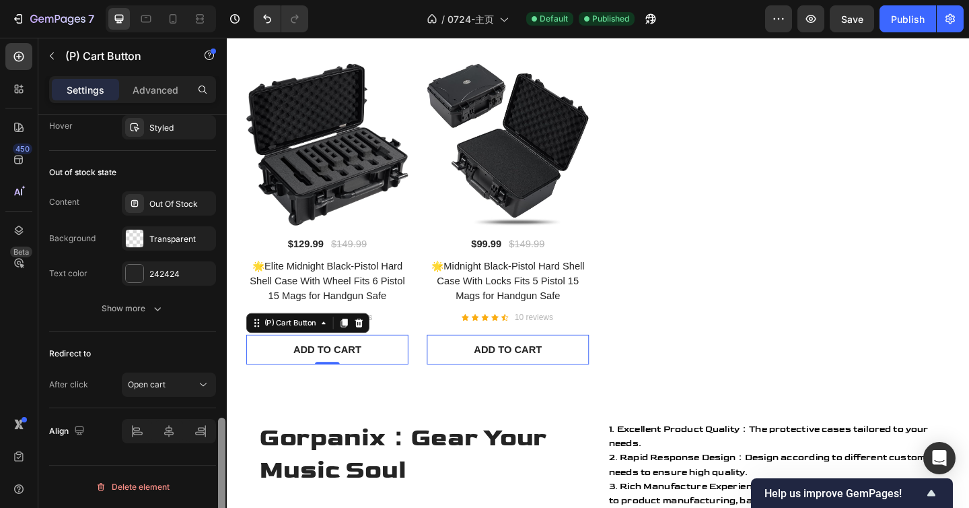
scroll to position [1011, 0]
click at [514, 378] on div "ADD TO CART" at bounding box center [532, 377] width 74 height 16
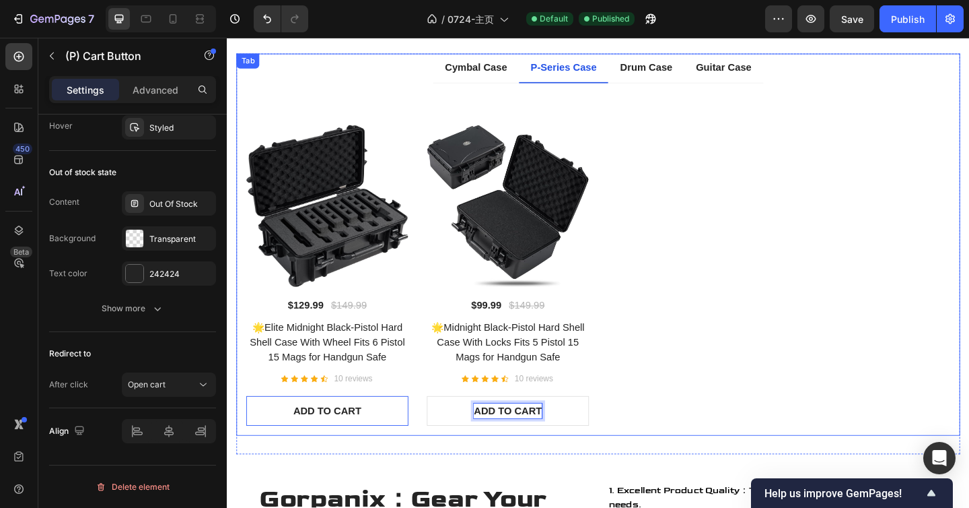
scroll to position [1037, 0]
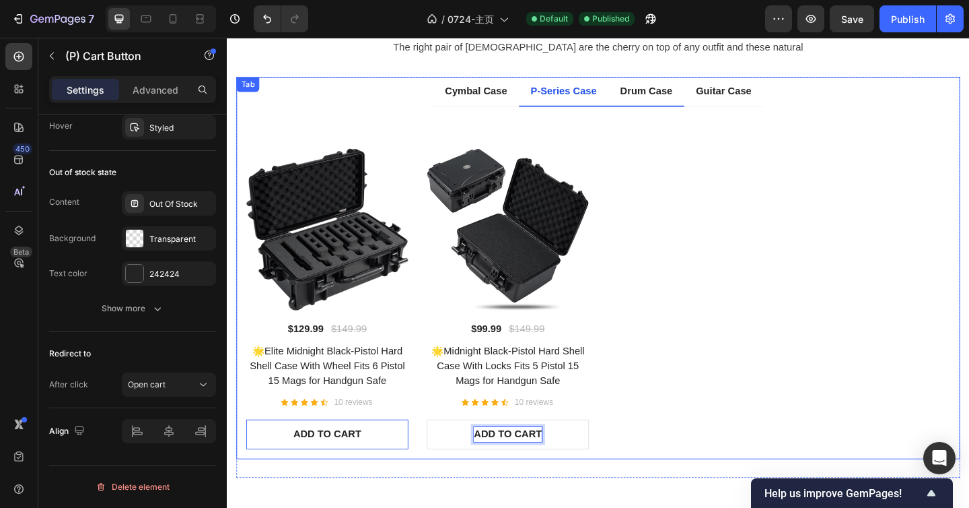
click at [684, 98] on p "Drum Case" at bounding box center [682, 96] width 57 height 16
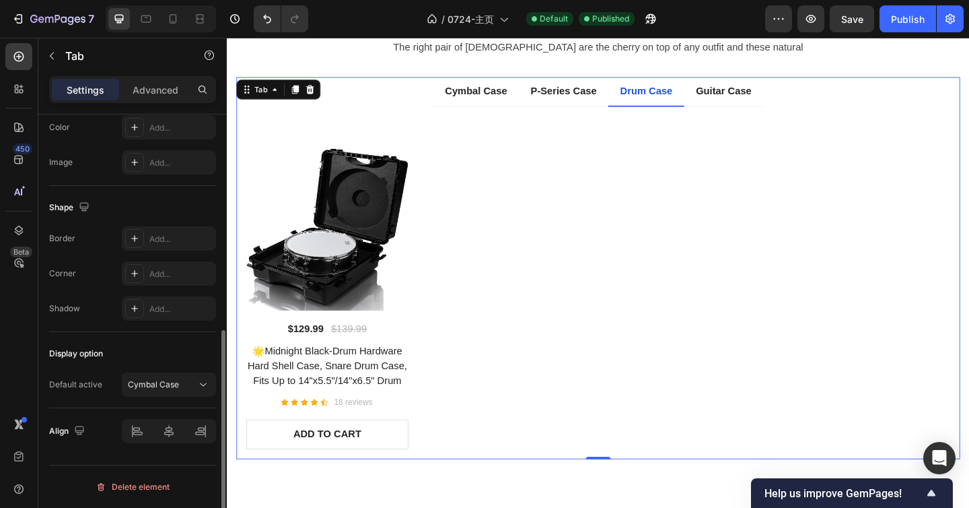
scroll to position [0, 0]
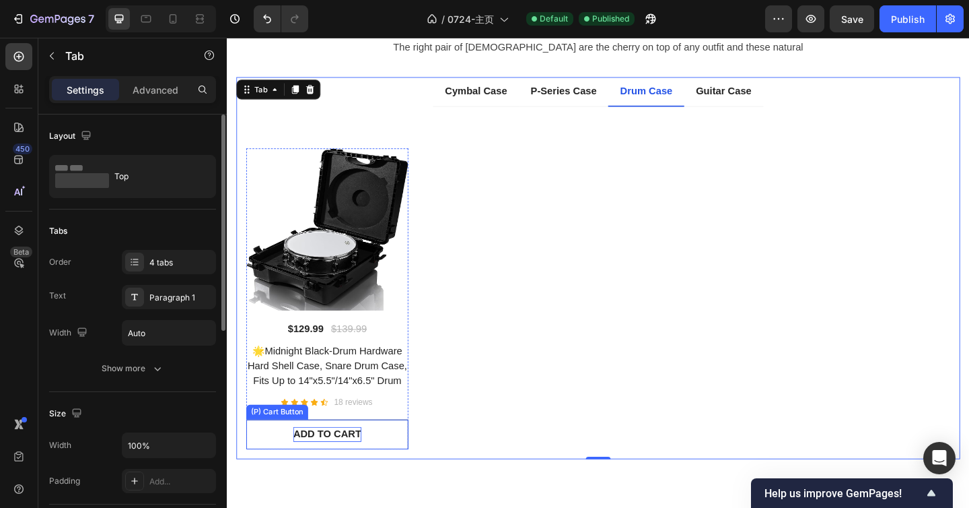
click at [333, 477] on div "ADD TO CART" at bounding box center [336, 469] width 74 height 16
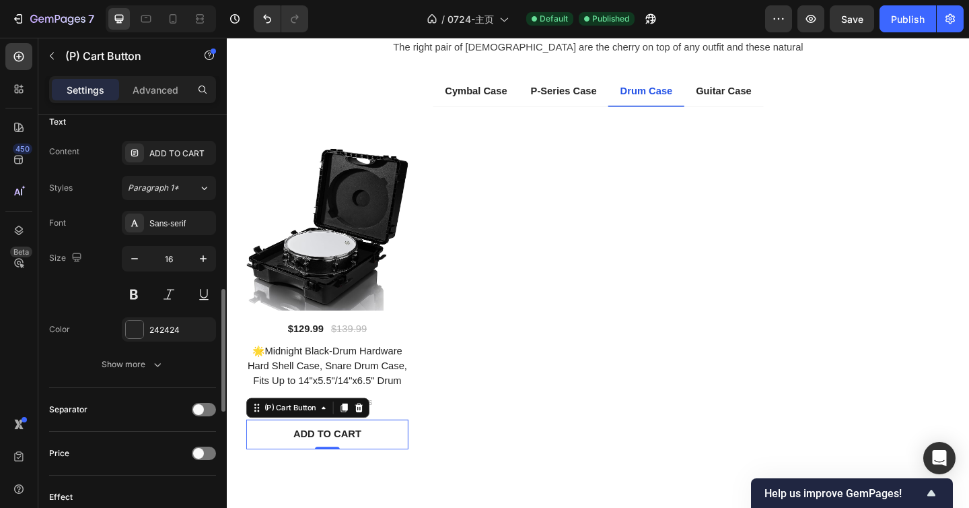
scroll to position [1081, 0]
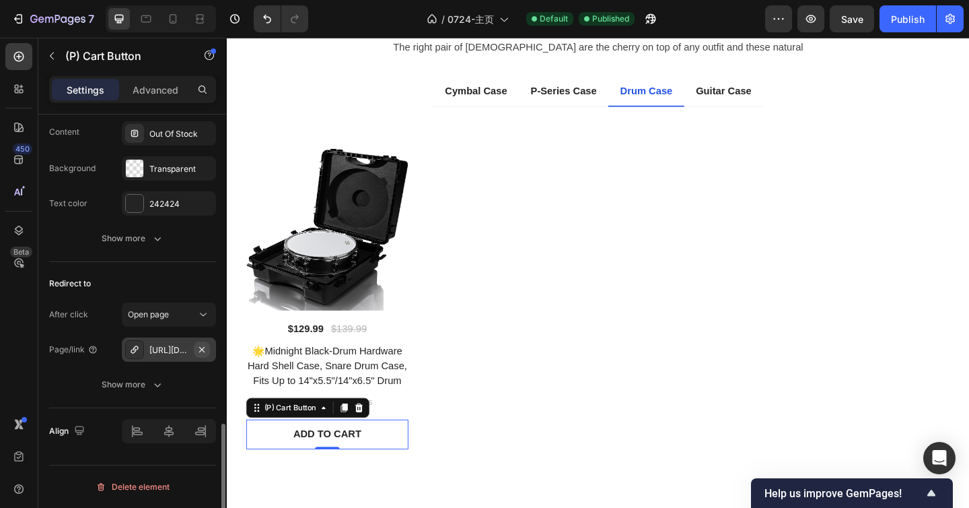
click at [205, 348] on icon "button" at bounding box center [202, 349] width 11 height 11
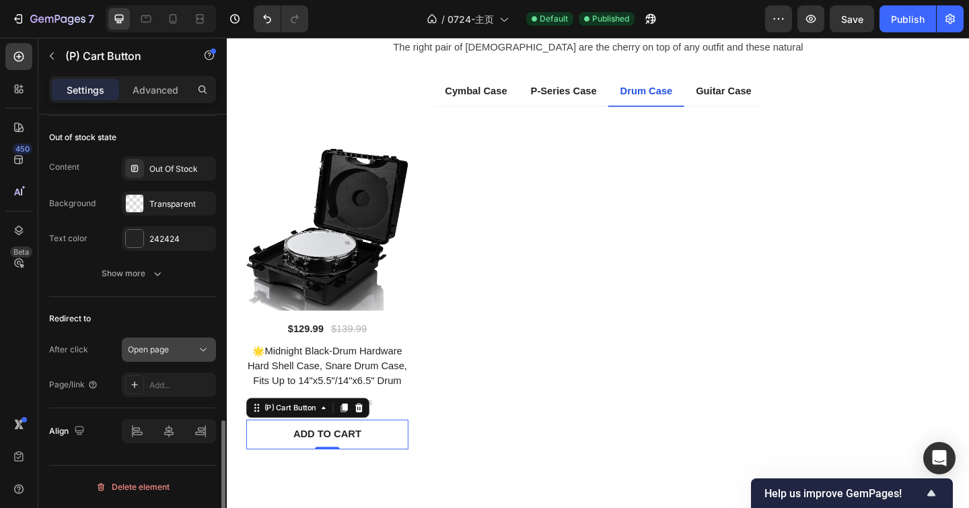
click at [196, 351] on div "Open page" at bounding box center [162, 349] width 69 height 12
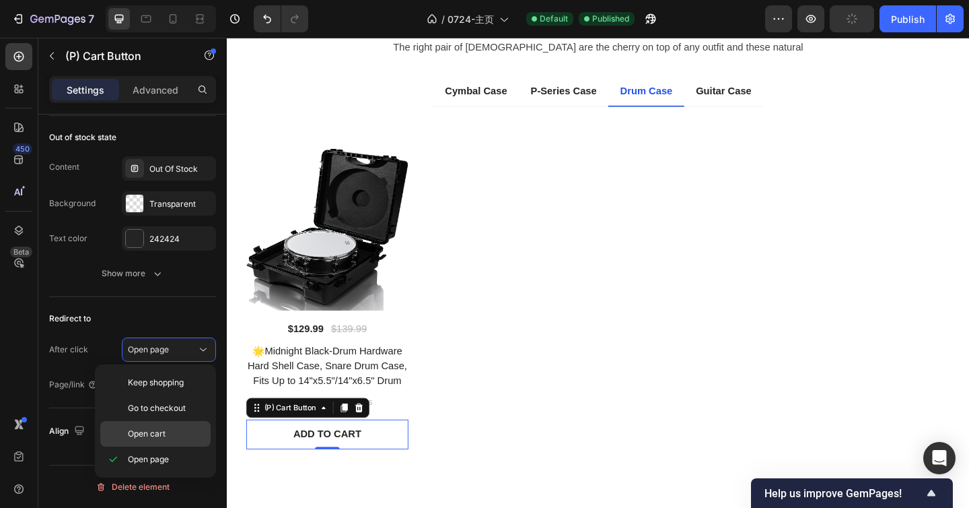
click at [157, 438] on span "Open cart" at bounding box center [147, 433] width 38 height 12
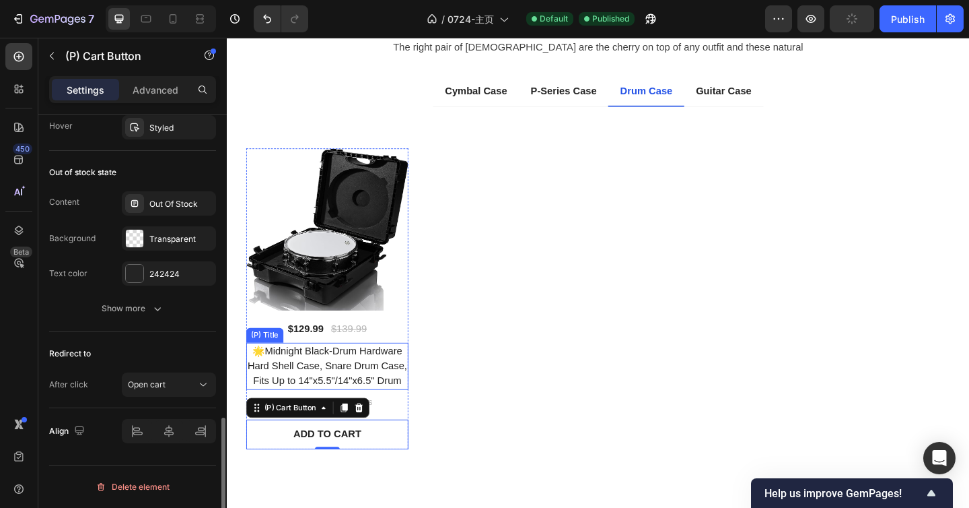
scroll to position [1011, 0]
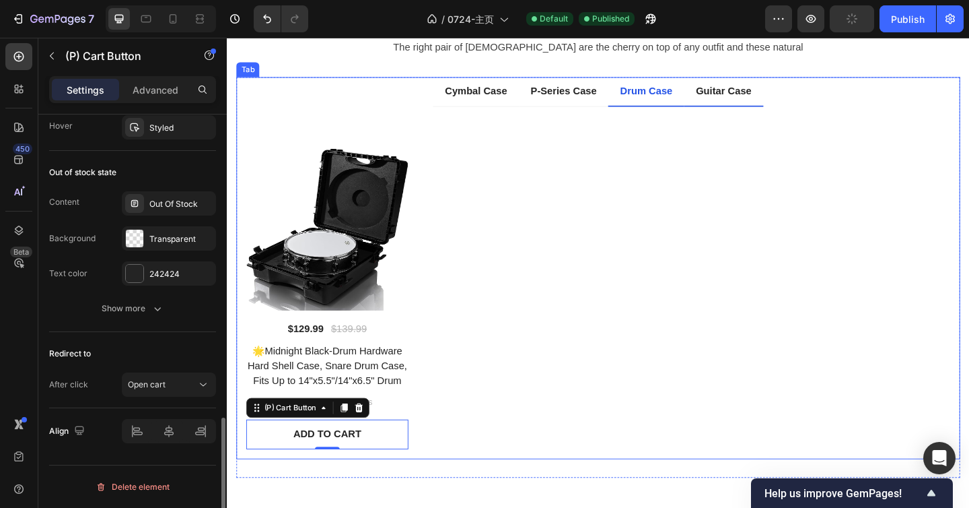
click at [748, 100] on p "Guitar Case" at bounding box center [767, 96] width 61 height 16
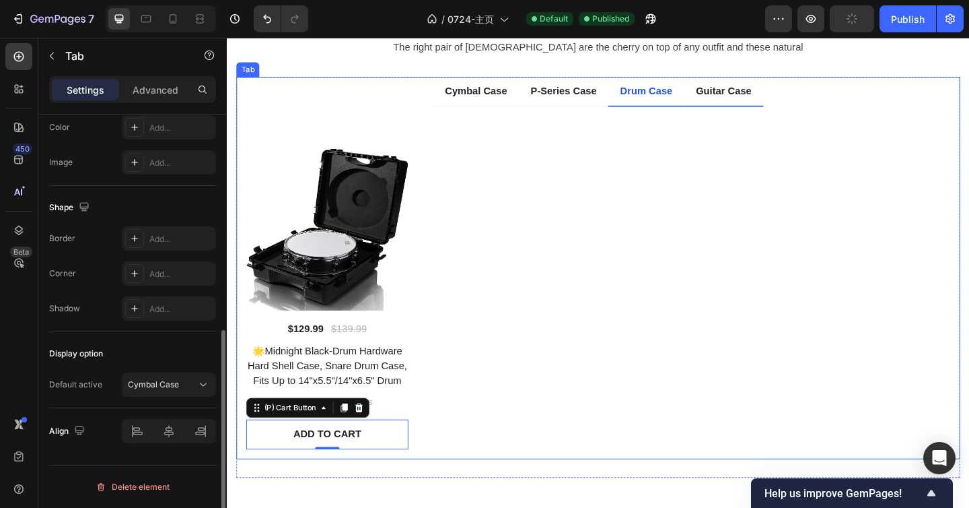
scroll to position [0, 0]
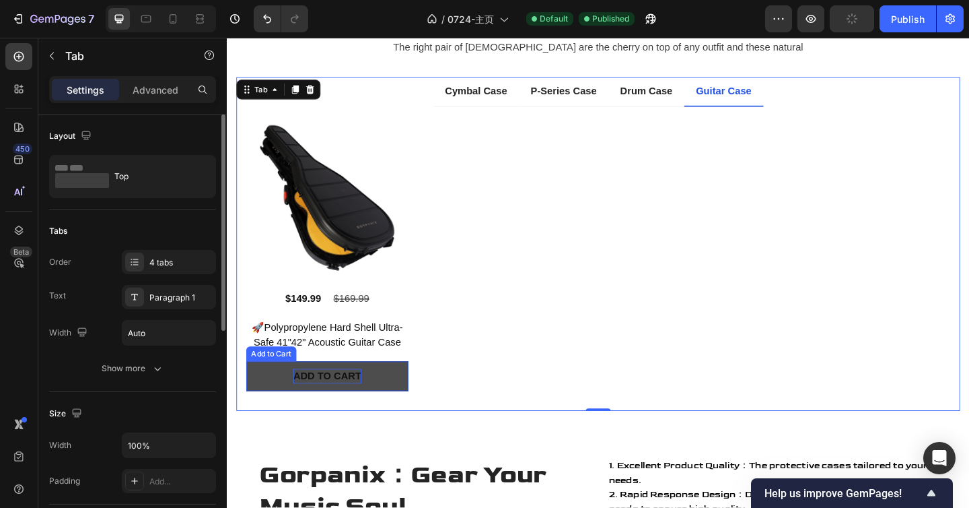
click at [339, 410] on div "ADD TO CART" at bounding box center [336, 406] width 74 height 16
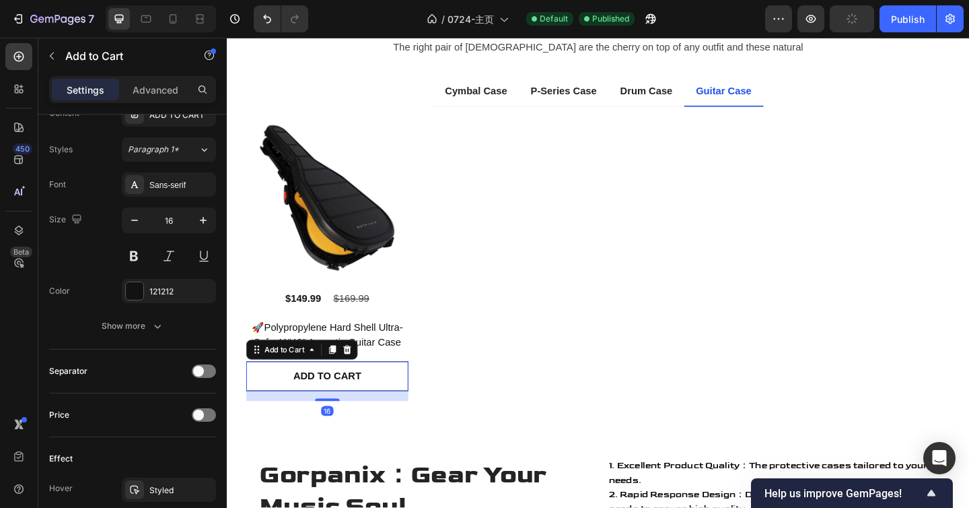
scroll to position [1081, 0]
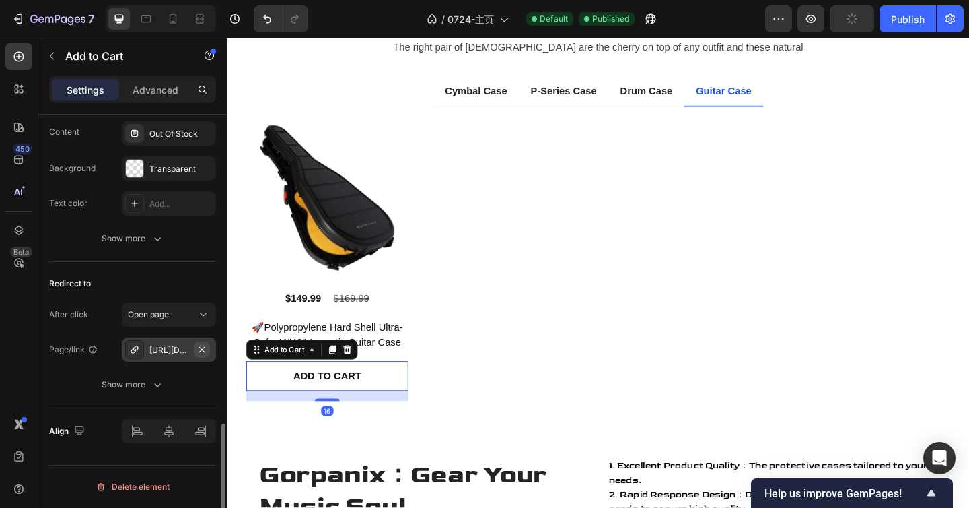
click at [194, 351] on button "button" at bounding box center [202, 349] width 16 height 16
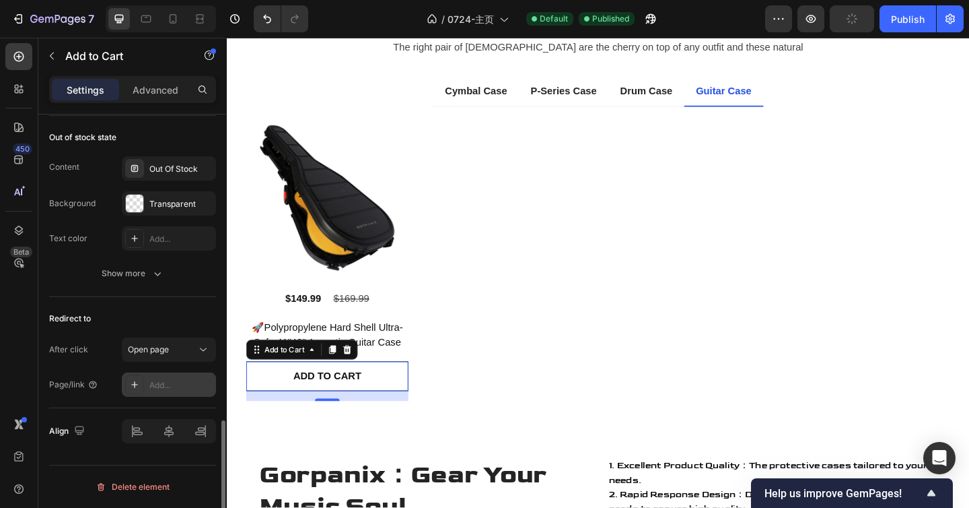
scroll to position [1046, 0]
click at [189, 355] on div "Open page" at bounding box center [162, 349] width 69 height 12
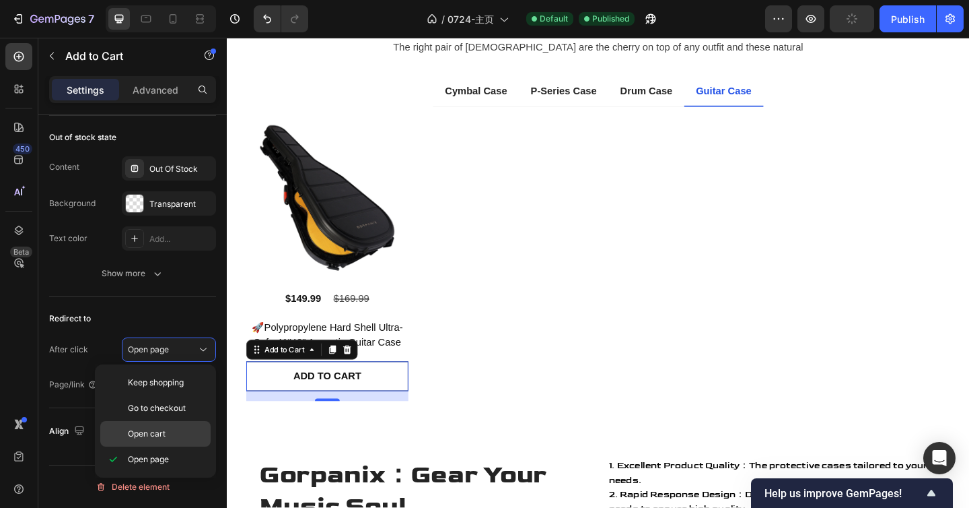
click at [164, 442] on div "Open cart" at bounding box center [155, 434] width 110 height 26
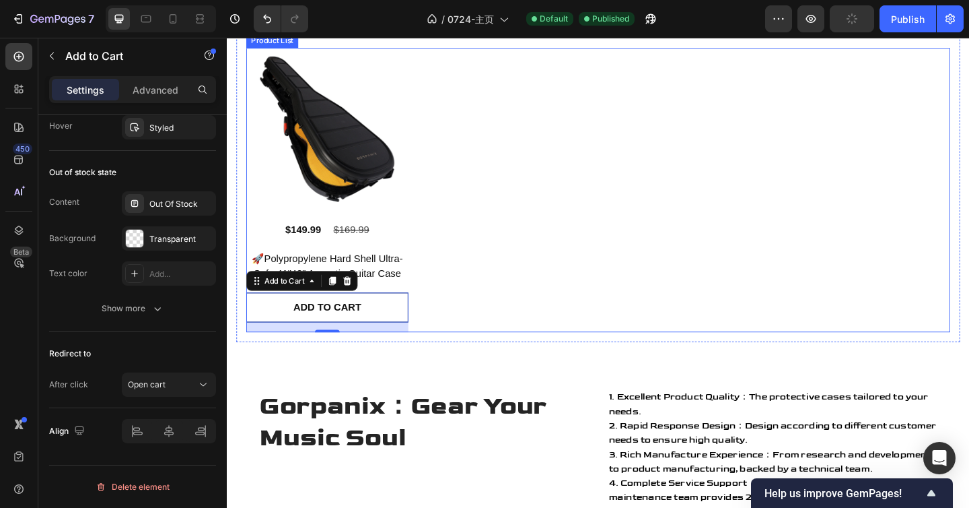
scroll to position [1133, 0]
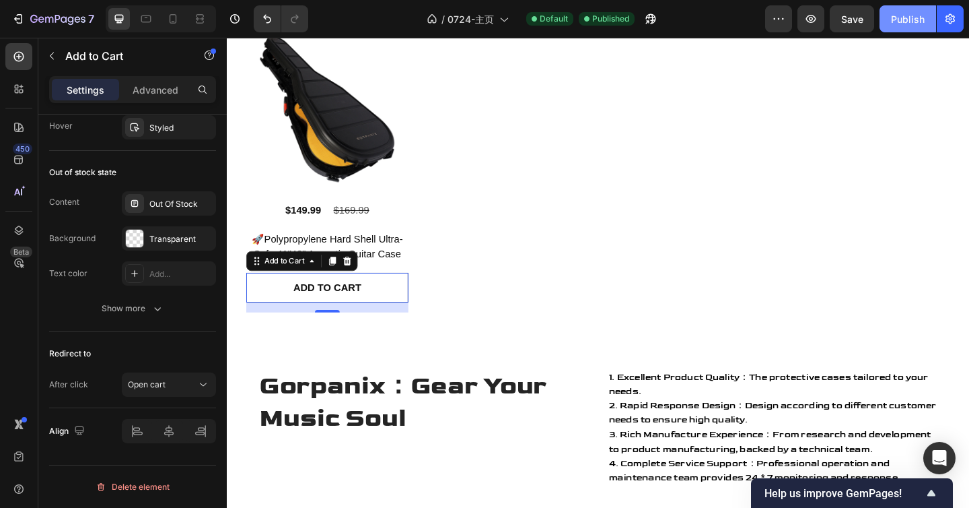
click at [907, 12] on div "Publish" at bounding box center [908, 19] width 34 height 14
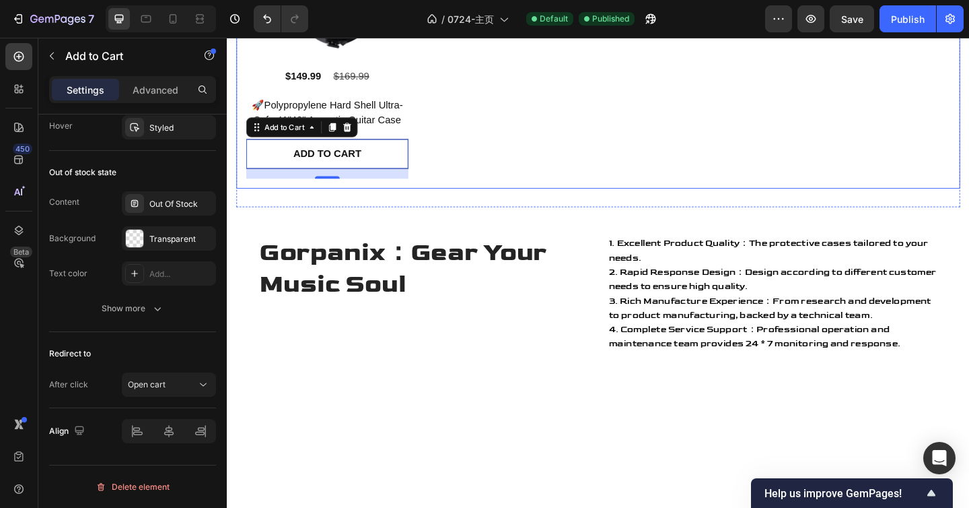
scroll to position [1375, 0]
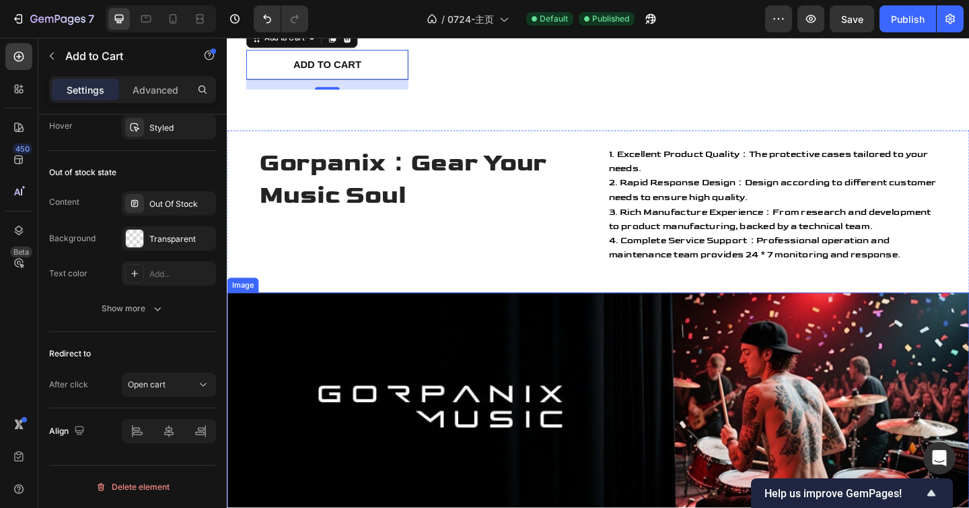
click at [508, 368] on img at bounding box center [631, 440] width 808 height 250
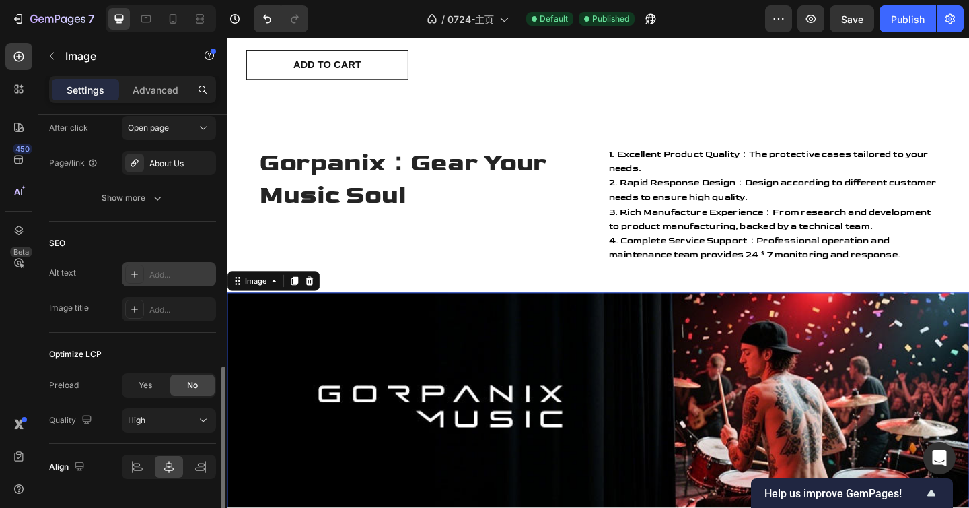
scroll to position [610, 0]
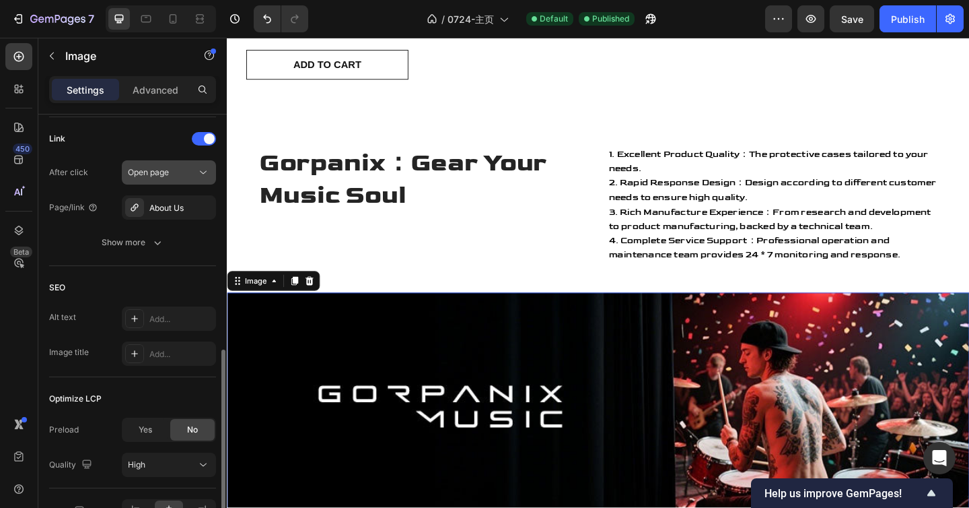
click at [175, 176] on div "Open page" at bounding box center [162, 172] width 69 height 12
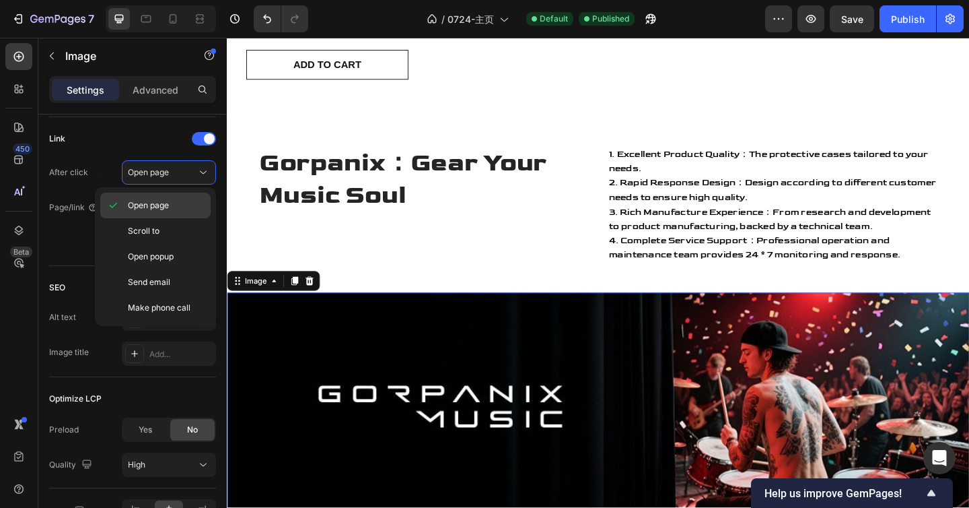
click at [182, 208] on p "Open page" at bounding box center [166, 205] width 77 height 12
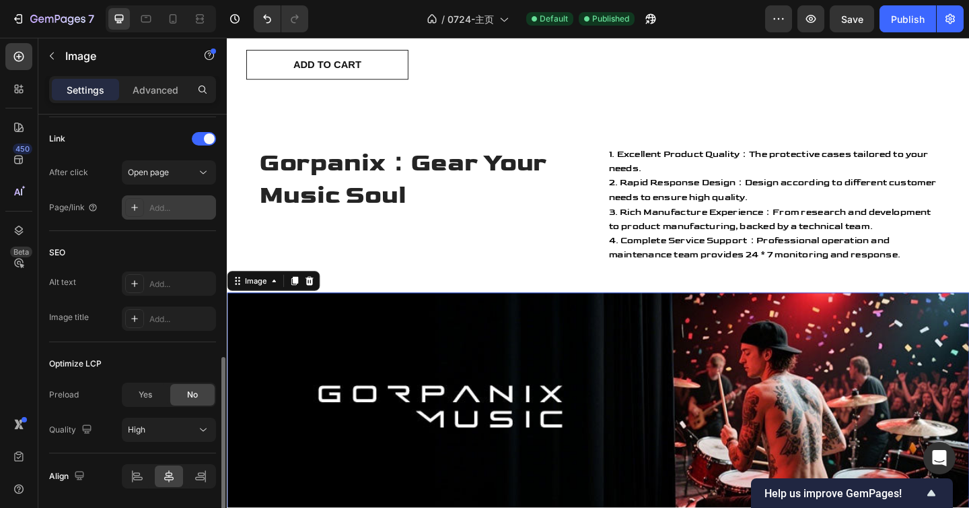
click at [192, 215] on div "Add..." at bounding box center [169, 207] width 94 height 24
